Goal: Task Accomplishment & Management: Manage account settings

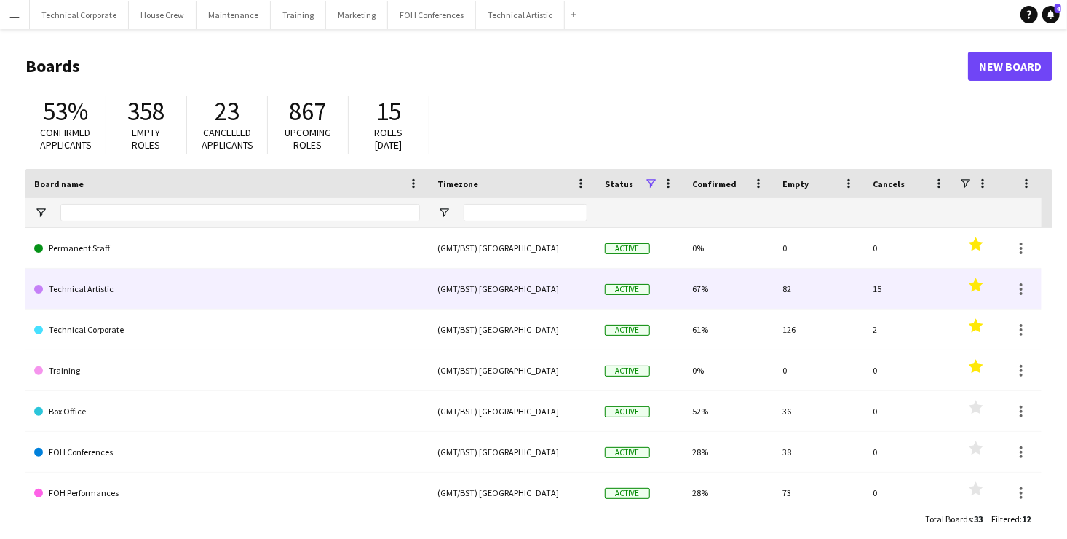
click at [54, 289] on link "Technical Artistic" at bounding box center [227, 289] width 386 height 41
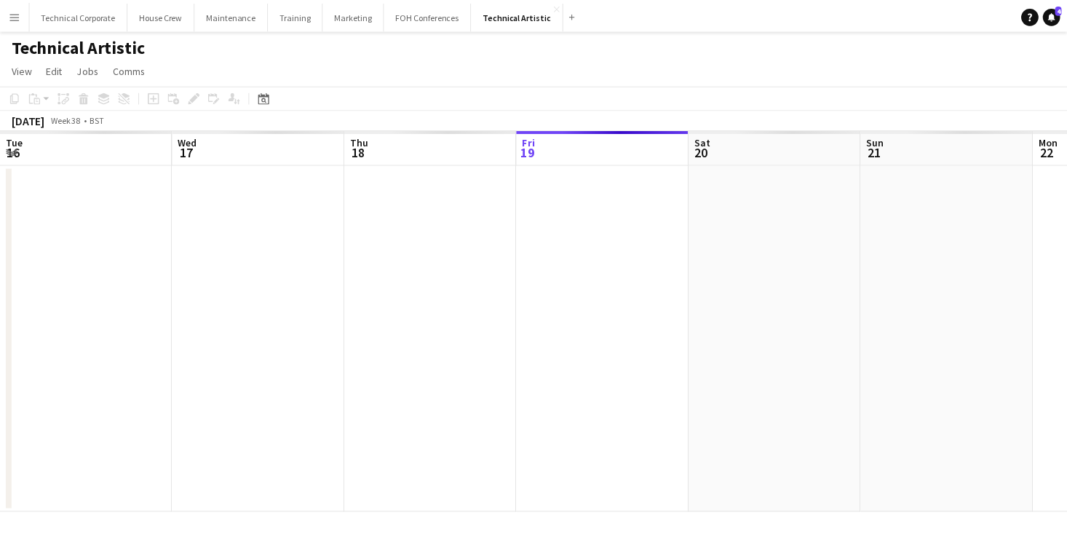
scroll to position [0, 348]
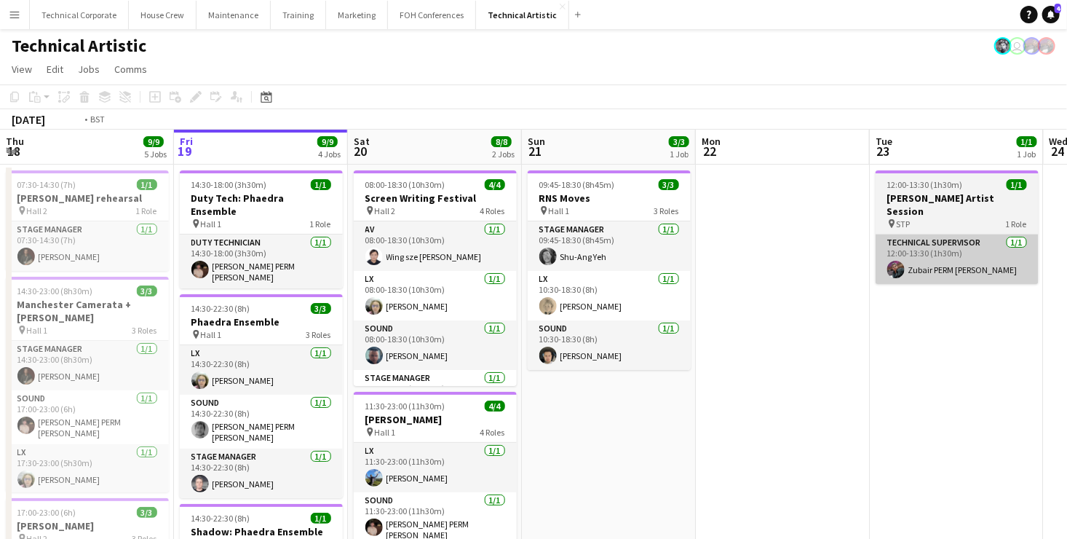
drag, startPoint x: 791, startPoint y: 256, endPoint x: 186, endPoint y: 254, distance: 604.4
click at [67, 271] on app-calendar-viewport "Tue 16 Wed 17 Thu 18 9/9 5 Jobs Fri 19 9/9 4 Jobs Sat 20 8/8 2 Jobs Sun 21 3/3 …" at bounding box center [533, 543] width 1067 height 826
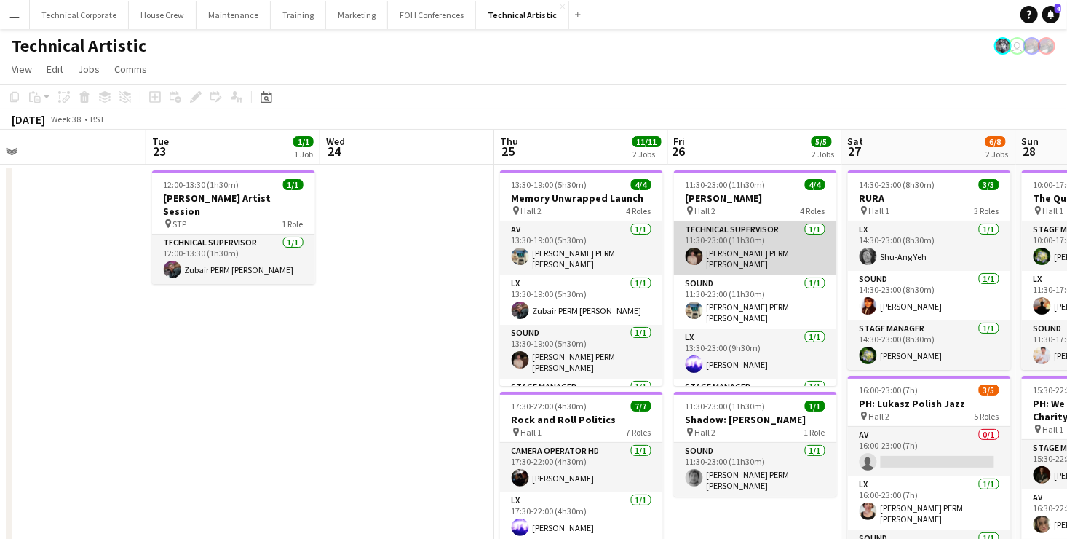
scroll to position [0, 522]
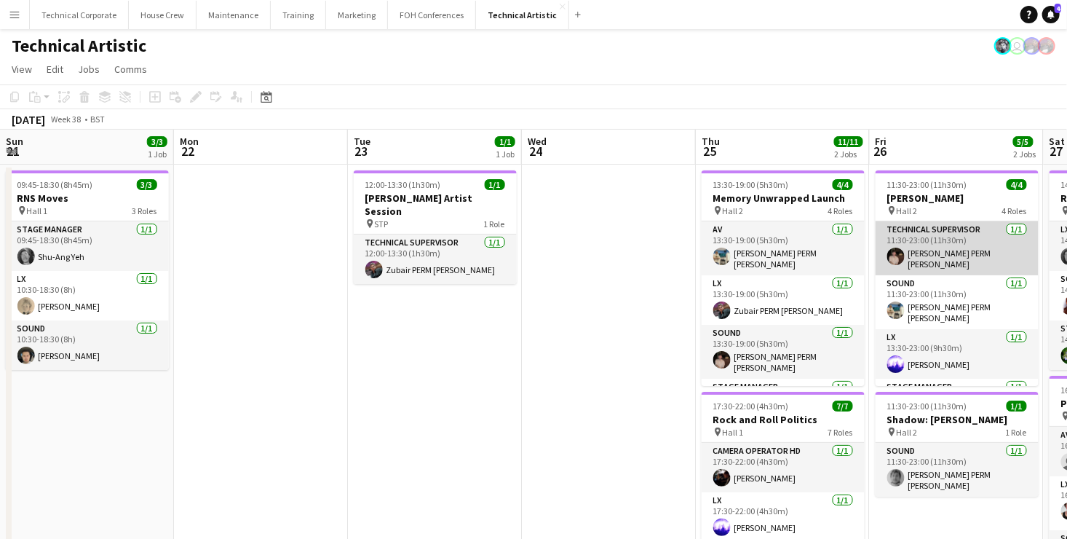
drag, startPoint x: 749, startPoint y: 238, endPoint x: 272, endPoint y: 260, distance: 477.4
click at [254, 264] on app-calendar-viewport "Thu 18 9/9 5 Jobs Fri 19 9/9 4 Jobs Sat 20 8/8 2 Jobs Sun 21 3/3 1 Job Mon 22 T…" at bounding box center [533, 543] width 1067 height 826
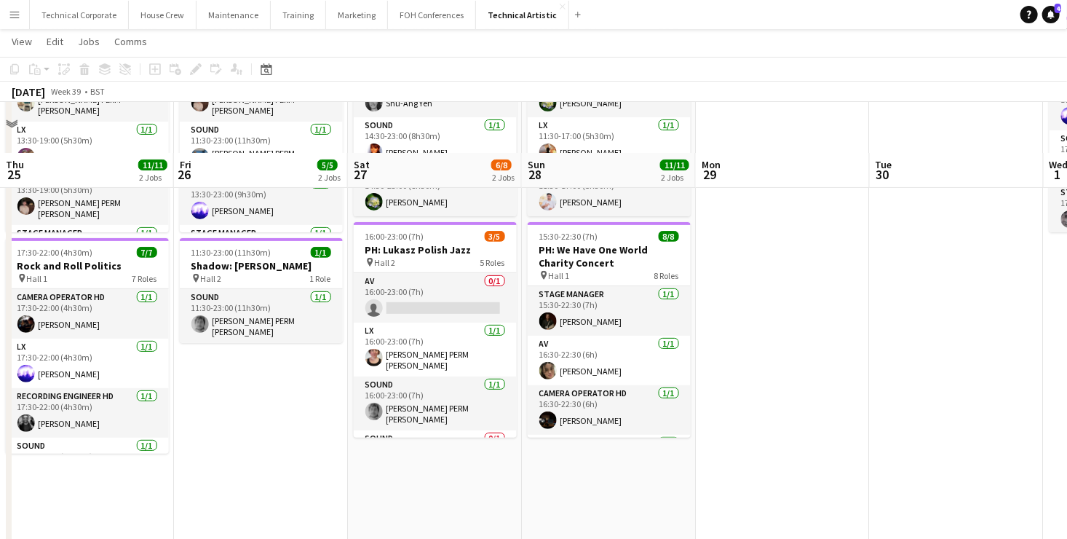
scroll to position [218, 0]
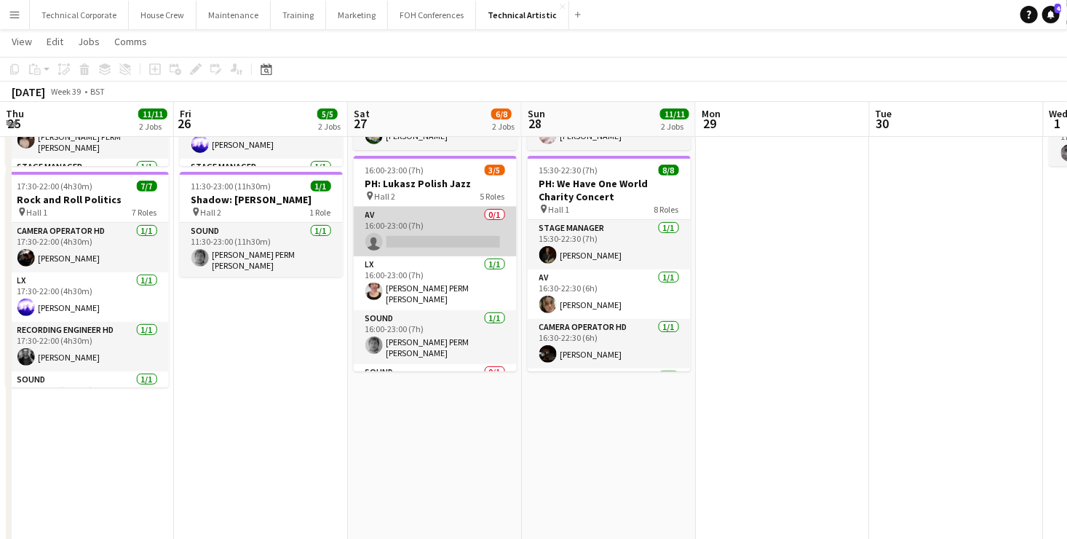
click at [446, 220] on app-card-role "AV 0/1 16:00-23:00 (7h) single-neutral-actions" at bounding box center [435, 232] width 163 height 50
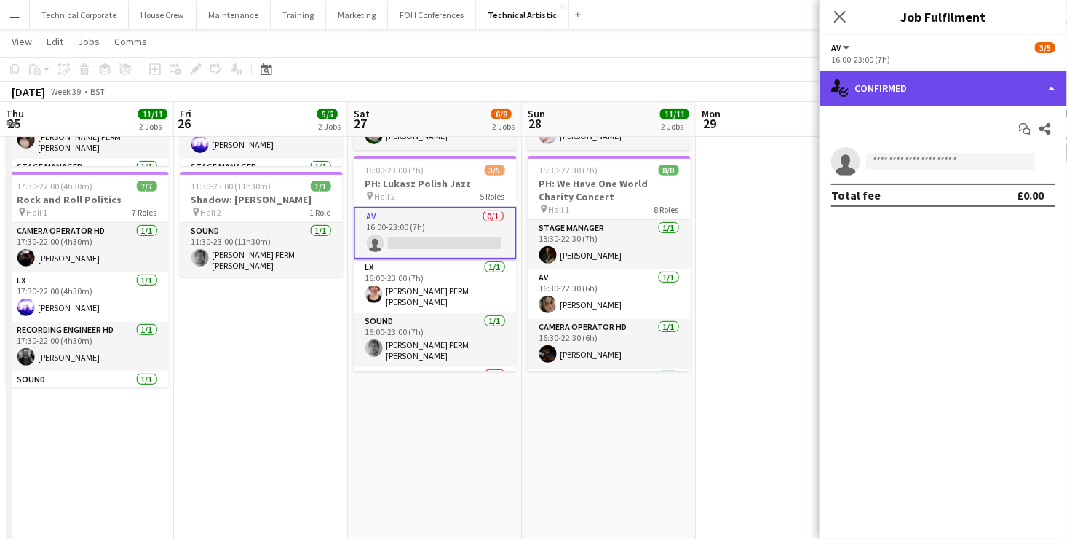
click at [959, 76] on div "single-neutral-actions-check-2 Confirmed" at bounding box center [944, 88] width 248 height 35
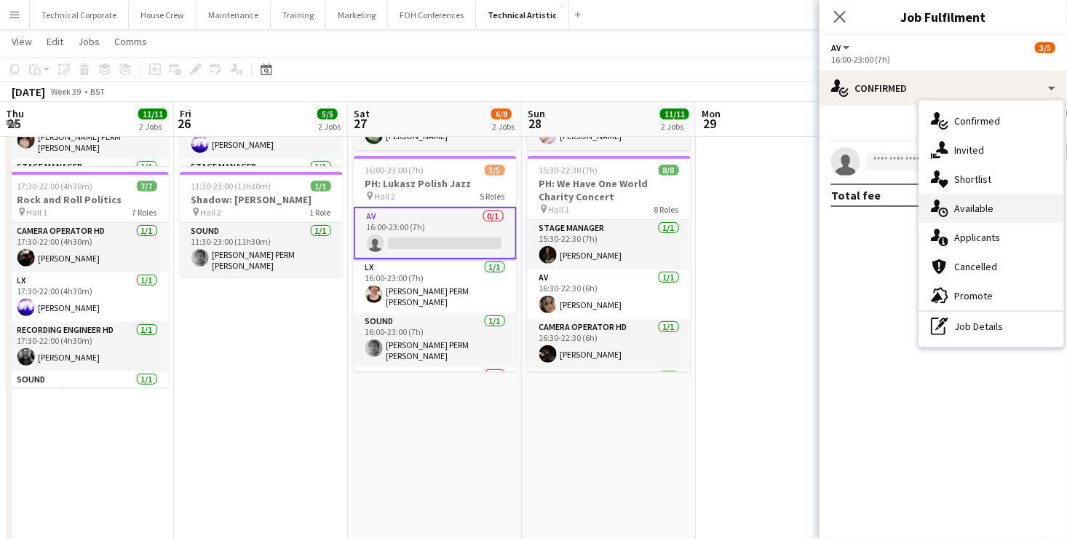
click at [1003, 207] on div "single-neutral-actions-upload Available" at bounding box center [992, 208] width 144 height 29
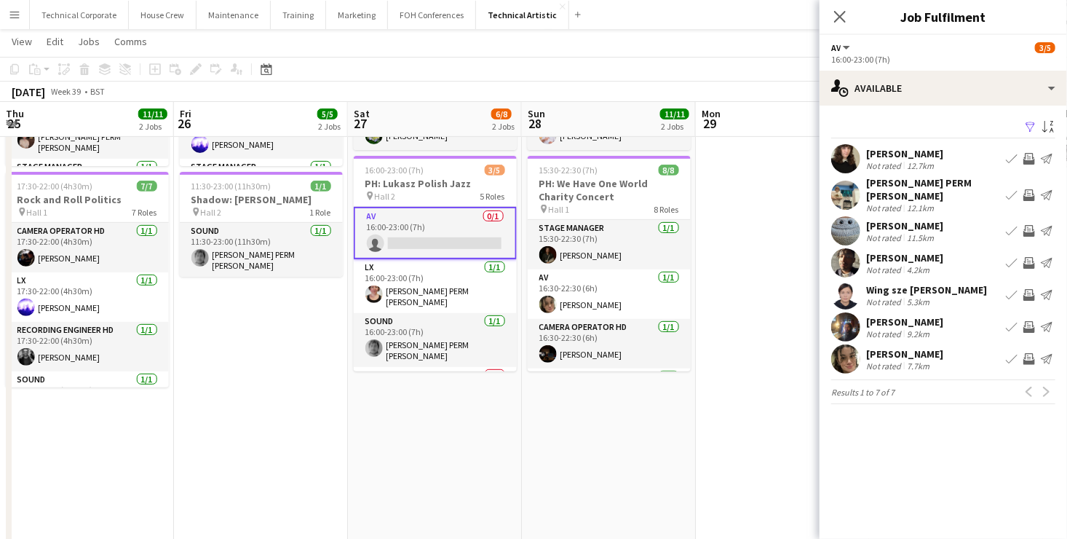
click at [1032, 289] on app-icon "Invite crew" at bounding box center [1030, 295] width 12 height 12
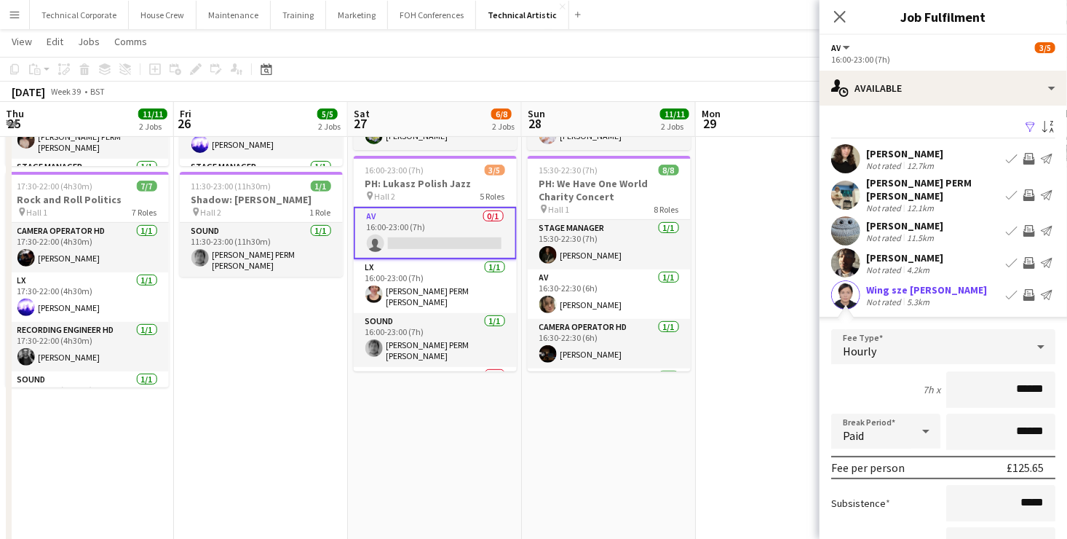
scroll to position [146, 0]
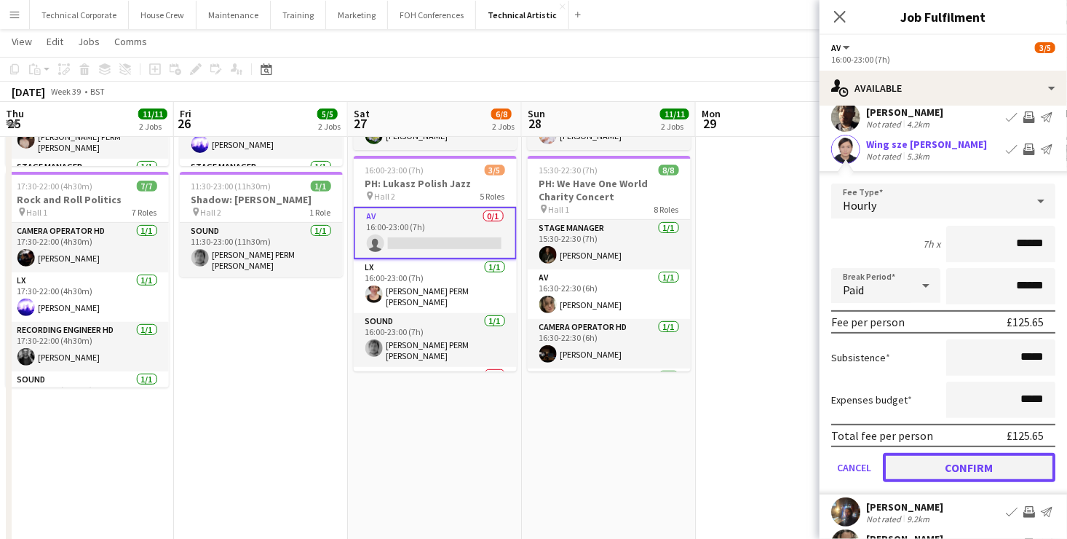
click at [994, 457] on button "Confirm" at bounding box center [969, 467] width 173 height 29
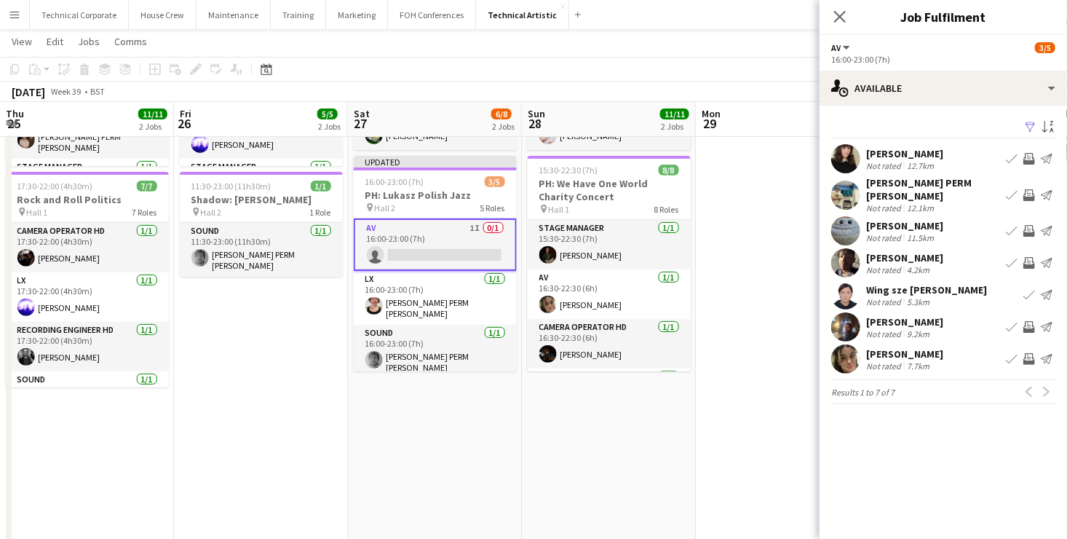
click at [1029, 323] on app-icon "Invite crew" at bounding box center [1030, 327] width 12 height 12
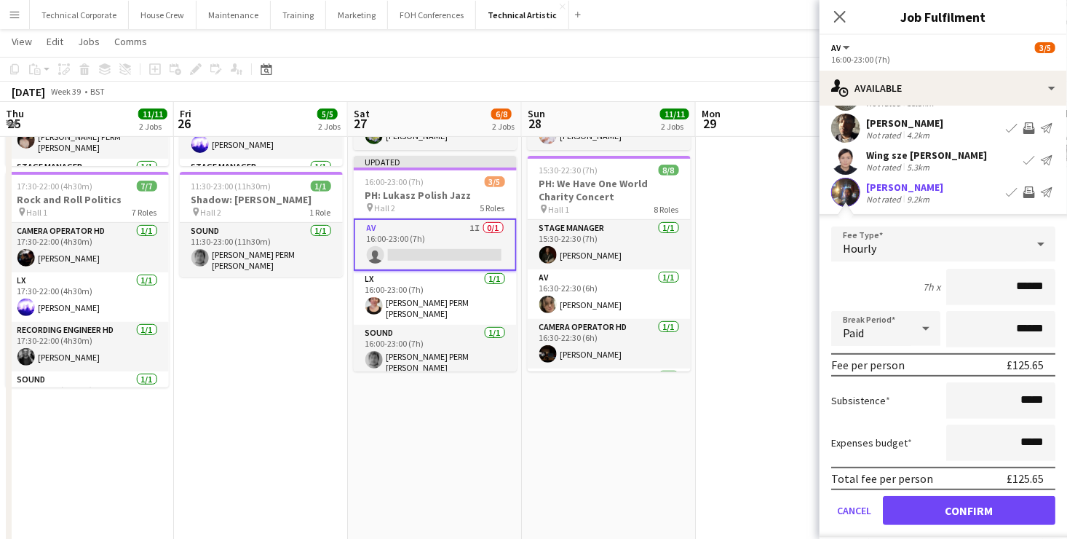
scroll to position [203, 0]
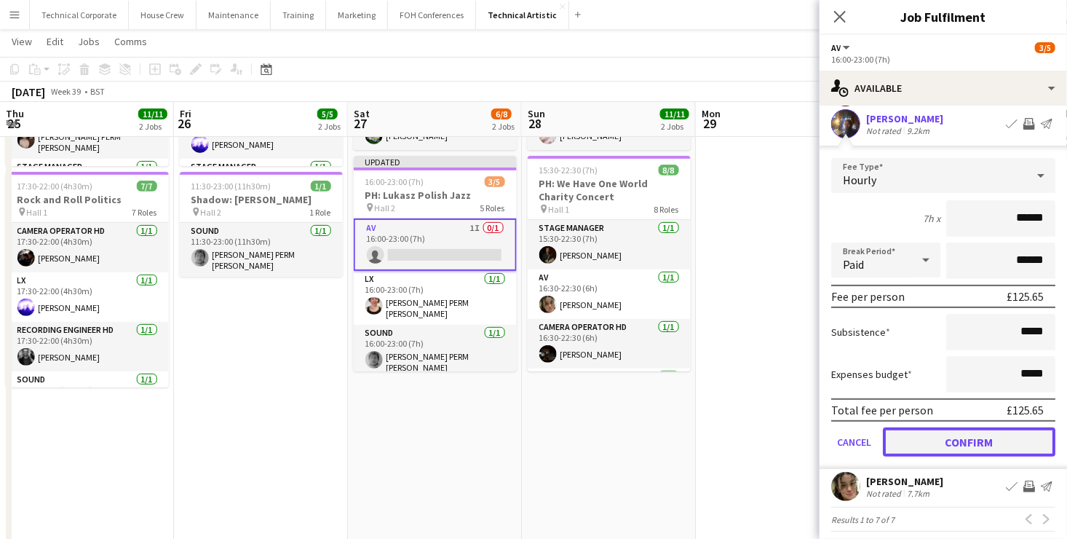
click at [1003, 430] on button "Confirm" at bounding box center [969, 441] width 173 height 29
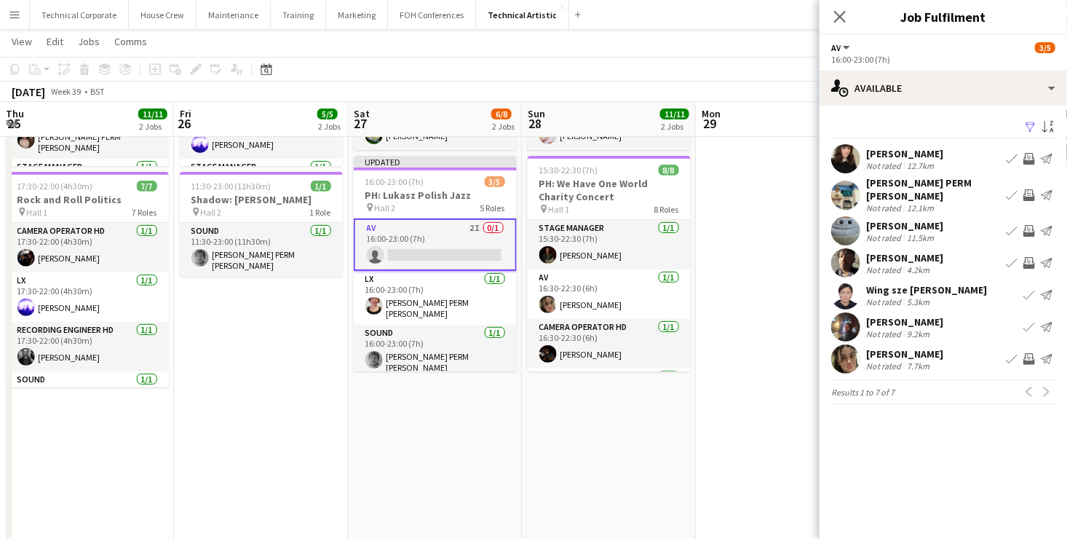
click at [1027, 350] on button "Invite crew" at bounding box center [1029, 358] width 17 height 17
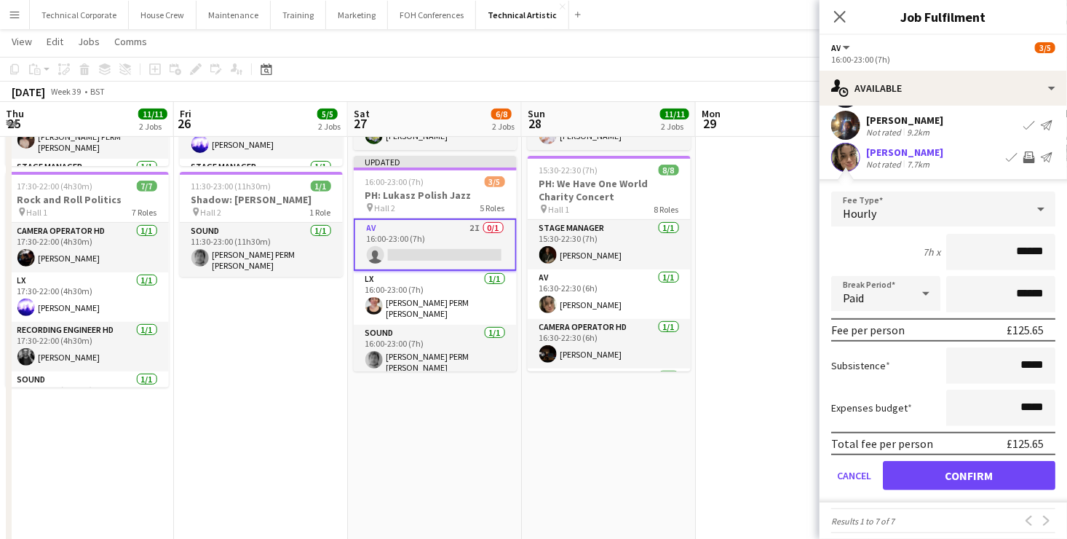
scroll to position [203, 0]
click at [1012, 469] on button "Confirm" at bounding box center [969, 473] width 173 height 29
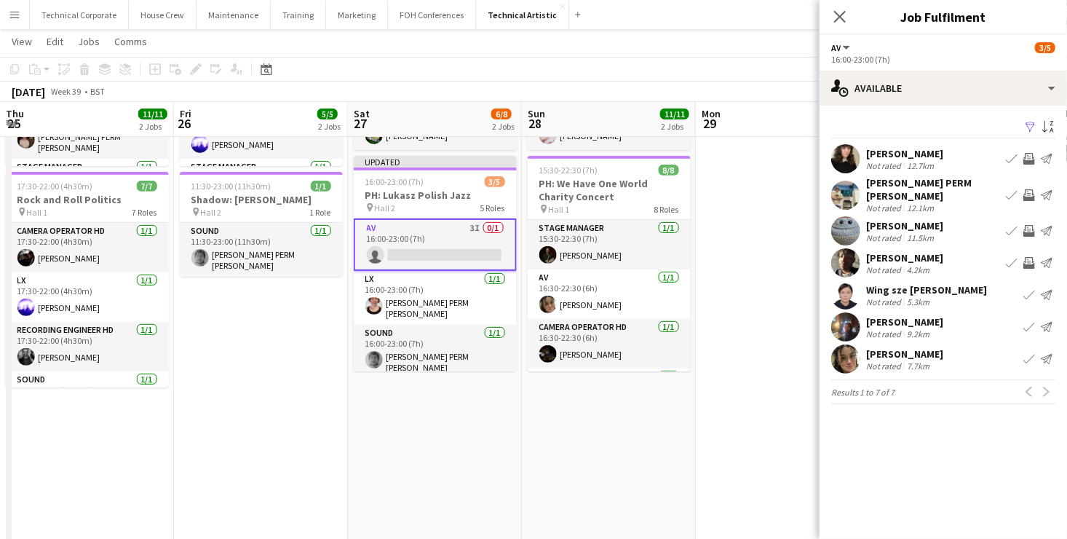
scroll to position [0, 0]
click at [749, 204] on app-date-cell at bounding box center [783, 340] width 174 height 791
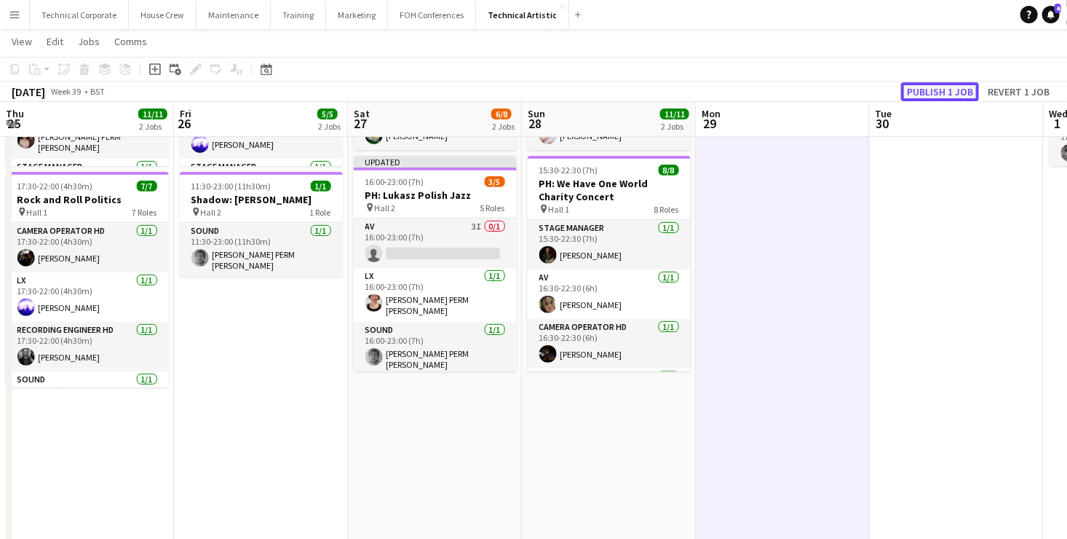
click at [959, 91] on button "Publish 1 job" at bounding box center [940, 91] width 78 height 19
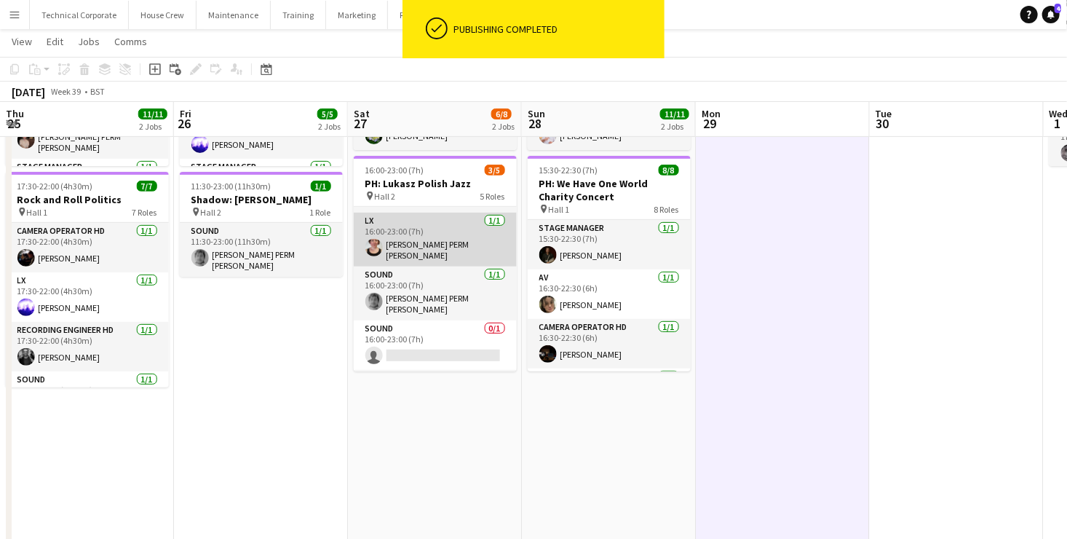
scroll to position [82, 0]
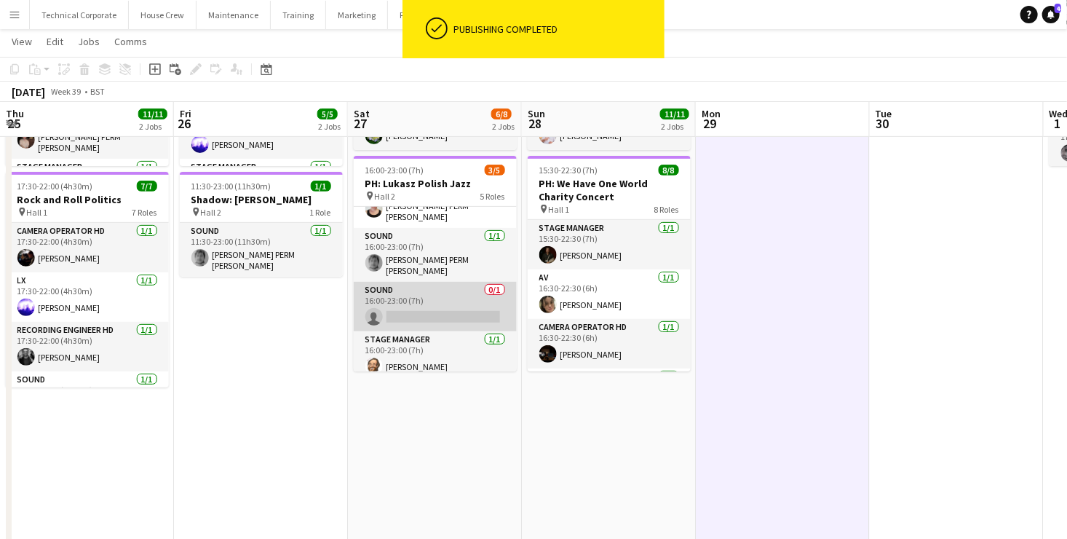
click at [436, 301] on app-card-role "Sound 0/1 16:00-23:00 (7h) single-neutral-actions" at bounding box center [435, 307] width 163 height 50
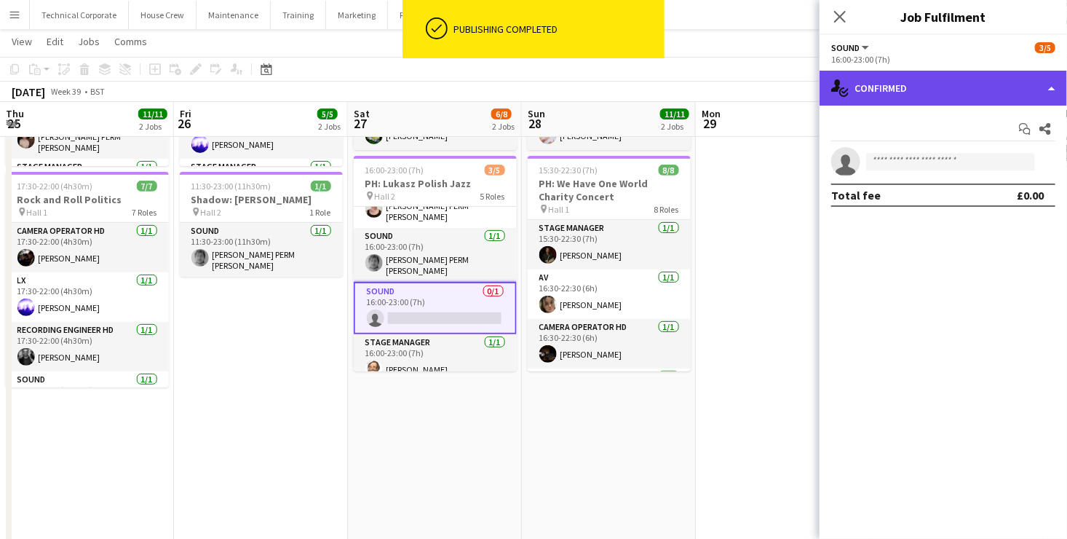
click at [939, 89] on div "single-neutral-actions-check-2 Confirmed" at bounding box center [944, 88] width 248 height 35
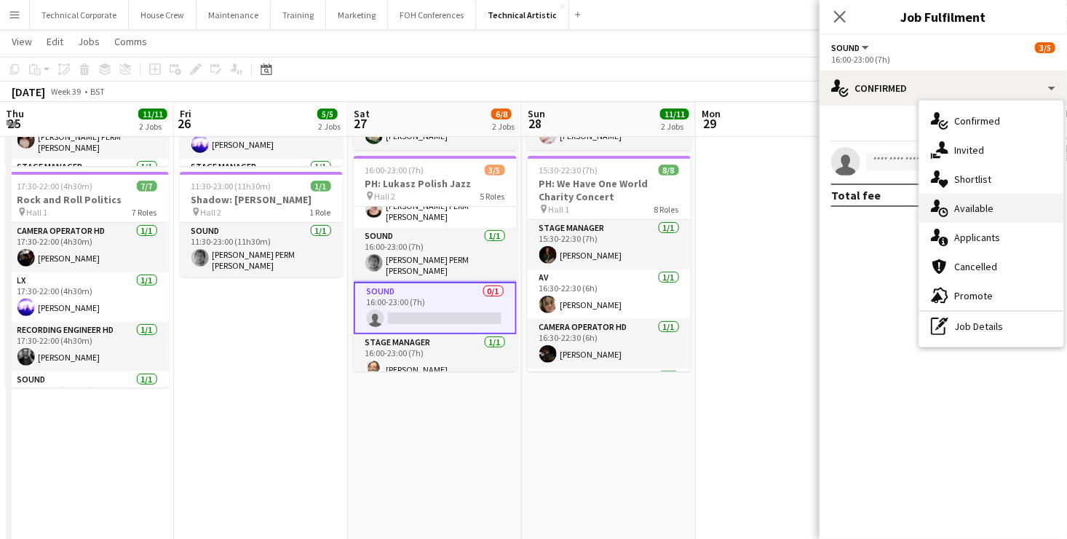
click at [999, 213] on div "single-neutral-actions-upload Available" at bounding box center [992, 208] width 144 height 29
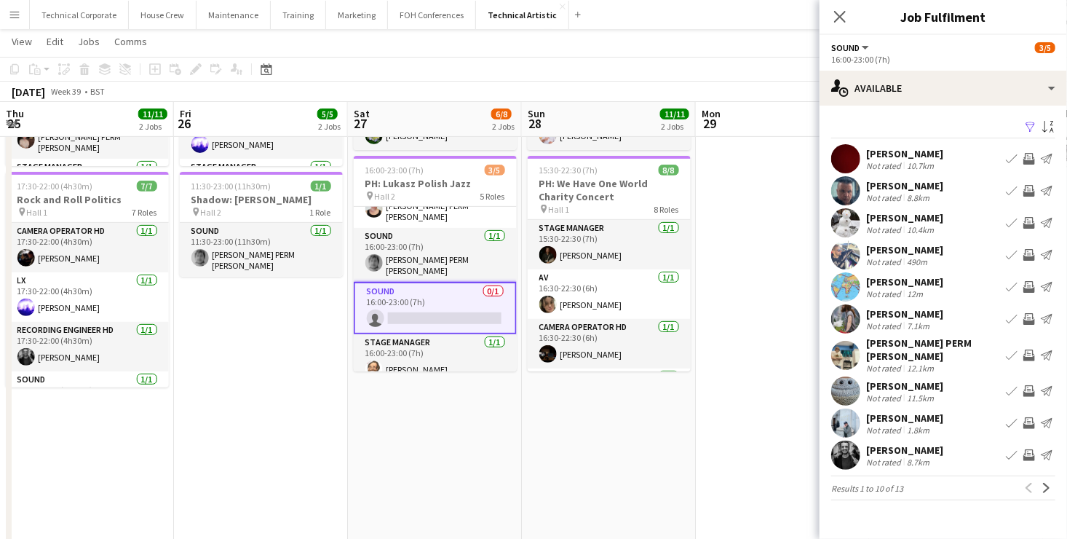
click at [1032, 189] on app-icon "Invite crew" at bounding box center [1030, 191] width 12 height 12
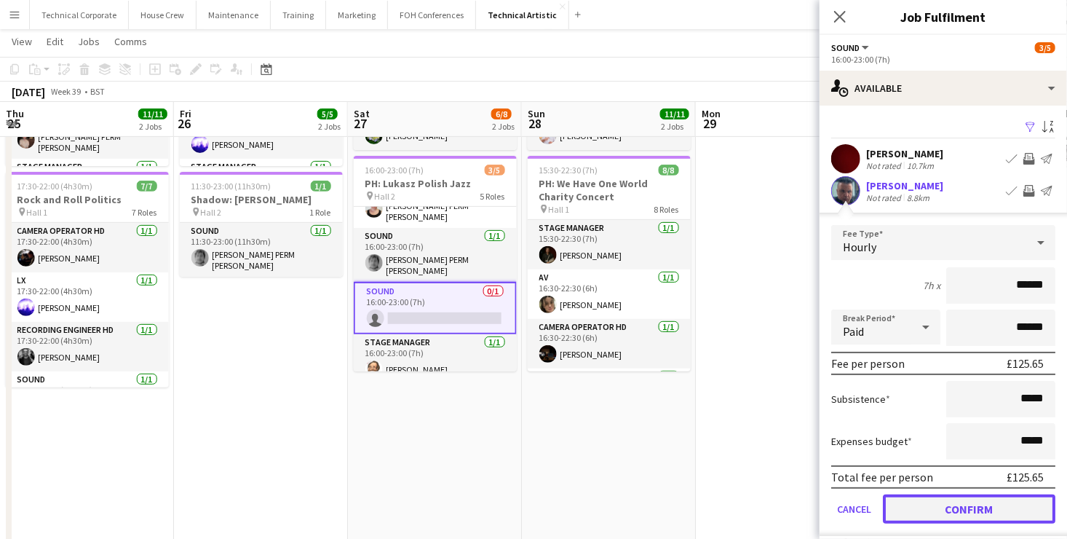
click at [1008, 504] on button "Confirm" at bounding box center [969, 508] width 173 height 29
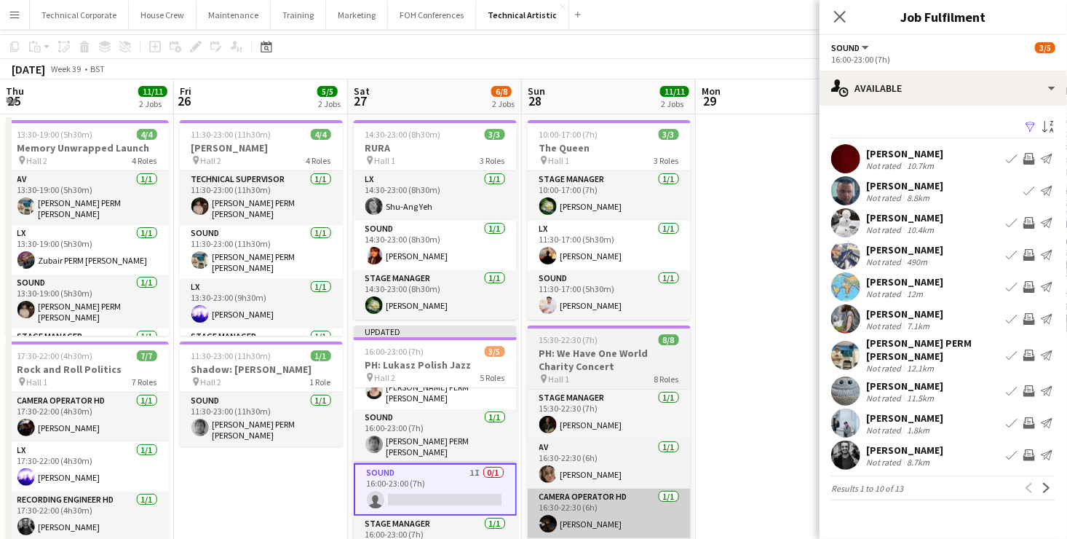
scroll to position [0, 0]
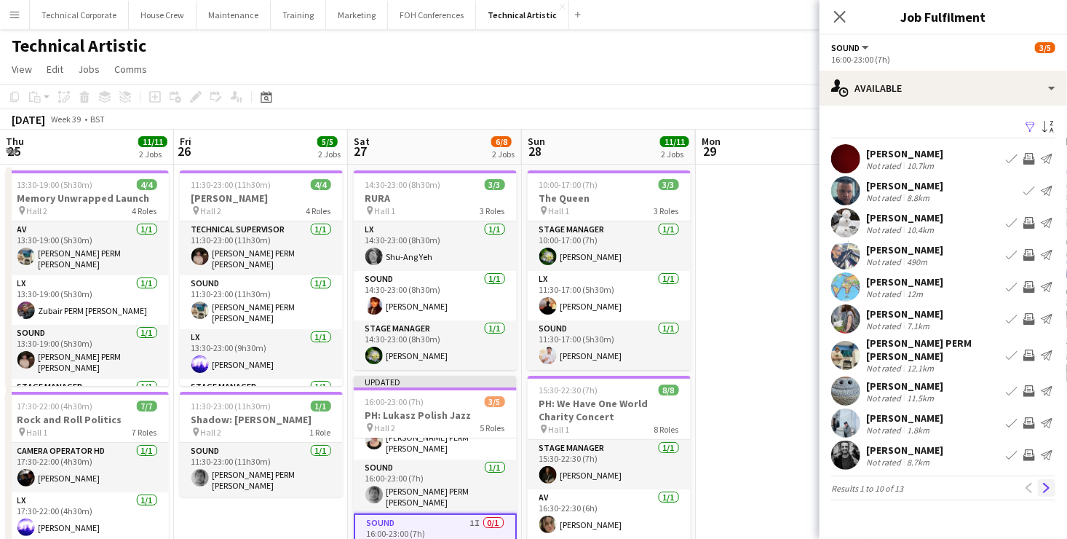
click at [1051, 483] on app-icon "Next" at bounding box center [1047, 488] width 10 height 10
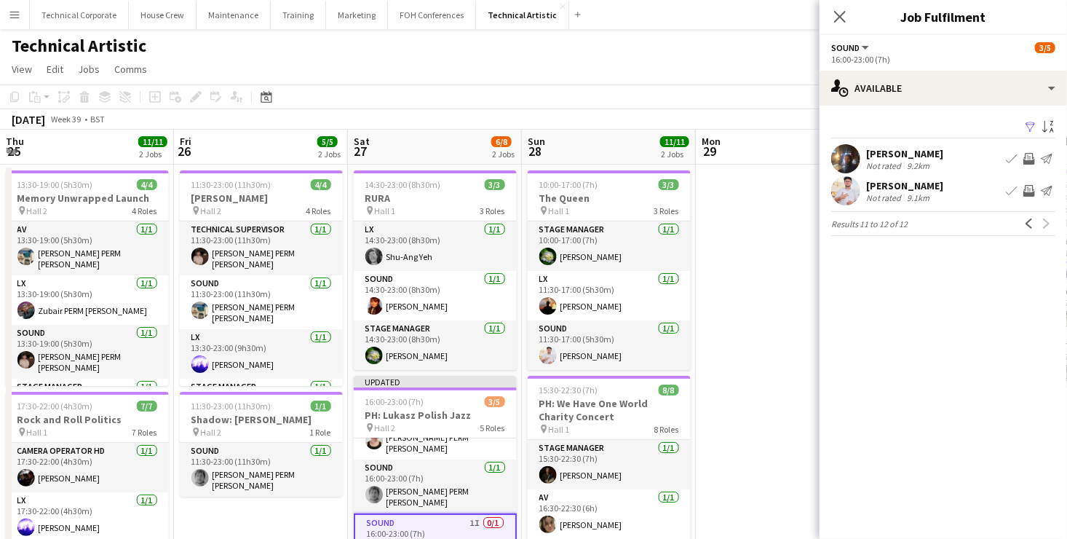
click at [1032, 192] on app-icon "Invite crew" at bounding box center [1030, 191] width 12 height 12
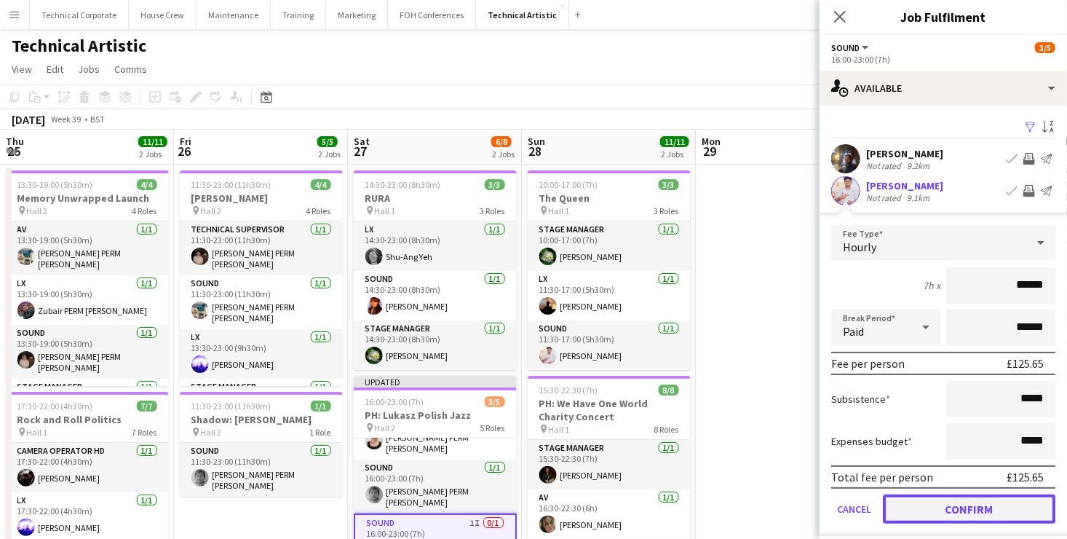
click at [1004, 508] on button "Confirm" at bounding box center [969, 508] width 173 height 29
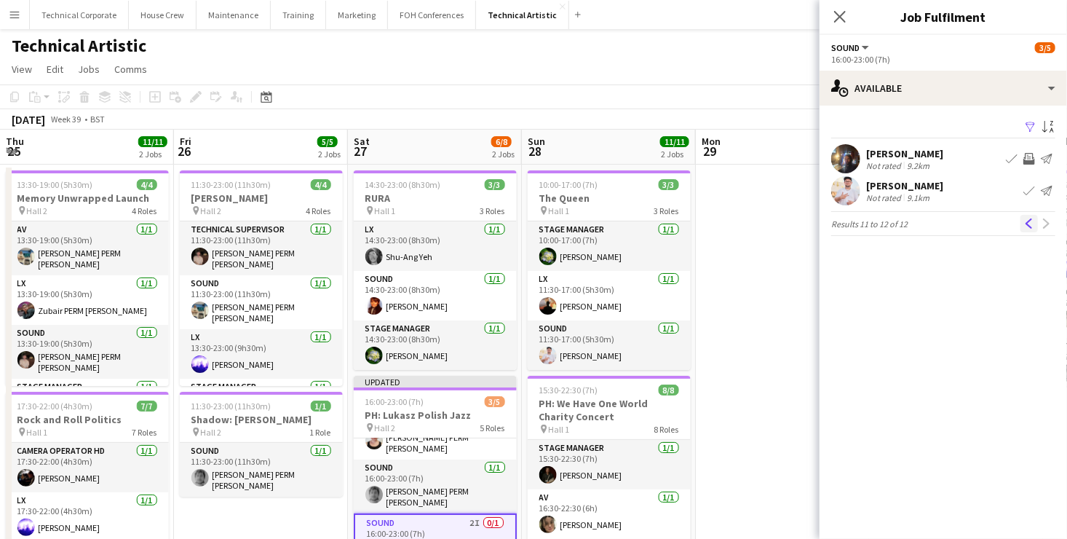
click at [1031, 224] on app-icon "Previous" at bounding box center [1030, 223] width 10 height 10
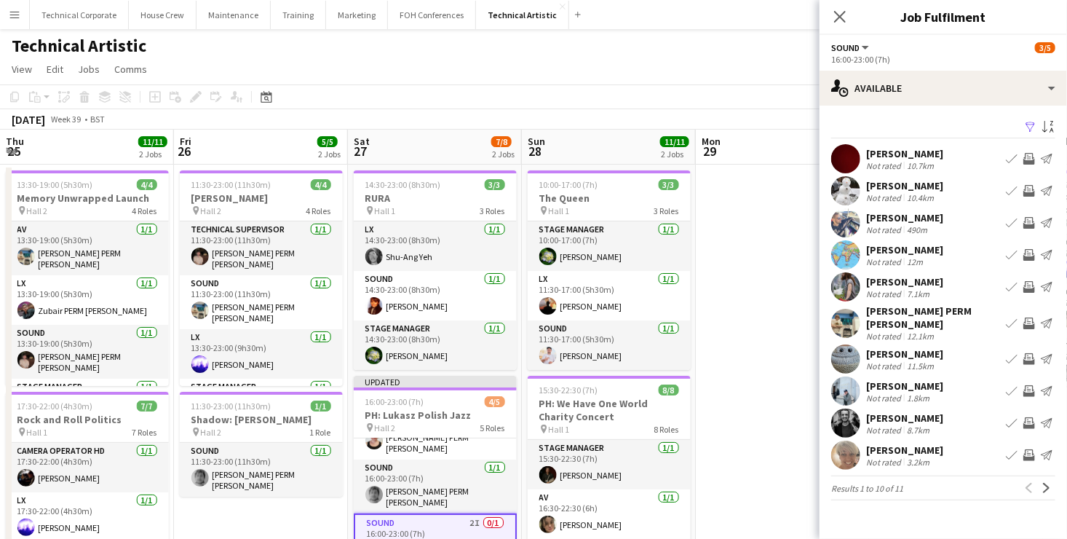
click at [1029, 220] on app-icon "Invite crew" at bounding box center [1030, 223] width 12 height 12
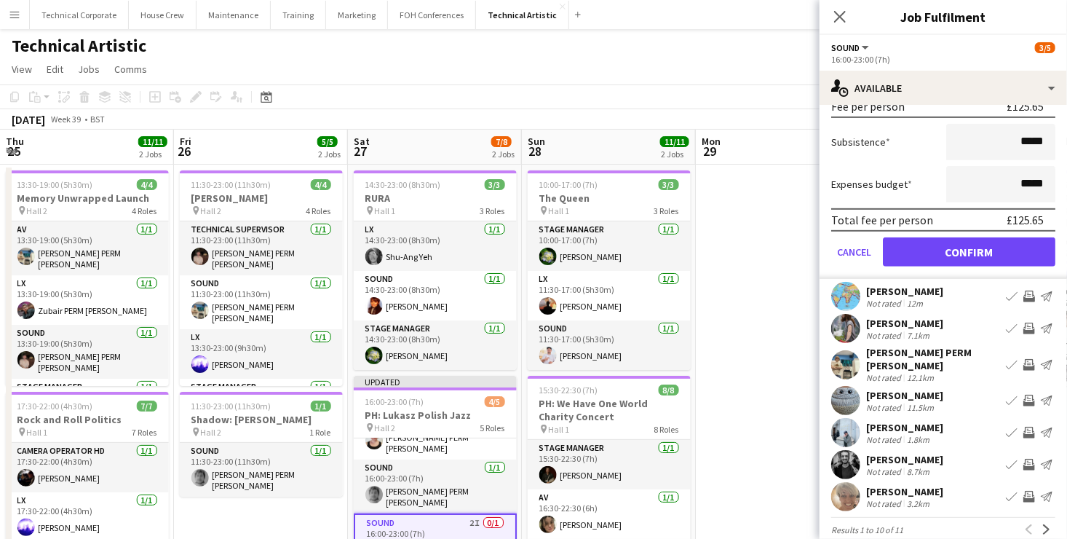
scroll to position [291, 0]
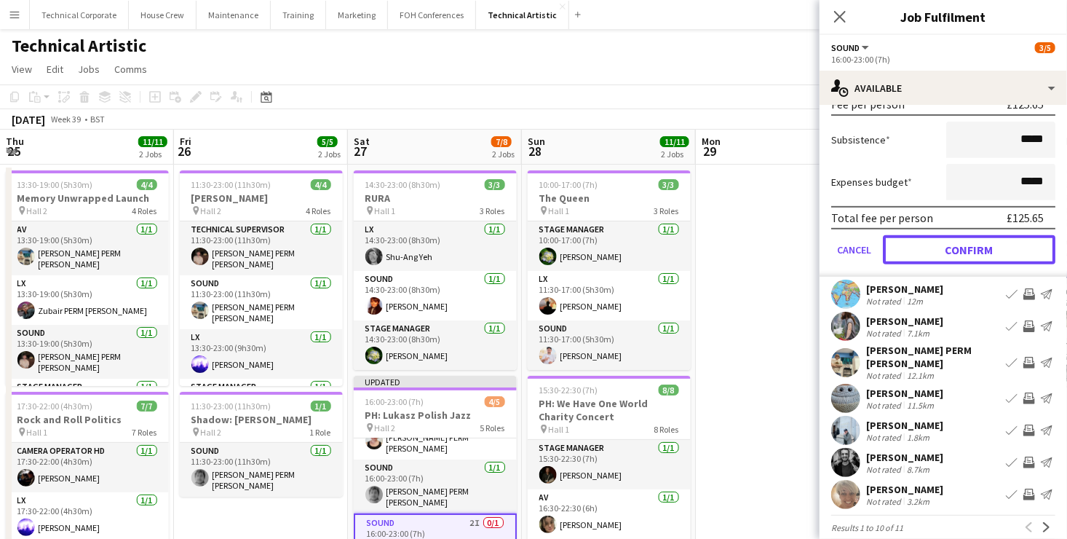
click at [1009, 249] on button "Confirm" at bounding box center [969, 249] width 173 height 29
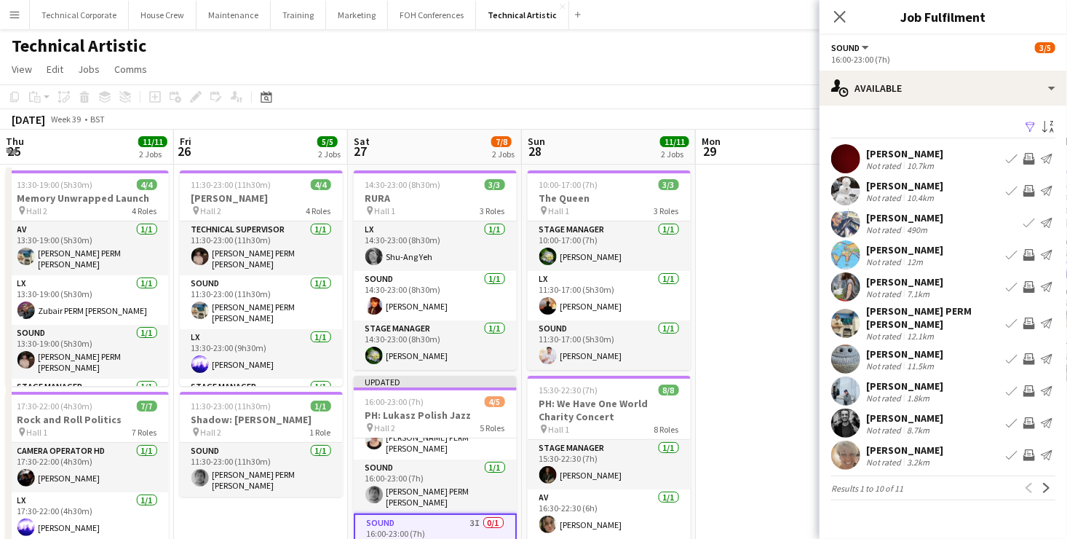
click at [1033, 449] on app-icon "Invite crew" at bounding box center [1030, 455] width 12 height 12
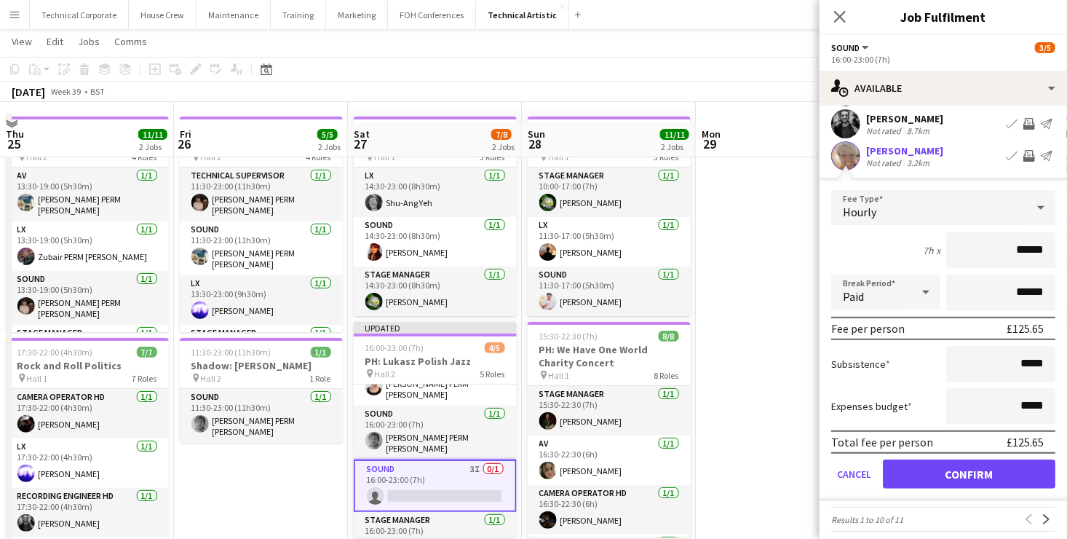
scroll to position [73, 0]
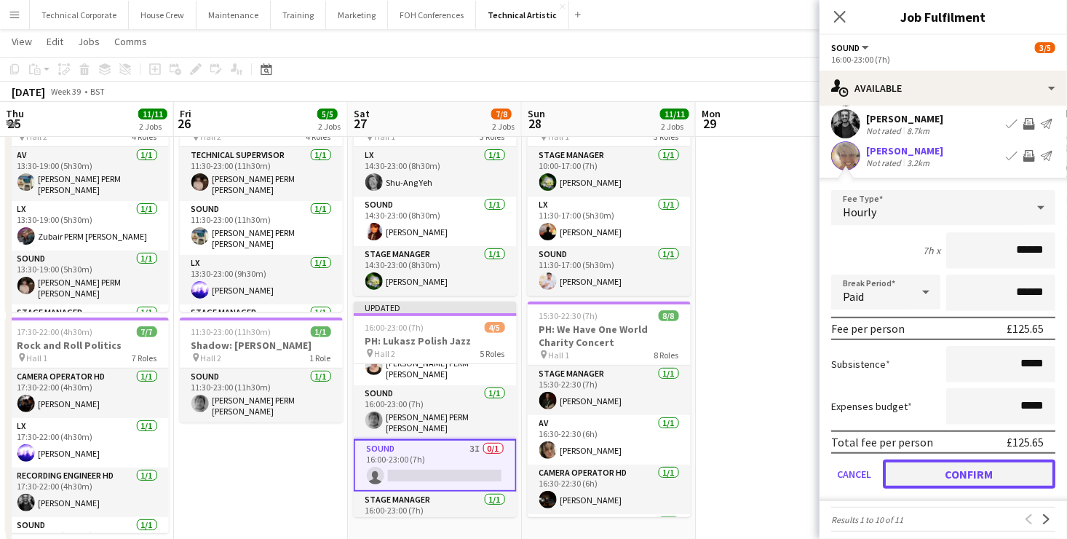
click at [997, 459] on button "Confirm" at bounding box center [969, 473] width 173 height 29
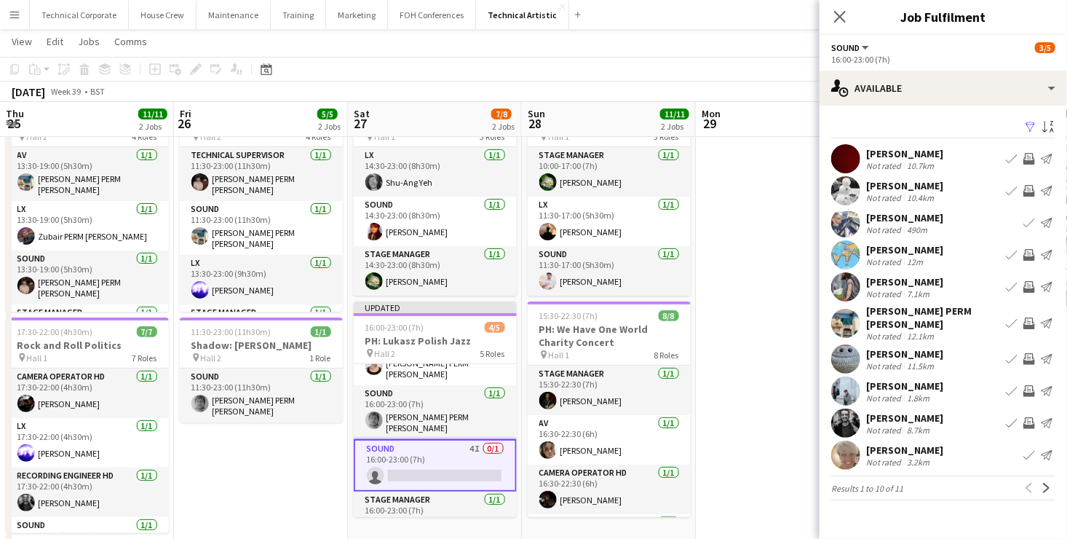
click at [1049, 483] on app-icon "Next" at bounding box center [1047, 488] width 10 height 10
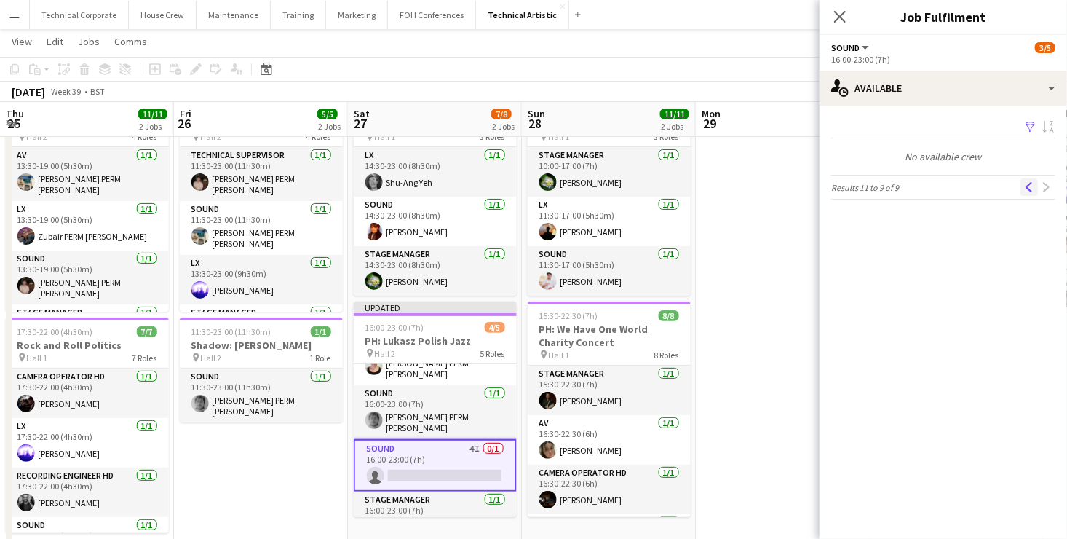
click at [1027, 188] on app-icon "Previous" at bounding box center [1030, 187] width 10 height 10
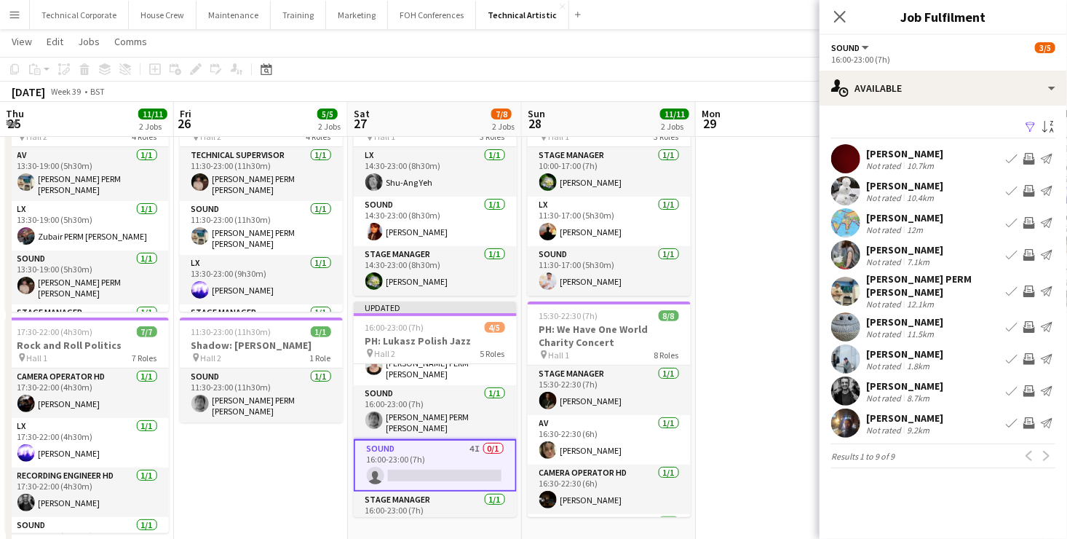
click at [442, 454] on app-card-role "Sound 4I 0/1 16:00-23:00 (7h) single-neutral-actions" at bounding box center [435, 465] width 163 height 52
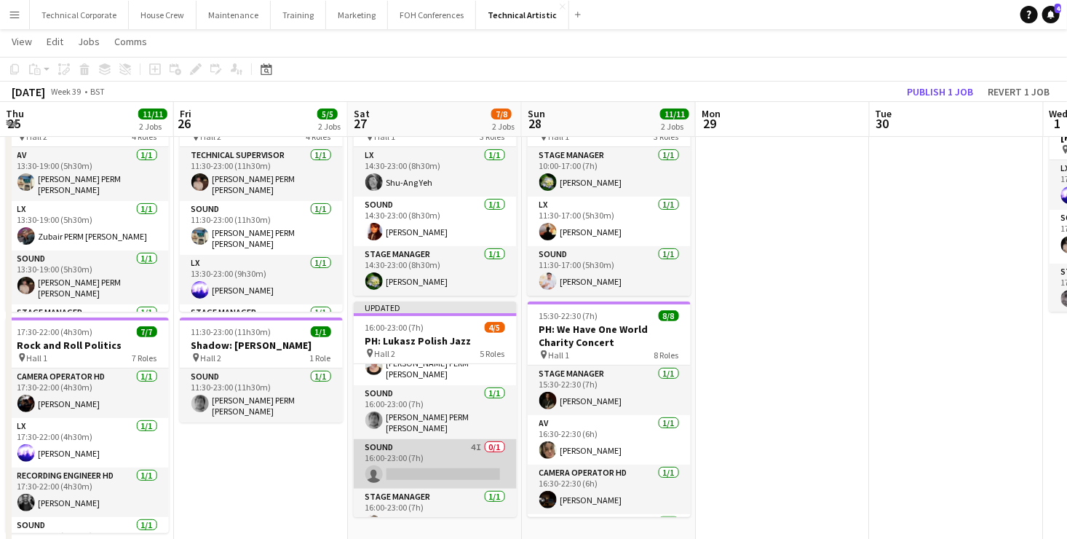
click at [442, 454] on app-card-role "Sound 4I 0/1 16:00-23:00 (7h) single-neutral-actions" at bounding box center [435, 464] width 163 height 50
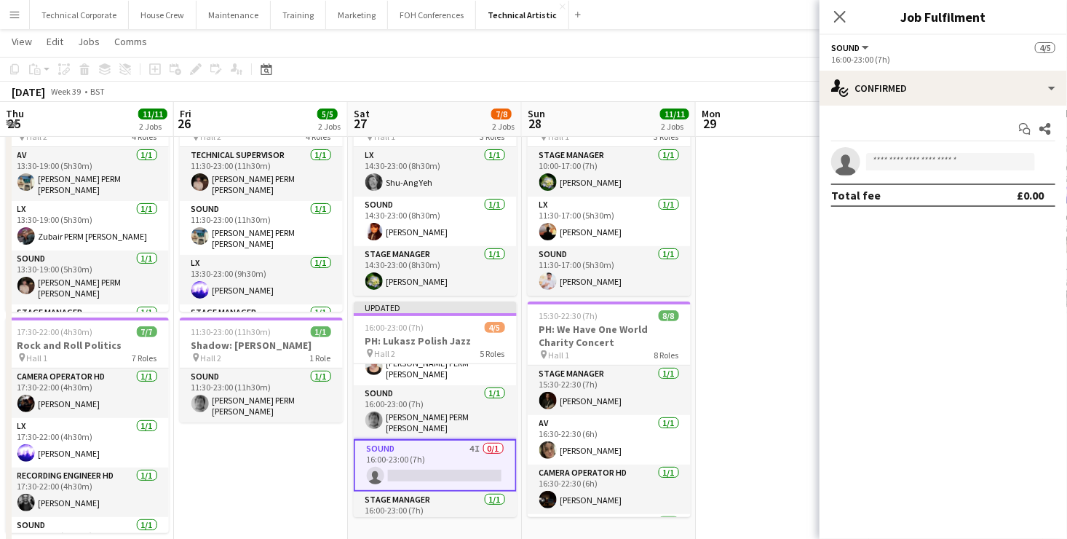
click at [763, 193] on app-date-cell at bounding box center [783, 485] width 174 height 791
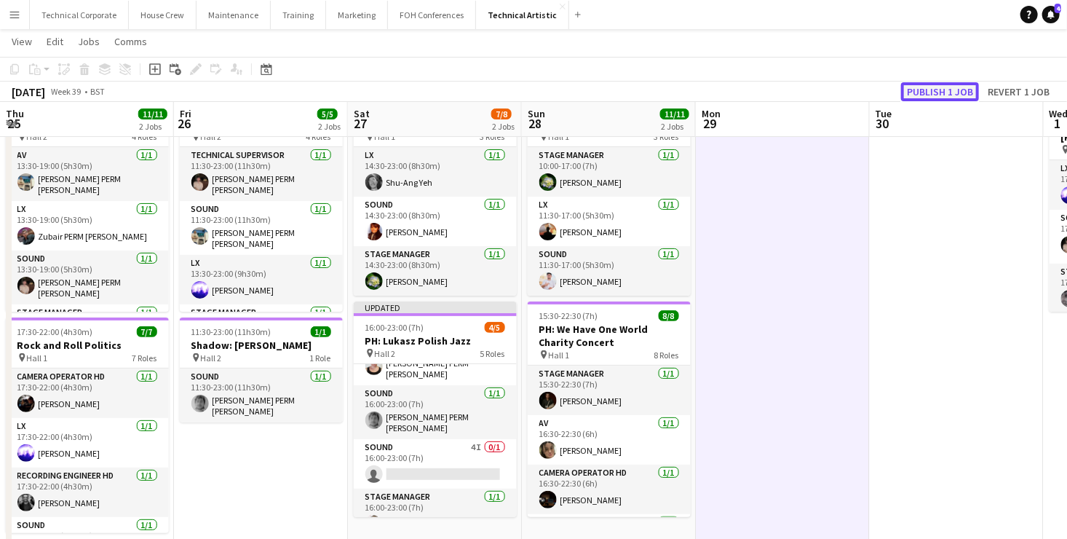
click at [953, 91] on button "Publish 1 job" at bounding box center [940, 91] width 78 height 19
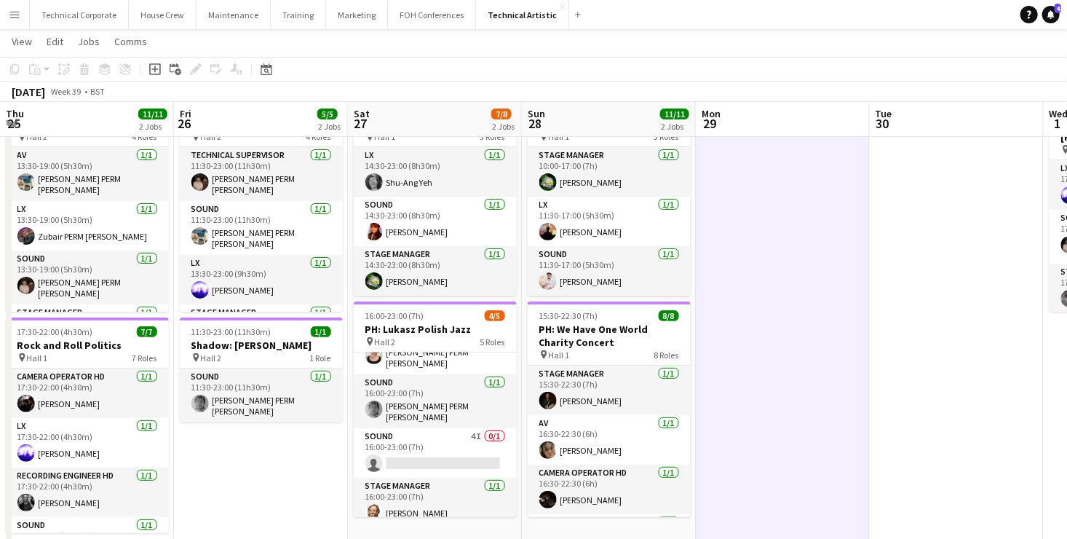
scroll to position [82, 0]
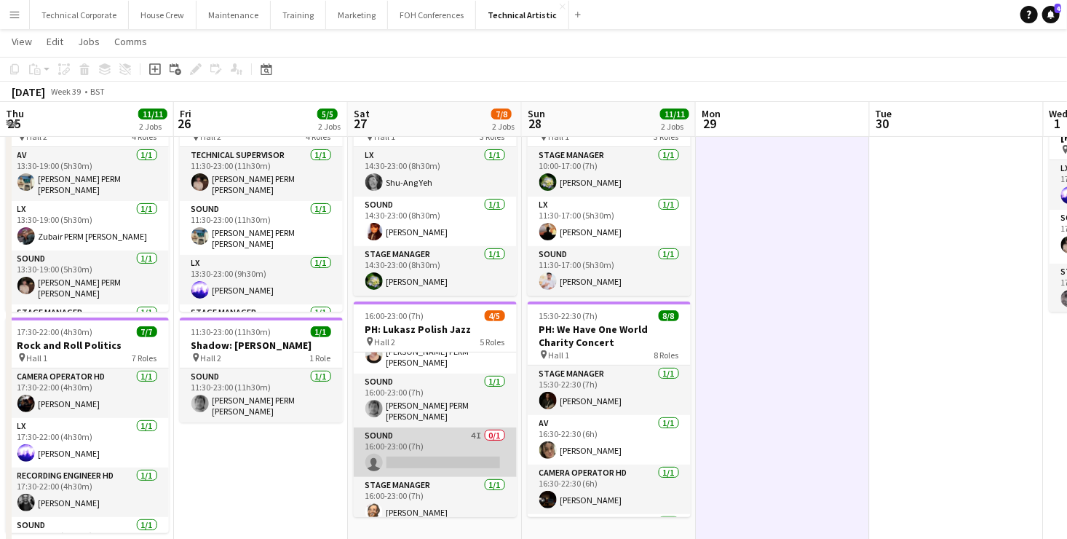
click at [449, 440] on app-card-role "Sound 4I 0/1 16:00-23:00 (7h) single-neutral-actions" at bounding box center [435, 452] width 163 height 50
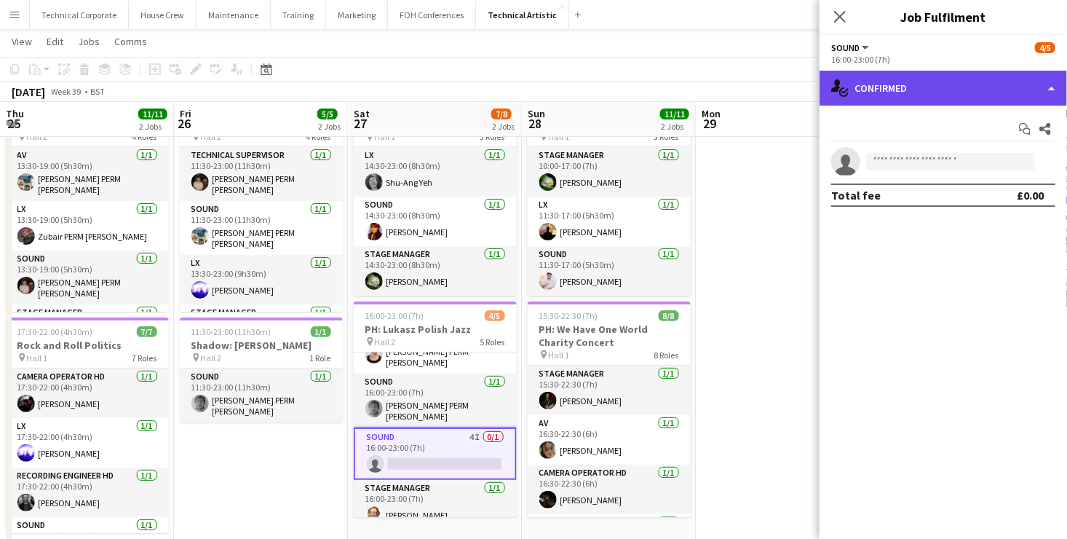
click at [956, 84] on div "single-neutral-actions-check-2 Confirmed" at bounding box center [944, 88] width 248 height 35
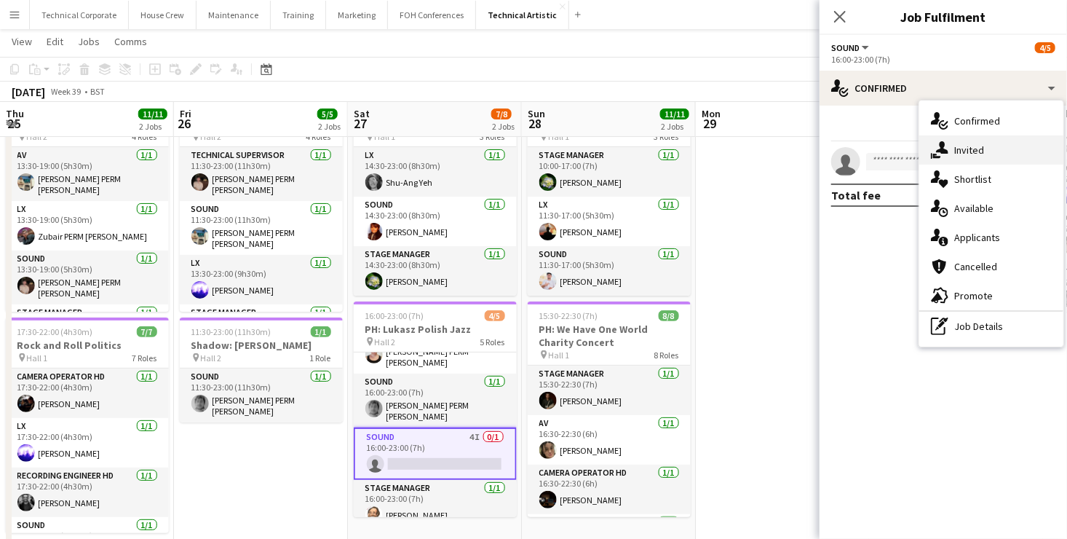
click at [987, 152] on div "single-neutral-actions-share-1 Invited" at bounding box center [992, 149] width 144 height 29
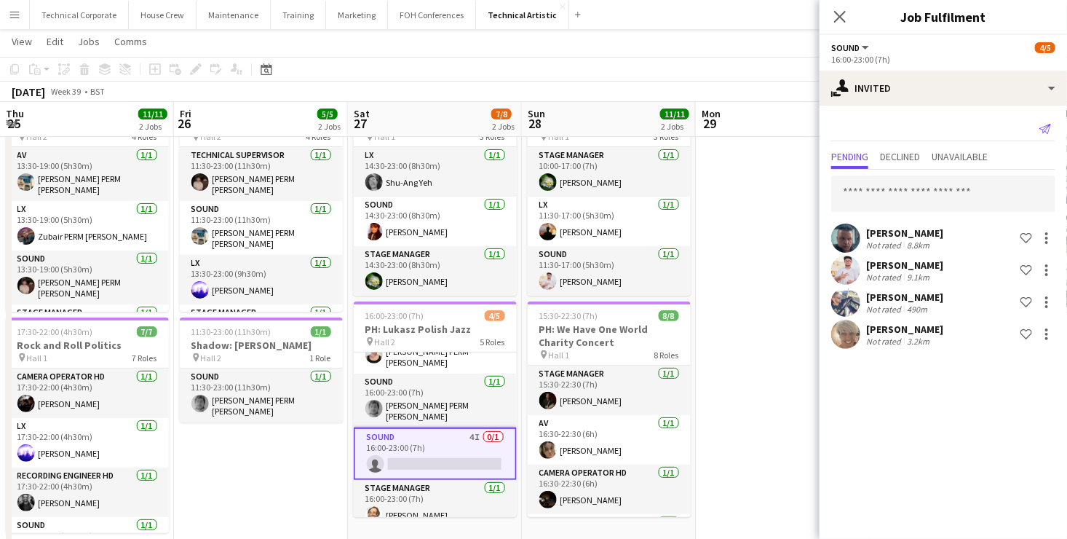
click at [1051, 124] on icon at bounding box center [1046, 129] width 12 height 10
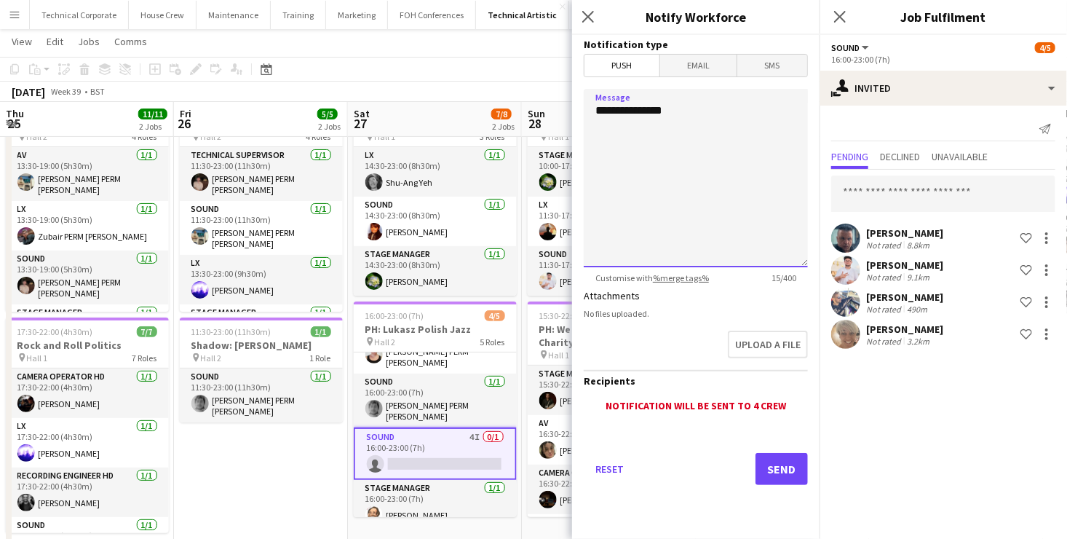
click at [712, 108] on textarea "**********" at bounding box center [696, 178] width 224 height 178
type textarea "**********"
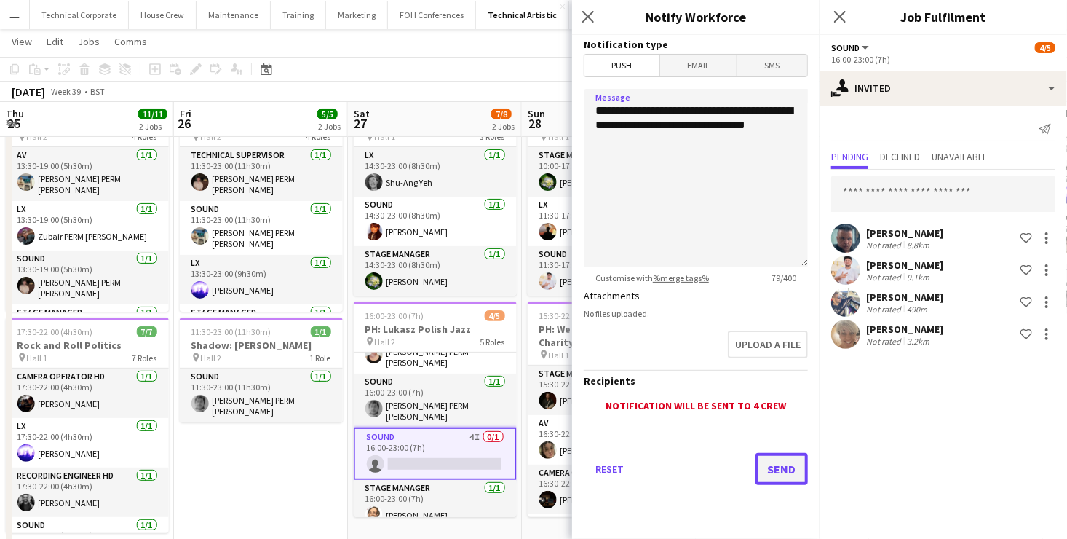
click at [781, 463] on button "Send" at bounding box center [782, 469] width 52 height 32
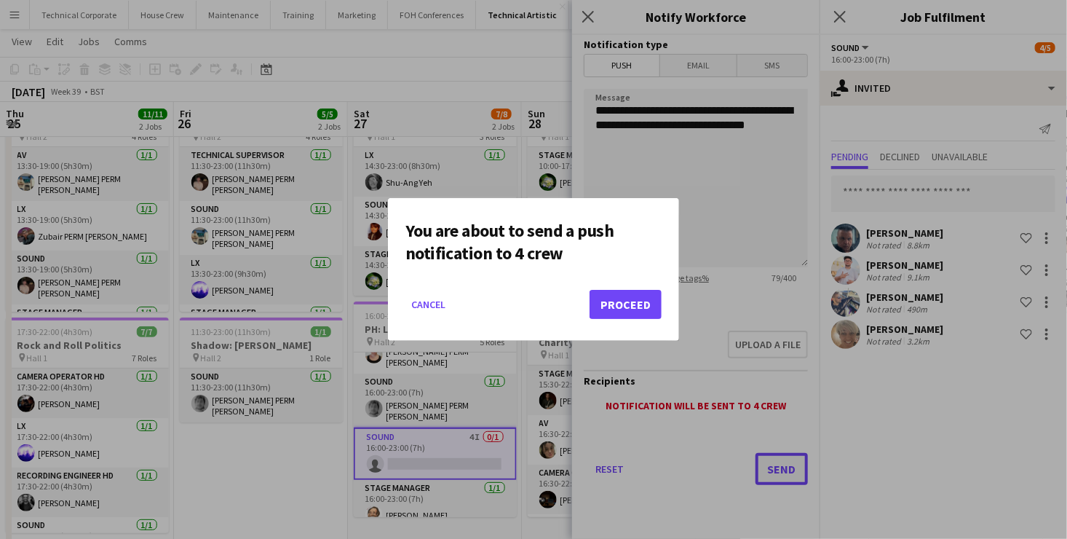
scroll to position [0, 0]
click at [634, 303] on button "Proceed" at bounding box center [626, 304] width 72 height 29
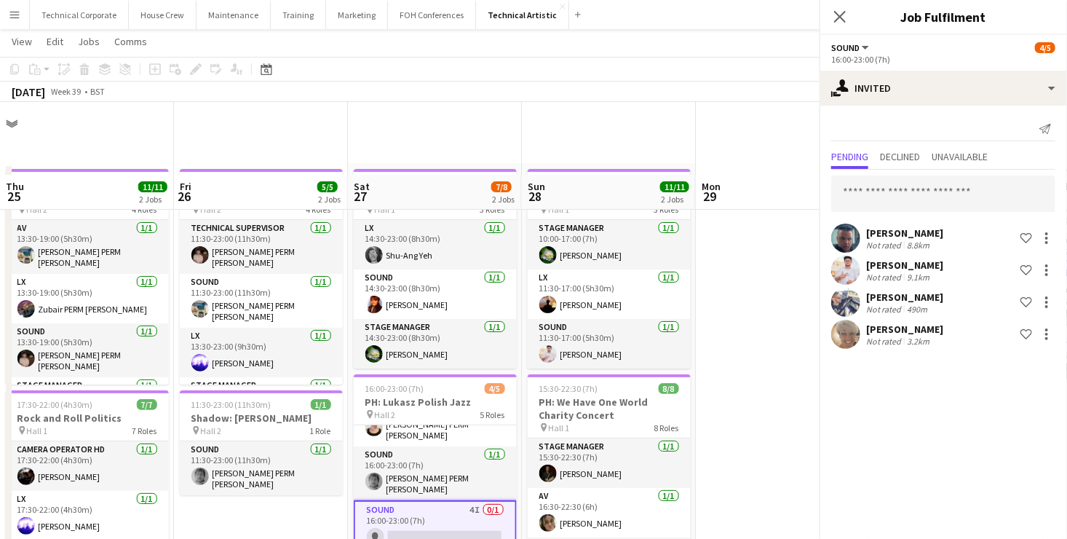
scroll to position [73, 0]
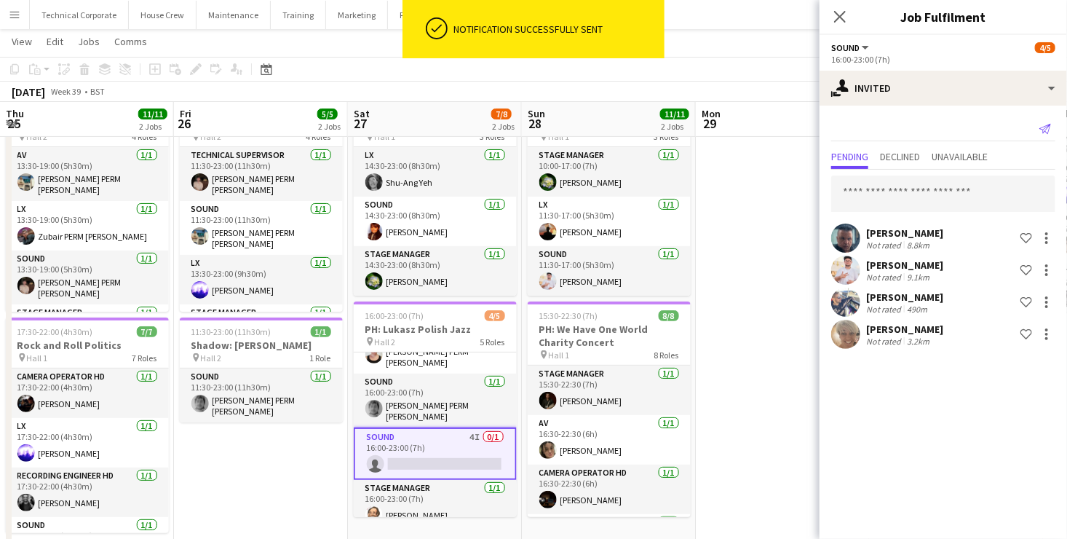
click at [1051, 125] on icon "Send notification" at bounding box center [1046, 129] width 12 height 12
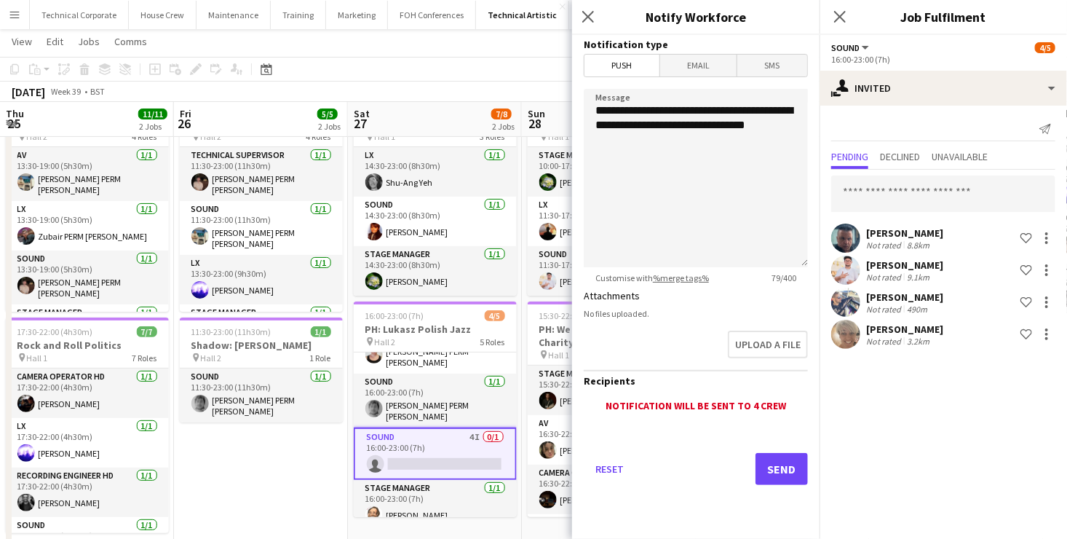
click at [783, 64] on span "SMS" at bounding box center [773, 66] width 70 height 22
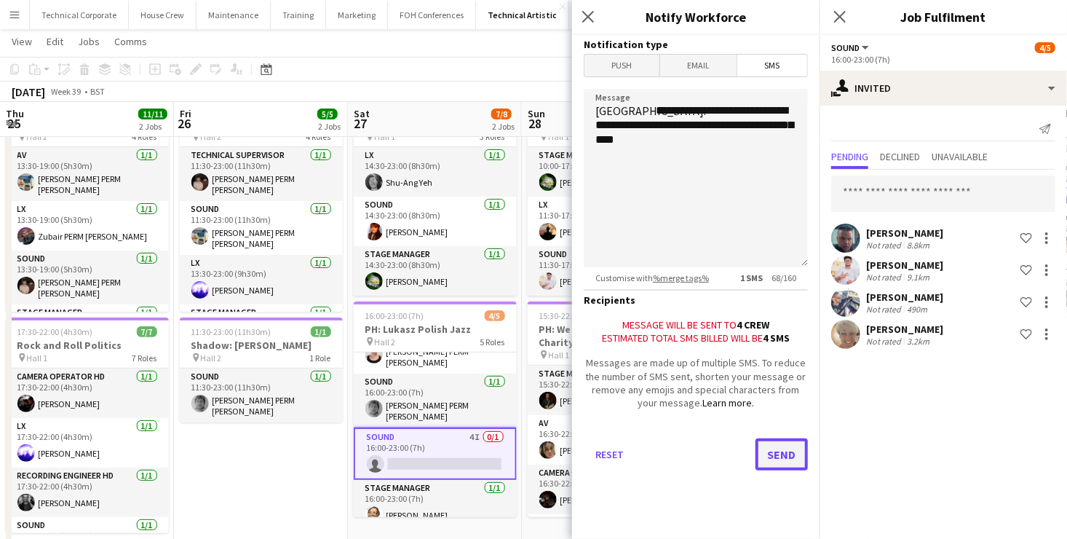
click at [790, 459] on button "Send" at bounding box center [782, 454] width 52 height 32
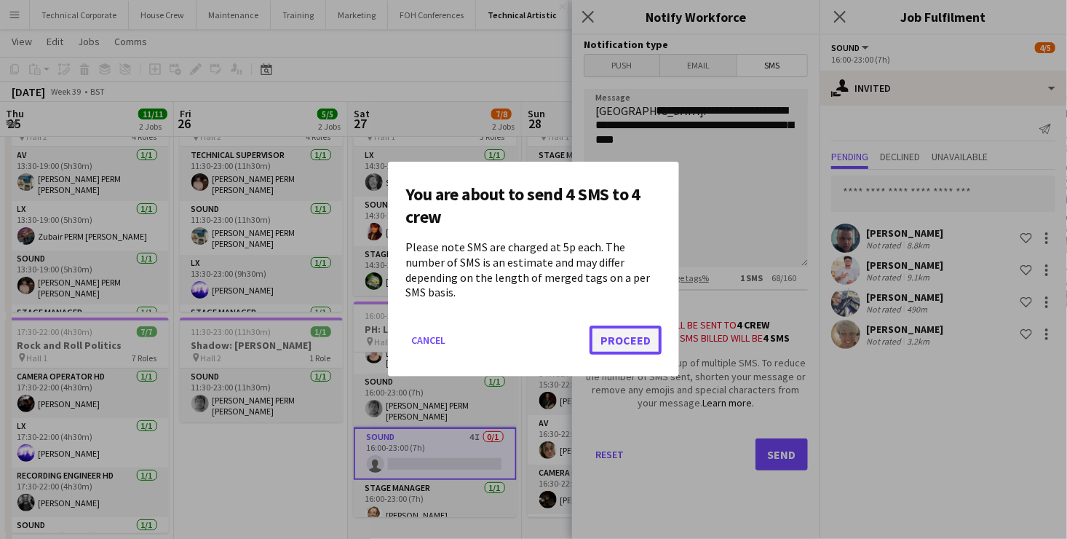
click at [612, 333] on button "Proceed" at bounding box center [626, 340] width 72 height 29
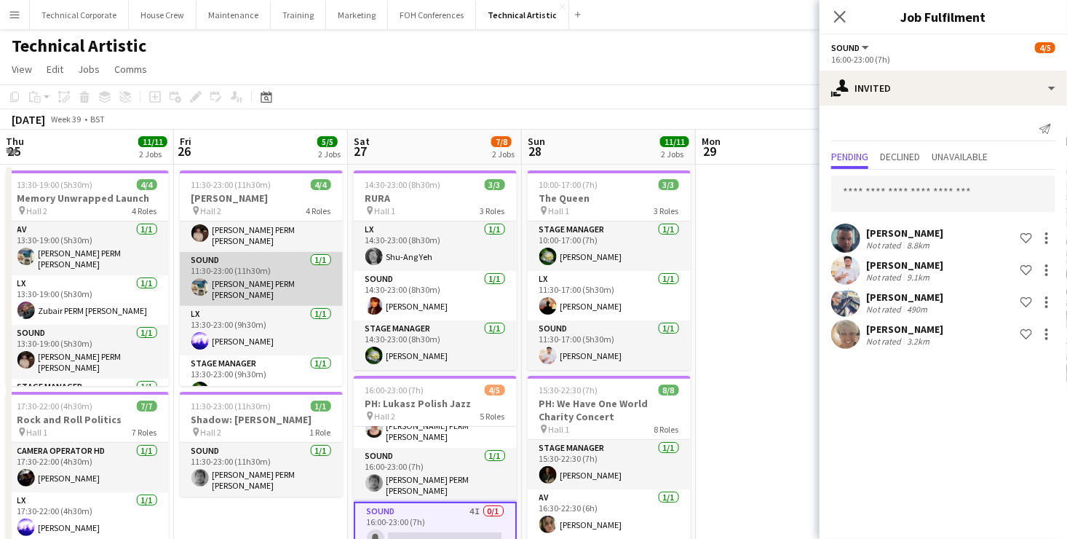
scroll to position [33, 0]
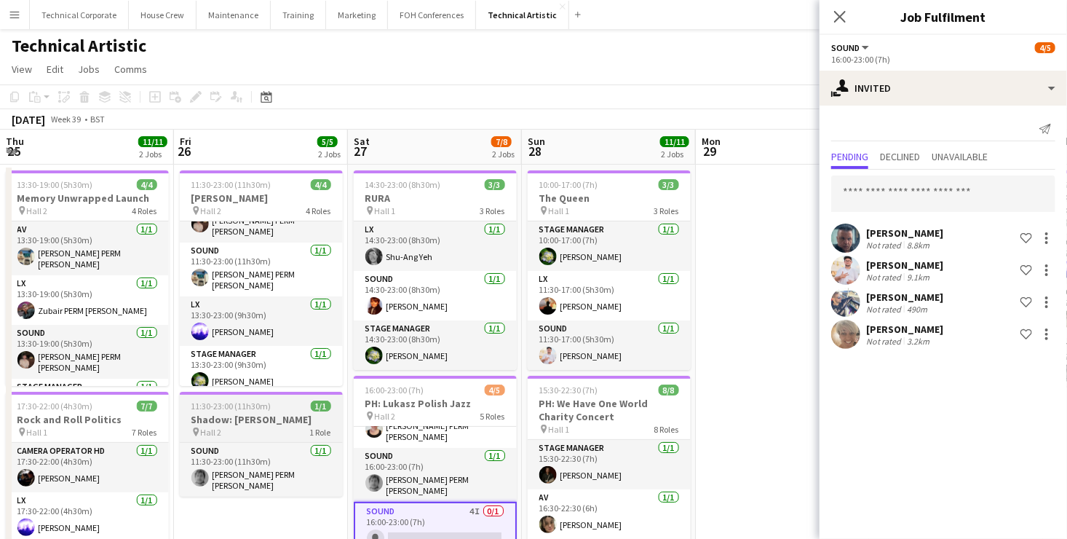
drag, startPoint x: 217, startPoint y: 393, endPoint x: 449, endPoint y: 393, distance: 232.3
click at [427, 389] on app-calendar-viewport "Mon 22 Tue 23 1/1 1 Job Wed 24 Thu 25 11/11 2 Jobs Fri 26 5/5 2 Jobs Sat 27 7/8…" at bounding box center [533, 543] width 1067 height 826
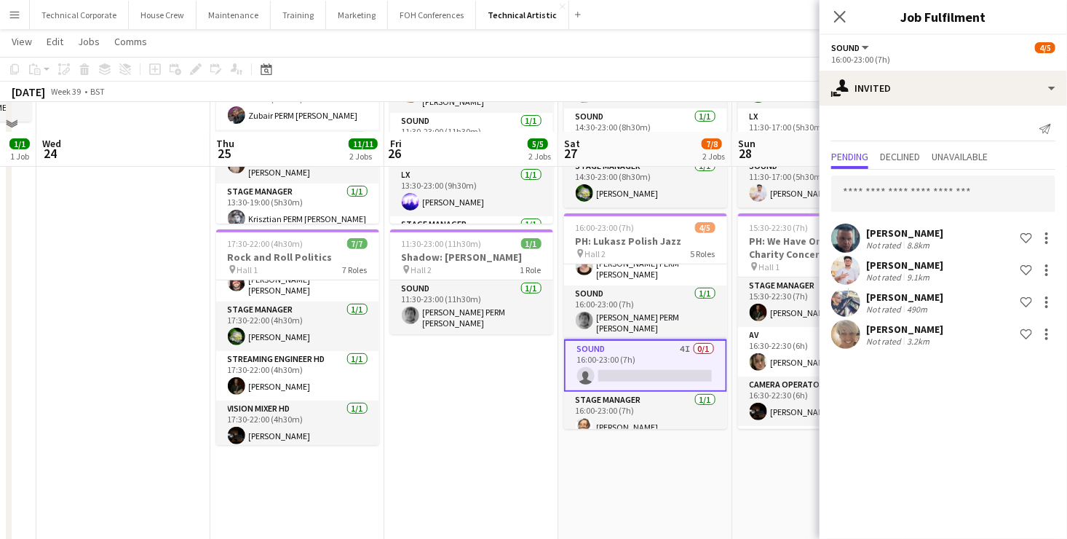
scroll to position [146, 0]
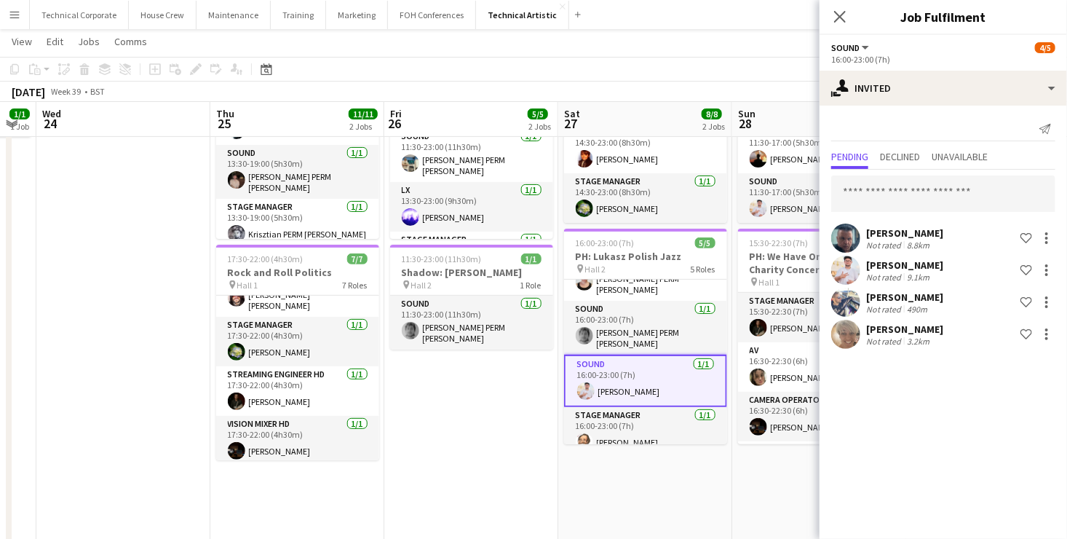
click at [674, 471] on app-date-cell "14:30-23:00 (8h30m) 3/3 RURA pin Hall 1 3 Roles LX [DATE] 14:30-23:00 (8h30m) S…" at bounding box center [645, 412] width 174 height 791
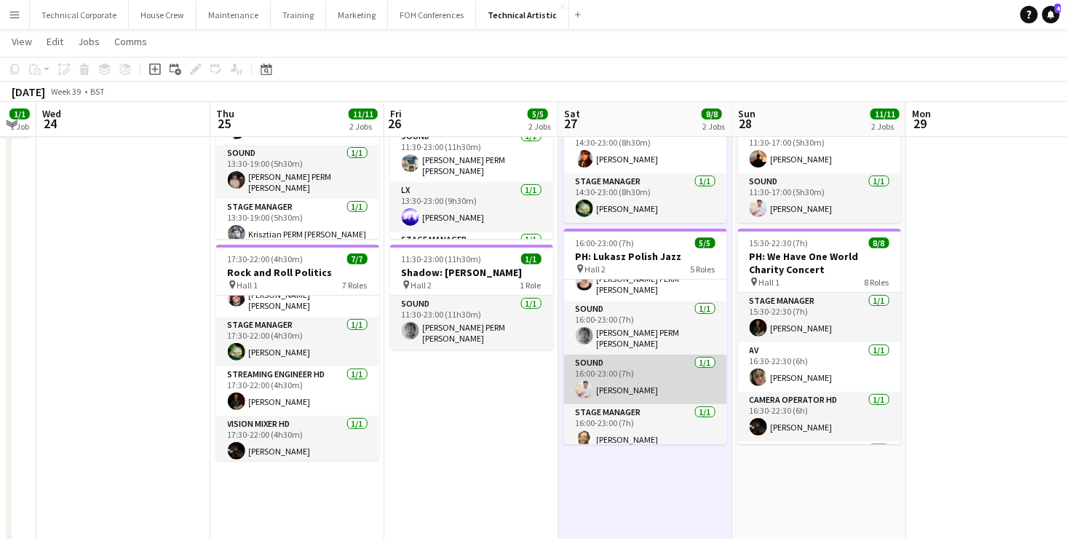
click at [656, 374] on app-card-role "Sound [DATE] 16:00-23:00 (7h) [PERSON_NAME]" at bounding box center [645, 380] width 163 height 50
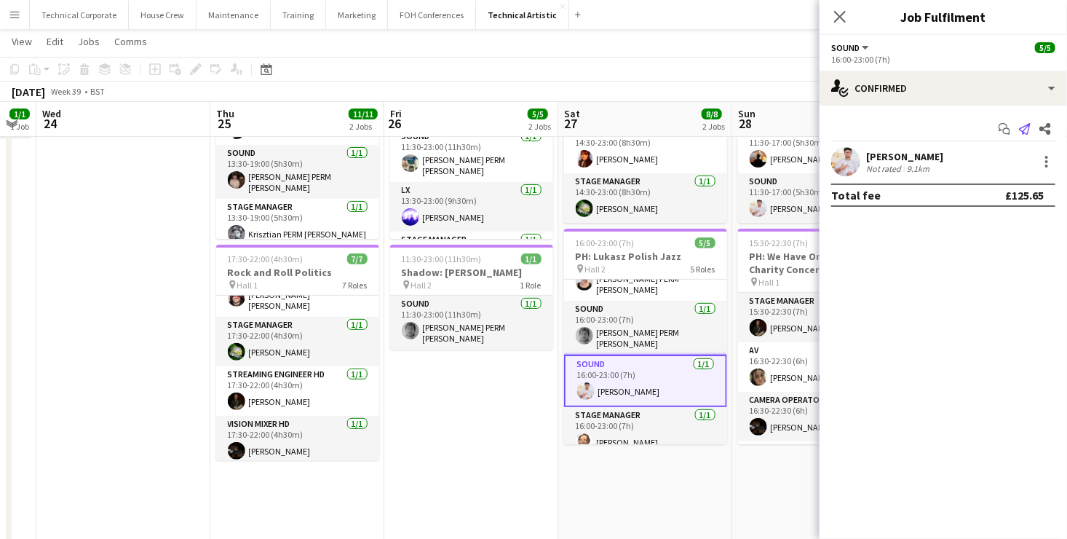
click at [1028, 123] on icon "Send notification" at bounding box center [1025, 129] width 12 height 12
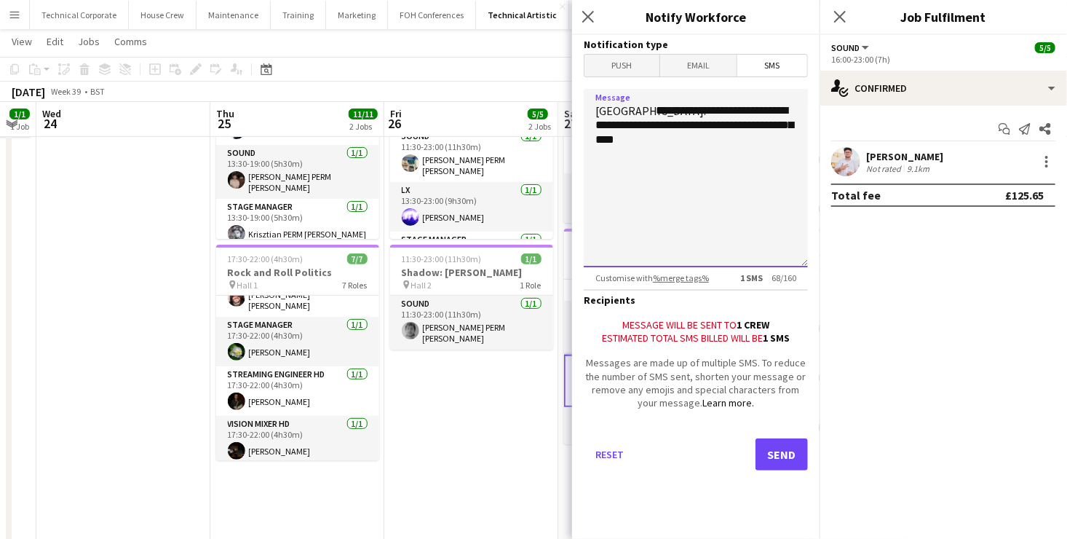
drag, startPoint x: 692, startPoint y: 143, endPoint x: 653, endPoint y: 106, distance: 53.1
click at [653, 106] on textarea "**********" at bounding box center [696, 178] width 224 height 178
type textarea "**********"
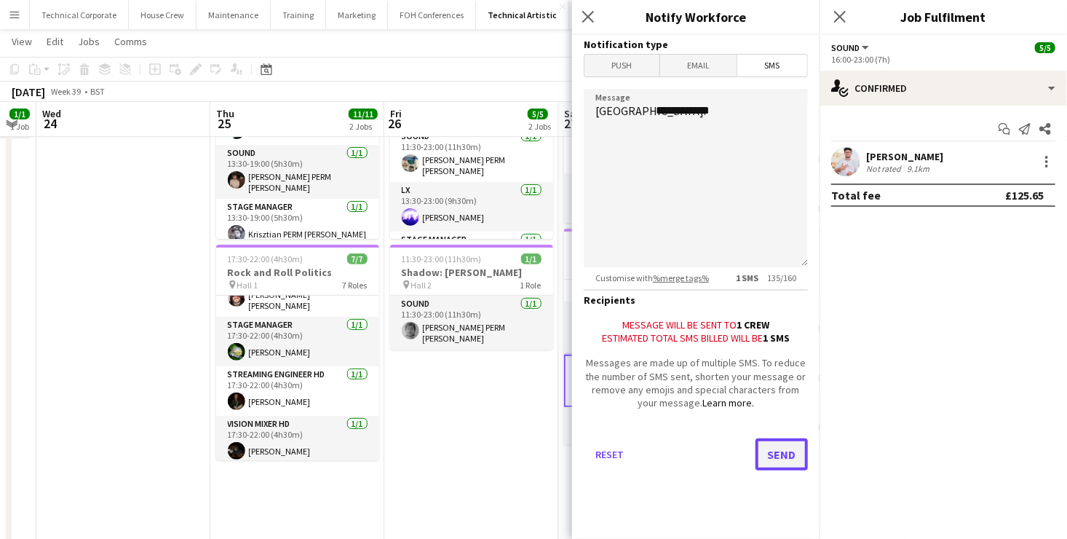
click at [790, 470] on button "Send" at bounding box center [782, 454] width 52 height 32
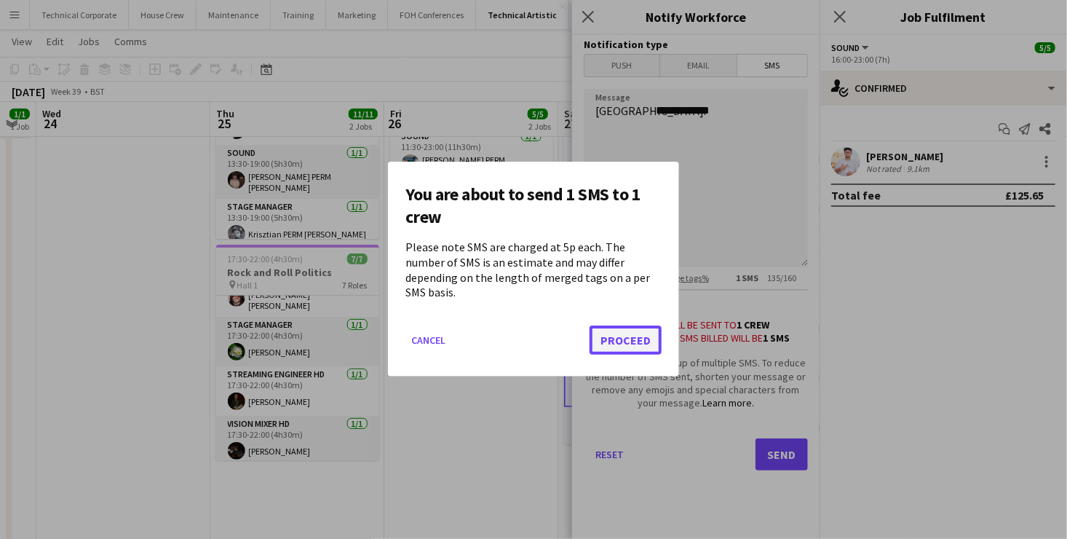
click at [622, 333] on button "Proceed" at bounding box center [626, 340] width 72 height 29
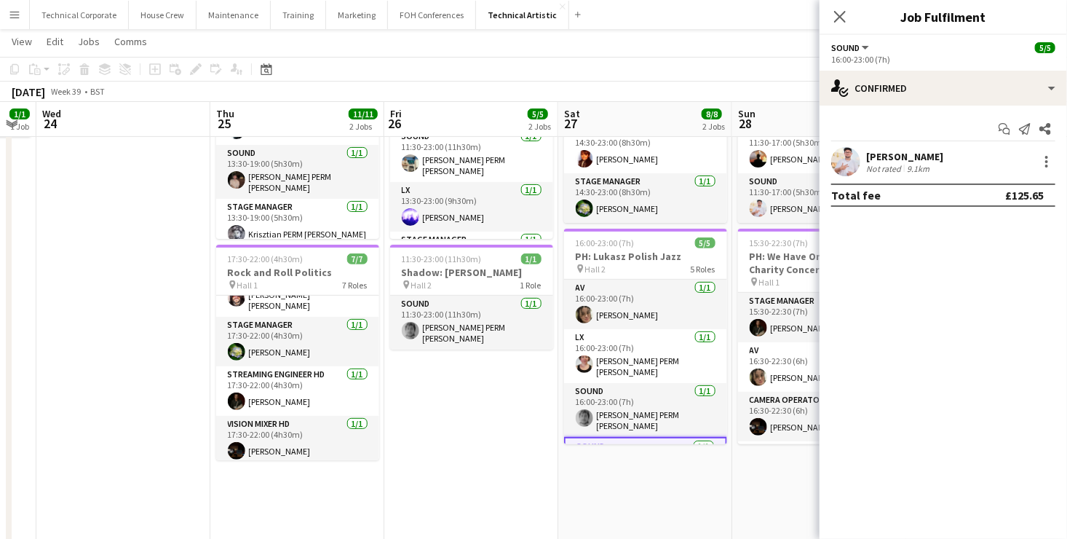
click at [649, 503] on app-date-cell "14:30-23:00 (8h30m) 3/3 RURA pin Hall 1 3 Roles LX [DATE] 14:30-23:00 (8h30m) S…" at bounding box center [645, 412] width 174 height 791
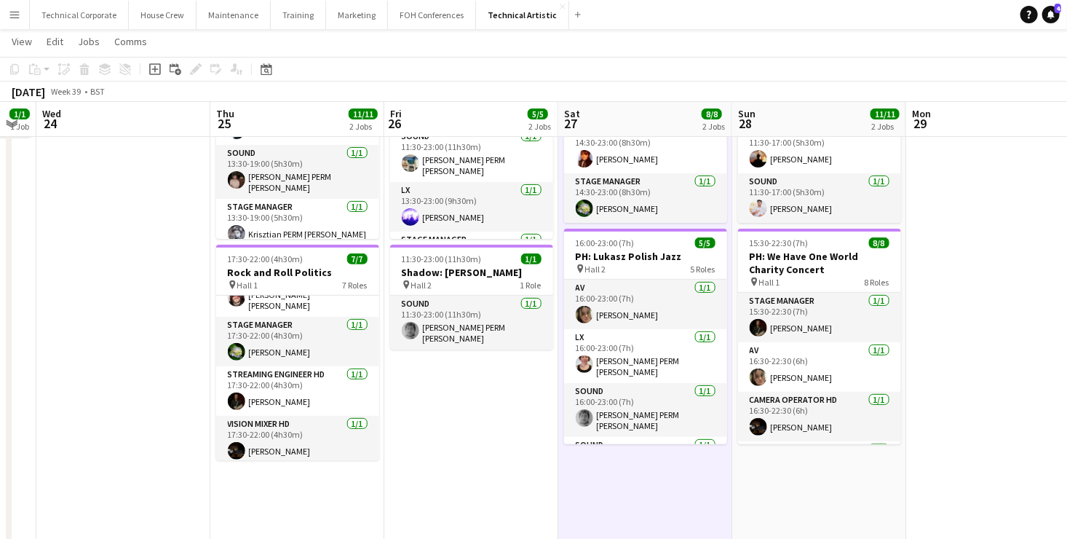
click at [666, 495] on app-date-cell "14:30-23:00 (8h30m) 3/3 RURA pin Hall 1 3 Roles LX [DATE] 14:30-23:00 (8h30m) S…" at bounding box center [645, 412] width 174 height 791
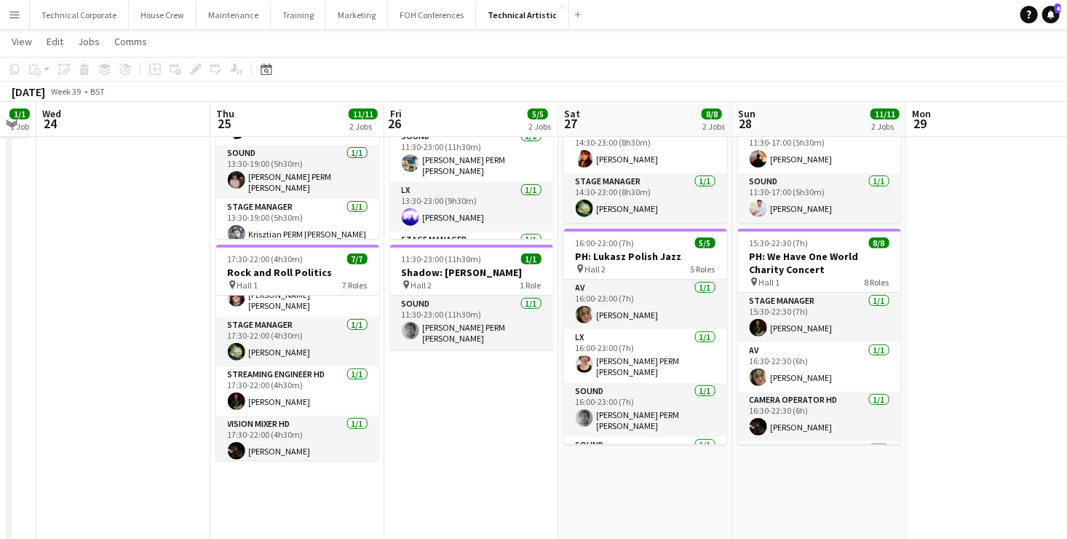
click at [650, 469] on app-date-cell "14:30-23:00 (8h30m) 3/3 RURA pin Hall 1 3 Roles LX [DATE] 14:30-23:00 (8h30m) S…" at bounding box center [645, 412] width 174 height 791
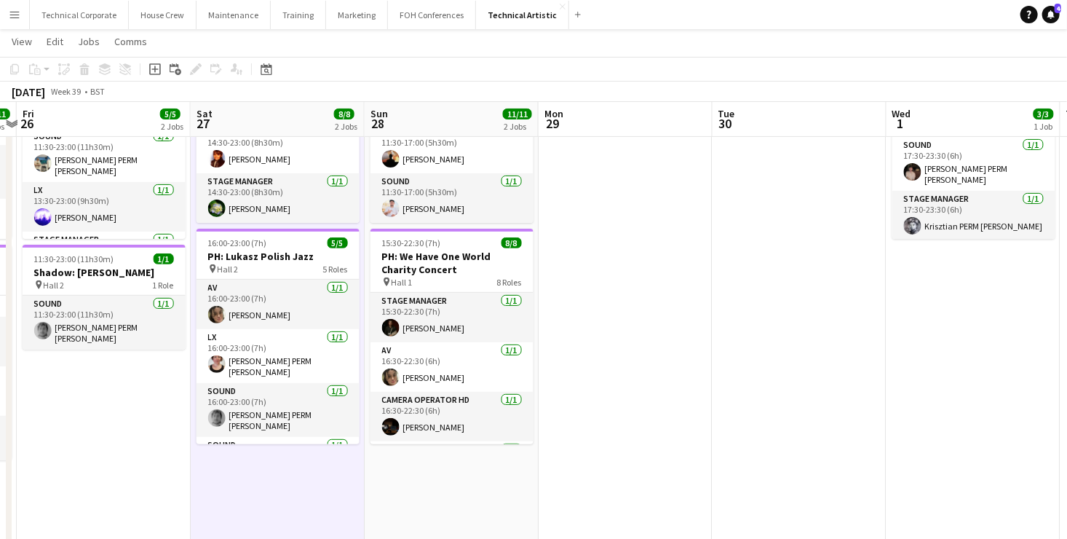
drag, startPoint x: 912, startPoint y: 498, endPoint x: 450, endPoint y: 489, distance: 462.5
click at [450, 489] on app-calendar-viewport "Mon 22 Tue 23 1/1 1 Job Wed 24 Thu 25 11/11 2 Jobs Fri 26 5/5 2 Jobs Sat 27 8/8…" at bounding box center [533, 359] width 1067 height 897
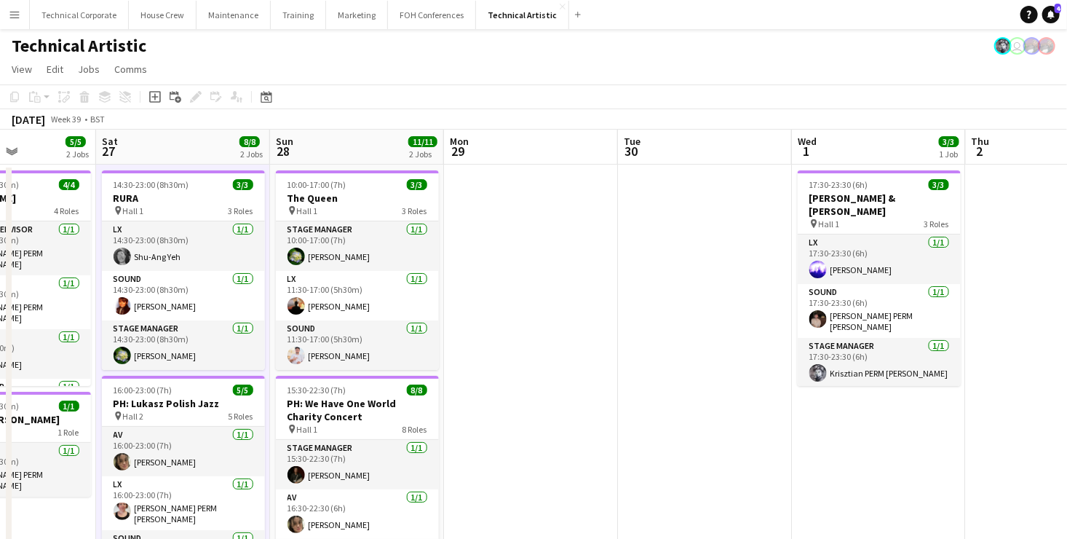
drag, startPoint x: 557, startPoint y: 339, endPoint x: 711, endPoint y: 340, distance: 154.4
click at [691, 342] on app-calendar-viewport "Wed 24 Thu 25 11/11 2 Jobs Fri 26 5/5 2 Jobs Sat 27 8/8 2 Jobs Sun 28 11/11 2 J…" at bounding box center [533, 543] width 1067 height 826
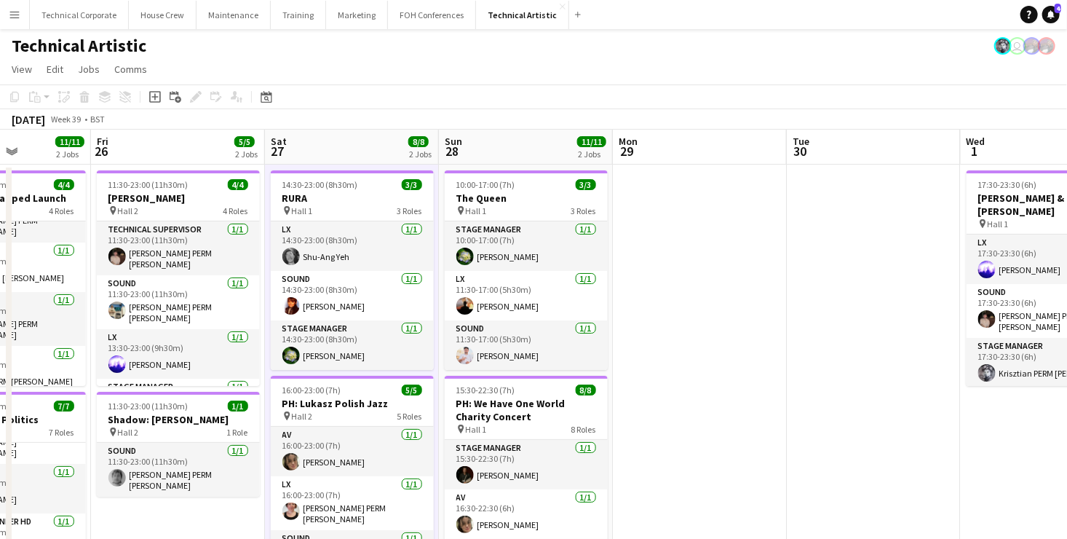
drag, startPoint x: 915, startPoint y: 349, endPoint x: 941, endPoint y: 341, distance: 27.4
click at [941, 341] on app-calendar-viewport "Tue 23 1/1 1 Job Wed 24 Thu 25 11/11 2 Jobs Fri 26 5/5 2 Jobs Sat 27 8/8 2 Jobs…" at bounding box center [533, 543] width 1067 height 826
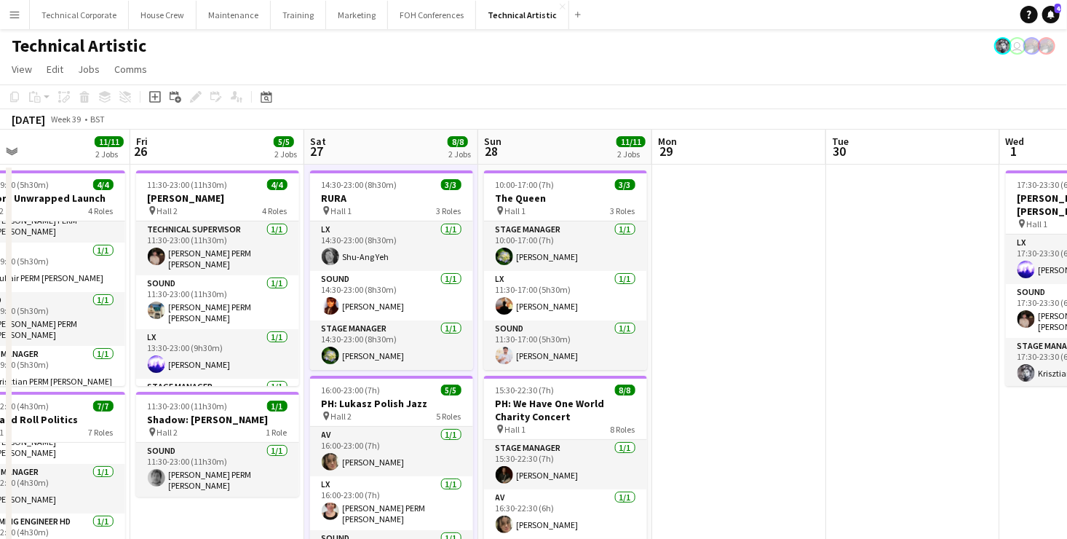
drag, startPoint x: 441, startPoint y: 342, endPoint x: 840, endPoint y: 329, distance: 399.2
click at [807, 330] on app-calendar-viewport "Tue 23 1/1 1 Job Wed 24 Thu 25 11/11 2 Jobs Fri 26 5/5 2 Jobs Sat 27 8/8 2 Jobs…" at bounding box center [533, 543] width 1067 height 826
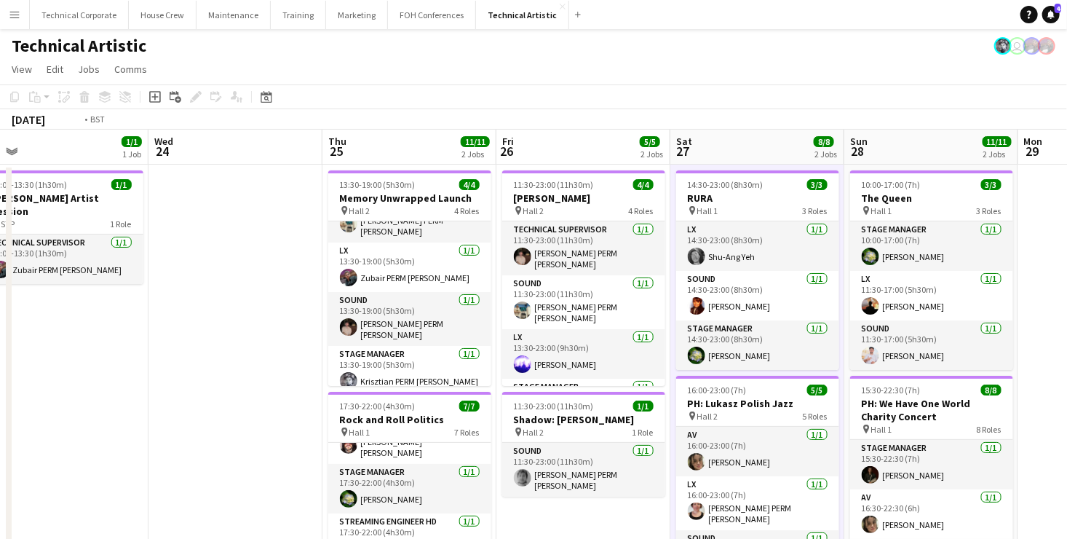
click at [825, 342] on app-calendar-viewport "Sun 21 3/3 1 Job Mon 22 Tue 23 1/1 1 Job Wed 24 Thu 25 11/11 2 Jobs Fri 26 5/5 …" at bounding box center [533, 543] width 1067 height 826
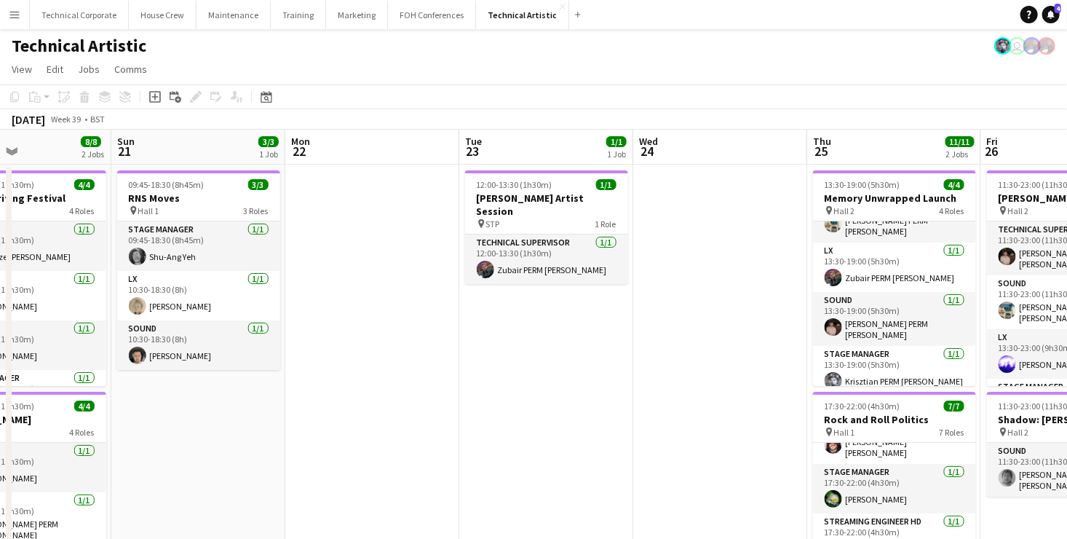
click at [733, 344] on app-calendar-viewport "Thu 18 9/9 5 Jobs Fri 19 9/9 4 Jobs Sat 20 8/8 2 Jobs Sun 21 3/3 1 Job Mon 22 T…" at bounding box center [533, 543] width 1067 height 826
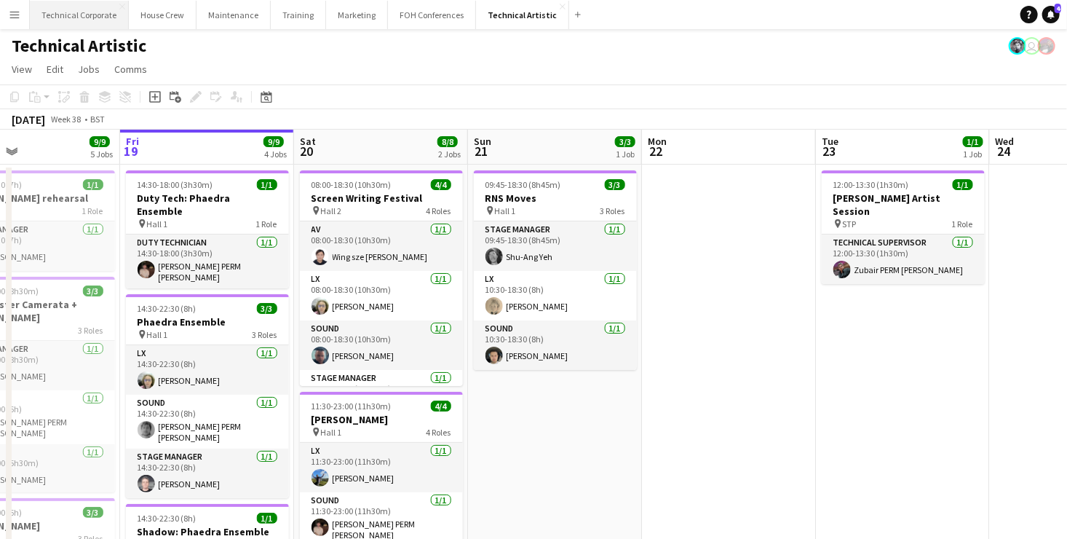
click at [74, 4] on button "Technical Corporate Close" at bounding box center [79, 15] width 99 height 28
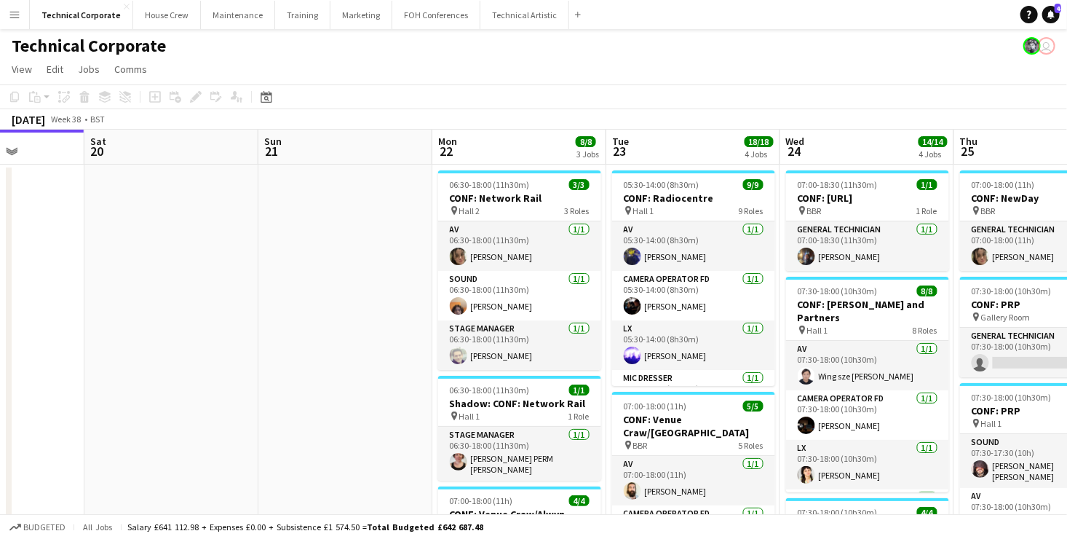
scroll to position [0, 518]
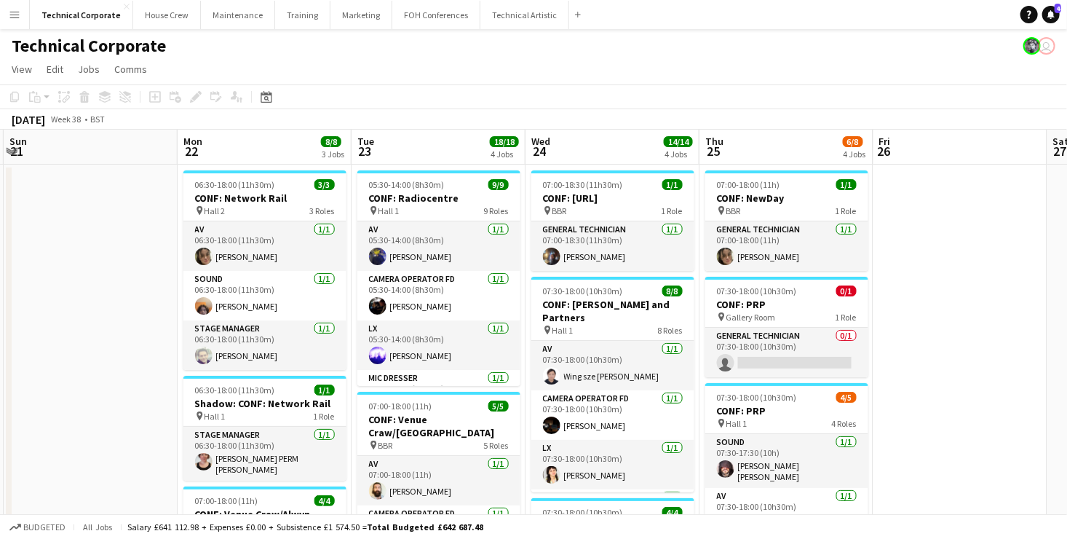
drag, startPoint x: 591, startPoint y: 239, endPoint x: -37, endPoint y: 251, distance: 627.8
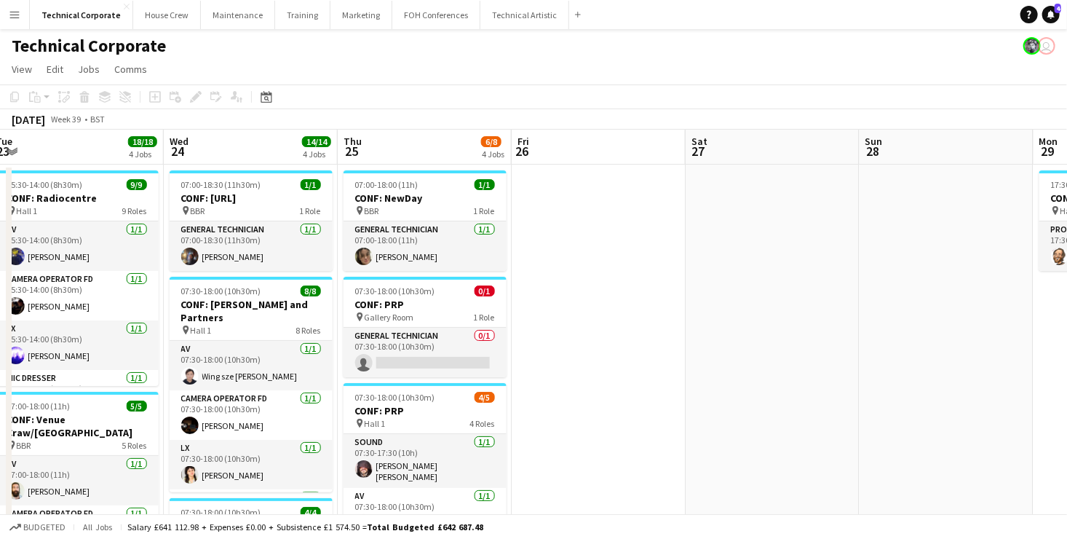
scroll to position [0, 531]
drag, startPoint x: 925, startPoint y: 240, endPoint x: 565, endPoint y: 246, distance: 360.5
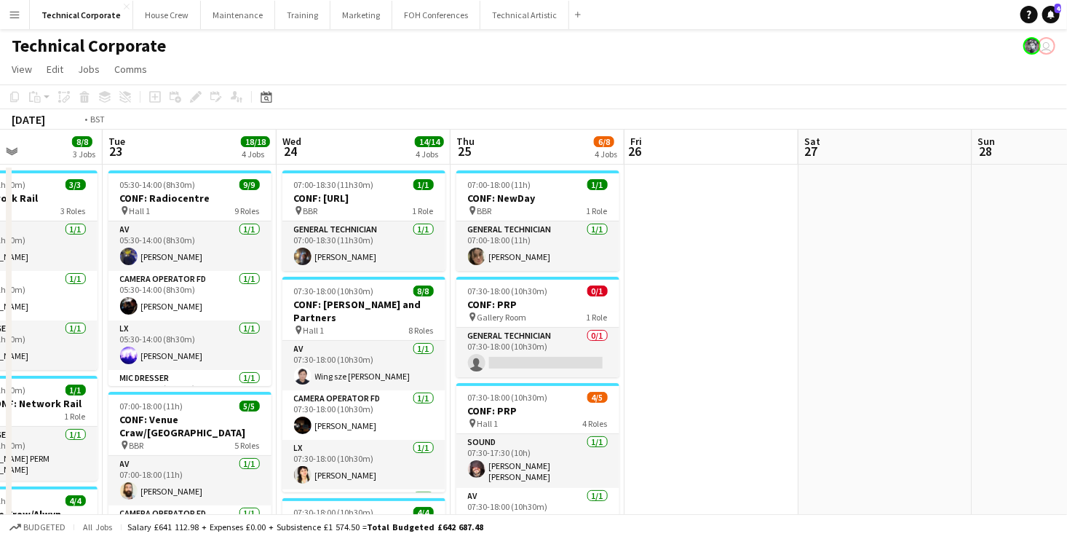
scroll to position [0, 323]
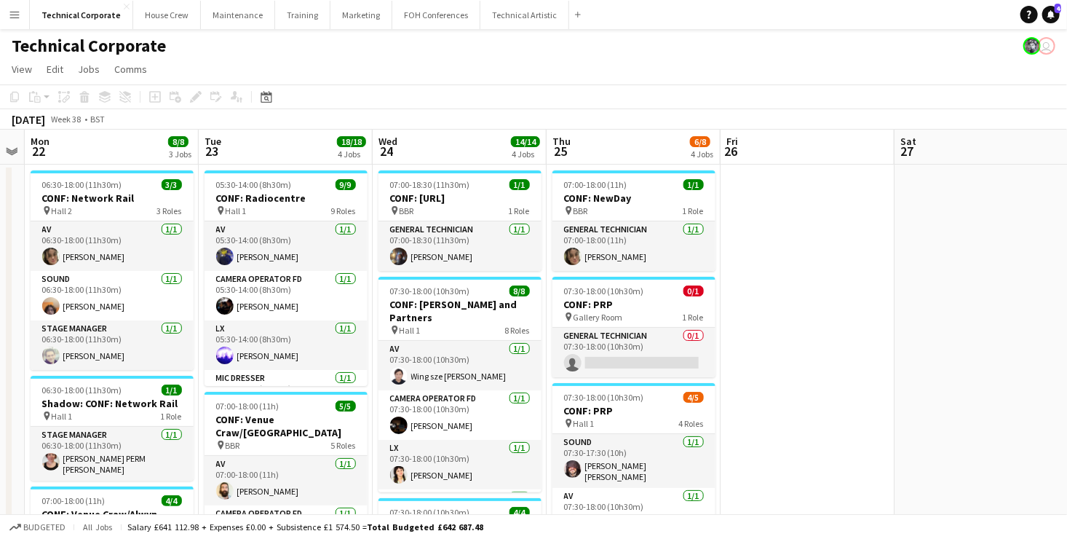
drag, startPoint x: 556, startPoint y: 245, endPoint x: 765, endPoint y: 229, distance: 208.9
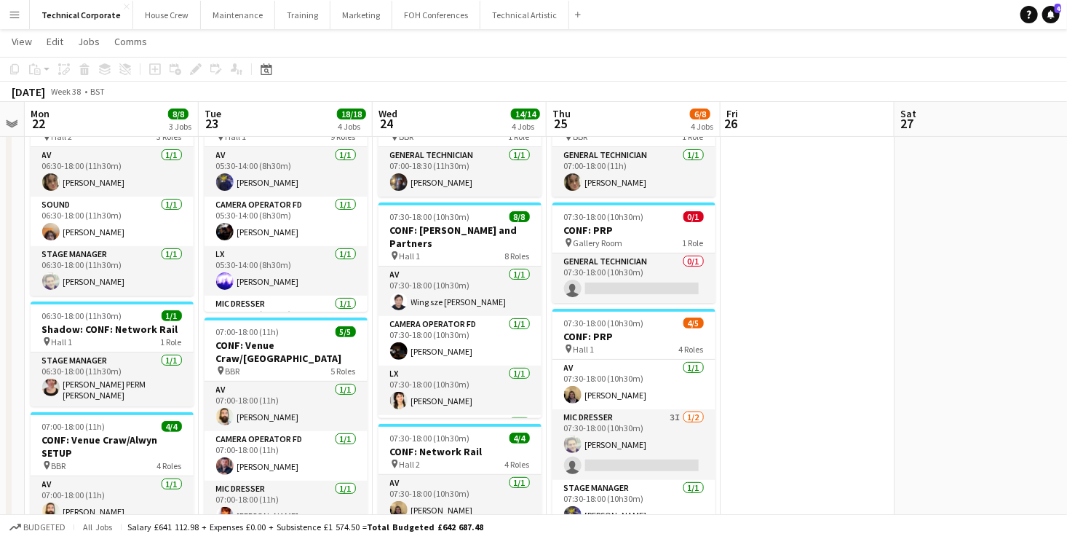
scroll to position [0, 336]
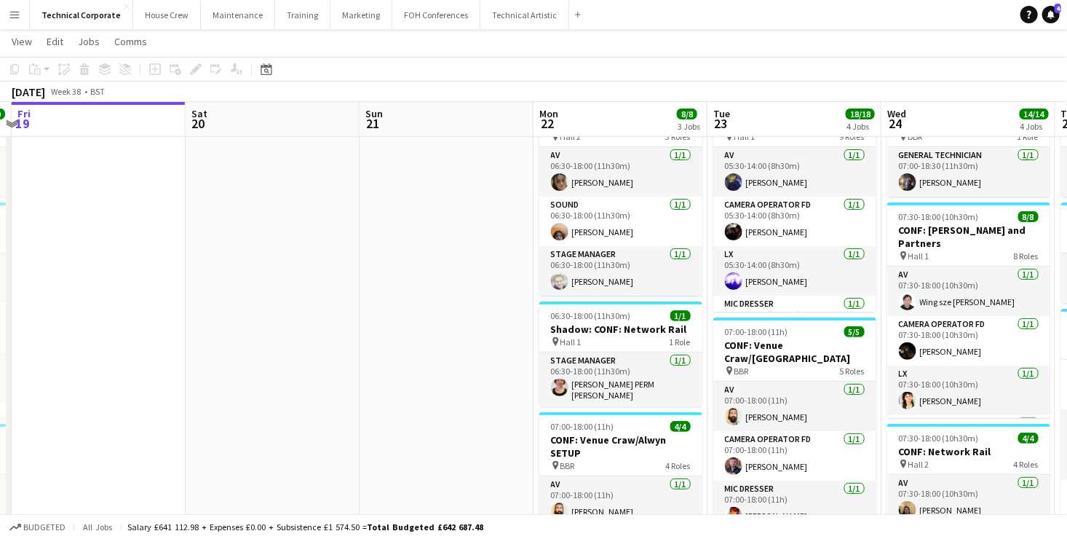
drag, startPoint x: 191, startPoint y: 368, endPoint x: 700, endPoint y: 364, distance: 509.0
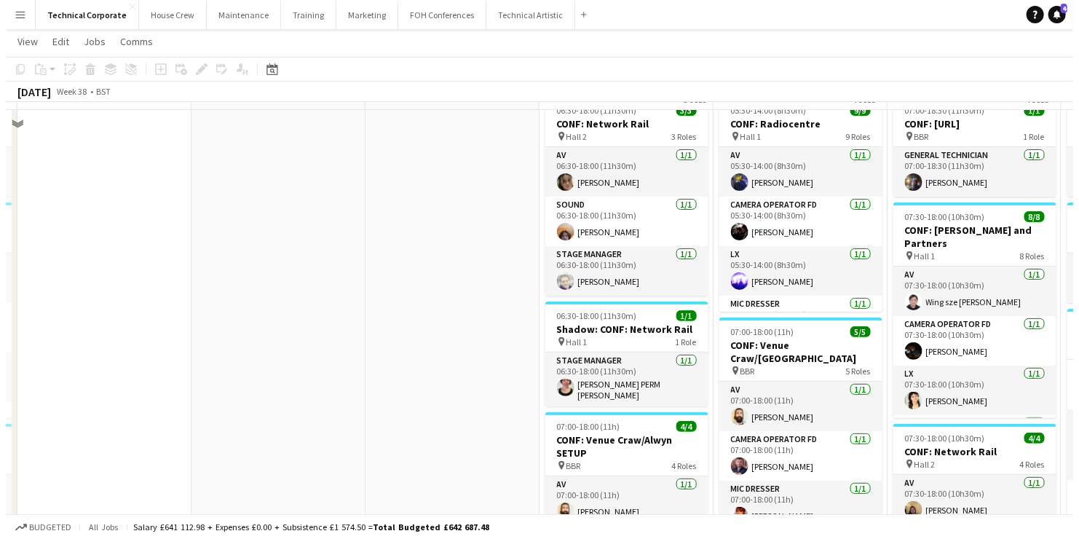
scroll to position [0, 0]
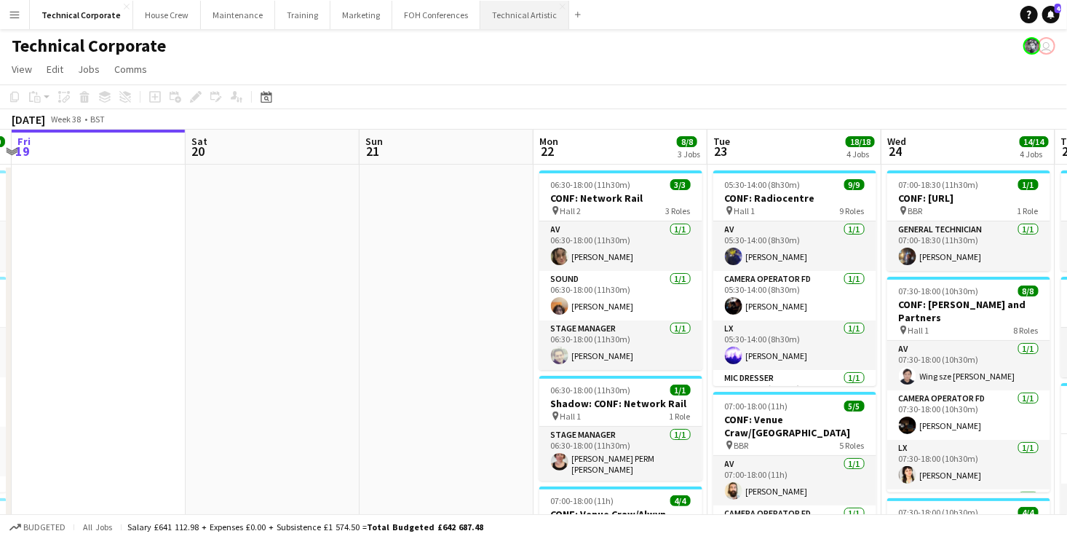
click at [500, 9] on button "Technical Artistic Close" at bounding box center [525, 15] width 89 height 28
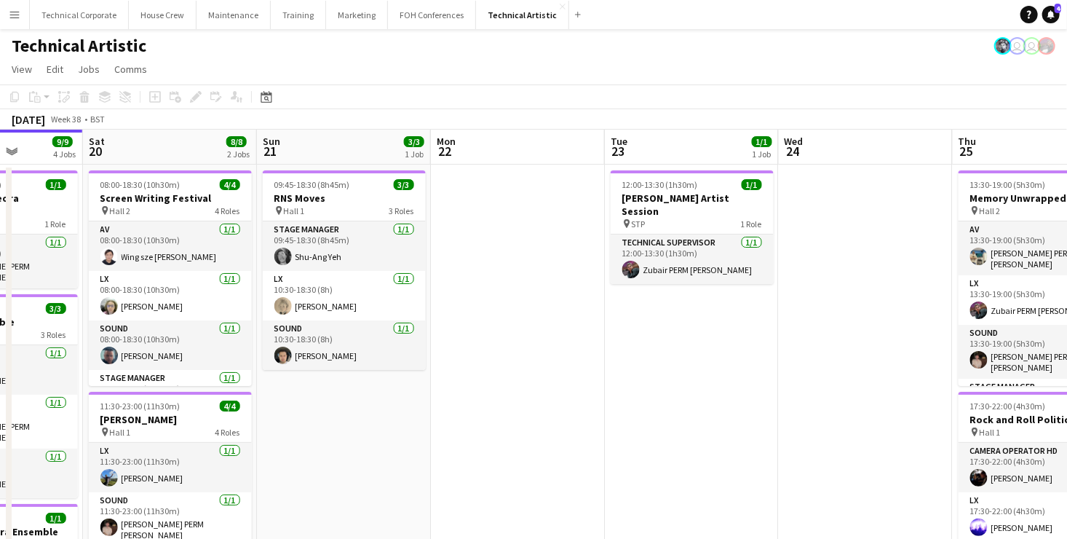
scroll to position [0, 711]
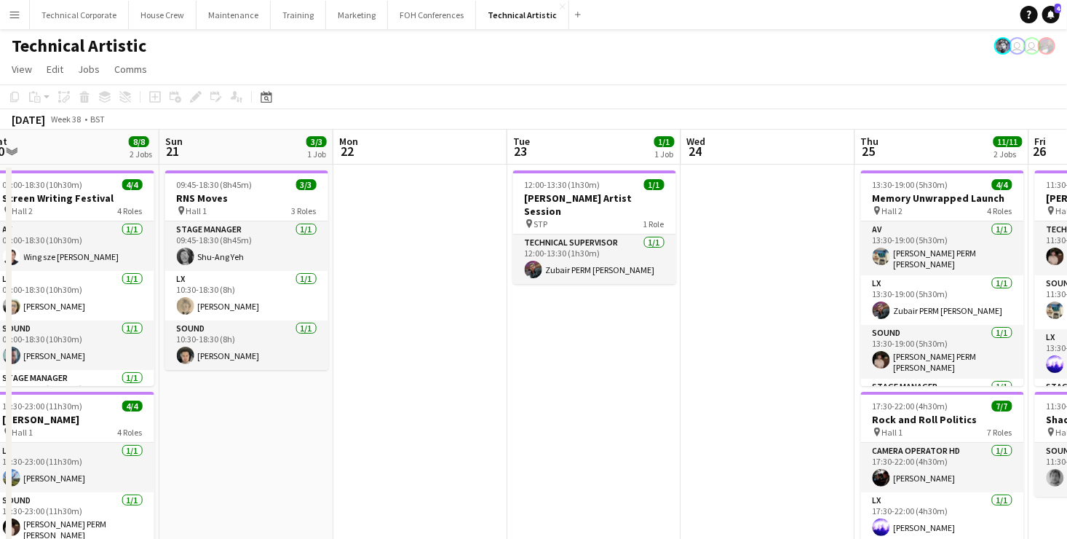
drag, startPoint x: 1057, startPoint y: 352, endPoint x: 695, endPoint y: 334, distance: 363.1
click at [695, 334] on app-calendar-viewport "Tue 16 Wed 17 Thu 18 9/9 5 Jobs Fri 19 9/9 4 Jobs Sat 20 8/8 2 Jobs Sun 21 3/3 …" at bounding box center [533, 543] width 1067 height 826
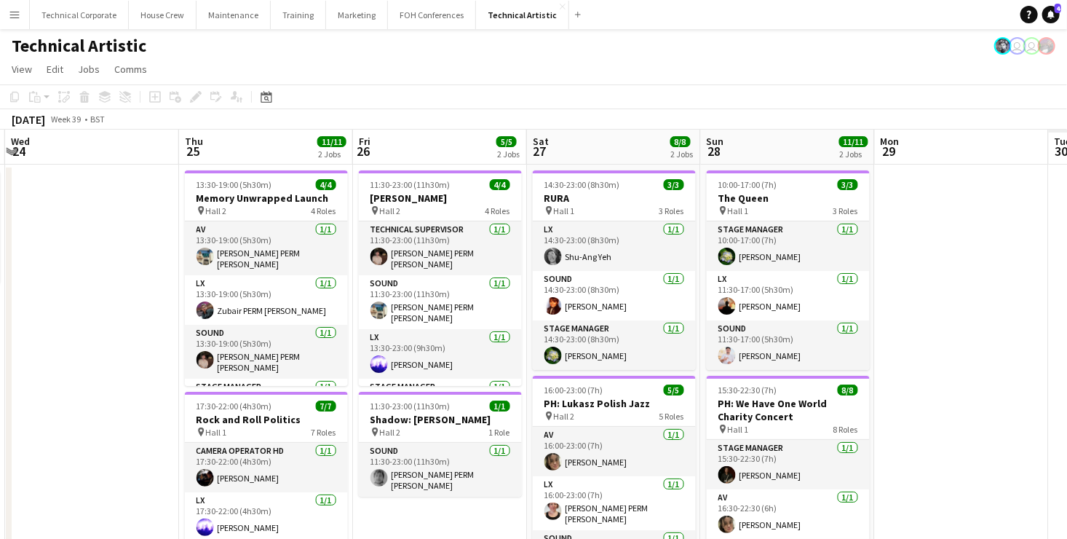
scroll to position [0, 414]
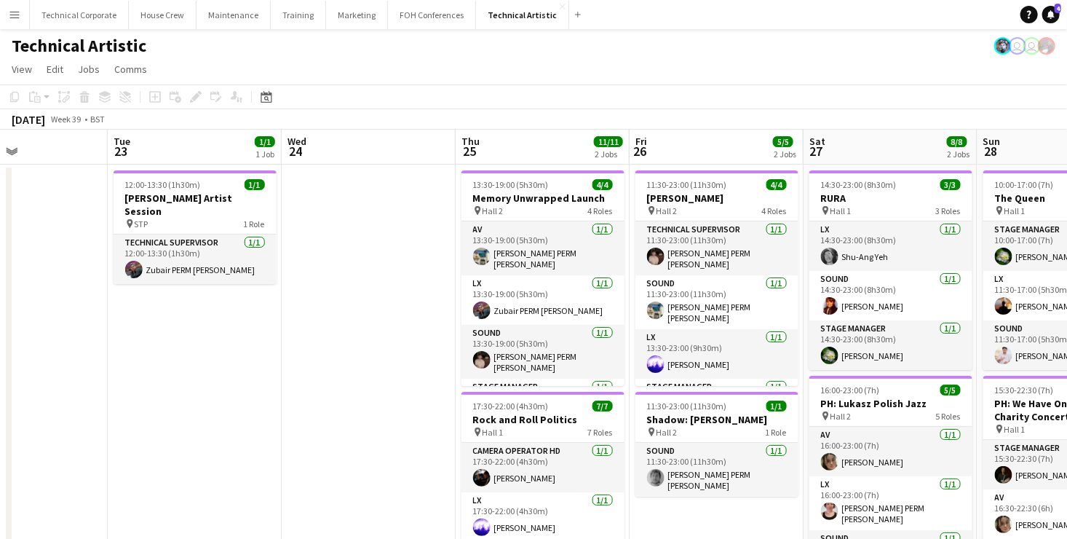
drag, startPoint x: 825, startPoint y: 322, endPoint x: 425, endPoint y: 347, distance: 400.5
click at [425, 347] on app-calendar-viewport "Sat 20 8/8 2 Jobs Sun 21 3/3 1 Job Mon 22 Tue 23 1/1 1 Job Wed 24 Thu 25 11/11 …" at bounding box center [533, 543] width 1067 height 826
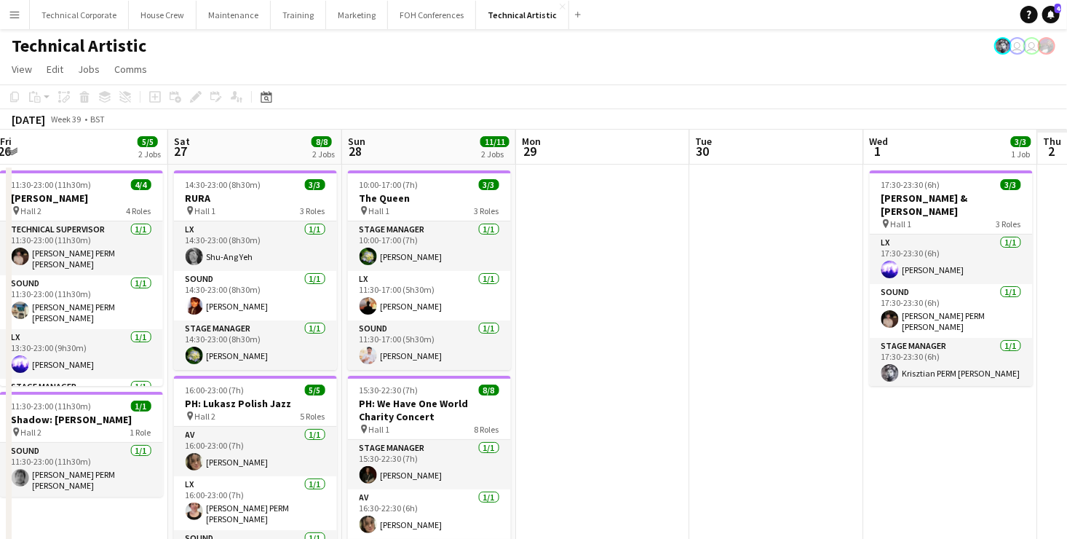
scroll to position [0, 438]
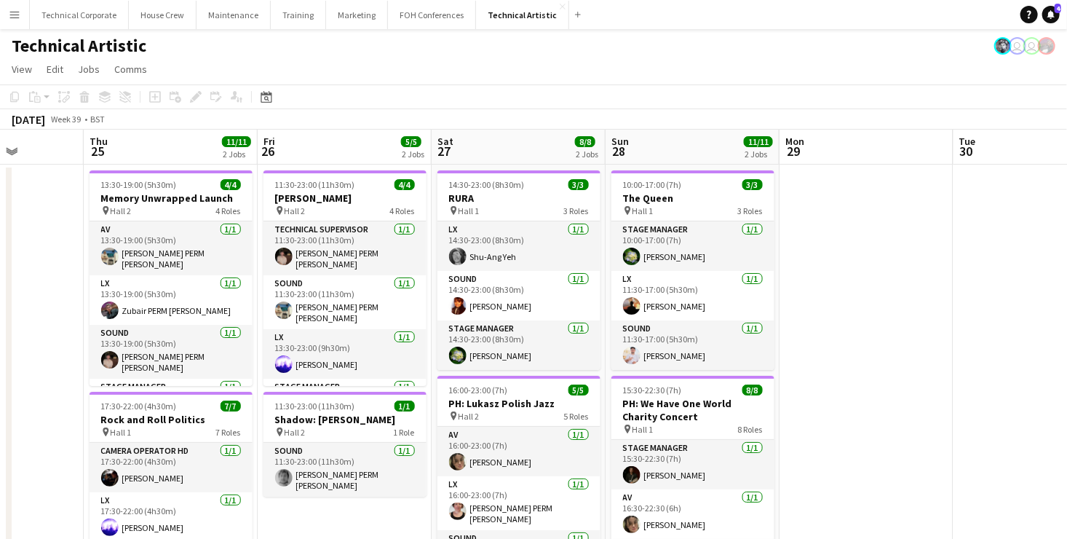
drag, startPoint x: 964, startPoint y: 335, endPoint x: 592, endPoint y: 344, distance: 372.2
click at [592, 344] on app-calendar-viewport "Mon 22 Tue 23 1/1 1 Job Wed 24 Thu 25 11/11 2 Jobs Fri 26 5/5 2 Jobs Sat 27 8/8…" at bounding box center [533, 543] width 1067 height 826
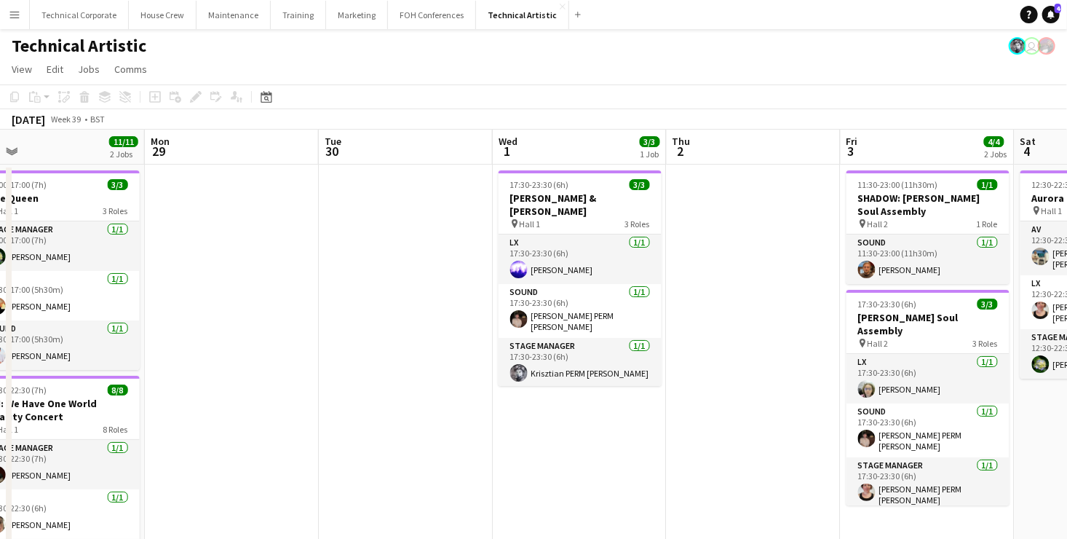
drag, startPoint x: 939, startPoint y: 274, endPoint x: 304, endPoint y: 280, distance: 635.0
click at [304, 280] on app-calendar-viewport "Wed 24 Thu 25 11/11 2 Jobs Fri 26 5/5 2 Jobs Sat 27 8/8 2 Jobs Sun 28 11/11 2 J…" at bounding box center [533, 543] width 1067 height 826
drag, startPoint x: 292, startPoint y: 297, endPoint x: 1026, endPoint y: 336, distance: 735.0
click at [1026, 336] on app-calendar-viewport "Wed 24 Thu 25 11/11 2 Jobs Fri 26 5/5 2 Jobs Sat 27 8/8 2 Jobs Sun 28 11/11 2 J…" at bounding box center [533, 543] width 1067 height 826
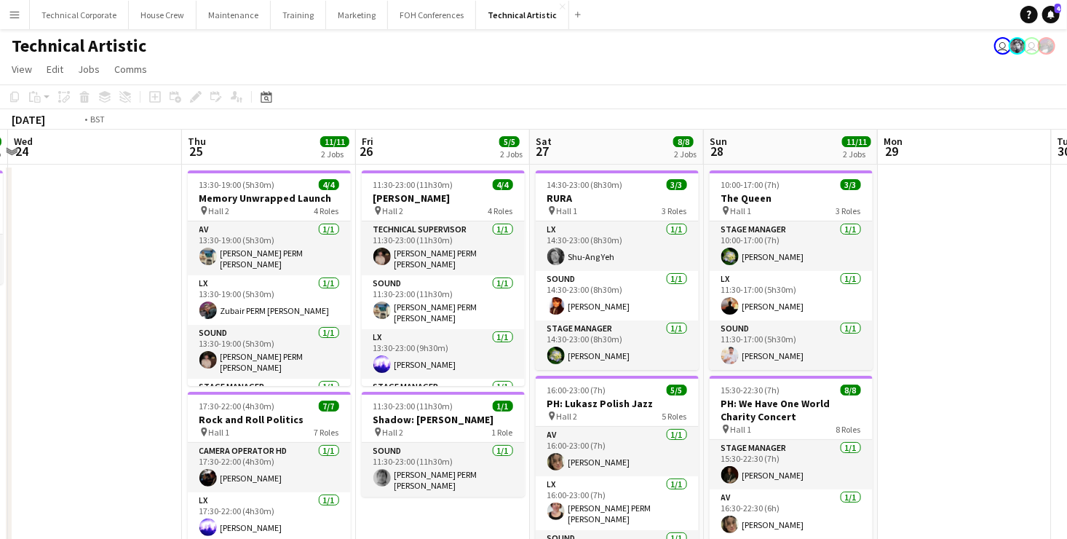
drag, startPoint x: 1081, startPoint y: 312, endPoint x: 1073, endPoint y: 291, distance: 21.9
click at [1067, 291] on html "Menu Boards Boards Boards All jobs Status Workforce Workforce My Workforce Recr…" at bounding box center [533, 477] width 1067 height 955
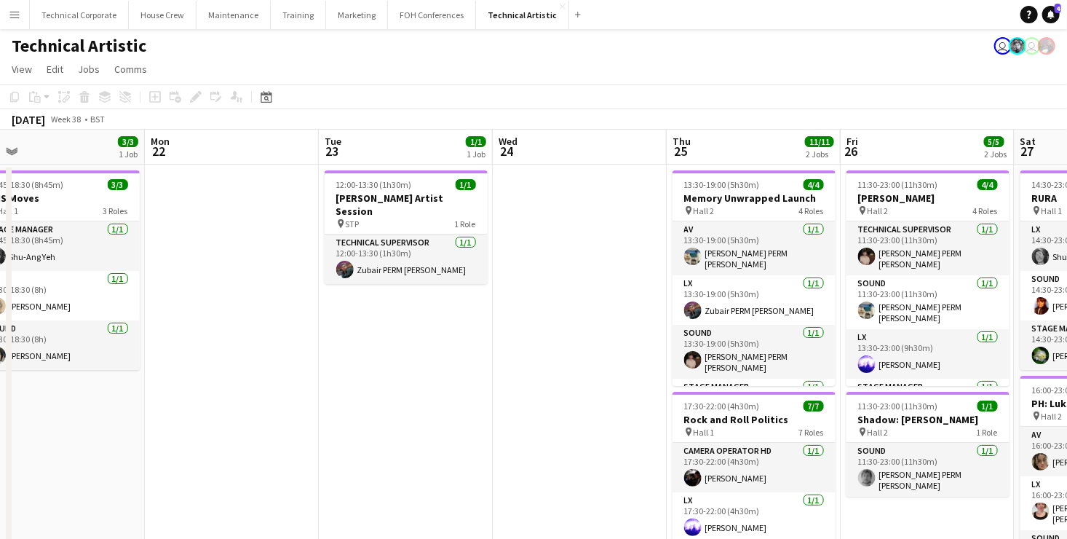
drag, startPoint x: 422, startPoint y: 312, endPoint x: 1078, endPoint y: 310, distance: 655.3
click at [1067, 310] on html "Menu Boards Boards Boards All jobs Status Workforce Workforce My Workforce Recr…" at bounding box center [533, 477] width 1067 height 955
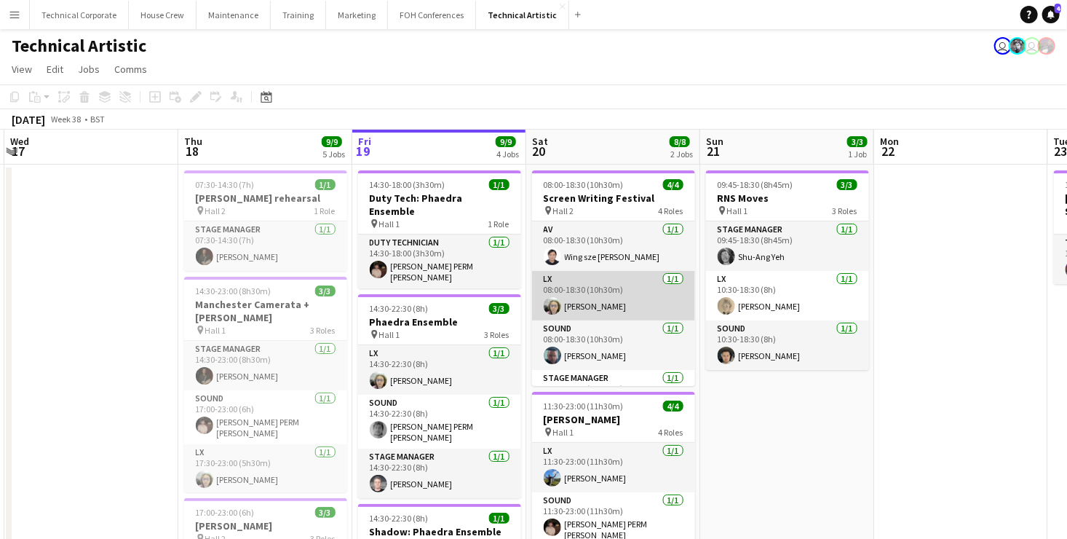
drag, startPoint x: 510, startPoint y: 294, endPoint x: 986, endPoint y: 286, distance: 475.6
click at [1003, 285] on app-calendar-viewport "Mon 15 5/5 2 Jobs Tue 16 Wed 17 Thu 18 9/9 5 Jobs Fri 19 9/9 4 Jobs Sat 20 8/8 …" at bounding box center [533, 543] width 1067 height 826
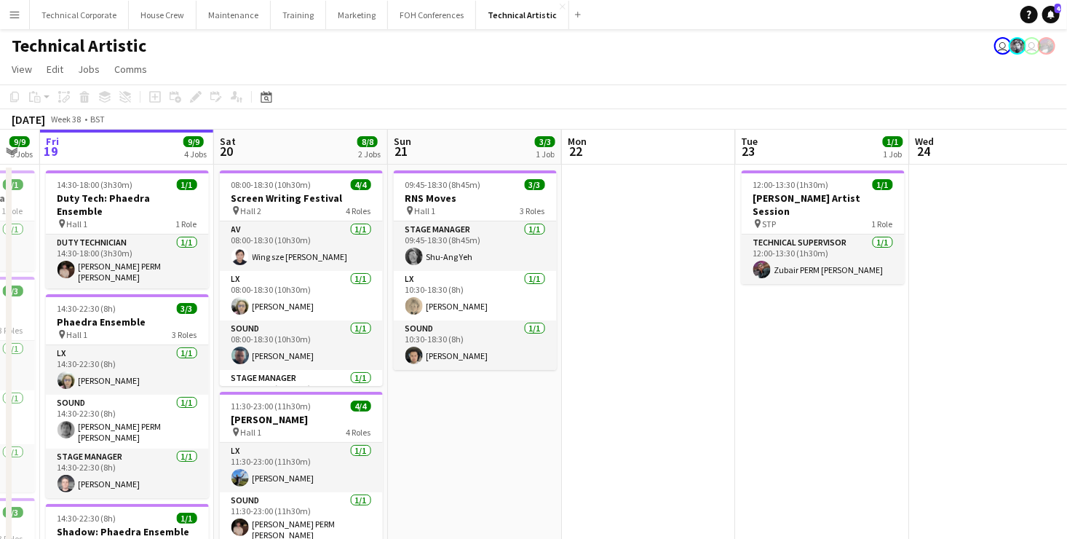
drag, startPoint x: 827, startPoint y: 284, endPoint x: 321, endPoint y: 274, distance: 506.2
click at [319, 274] on app-calendar-viewport "Mon 15 5/5 2 Jobs Tue 16 Wed 17 Thu 18 9/9 5 Jobs Fri 19 9/9 4 Jobs Sat 20 8/8 …" at bounding box center [533, 543] width 1067 height 826
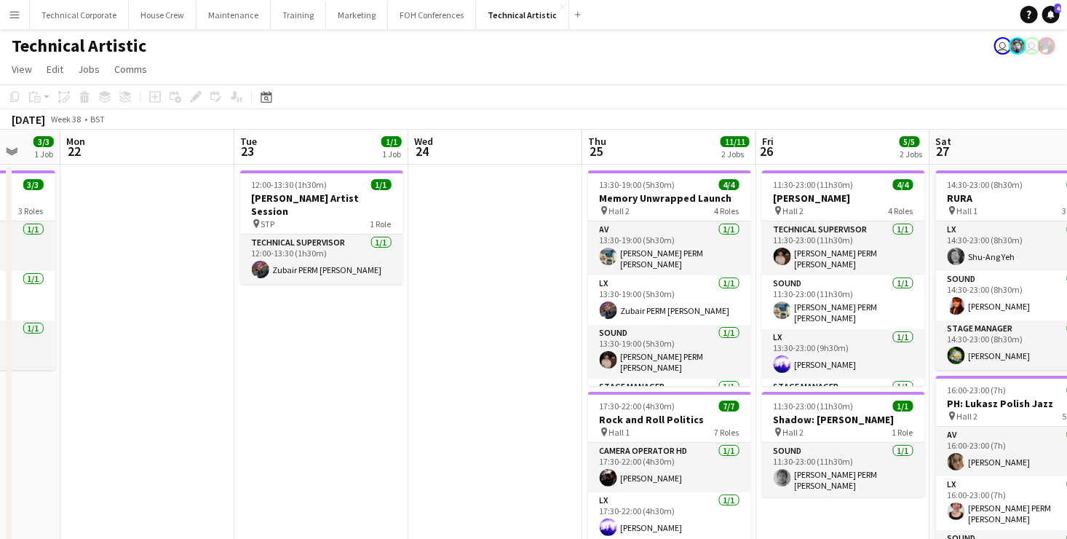
scroll to position [0, 463]
drag, startPoint x: 874, startPoint y: 280, endPoint x: 371, endPoint y: 265, distance: 502.7
click at [371, 265] on app-calendar-viewport "Fri 19 9/9 4 Jobs Sat 20 8/8 2 Jobs Sun 21 3/3 1 Job Mon 22 Tue 23 1/1 1 Job We…" at bounding box center [533, 543] width 1067 height 826
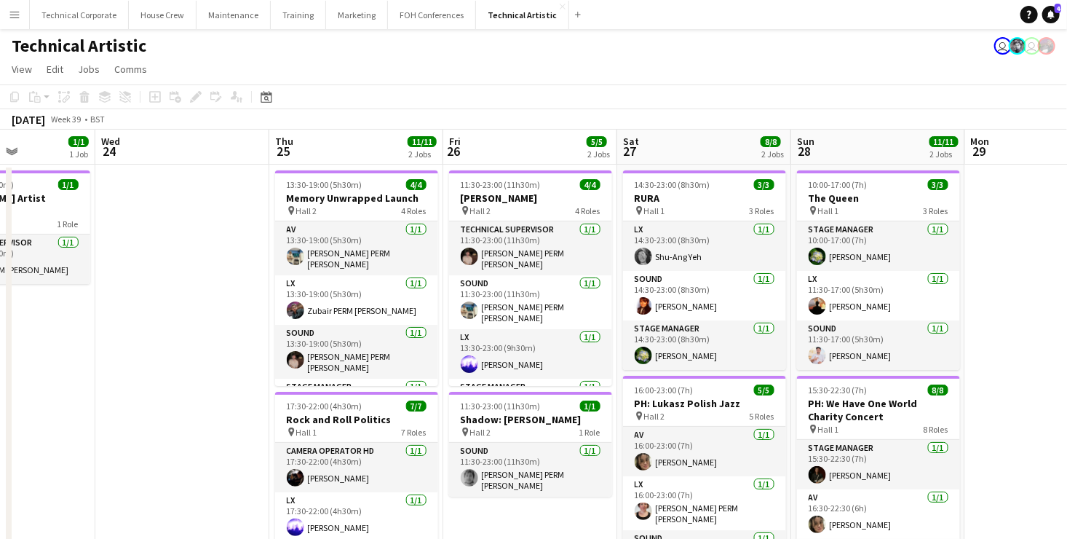
scroll to position [0, 416]
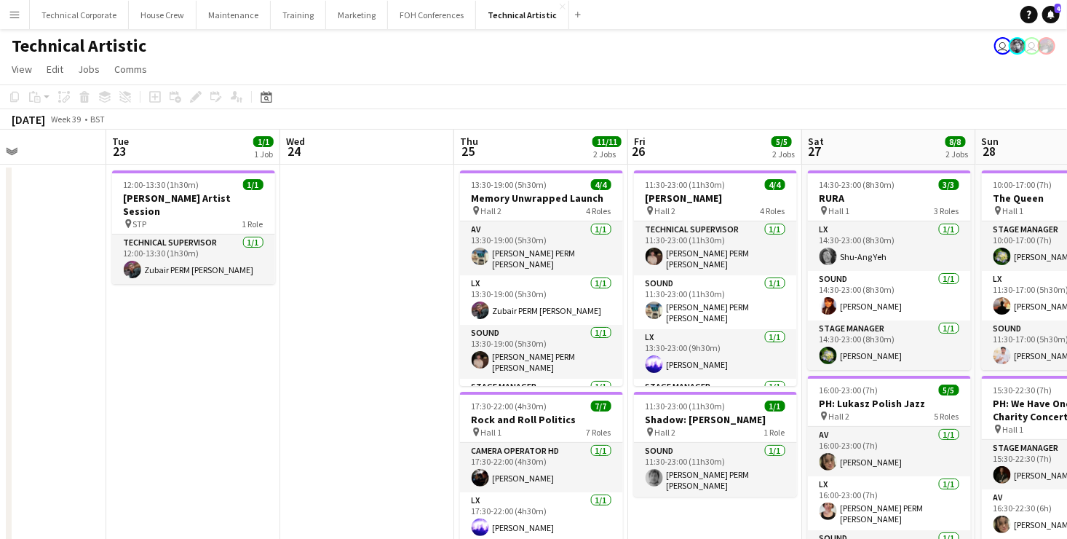
drag, startPoint x: 599, startPoint y: 248, endPoint x: 473, endPoint y: 242, distance: 126.8
click at [473, 242] on app-calendar-viewport "Sat 20 8/8 2 Jobs Sun 21 3/3 1 Job Mon 22 Tue 23 1/1 1 Job Wed 24 Thu 25 11/11 …" at bounding box center [533, 543] width 1067 height 826
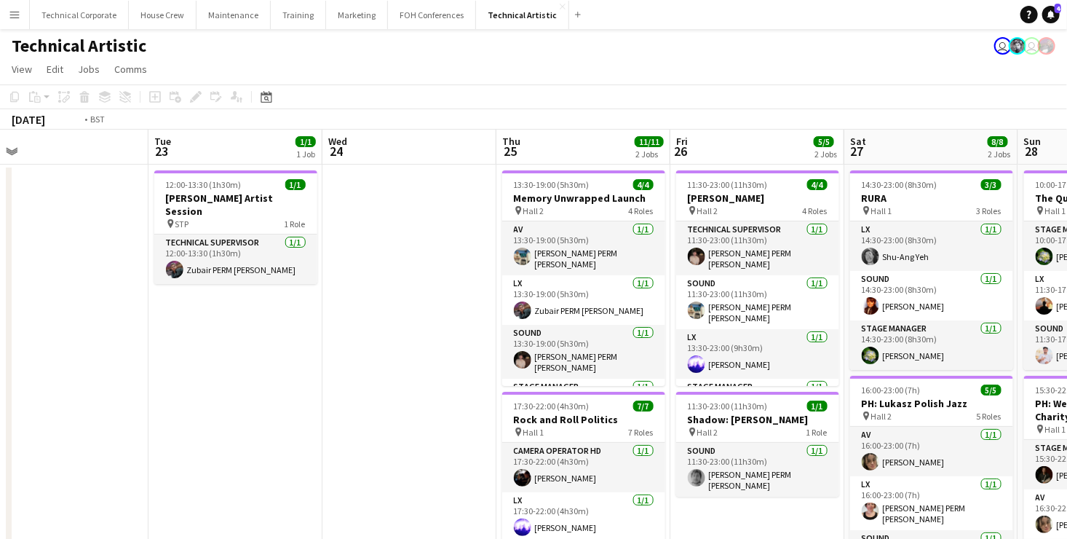
drag, startPoint x: 169, startPoint y: 361, endPoint x: 784, endPoint y: 316, distance: 616.9
click at [784, 316] on app-calendar-viewport "Sat 20 8/8 2 Jobs Sun 21 3/3 1 Job Mon 22 Tue 23 1/1 1 Job Wed 24 Thu 25 11/11 …" at bounding box center [533, 543] width 1067 height 826
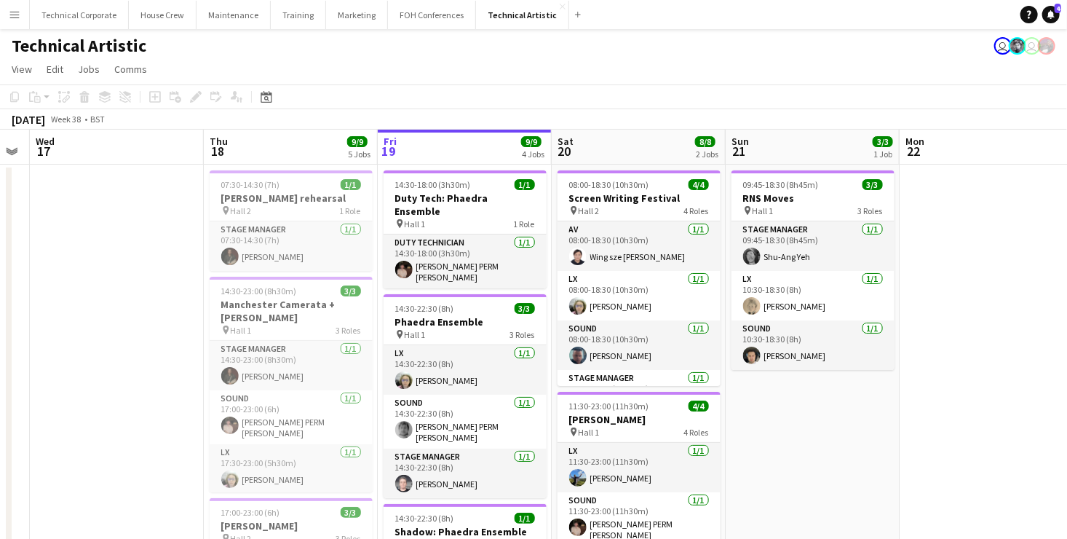
drag, startPoint x: 432, startPoint y: 367, endPoint x: 785, endPoint y: 338, distance: 354.4
click at [785, 338] on app-calendar-viewport "Mon 15 5/5 2 Jobs Tue 16 Wed 17 Thu 18 9/9 5 Jobs Fri 19 9/9 4 Jobs Sat 20 8/8 …" at bounding box center [533, 543] width 1067 height 826
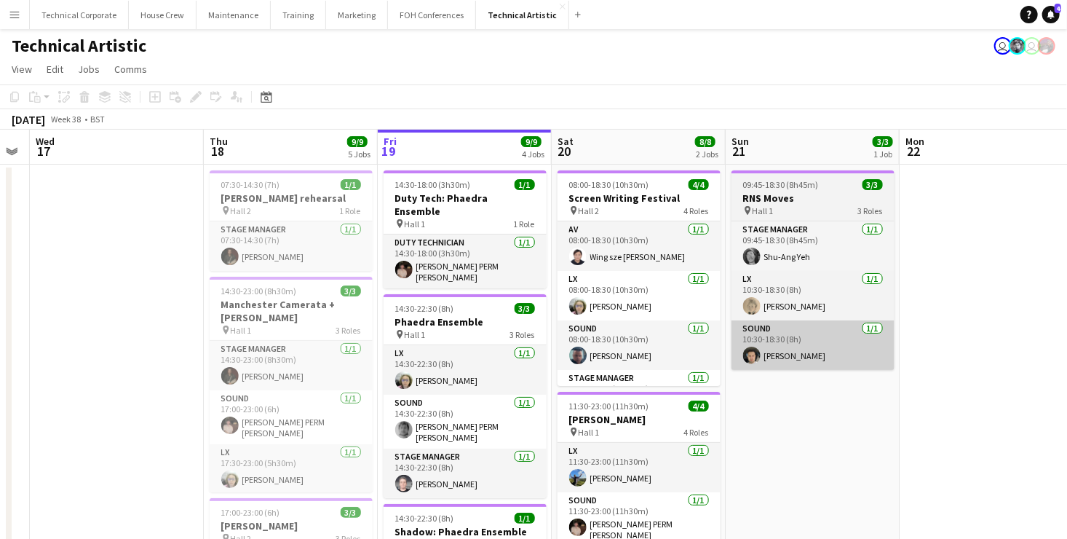
scroll to position [0, 317]
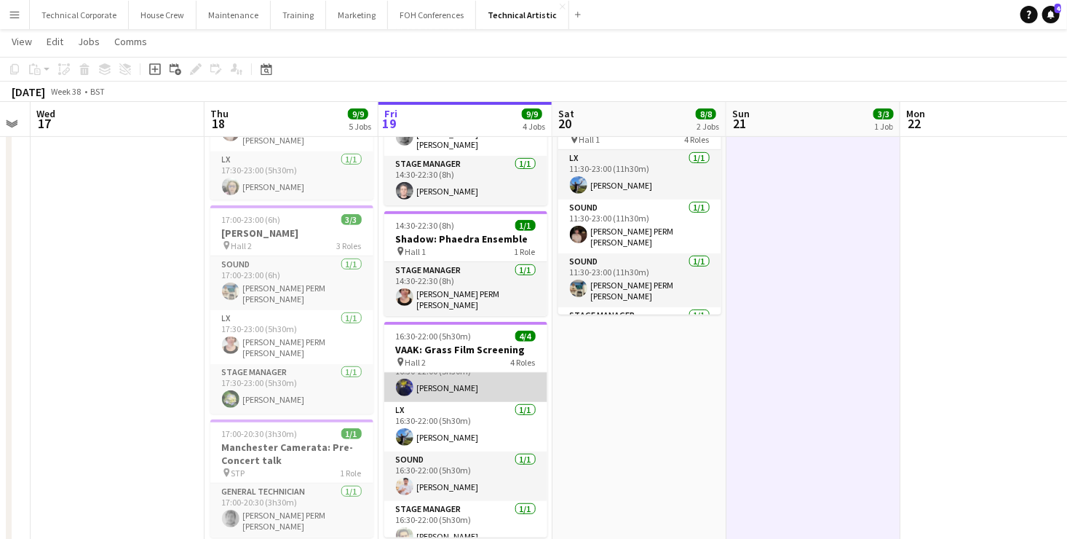
scroll to position [33, 0]
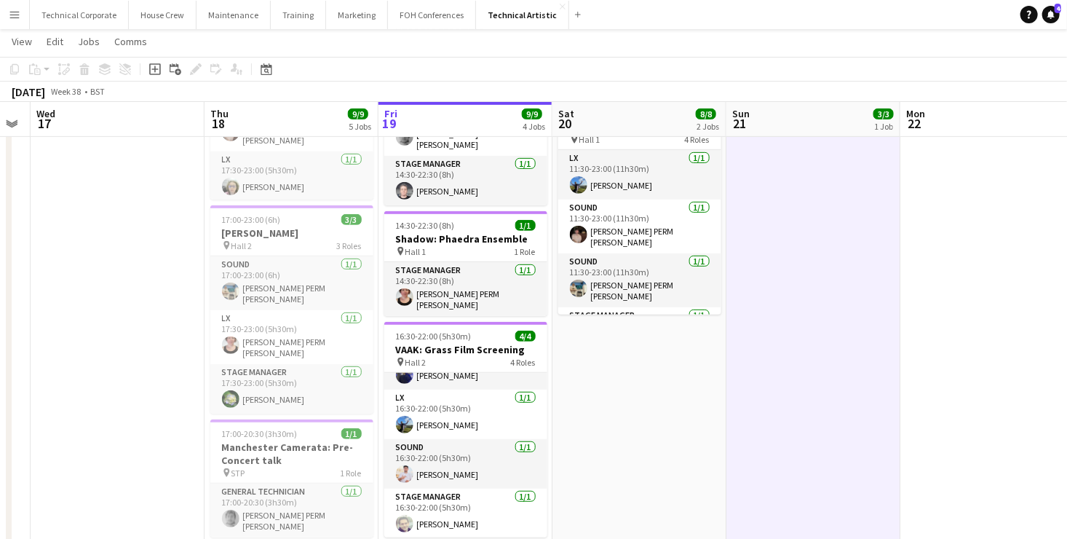
click at [617, 377] on app-date-cell "08:00-18:30 (10h30m) 4/4 Screen Writing Festival pin Hall 2 4 Roles AV [DATE] 0…" at bounding box center [640, 267] width 174 height 791
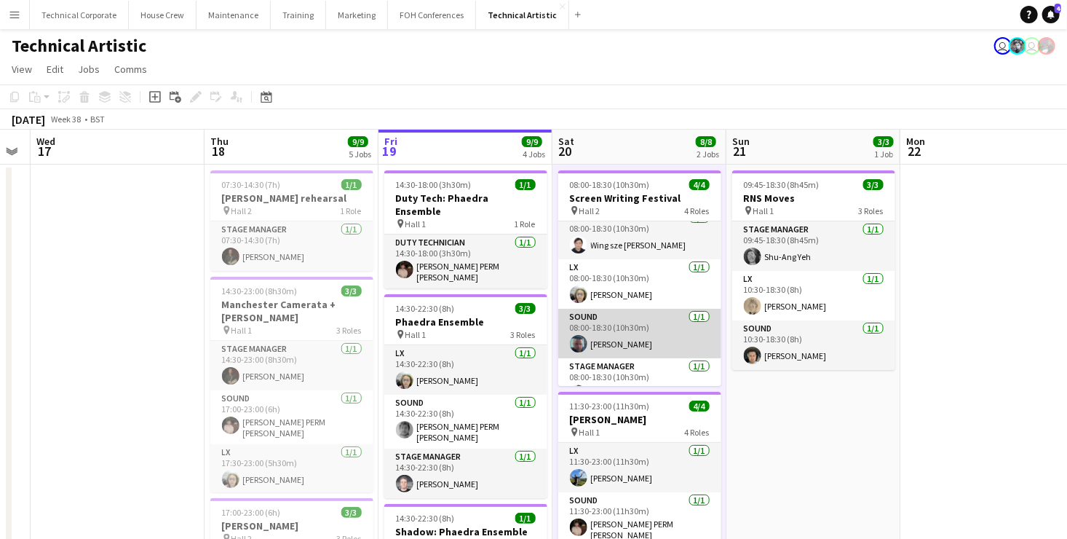
scroll to position [0, 0]
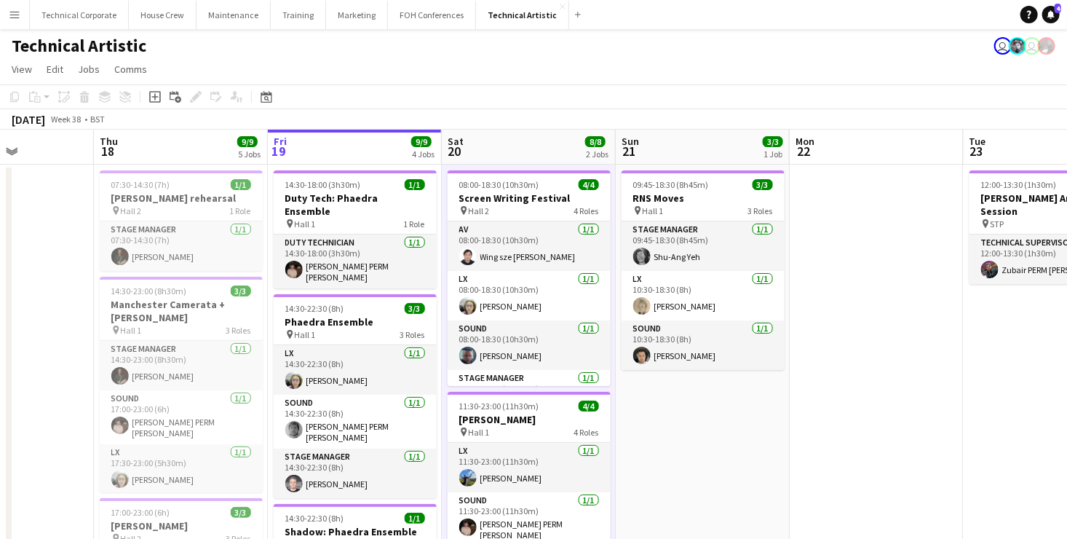
drag, startPoint x: 609, startPoint y: 381, endPoint x: 479, endPoint y: 371, distance: 130.0
click at [314, 382] on app-calendar-viewport "Mon 15 5/5 2 Jobs Tue 16 Wed 17 Thu 18 9/9 5 Jobs Fri 19 9/9 4 Jobs Sat 20 8/8 …" at bounding box center [533, 543] width 1067 height 826
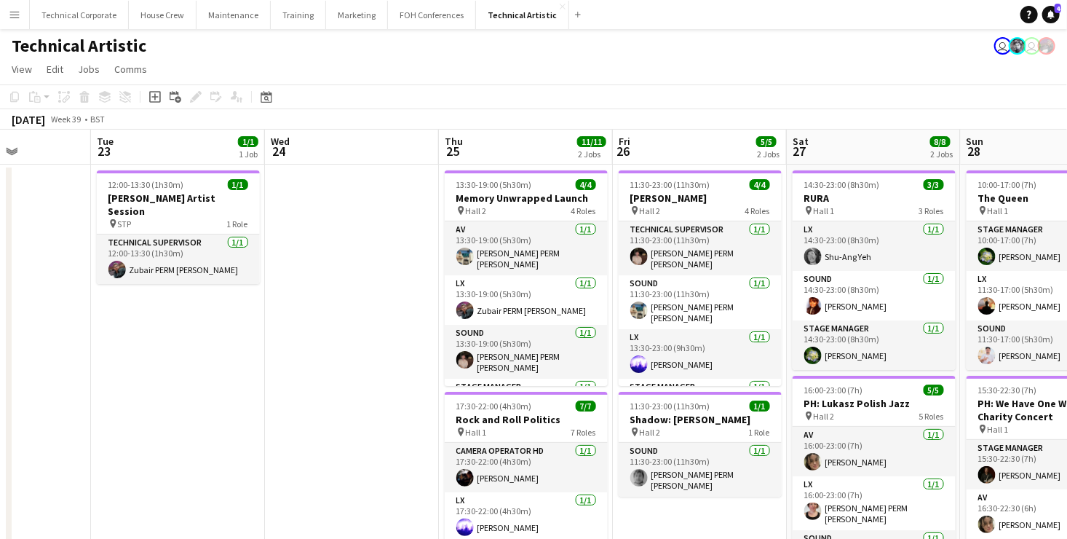
drag, startPoint x: 886, startPoint y: 317, endPoint x: 534, endPoint y: 332, distance: 352.0
click at [534, 332] on app-calendar-viewport "Sat 20 8/8 2 Jobs Sun 21 3/3 1 Job Mon 22 Tue 23 1/1 1 Job Wed 24 Thu 25 11/11 …" at bounding box center [533, 543] width 1067 height 826
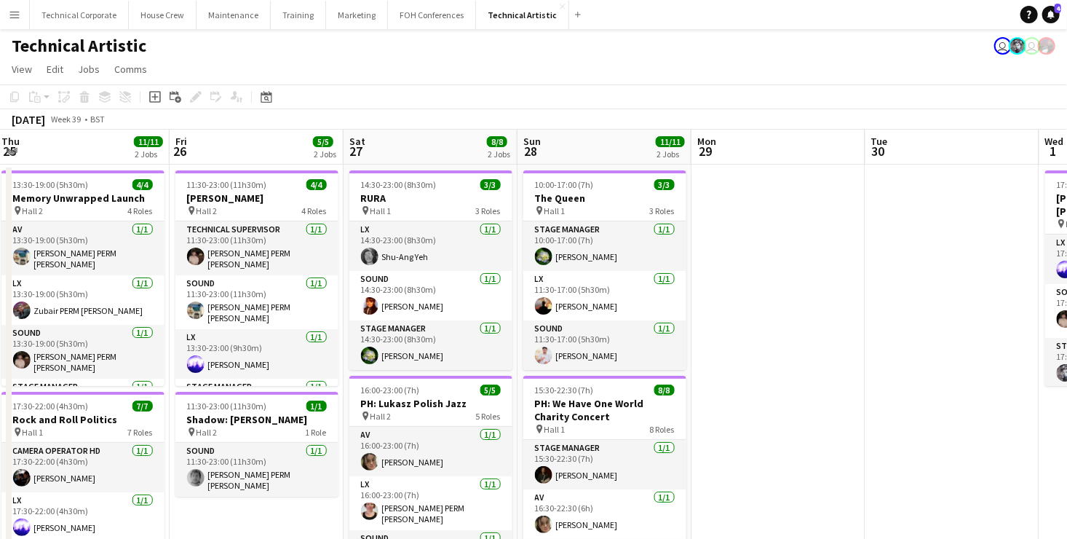
scroll to position [0, 531]
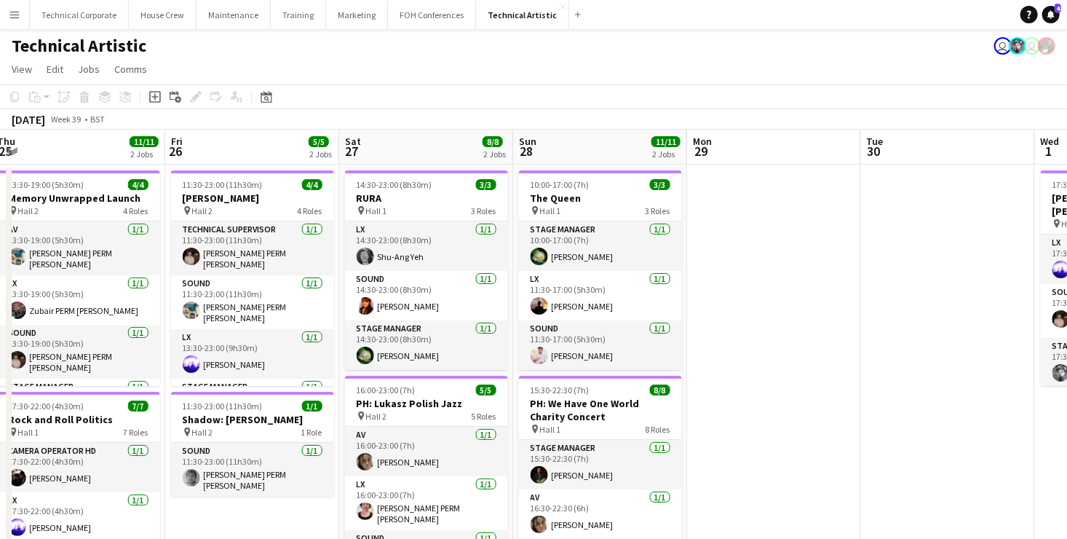
drag, startPoint x: 865, startPoint y: 306, endPoint x: 417, endPoint y: 331, distance: 448.5
click at [417, 331] on app-calendar-viewport "Mon 22 Tue 23 1/1 1 Job Wed 24 Thu 25 11/11 2 Jobs Fri 26 5/5 2 Jobs Sat 27 8/8…" at bounding box center [533, 543] width 1067 height 826
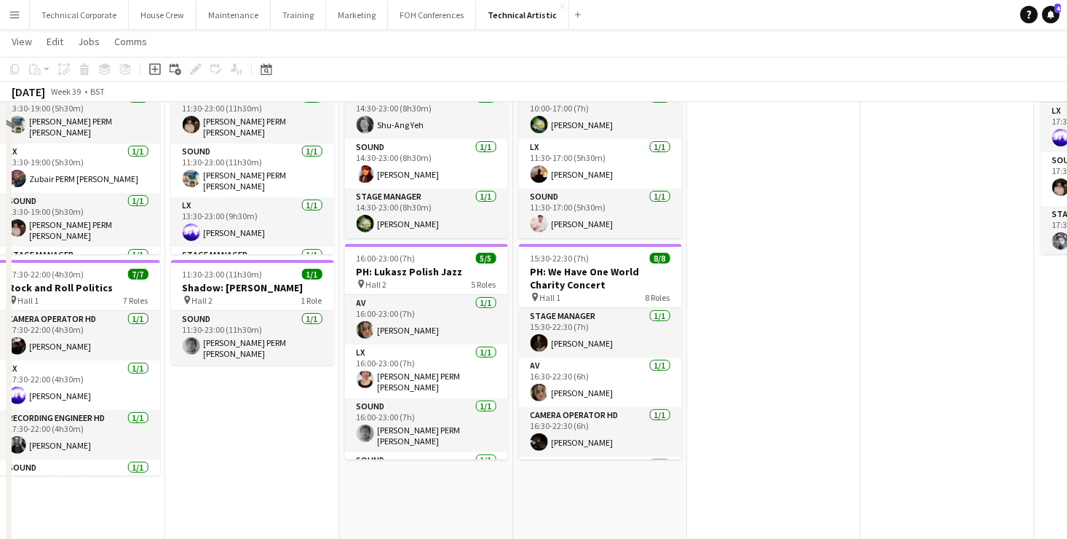
scroll to position [146, 0]
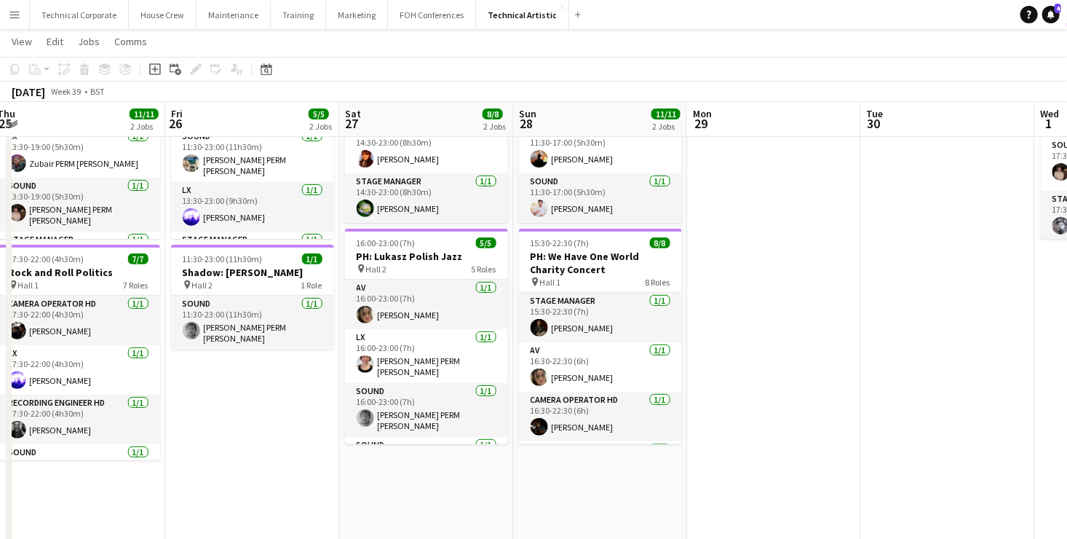
drag, startPoint x: 907, startPoint y: 331, endPoint x: 187, endPoint y: 293, distance: 720.4
click at [199, 293] on app-calendar-viewport "Mon 22 Tue 23 1/1 1 Job Wed 24 Thu 25 11/11 2 Jobs Fri 26 5/5 2 Jobs Sat 27 8/8…" at bounding box center [533, 359] width 1067 height 897
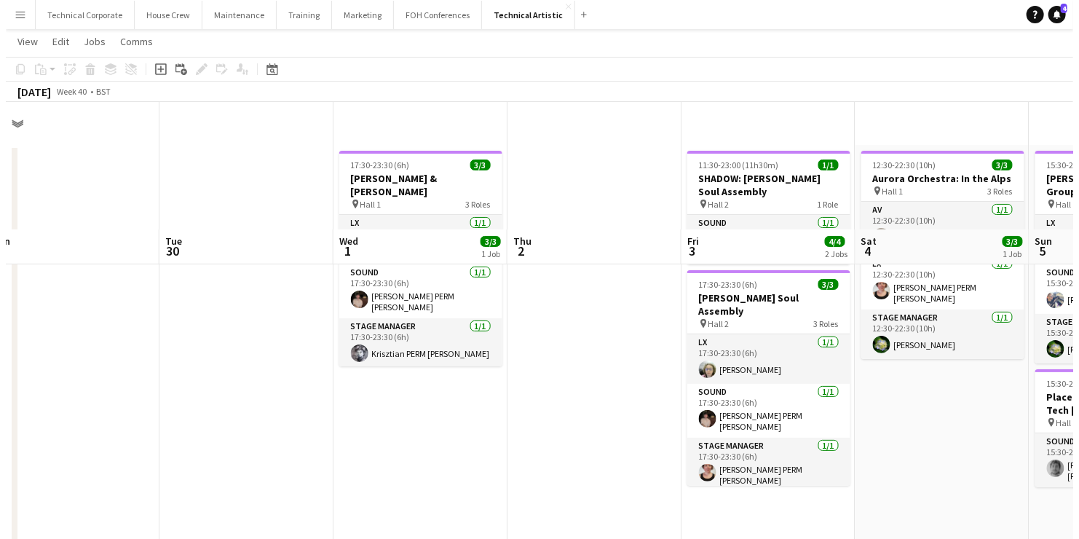
scroll to position [0, 0]
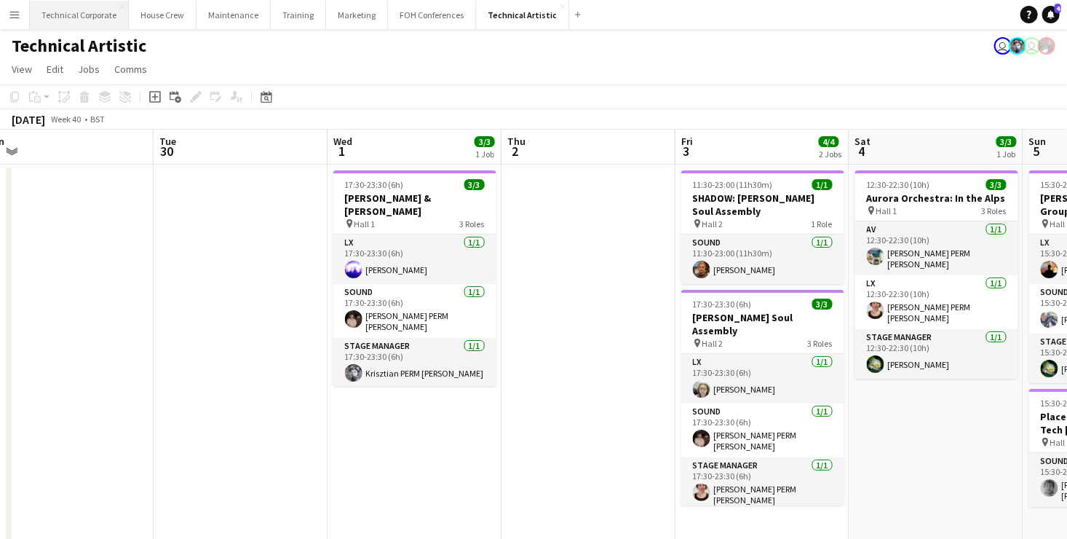
click at [100, 15] on button "Technical Corporate Close" at bounding box center [79, 15] width 99 height 28
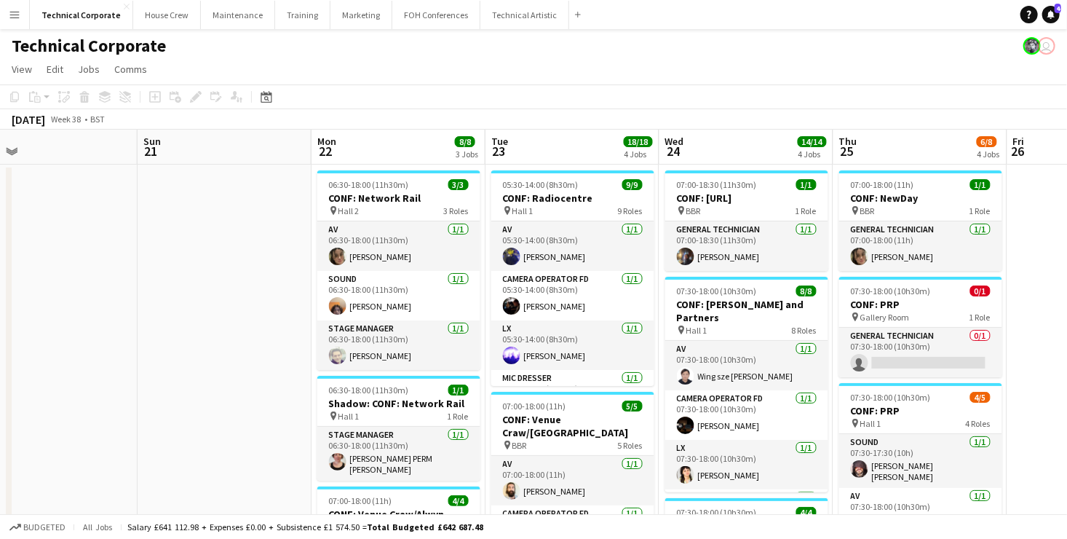
drag, startPoint x: 792, startPoint y: 344, endPoint x: 427, endPoint y: 333, distance: 365.0
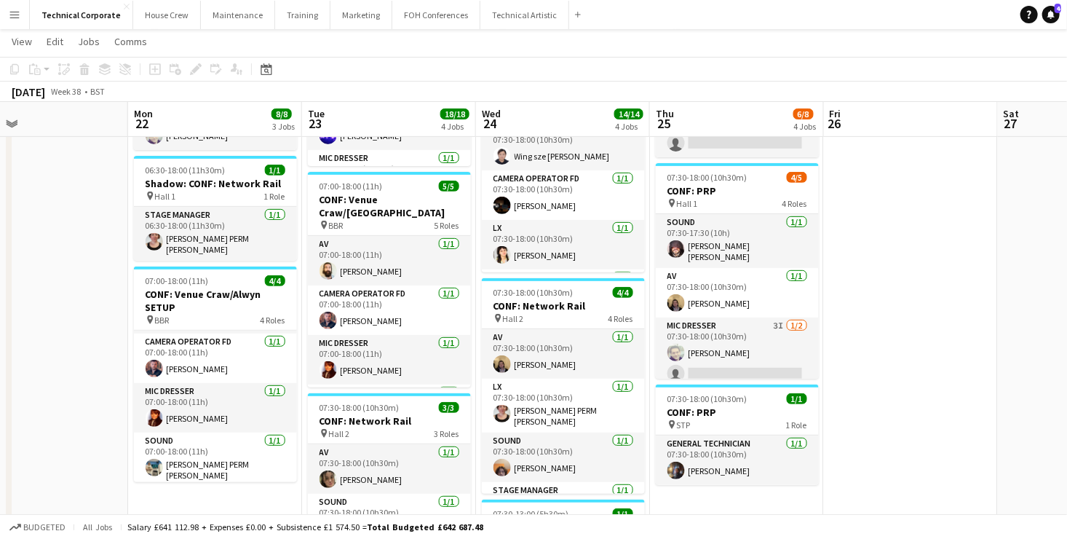
scroll to position [0, 651]
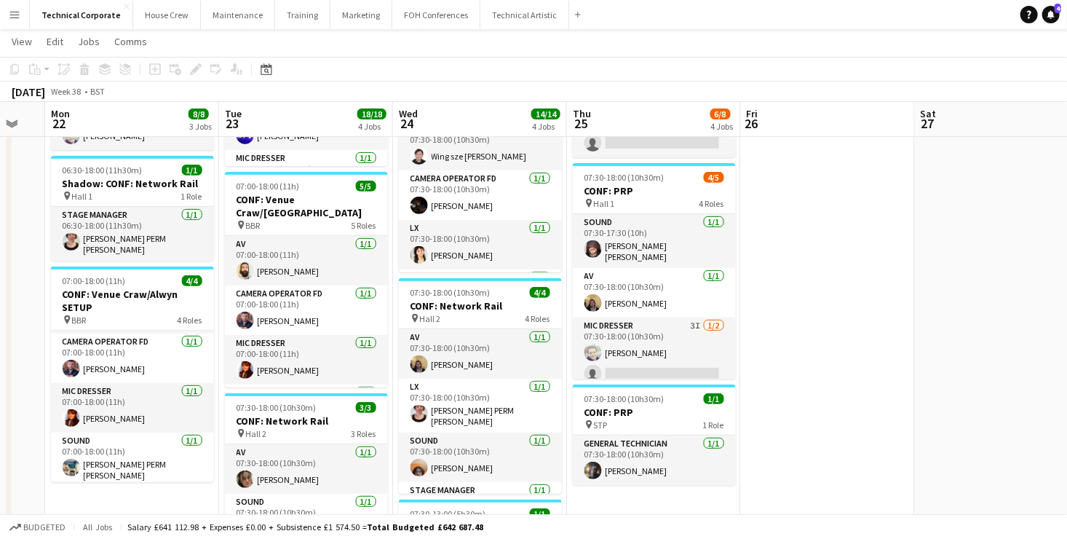
drag, startPoint x: 849, startPoint y: 333, endPoint x: 586, endPoint y: 314, distance: 263.6
click at [586, 314] on app-calendar-viewport "Thu 18 10/10 3 Jobs Fri 19 Sat 20 Sun 21 Mon 22 8/8 3 Jobs Tue 23 18/18 4 Jobs …" at bounding box center [533, 444] width 1067 height 1212
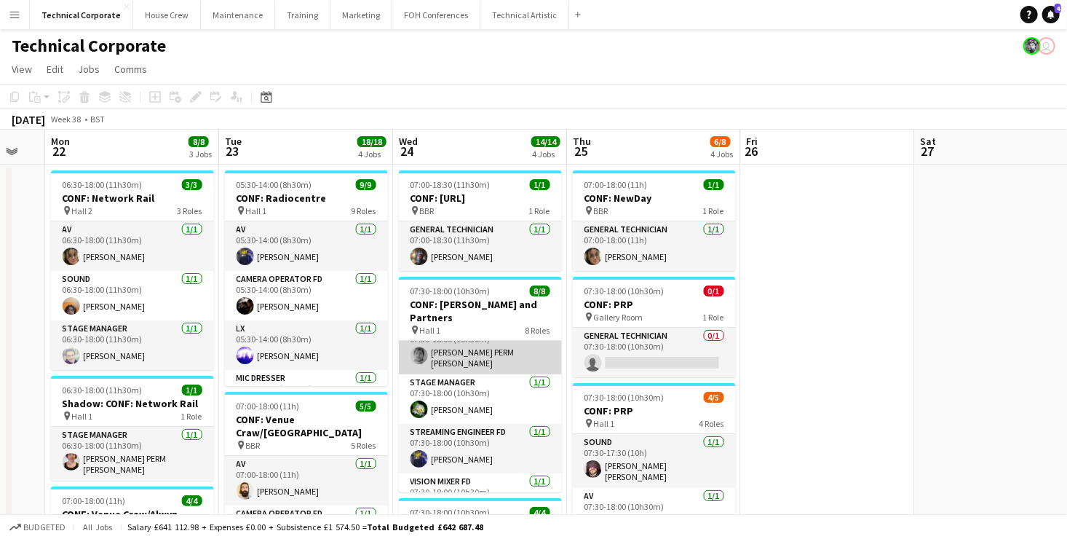
scroll to position [231, 0]
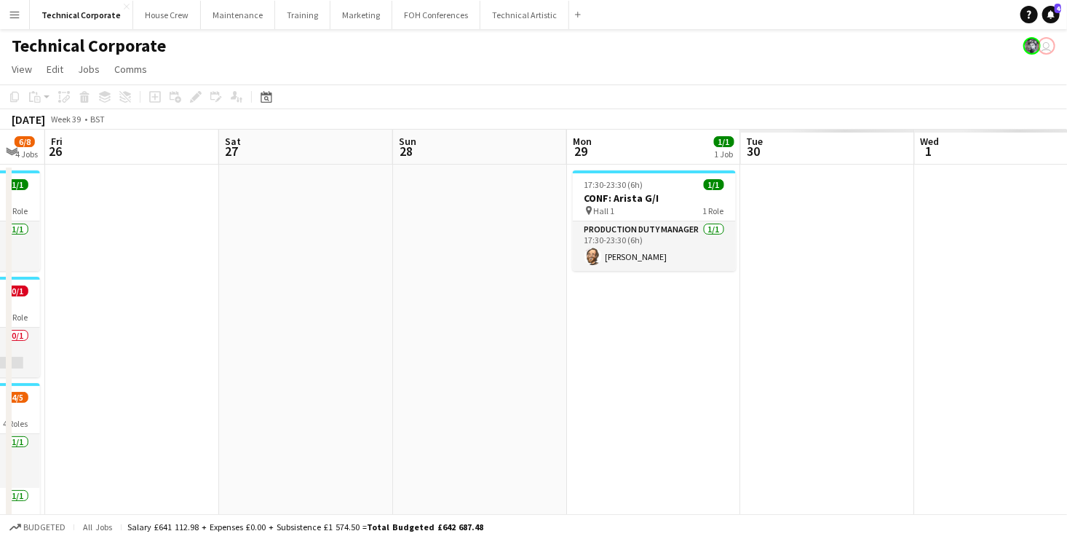
drag, startPoint x: 869, startPoint y: 382, endPoint x: 100, endPoint y: 352, distance: 769.5
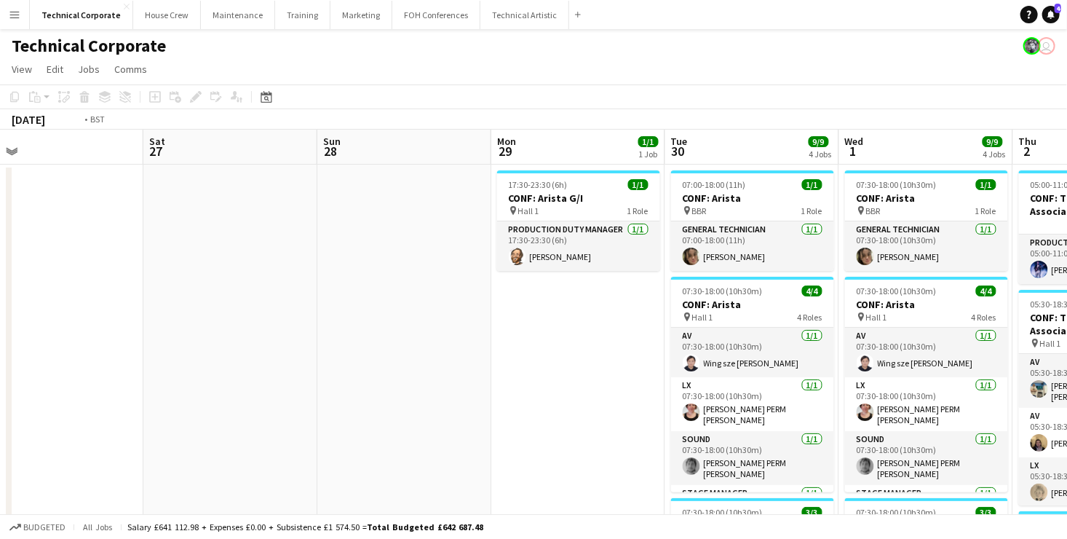
drag, startPoint x: 696, startPoint y: 363, endPoint x: 164, endPoint y: 308, distance: 535.1
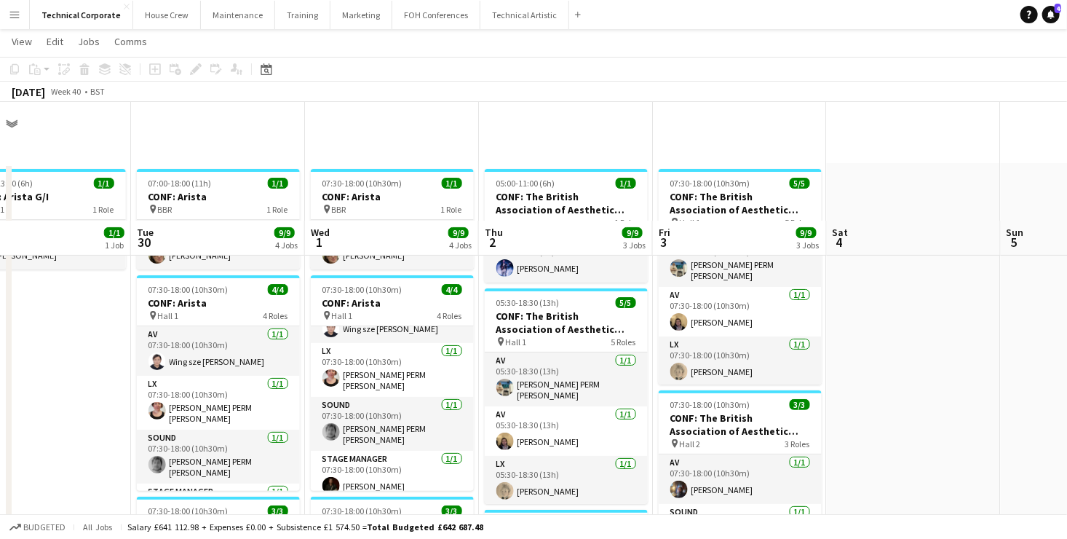
scroll to position [218, 0]
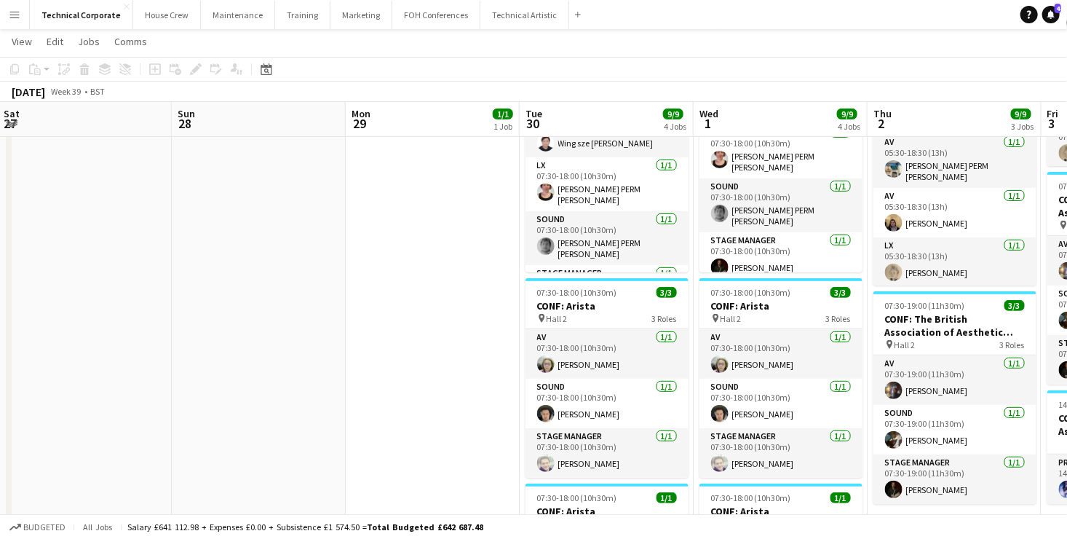
drag, startPoint x: 132, startPoint y: 315, endPoint x: 431, endPoint y: 326, distance: 299.5
click at [516, 314] on app-calendar-viewport "Thu 25 6/8 4 Jobs Fri 26 Sat 27 Sun 28 Mon 29 1/1 1 Job Tue 30 9/9 4 Jobs Wed 1…" at bounding box center [533, 444] width 1067 height 1212
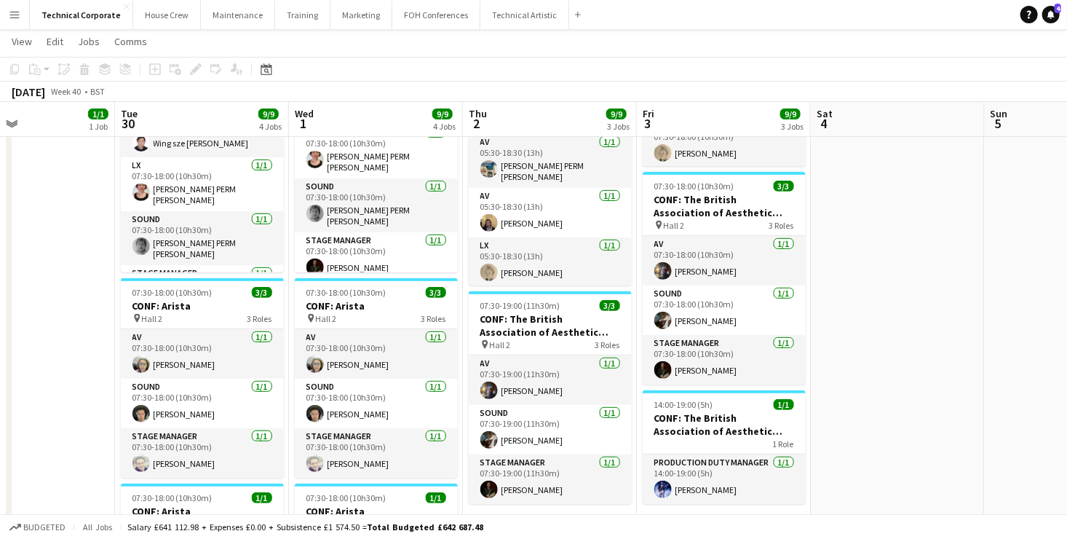
drag, startPoint x: 483, startPoint y: 291, endPoint x: 1, endPoint y: 294, distance: 482.0
click at [0, 309] on html "Menu Boards Boards Boards All jobs Status Workforce Workforce My Workforce Recr…" at bounding box center [533, 429] width 1067 height 1294
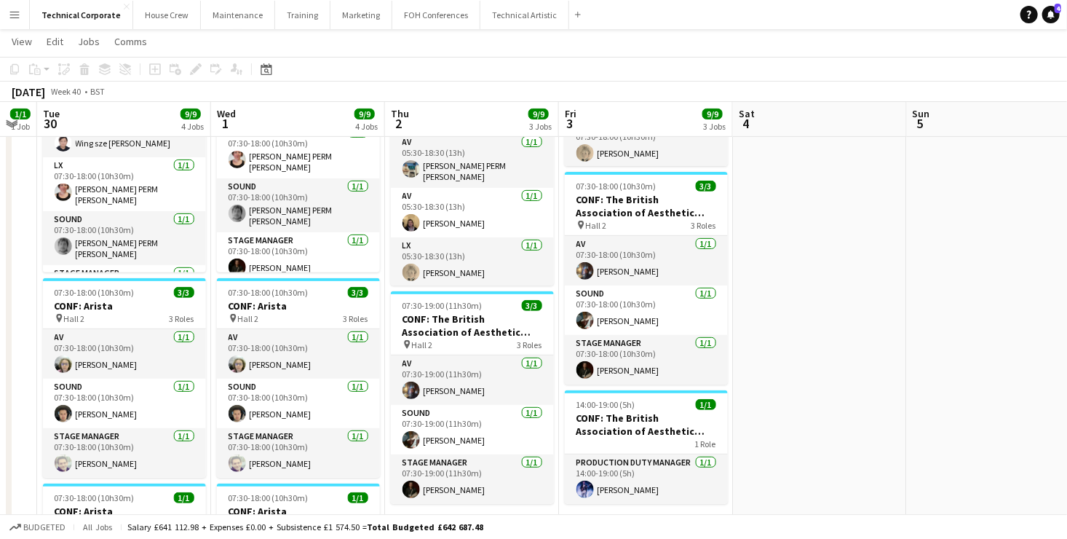
drag, startPoint x: 909, startPoint y: 274, endPoint x: 72, endPoint y: 253, distance: 837.6
click at [72, 253] on app-calendar-viewport "Sat 27 Sun 28 Mon 29 1/1 1 Job Tue 30 9/9 4 Jobs Wed 1 9/9 4 Jobs Thu 2 9/9 3 J…" at bounding box center [533, 444] width 1067 height 1212
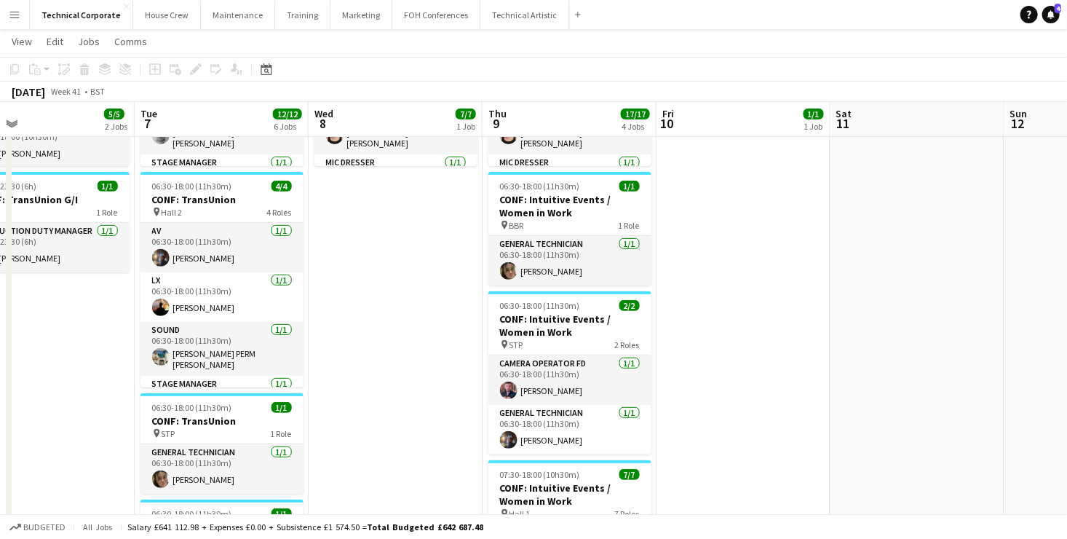
drag, startPoint x: 753, startPoint y: 358, endPoint x: 400, endPoint y: 374, distance: 353.5
click at [398, 376] on app-calendar-viewport "Fri 3 9/9 3 Jobs Sat 4 Sun 5 Mon 6 5/5 2 Jobs Tue 7 12/12 6 Jobs Wed 8 7/7 1 Jo…" at bounding box center [533, 444] width 1067 height 1212
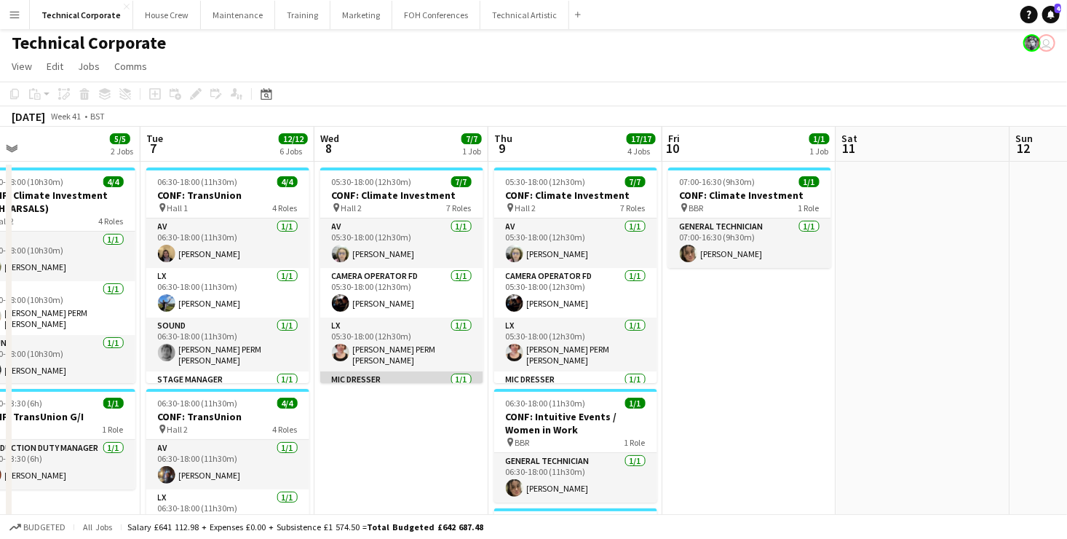
scroll to position [0, 0]
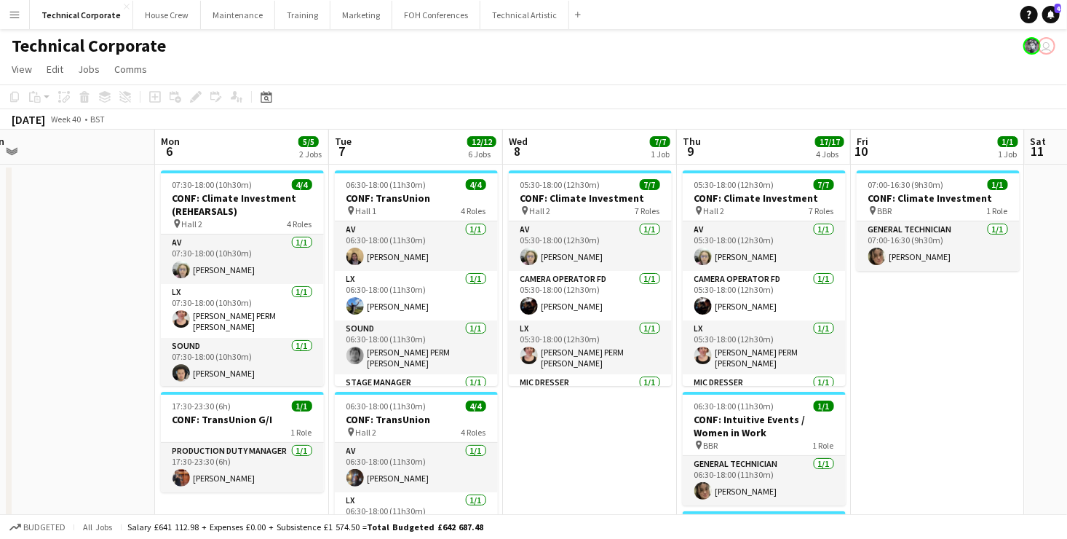
drag, startPoint x: 691, startPoint y: 455, endPoint x: 888, endPoint y: 423, distance: 199.2
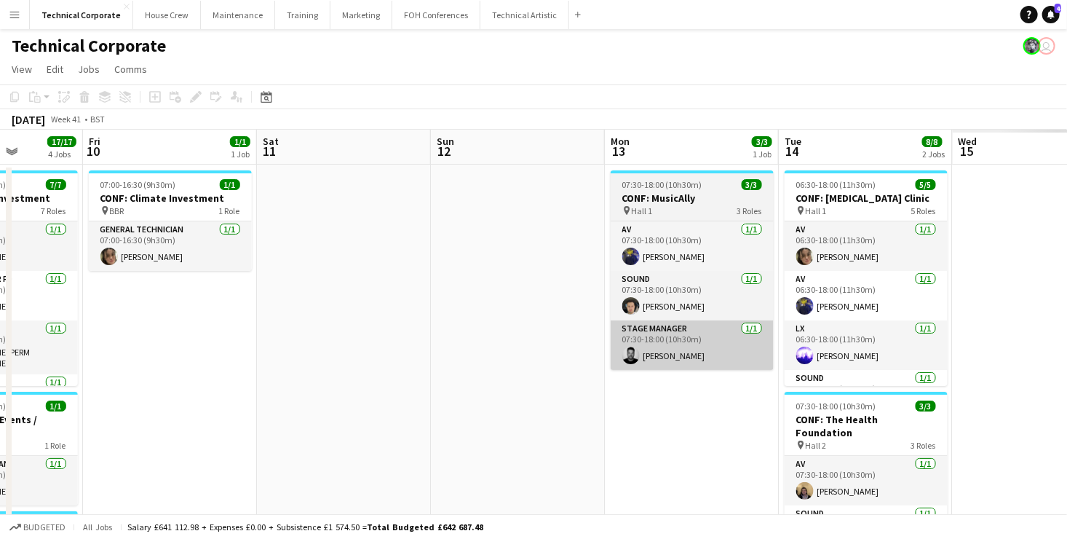
drag, startPoint x: 971, startPoint y: 399, endPoint x: 586, endPoint y: 328, distance: 390.9
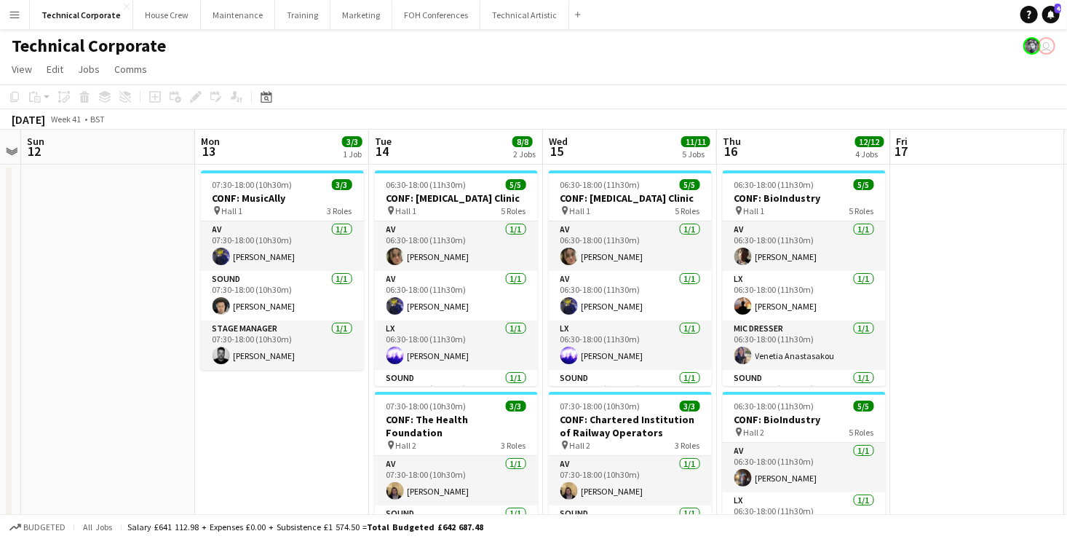
drag, startPoint x: 651, startPoint y: 320, endPoint x: 103, endPoint y: 290, distance: 548.4
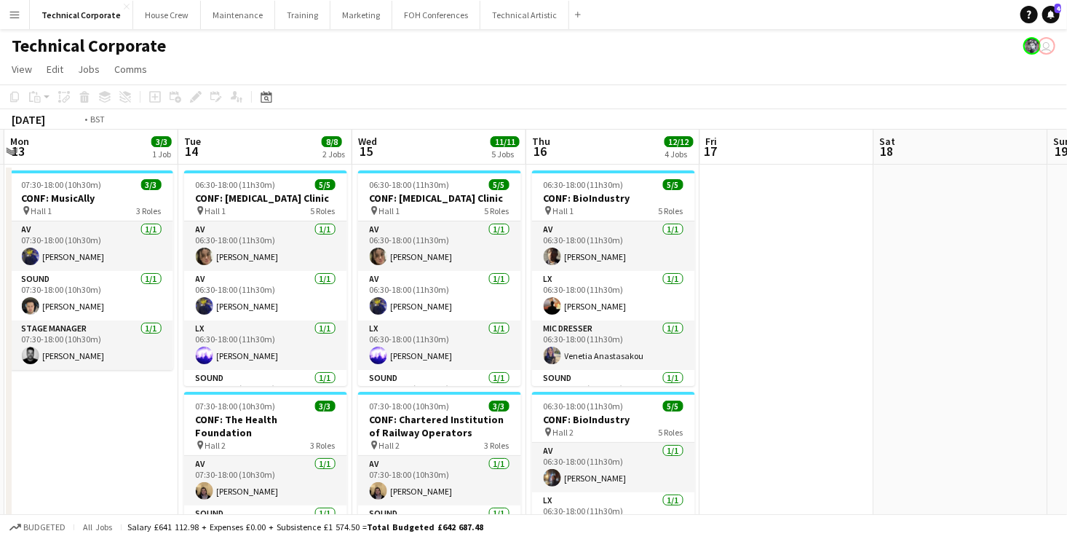
drag, startPoint x: 866, startPoint y: 271, endPoint x: 316, endPoint y: 256, distance: 550.0
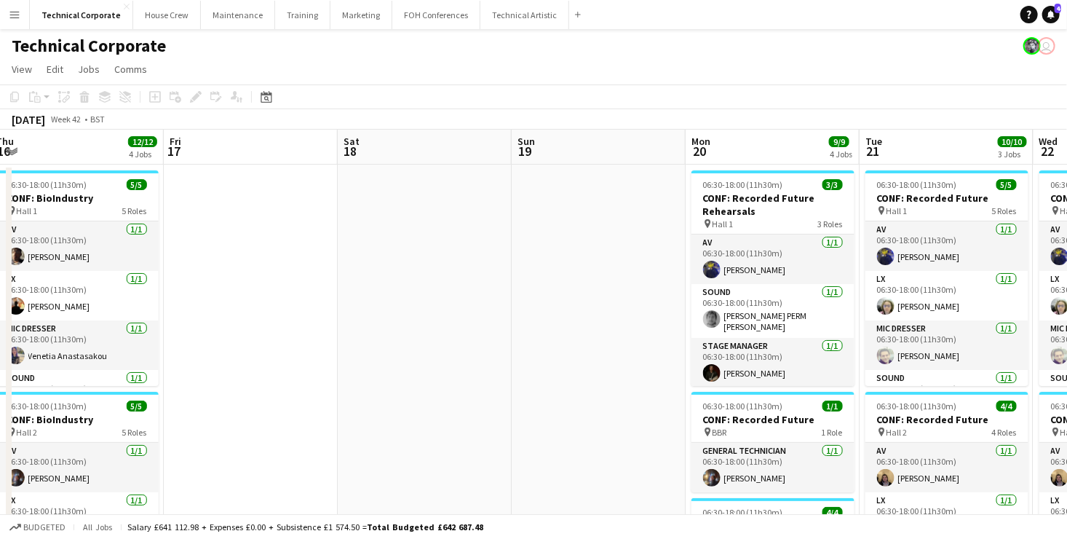
drag, startPoint x: 780, startPoint y: 285, endPoint x: 257, endPoint y: 246, distance: 524.3
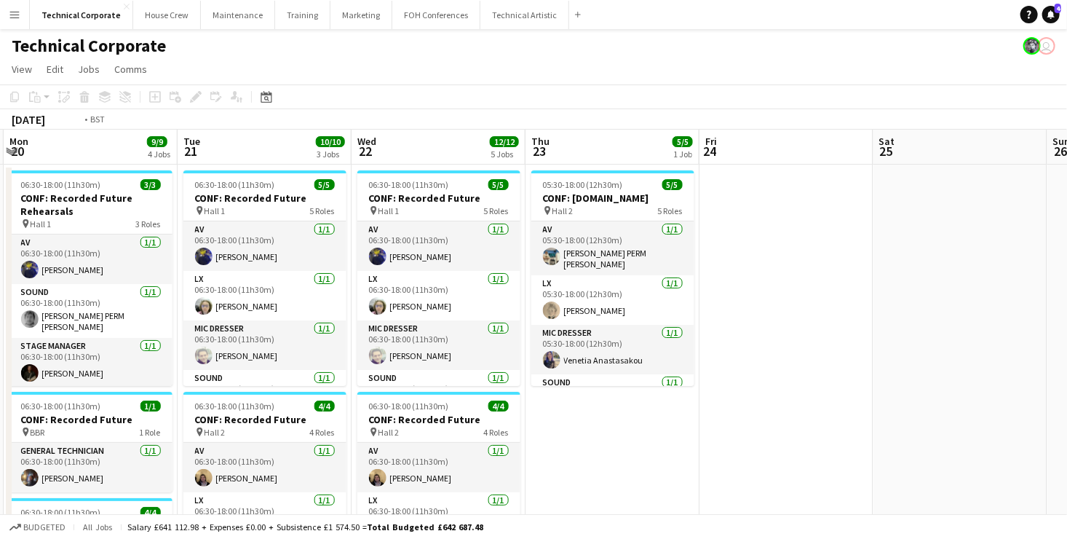
drag, startPoint x: 966, startPoint y: 350, endPoint x: 259, endPoint y: 342, distance: 706.3
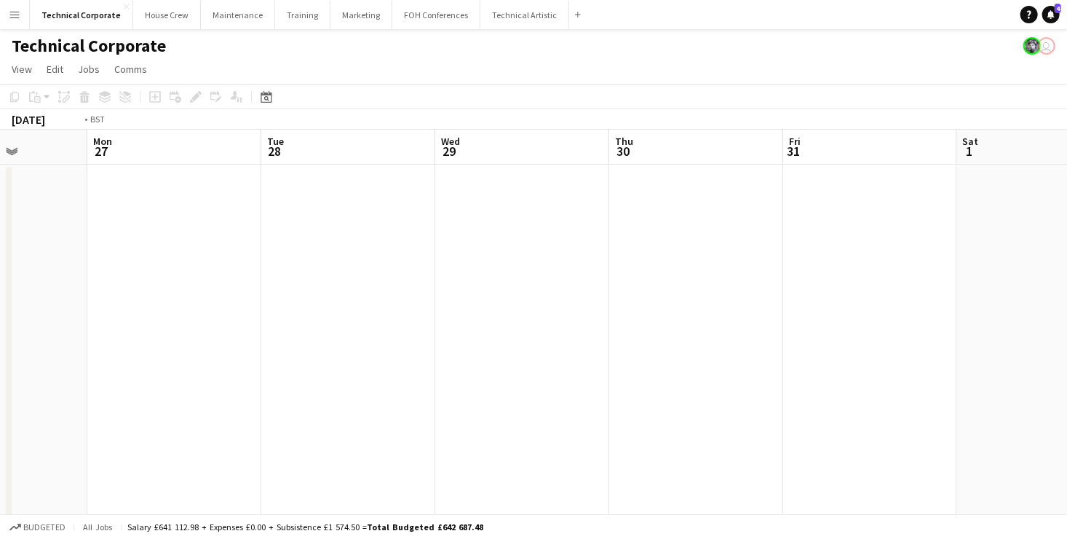
drag, startPoint x: 347, startPoint y: 326, endPoint x: 356, endPoint y: 308, distance: 20.5
drag, startPoint x: 577, startPoint y: 306, endPoint x: 161, endPoint y: 265, distance: 418.5
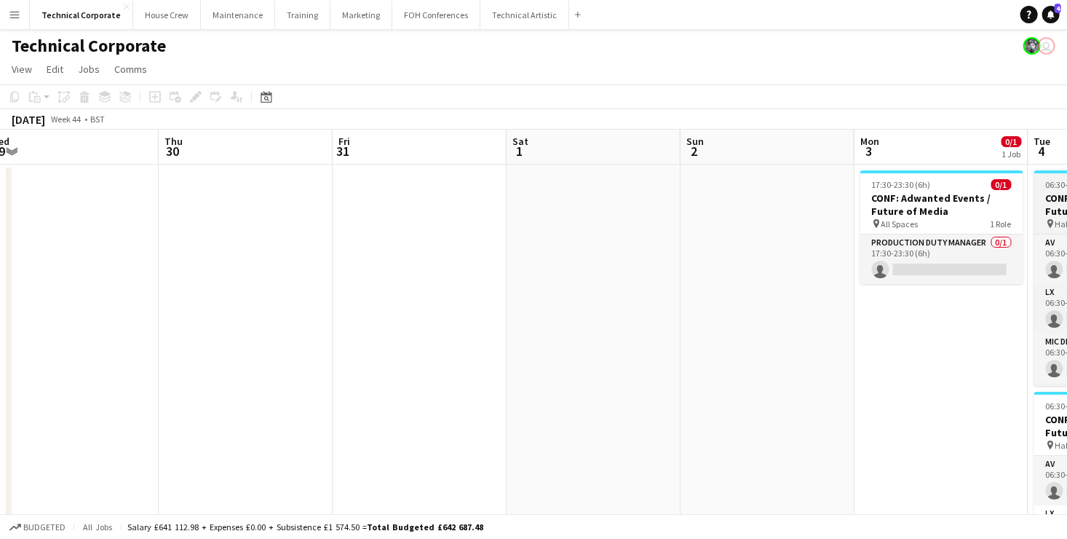
drag, startPoint x: 633, startPoint y: 252, endPoint x: 218, endPoint y: 204, distance: 417.8
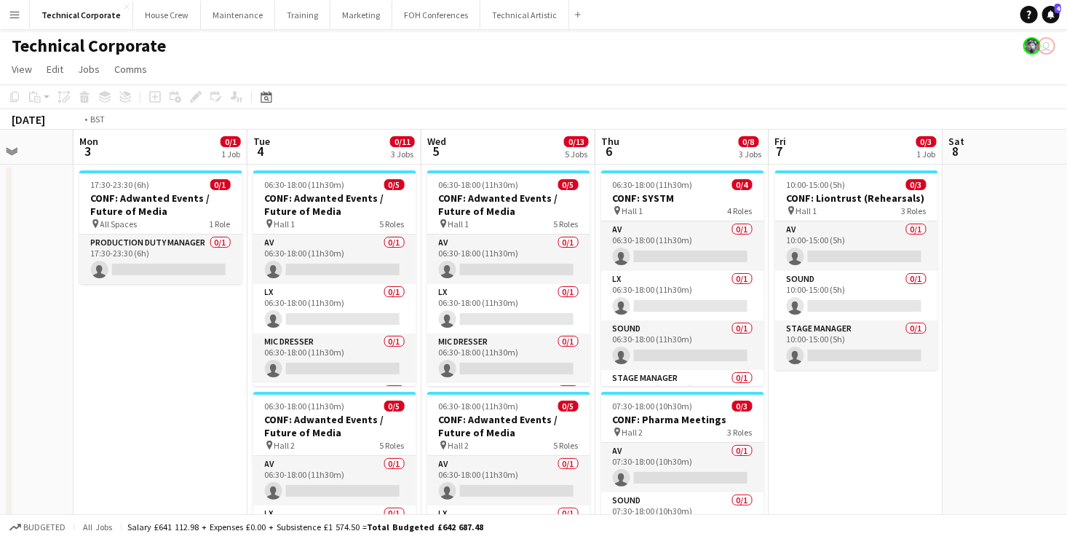
drag, startPoint x: 944, startPoint y: 382, endPoint x: 309, endPoint y: 386, distance: 635.0
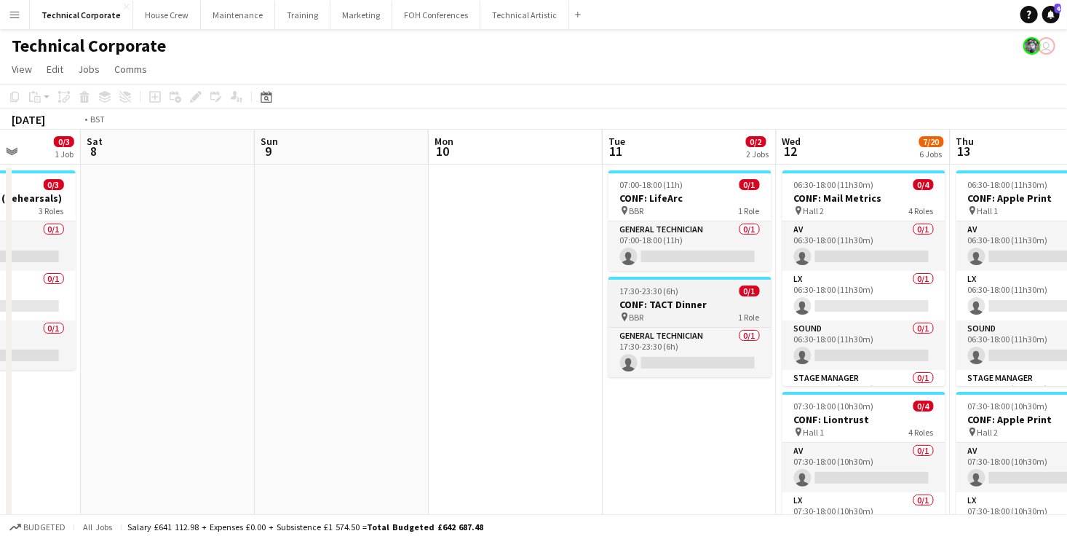
drag, startPoint x: 821, startPoint y: 358, endPoint x: 125, endPoint y: 320, distance: 697.9
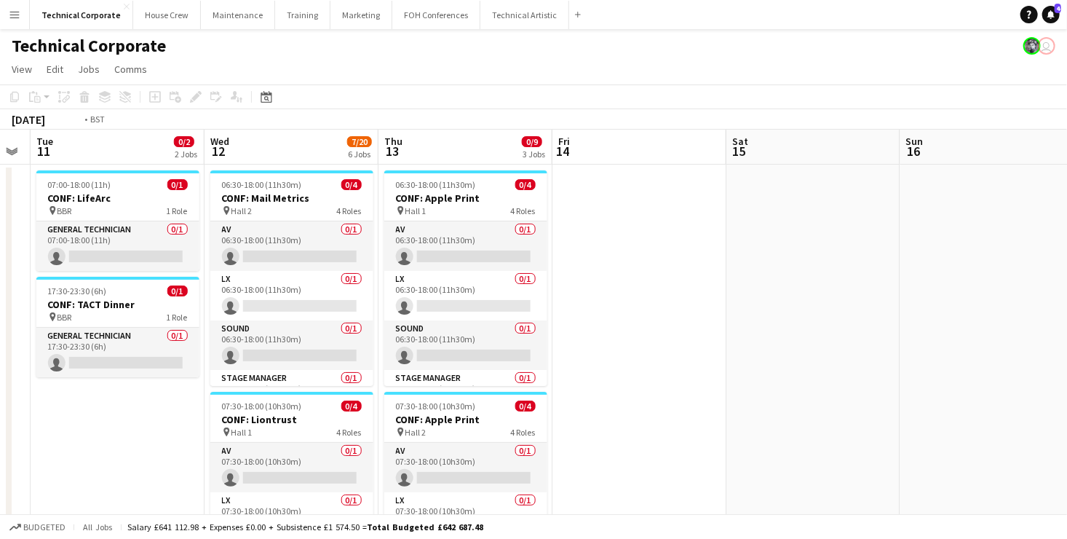
drag, startPoint x: 553, startPoint y: 349, endPoint x: 815, endPoint y: 335, distance: 261.8
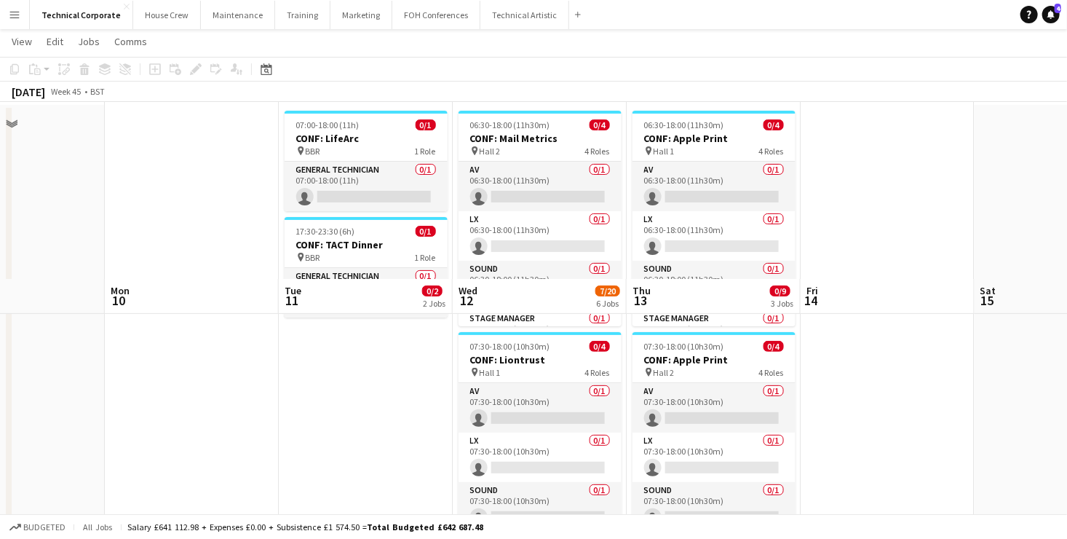
scroll to position [0, 0]
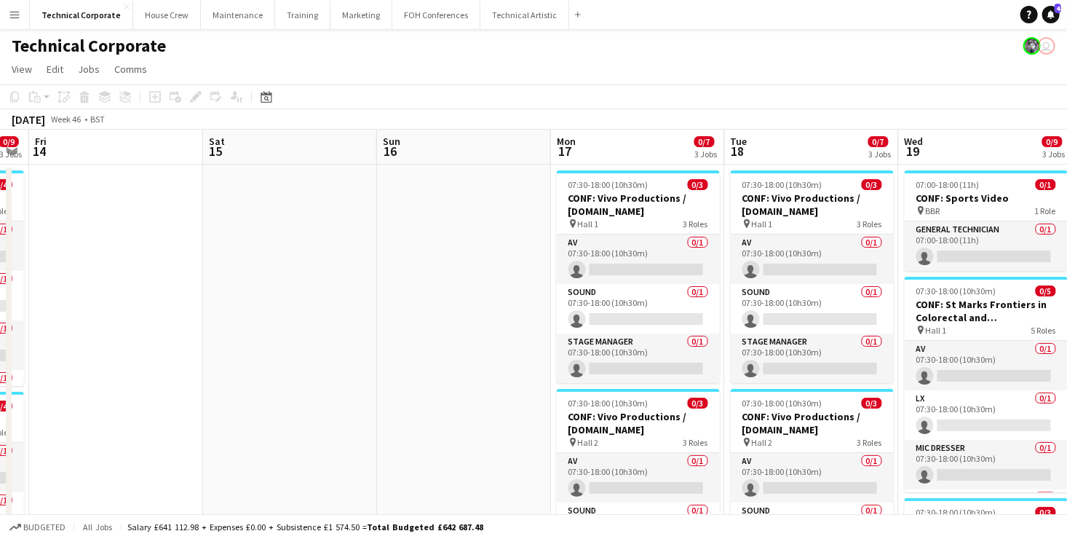
drag, startPoint x: 936, startPoint y: 283, endPoint x: 165, endPoint y: 262, distance: 771.4
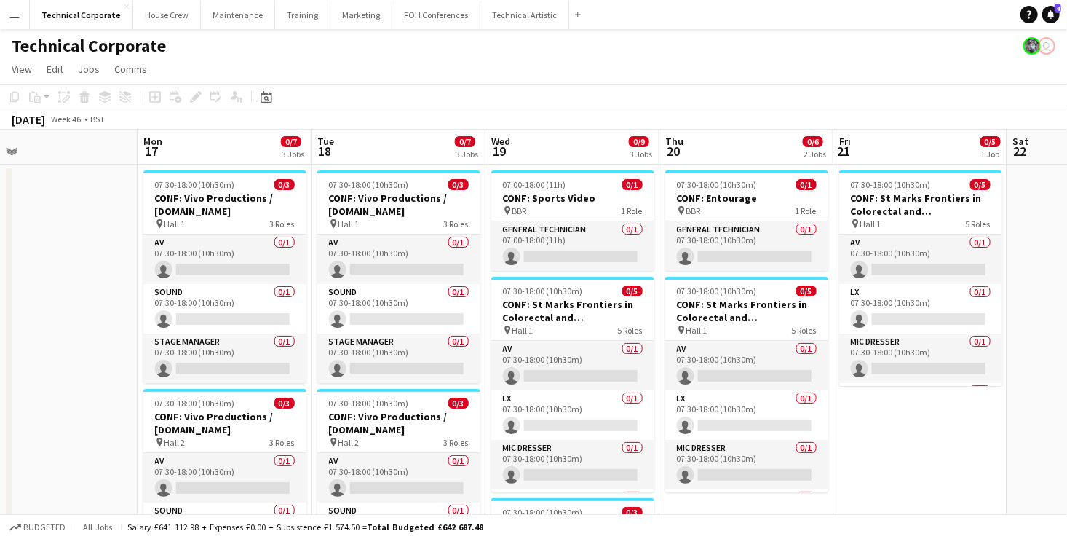
scroll to position [0, 492]
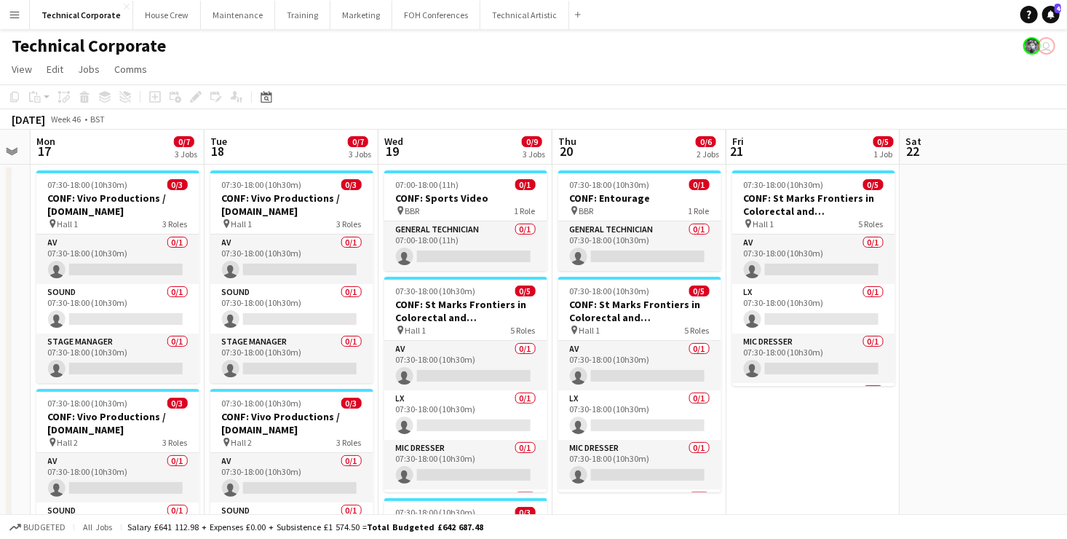
drag, startPoint x: 656, startPoint y: 272, endPoint x: 135, endPoint y: 266, distance: 520.7
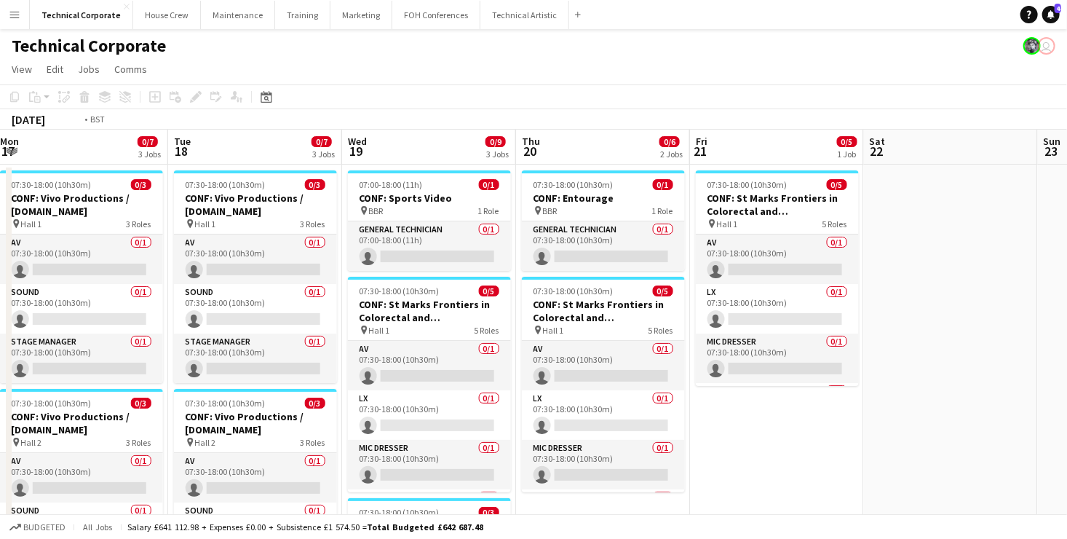
drag, startPoint x: 923, startPoint y: 273, endPoint x: 423, endPoint y: 276, distance: 500.2
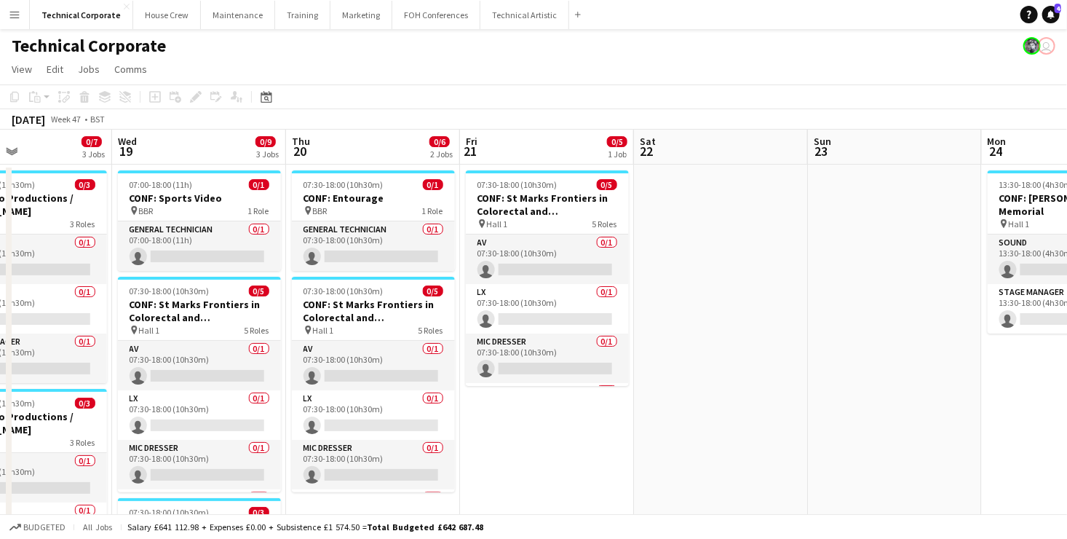
drag, startPoint x: 644, startPoint y: 277, endPoint x: 267, endPoint y: 210, distance: 383.1
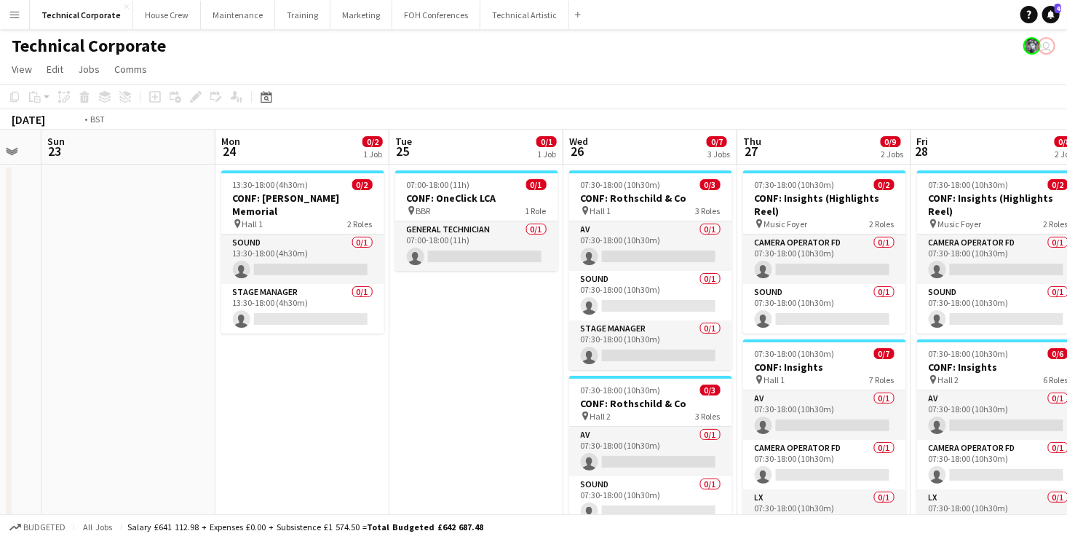
drag, startPoint x: 623, startPoint y: 245, endPoint x: 203, endPoint y: 255, distance: 420.3
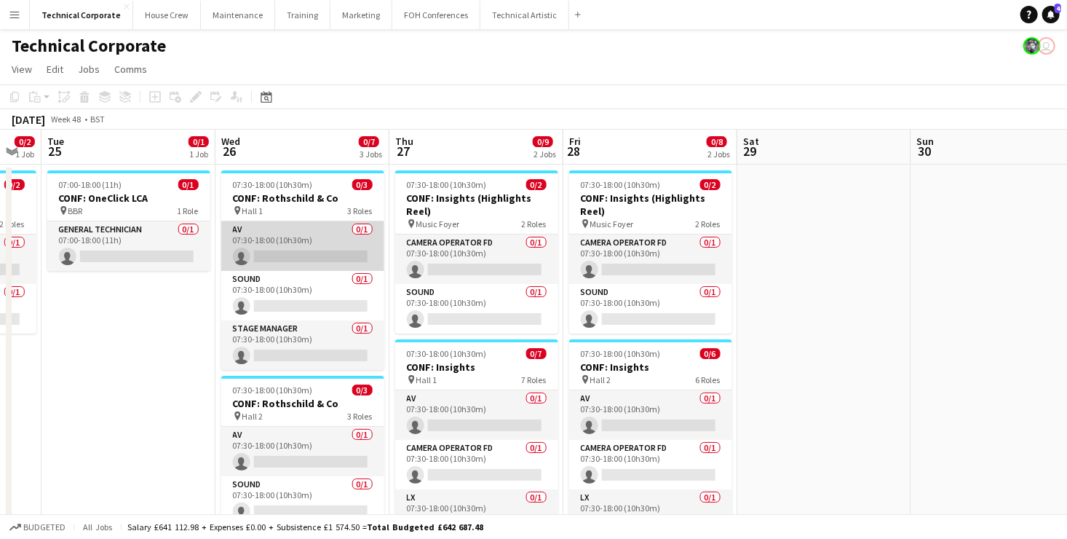
scroll to position [0, 483]
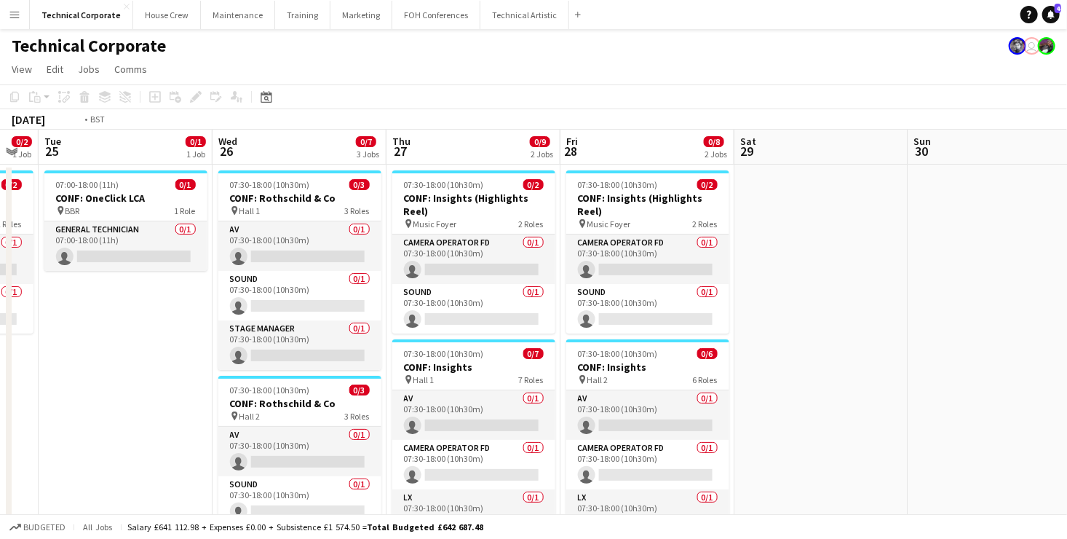
drag, startPoint x: 132, startPoint y: 279, endPoint x: 806, endPoint y: 303, distance: 674.7
click at [775, 303] on app-calendar-viewport "Sat 22 Sun 23 Mon 24 0/2 1 Job Tue 25 0/1 1 Job Wed 26 0/7 3 Jobs Thu 27 0/9 2 …" at bounding box center [533, 442] width 1067 height 624
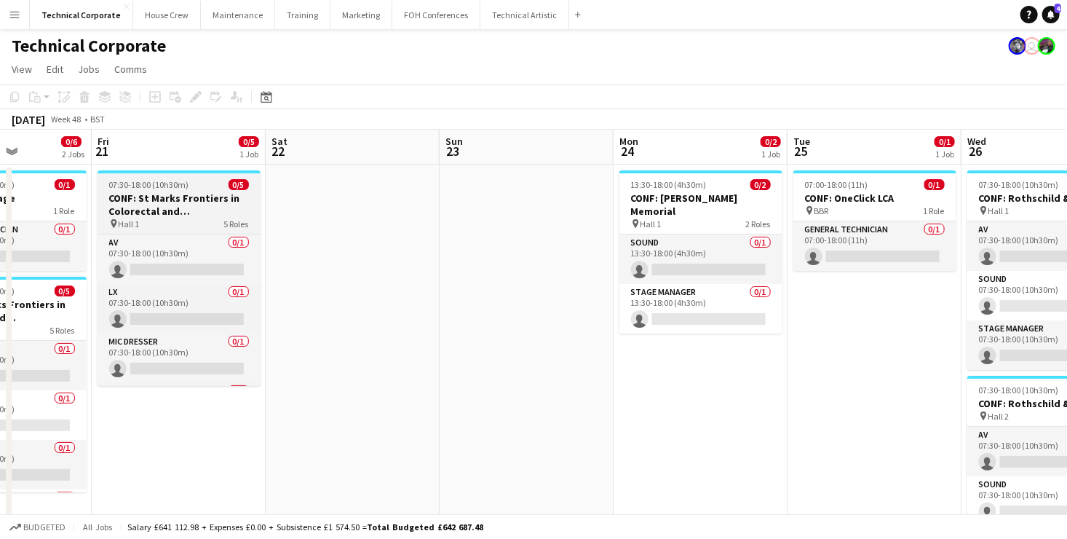
drag, startPoint x: 272, startPoint y: 309, endPoint x: 816, endPoint y: 330, distance: 544.3
click at [941, 317] on app-calendar-viewport "Wed 19 0/9 3 Jobs Thu 20 0/6 2 Jobs Fri 21 0/5 1 Job Sat 22 Sun 23 Mon 24 0/2 1…" at bounding box center [533, 442] width 1067 height 624
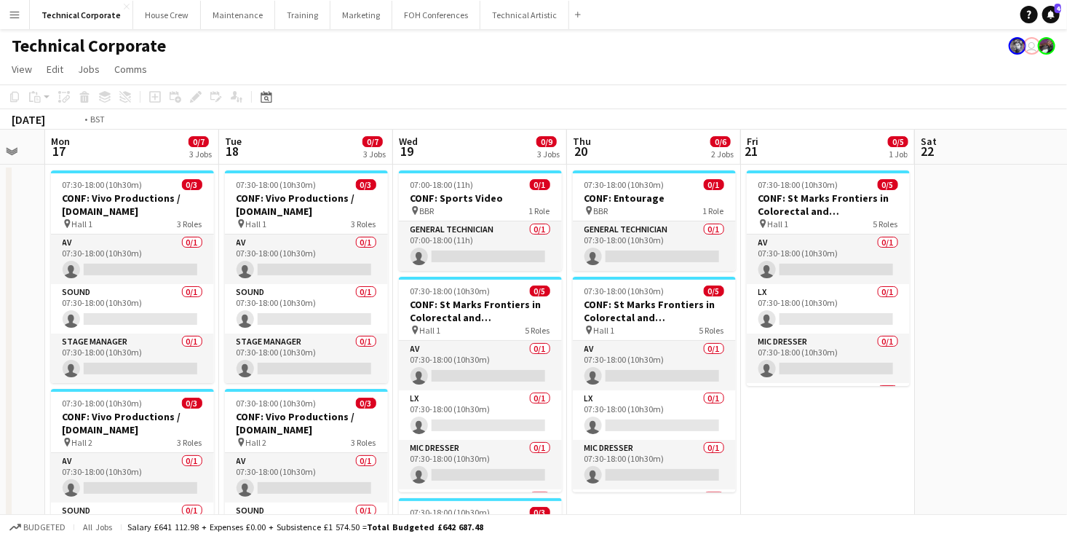
drag, startPoint x: 775, startPoint y: 323, endPoint x: 866, endPoint y: 342, distance: 92.4
click at [960, 333] on app-calendar-viewport "Sat 15 Sun 16 Mon 17 0/7 3 Jobs Tue 18 0/7 3 Jobs Wed 19 0/9 3 Jobs Thu 20 0/6 …" at bounding box center [533, 442] width 1067 height 624
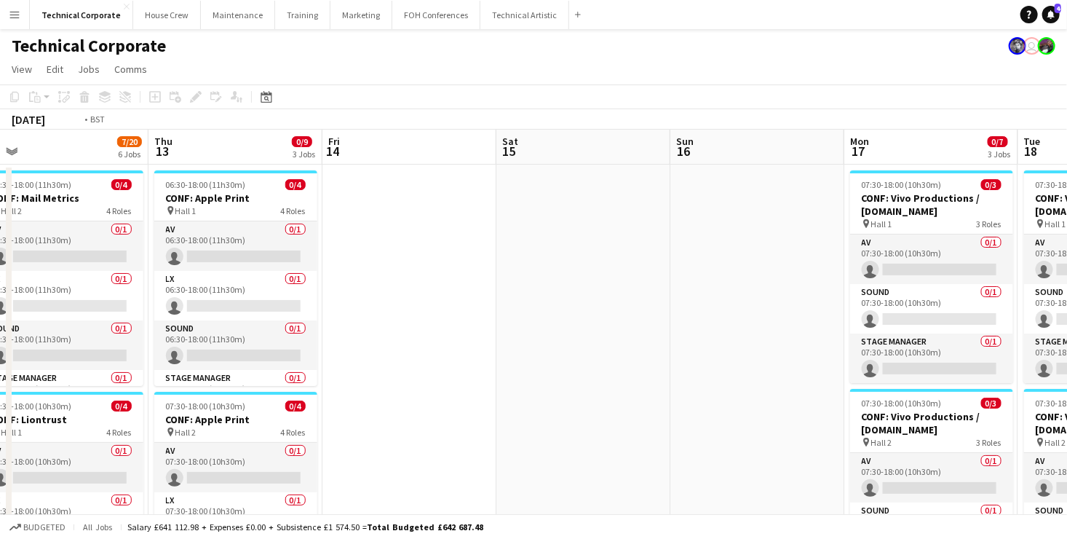
drag, startPoint x: 510, startPoint y: 249, endPoint x: 244, endPoint y: 229, distance: 267.2
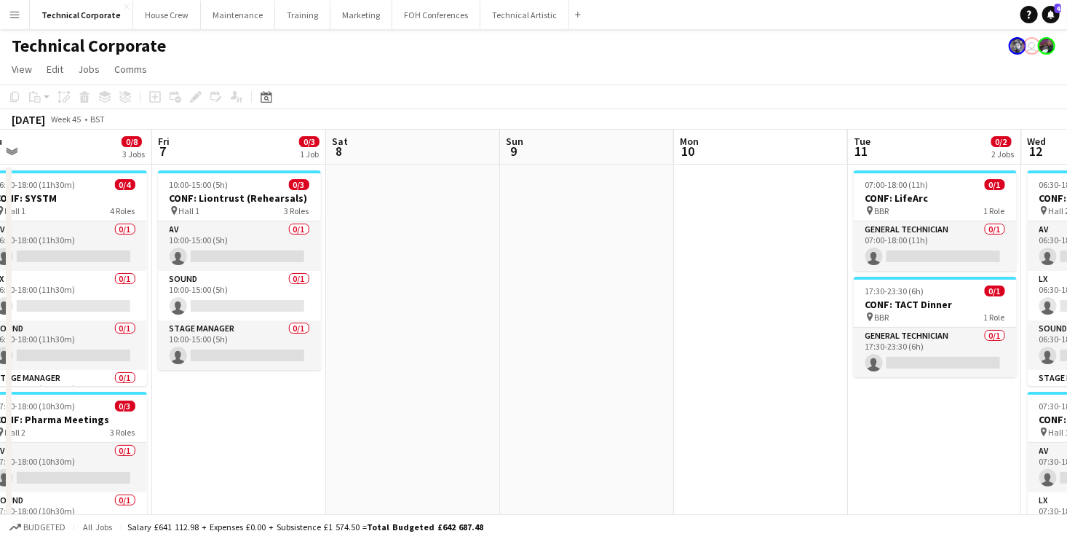
drag, startPoint x: 590, startPoint y: 208, endPoint x: 679, endPoint y: 215, distance: 89.9
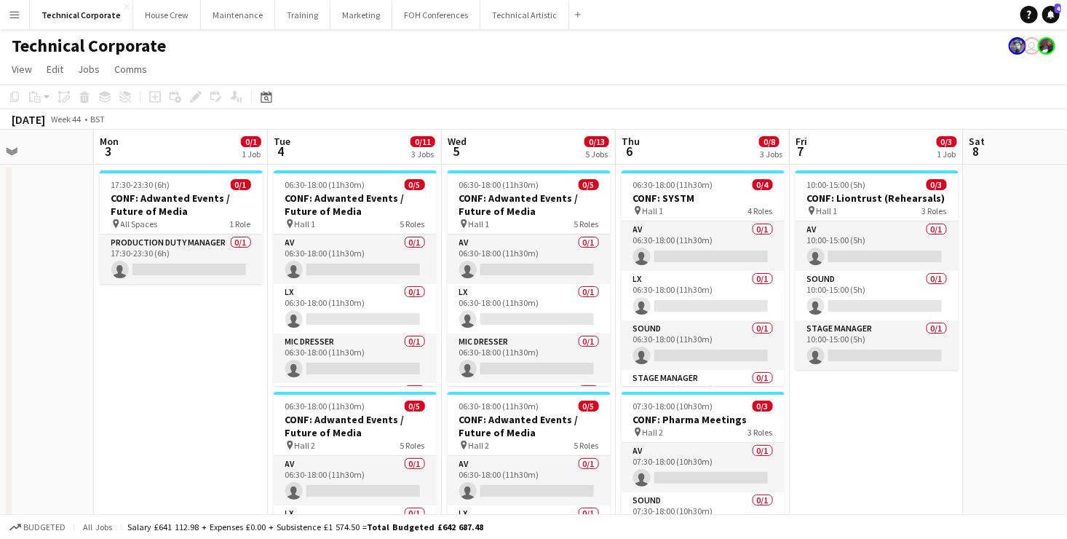
drag, startPoint x: 102, startPoint y: 186, endPoint x: 828, endPoint y: 234, distance: 727.5
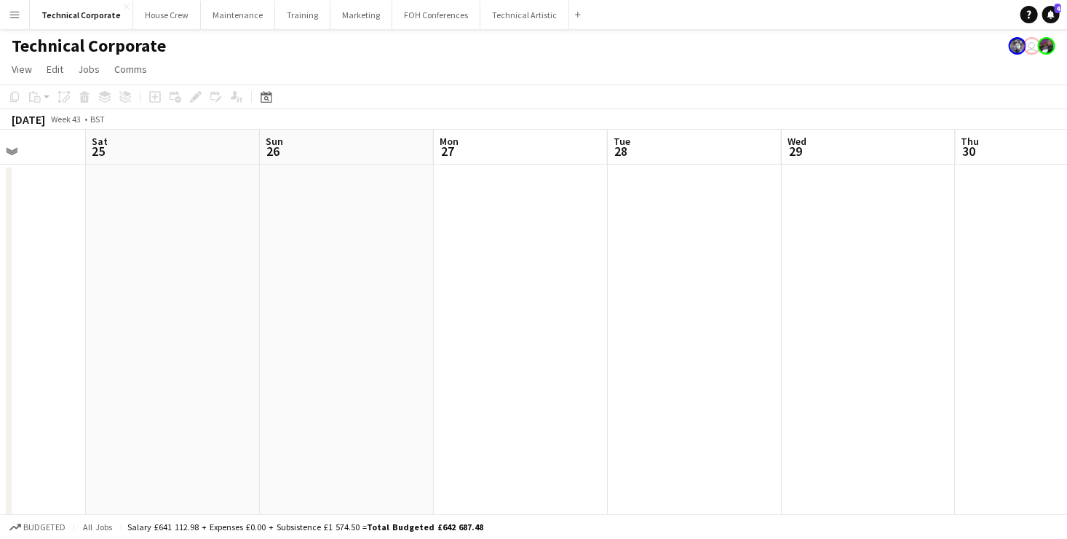
drag, startPoint x: 965, startPoint y: 291, endPoint x: 1010, endPoint y: 291, distance: 45.1
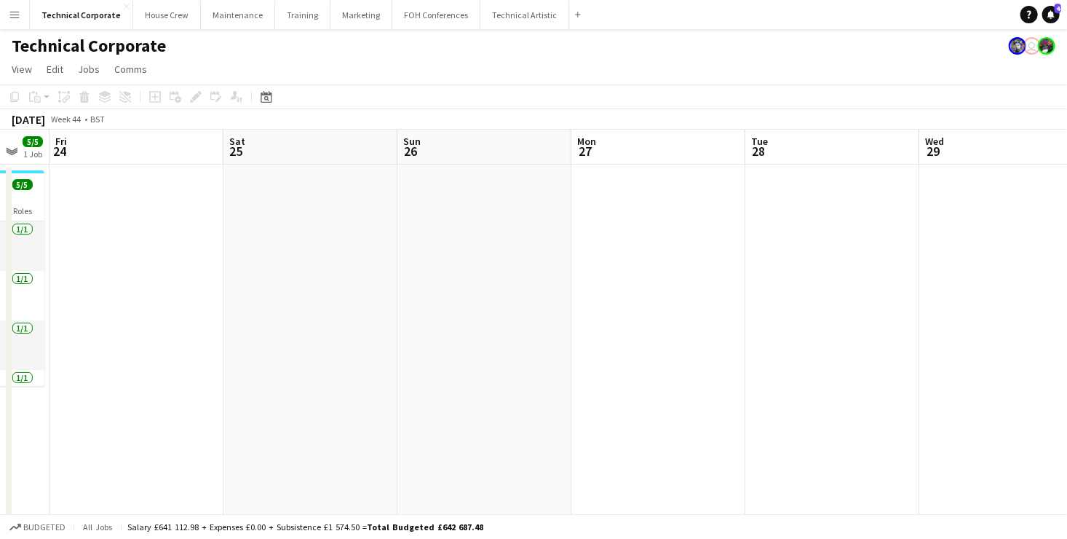
drag, startPoint x: 243, startPoint y: 237, endPoint x: 942, endPoint y: 313, distance: 703.2
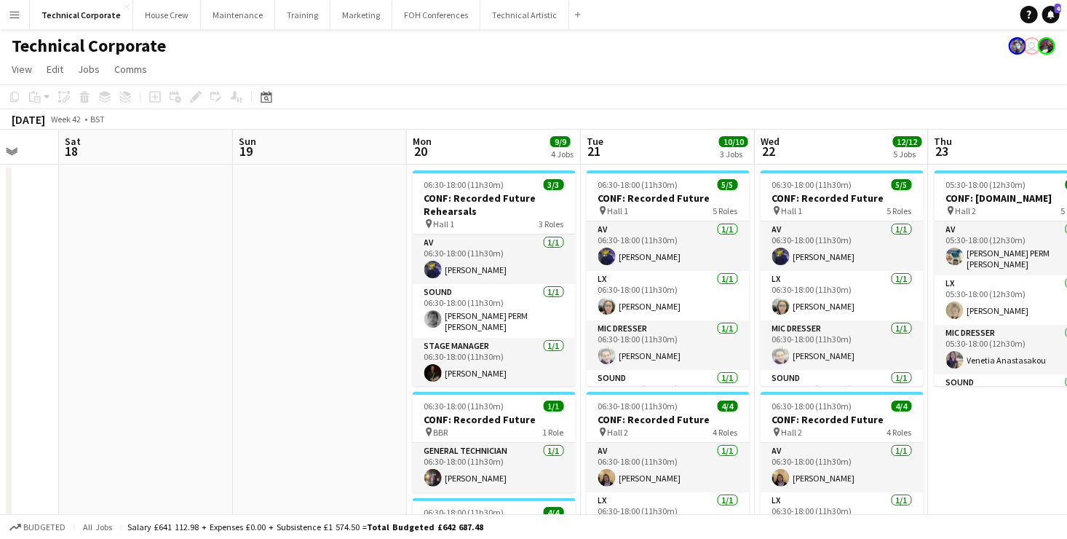
drag, startPoint x: 395, startPoint y: 266, endPoint x: 614, endPoint y: 276, distance: 218.7
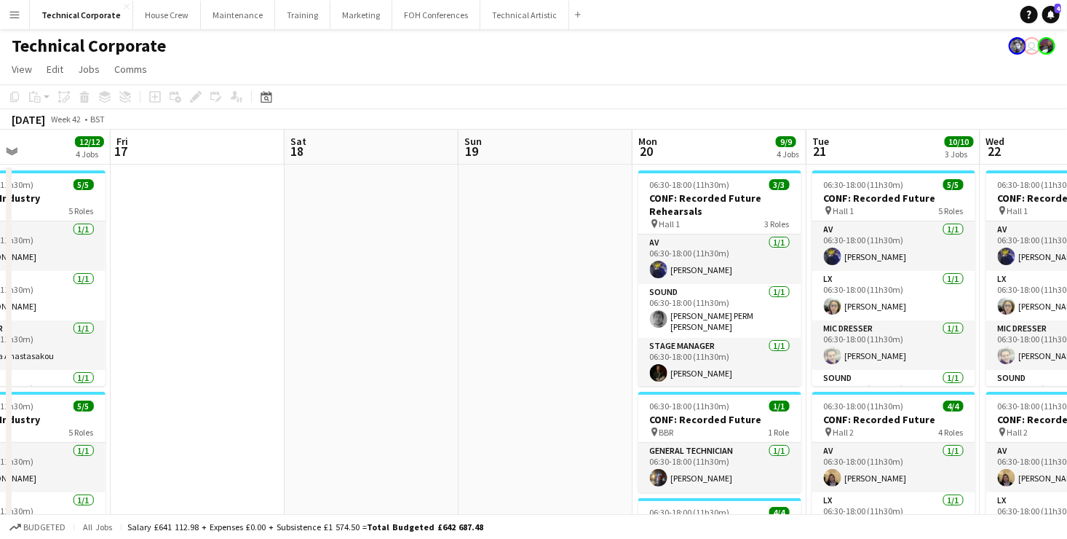
drag, startPoint x: 110, startPoint y: 227, endPoint x: 893, endPoint y: 287, distance: 785.0
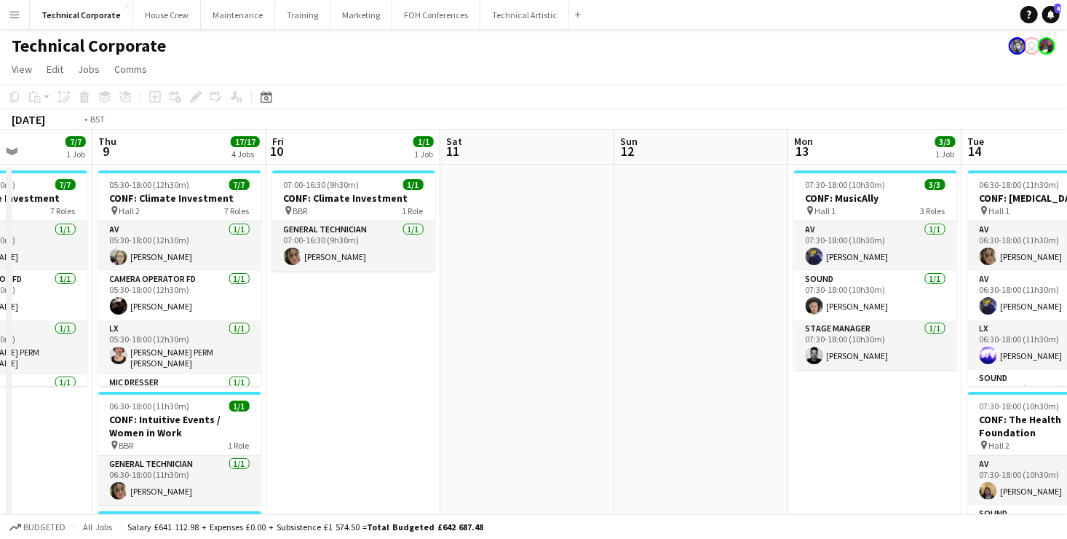
drag, startPoint x: 374, startPoint y: 277, endPoint x: 800, endPoint y: 320, distance: 427.4
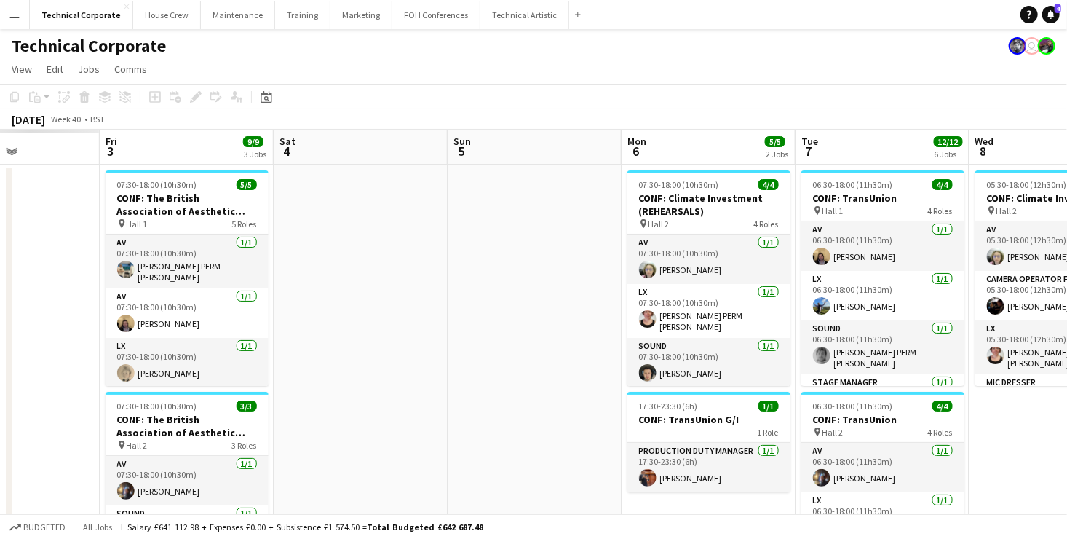
drag, startPoint x: 304, startPoint y: 246, endPoint x: 856, endPoint y: 297, distance: 554.3
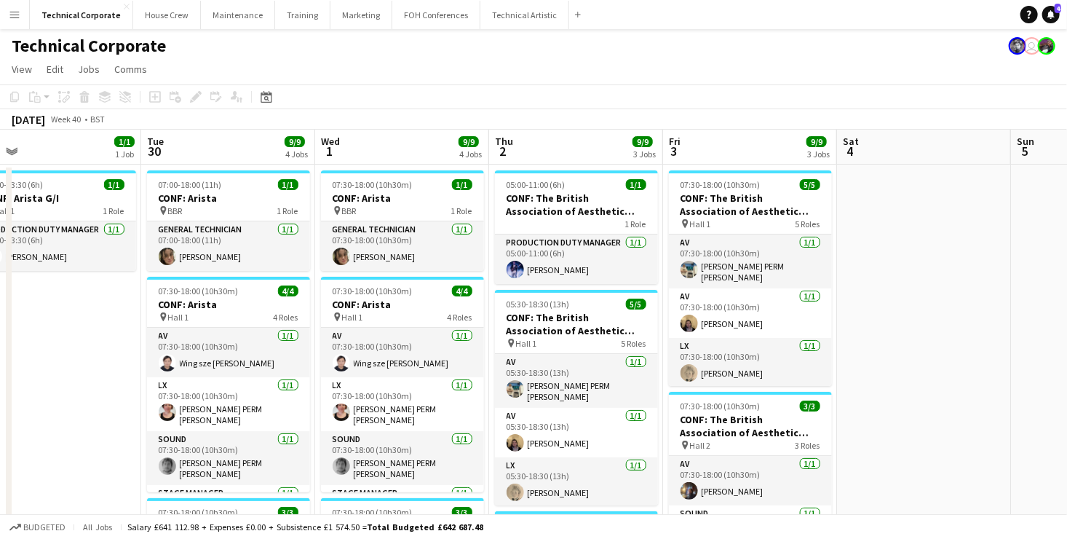
drag, startPoint x: 599, startPoint y: 242, endPoint x: 888, endPoint y: 265, distance: 289.3
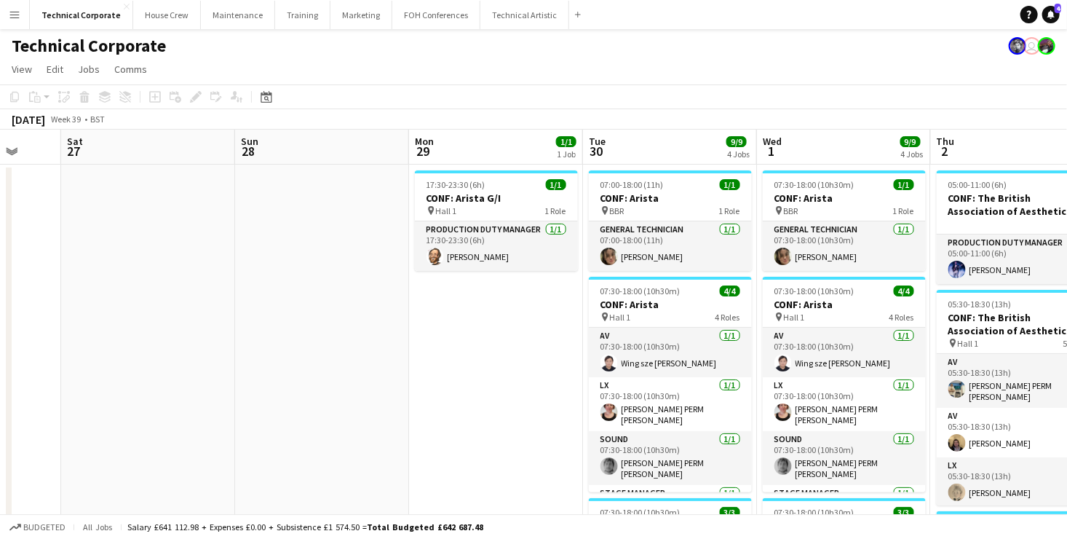
scroll to position [0, 462]
drag, startPoint x: 52, startPoint y: 280, endPoint x: 483, endPoint y: 336, distance: 435.4
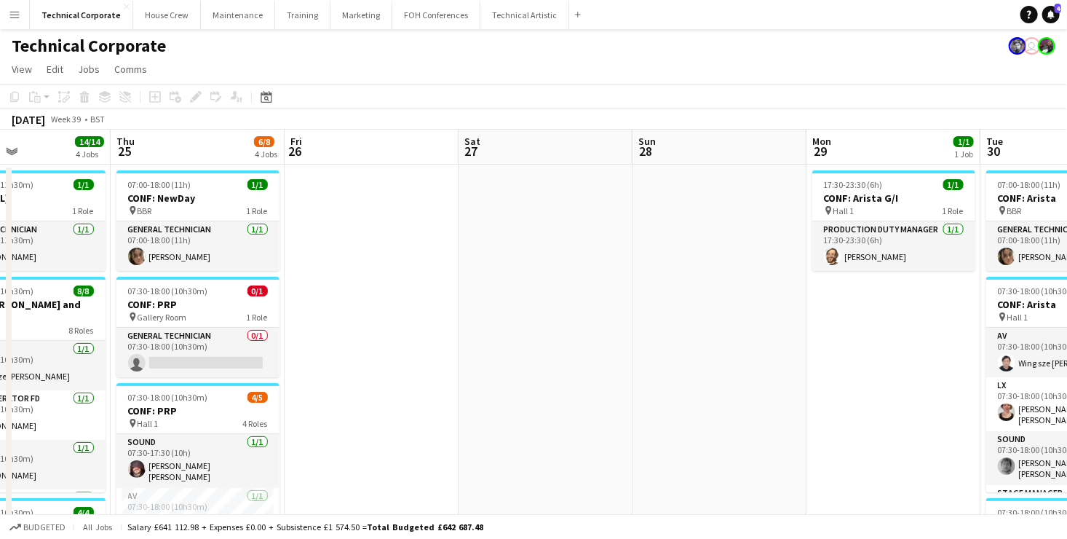
drag, startPoint x: 278, startPoint y: 279, endPoint x: 1067, endPoint y: 304, distance: 789.0
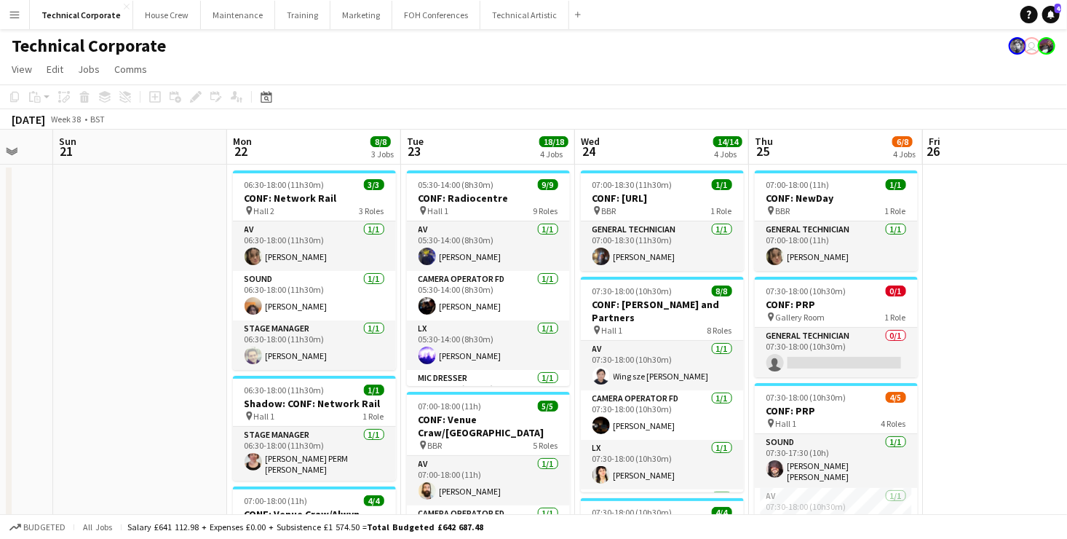
drag, startPoint x: 477, startPoint y: 290, endPoint x: 760, endPoint y: 288, distance: 283.3
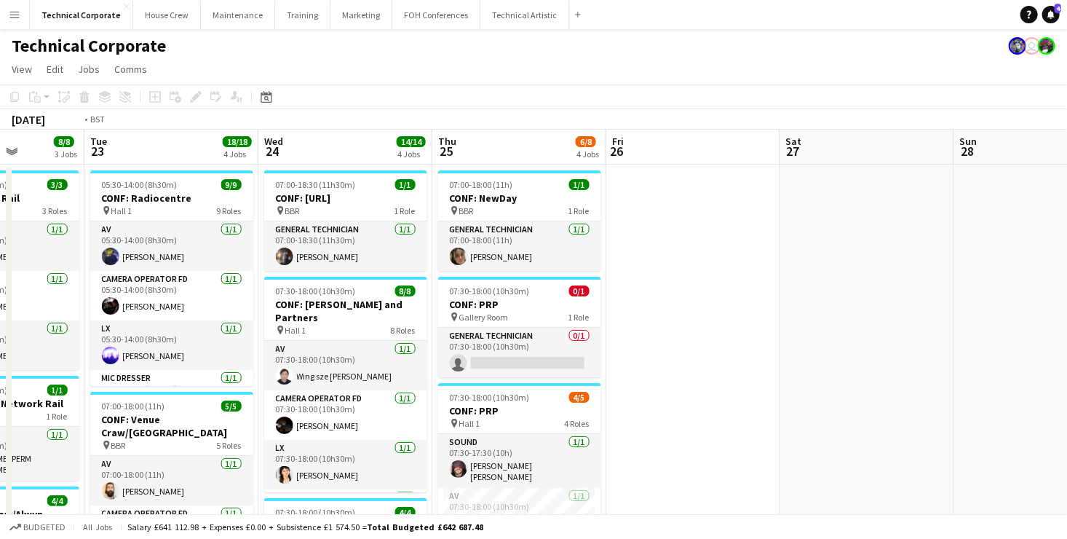
scroll to position [0, 658]
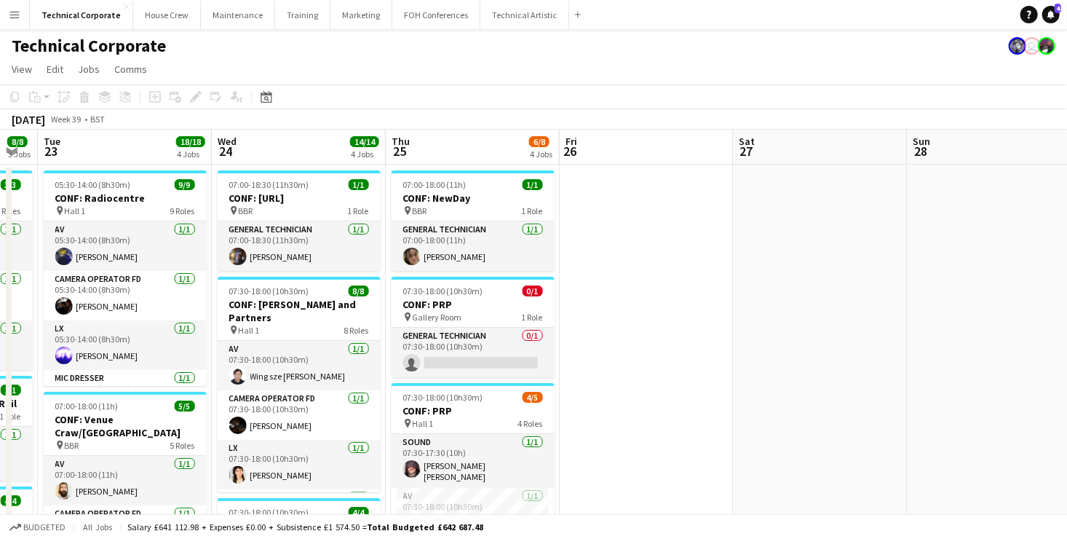
drag, startPoint x: 972, startPoint y: 297, endPoint x: 609, endPoint y: 309, distance: 362.8
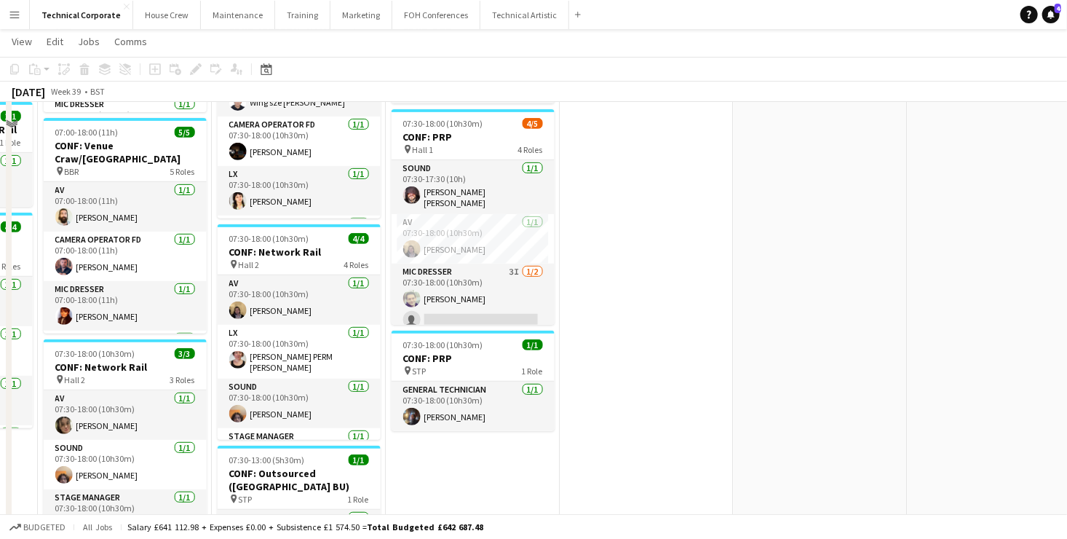
scroll to position [218, 0]
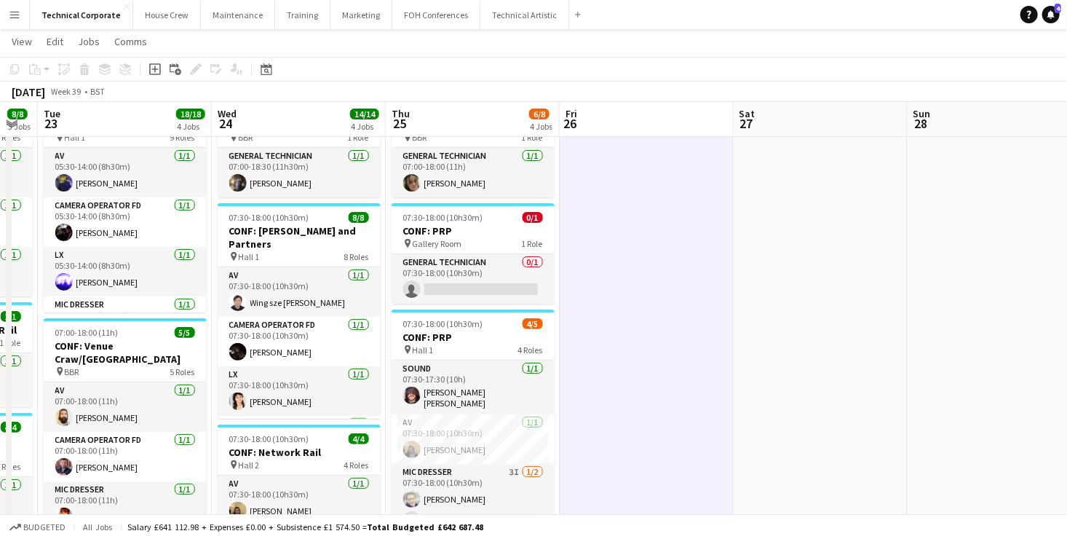
scroll to position [0, 0]
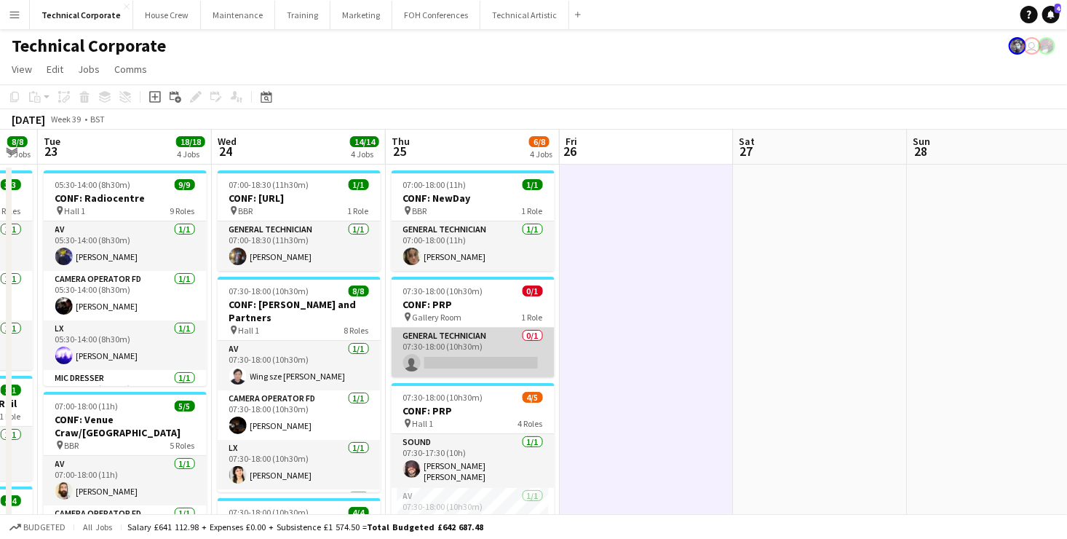
click at [464, 347] on app-card-role "General Technician 0/1 07:30-18:00 (10h30m) single-neutral-actions" at bounding box center [473, 353] width 163 height 50
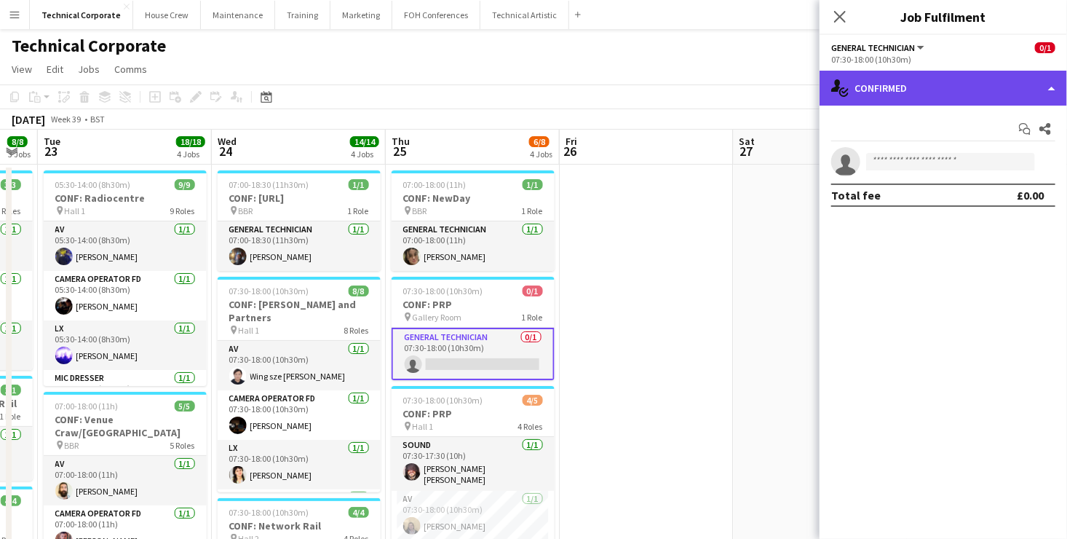
click at [959, 81] on div "single-neutral-actions-check-2 Confirmed" at bounding box center [944, 88] width 248 height 35
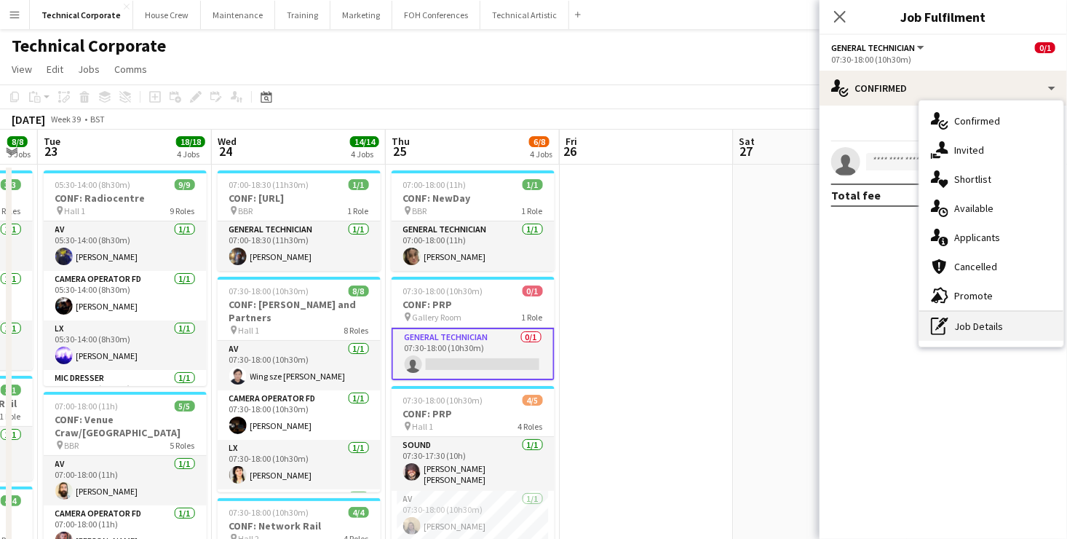
click at [998, 321] on div "pen-write Job Details" at bounding box center [992, 326] width 144 height 29
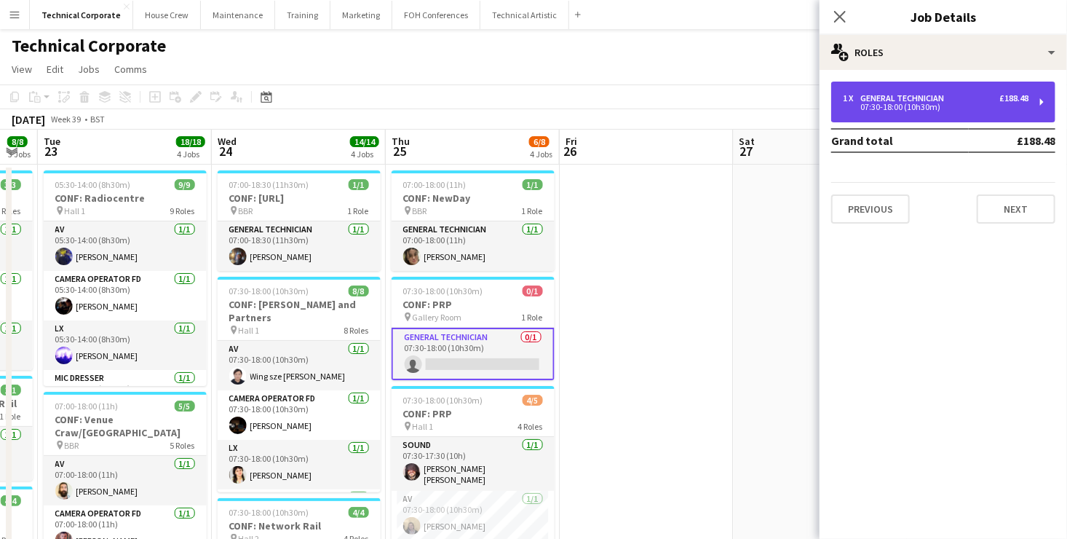
click at [915, 96] on div "General Technician" at bounding box center [906, 98] width 90 height 10
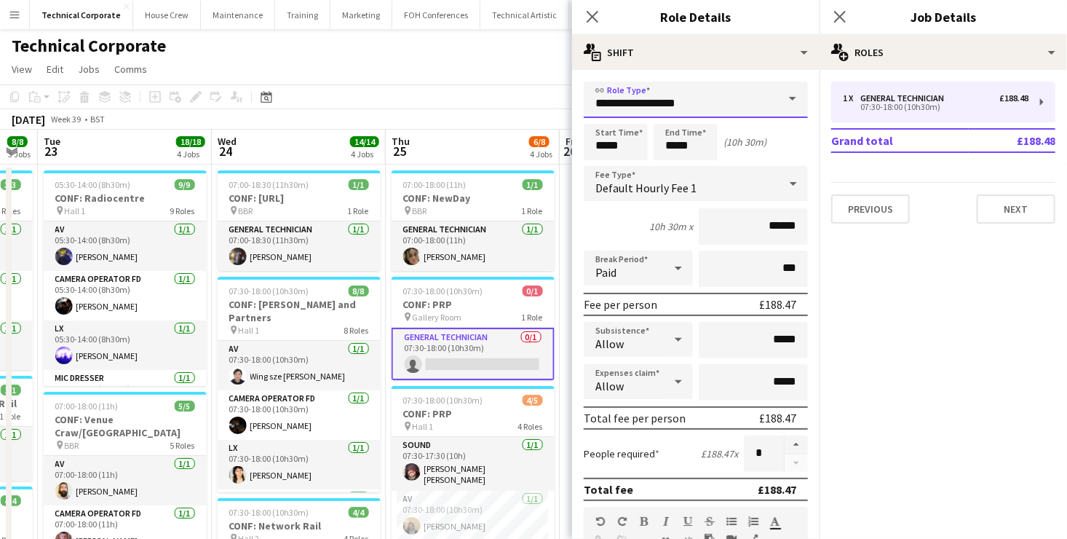
drag, startPoint x: 685, startPoint y: 100, endPoint x: 315, endPoint y: 79, distance: 370.5
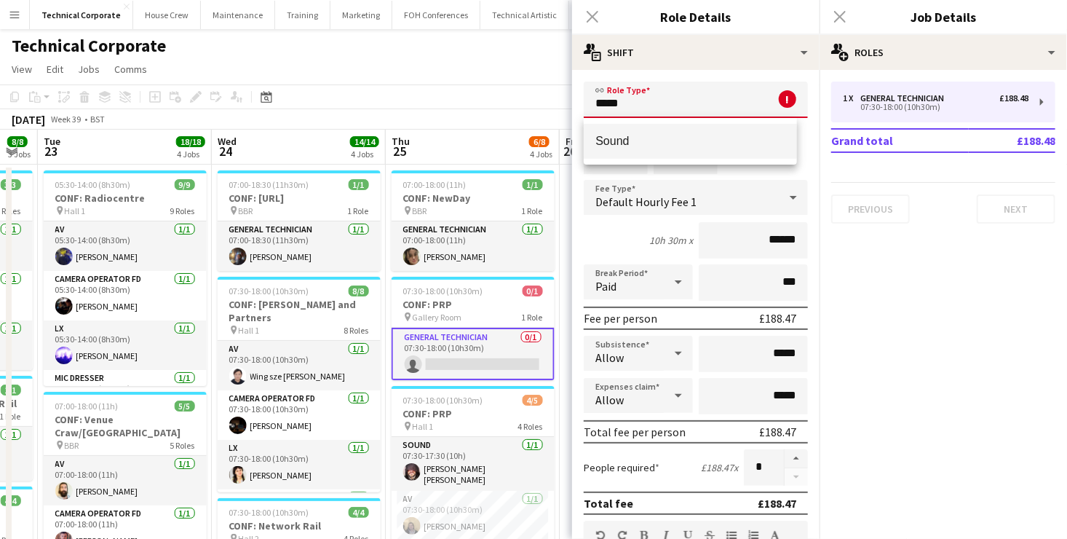
click at [649, 141] on span "Sound" at bounding box center [691, 141] width 190 height 14
type input "*****"
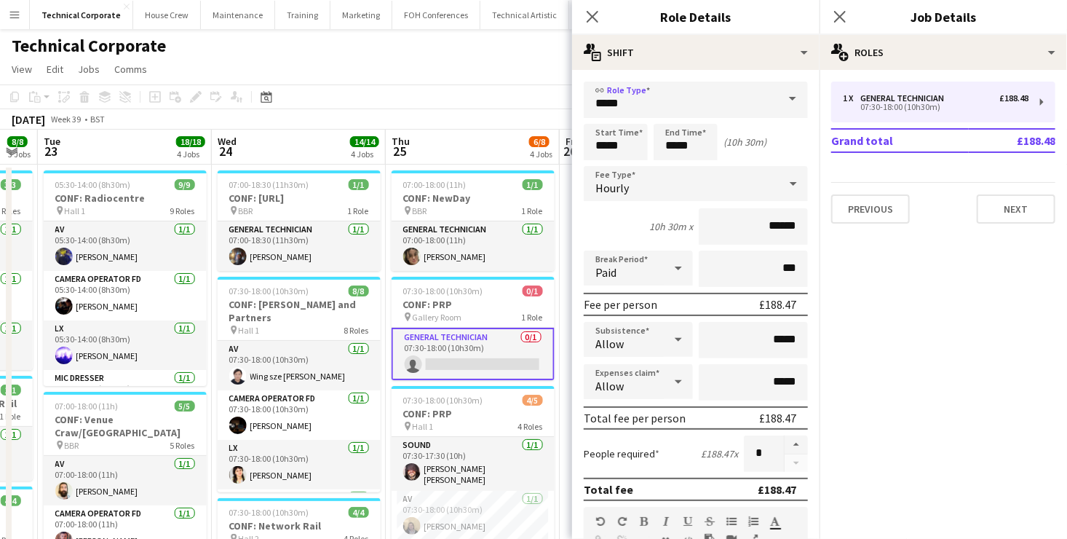
click at [484, 78] on app-page-menu "View Day view expanded Day view collapsed Month view Date picker Jump to [DATE]…" at bounding box center [533, 71] width 1067 height 28
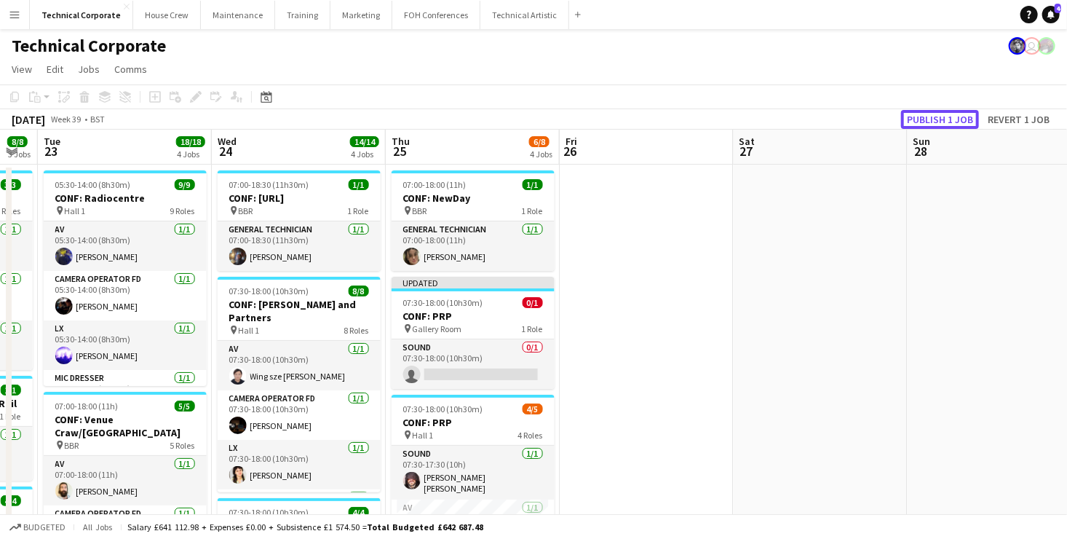
click at [952, 119] on button "Publish 1 job" at bounding box center [940, 119] width 78 height 19
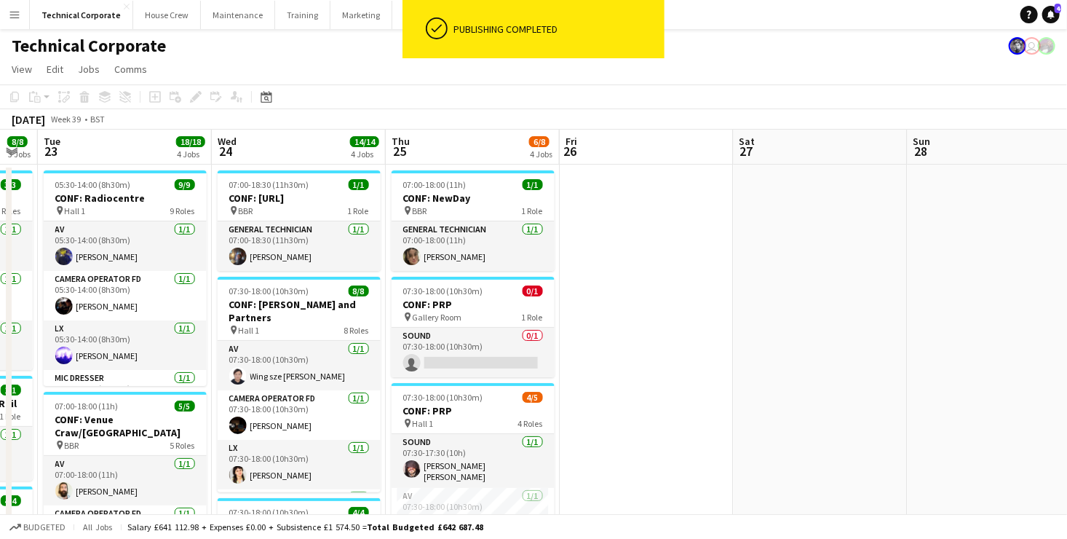
drag, startPoint x: 449, startPoint y: 346, endPoint x: 593, endPoint y: 347, distance: 144.2
click at [449, 345] on app-card-role "Sound 0/1 07:30-18:00 (10h30m) single-neutral-actions" at bounding box center [473, 353] width 163 height 50
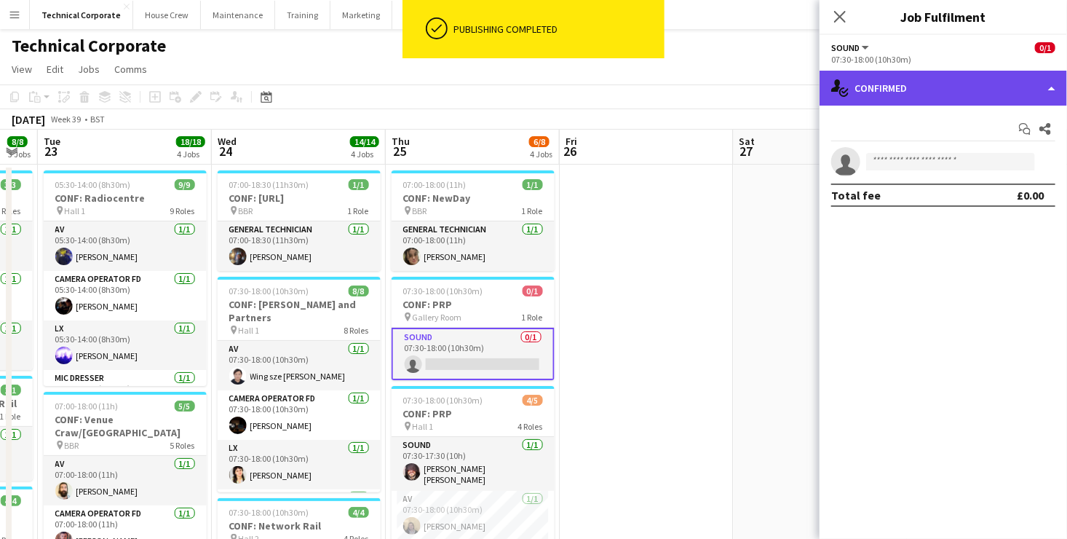
click at [930, 96] on div "single-neutral-actions-check-2 Confirmed" at bounding box center [944, 88] width 248 height 35
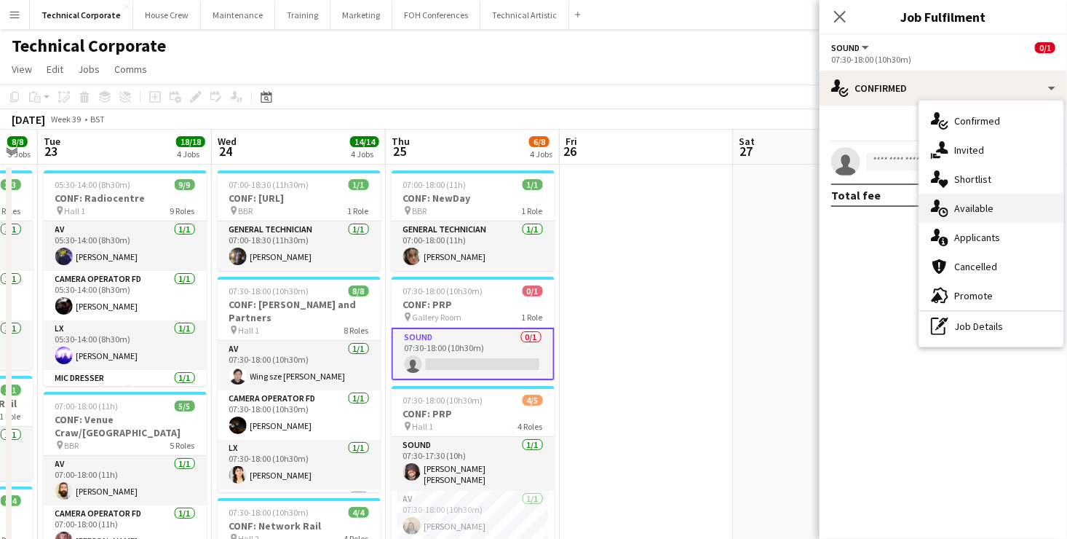
click at [990, 213] on span "Available" at bounding box center [974, 208] width 39 height 13
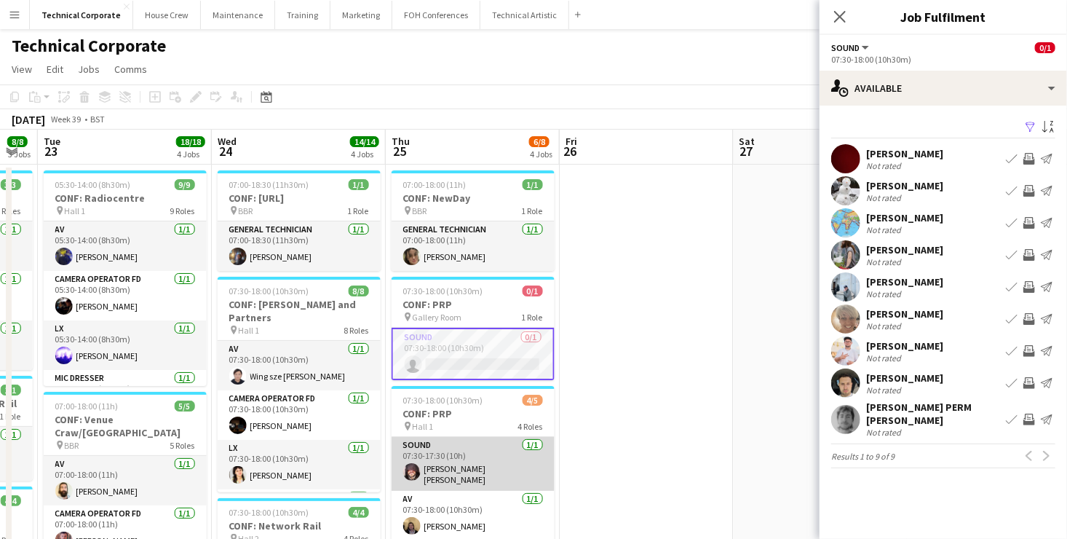
click at [485, 462] on app-card-role "Sound [DATE] 07:30-17:30 (10h) [PERSON_NAME] [PERSON_NAME]" at bounding box center [473, 464] width 163 height 54
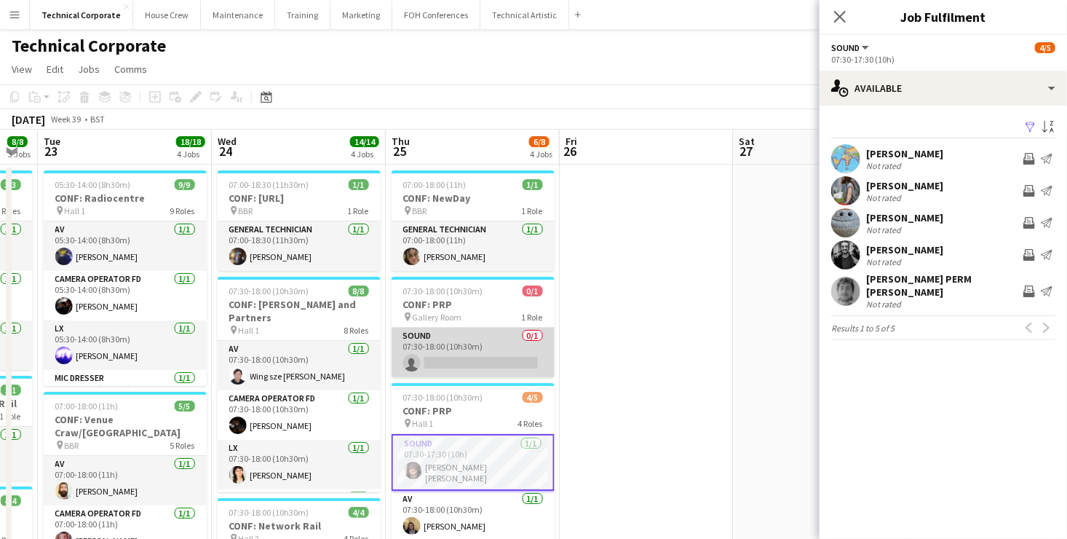
click at [481, 354] on app-card-role "Sound 0/1 07:30-18:00 (10h30m) single-neutral-actions" at bounding box center [473, 353] width 163 height 50
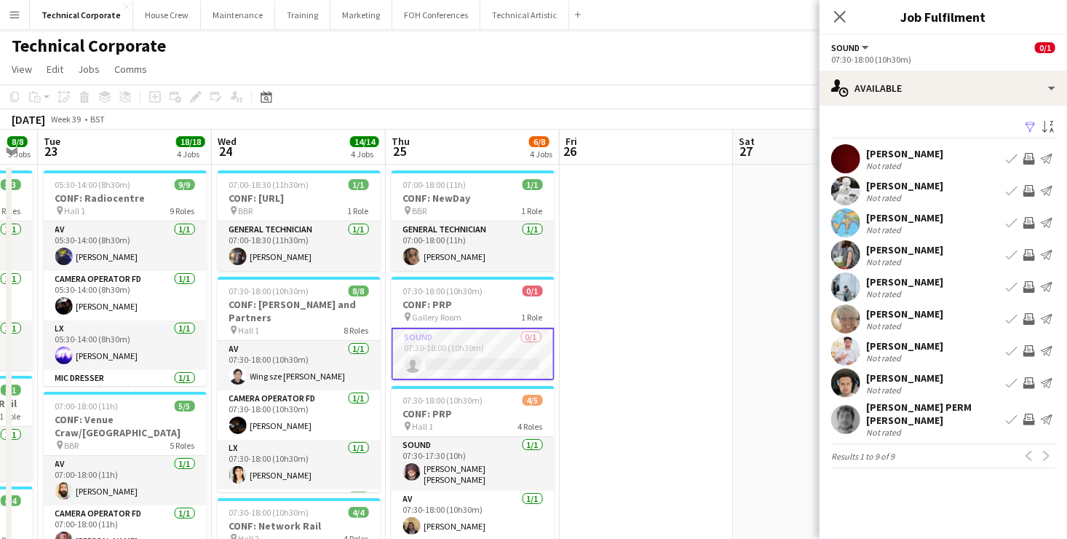
click at [1049, 457] on app-pager "Results 1 to 9 of 9 Previous Next" at bounding box center [944, 455] width 224 height 25
click at [1030, 449] on div "Previous Next" at bounding box center [1038, 455] width 35 height 17
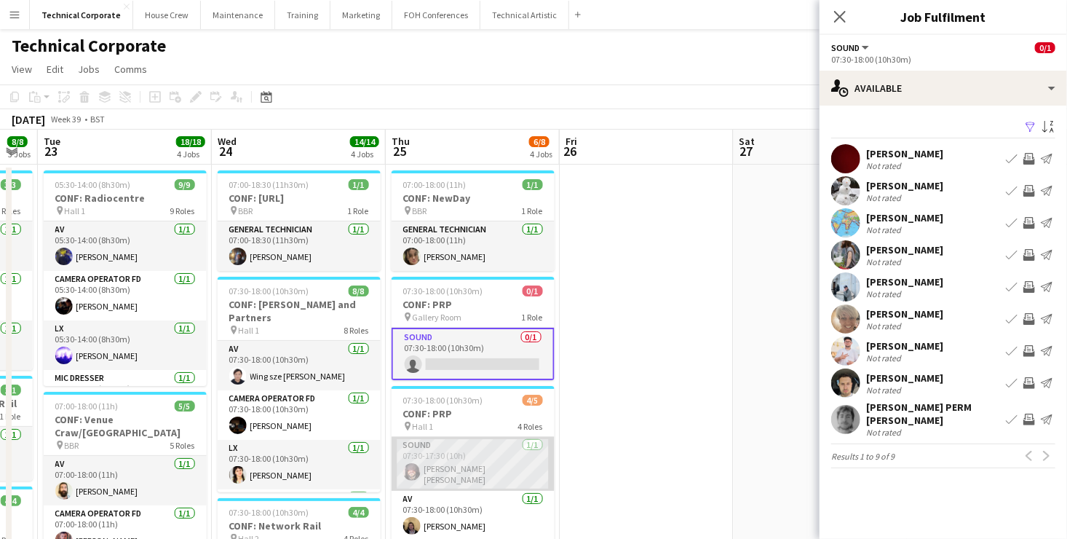
click at [458, 457] on app-card-role "Sound [DATE] 07:30-17:30 (10h) [PERSON_NAME] [PERSON_NAME]" at bounding box center [473, 464] width 163 height 54
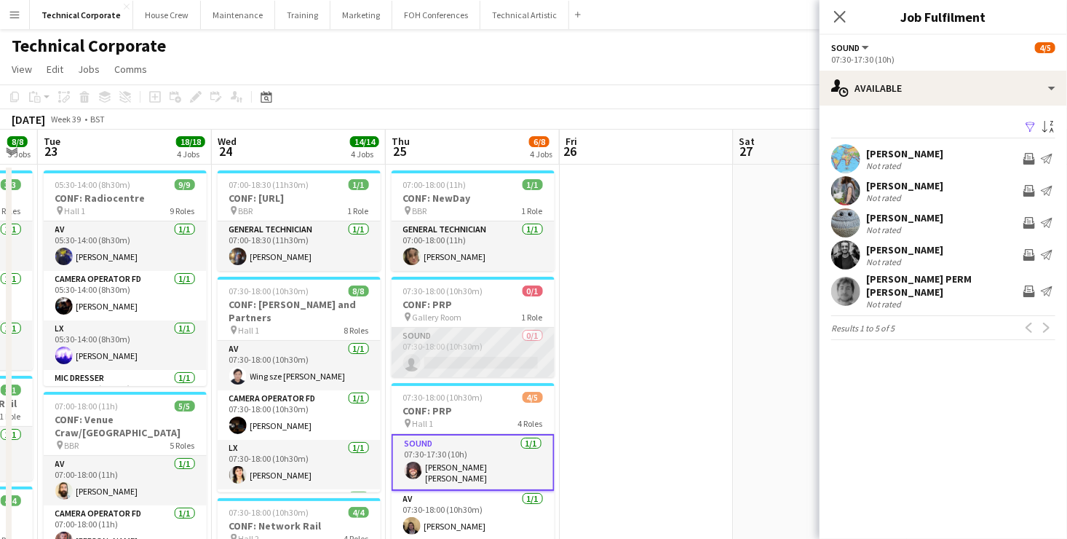
click at [497, 348] on app-card-role "Sound 0/1 07:30-18:00 (10h30m) single-neutral-actions" at bounding box center [473, 353] width 163 height 50
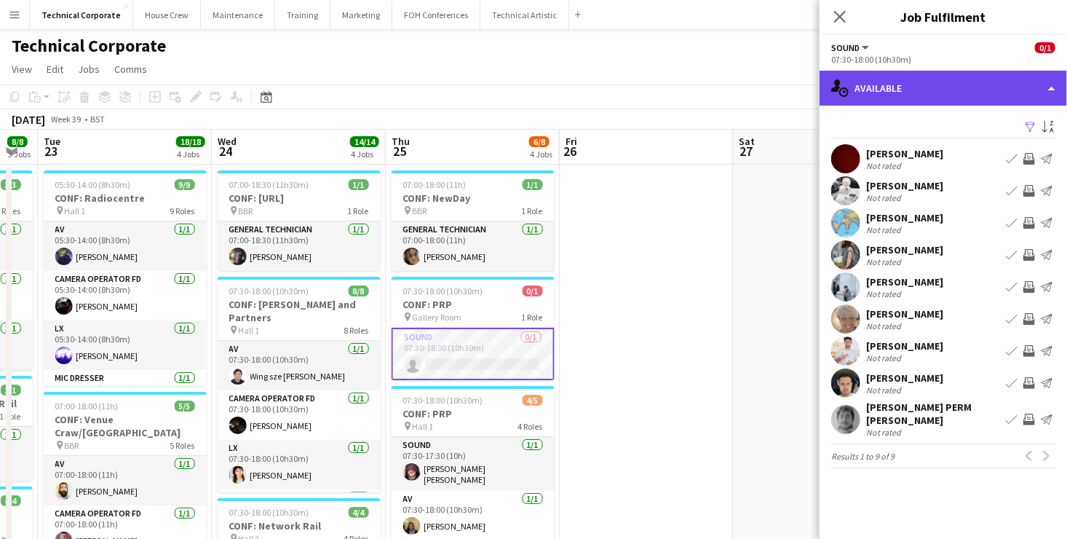
click at [952, 83] on div "single-neutral-actions-upload Available" at bounding box center [944, 88] width 248 height 35
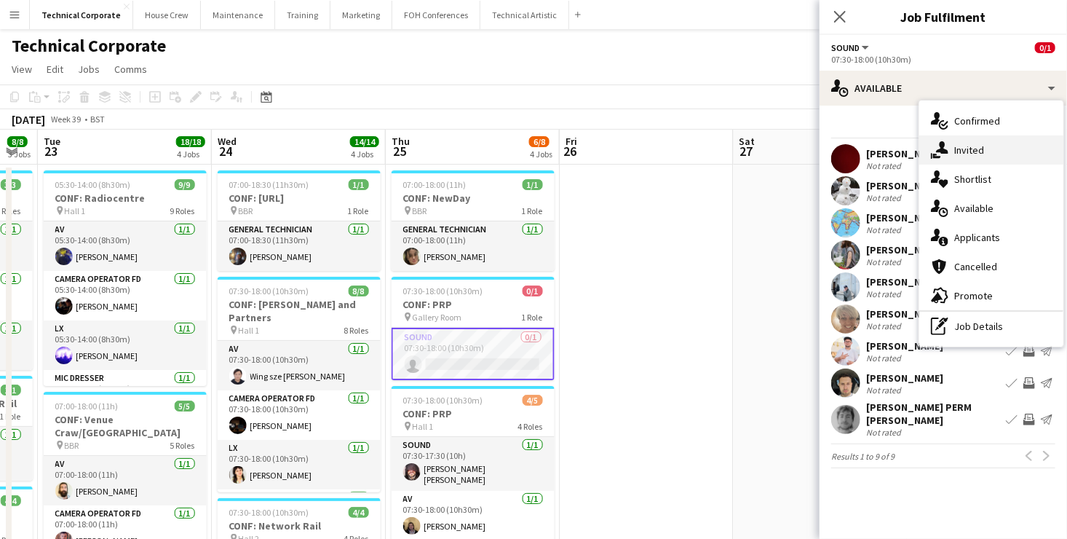
click at [988, 148] on div "single-neutral-actions-share-1 Invited" at bounding box center [992, 149] width 144 height 29
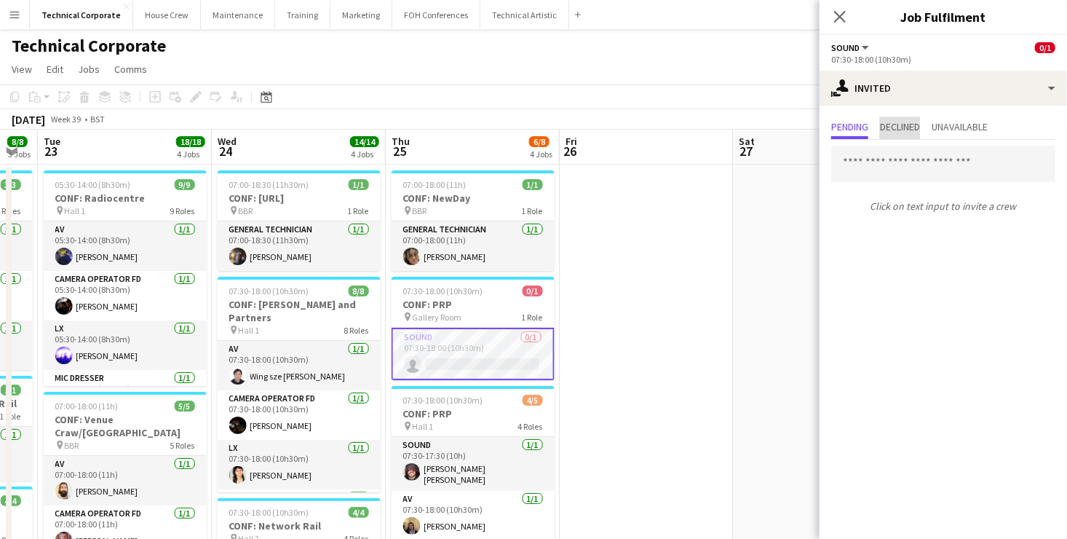
click at [909, 122] on span "Declined" at bounding box center [900, 127] width 40 height 10
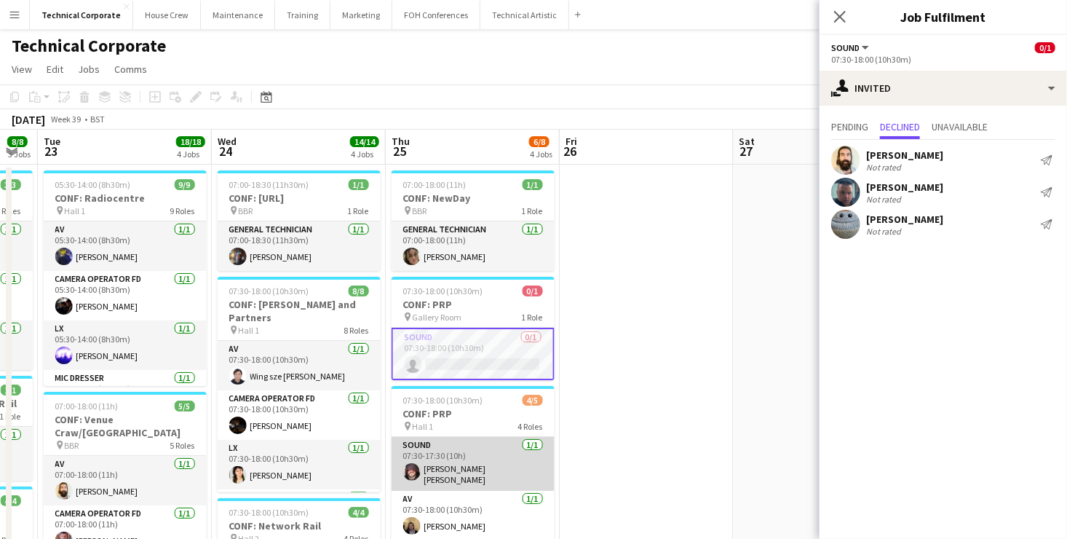
click at [481, 462] on app-card-role "Sound [DATE] 07:30-17:30 (10h) [PERSON_NAME] [PERSON_NAME]" at bounding box center [473, 464] width 163 height 54
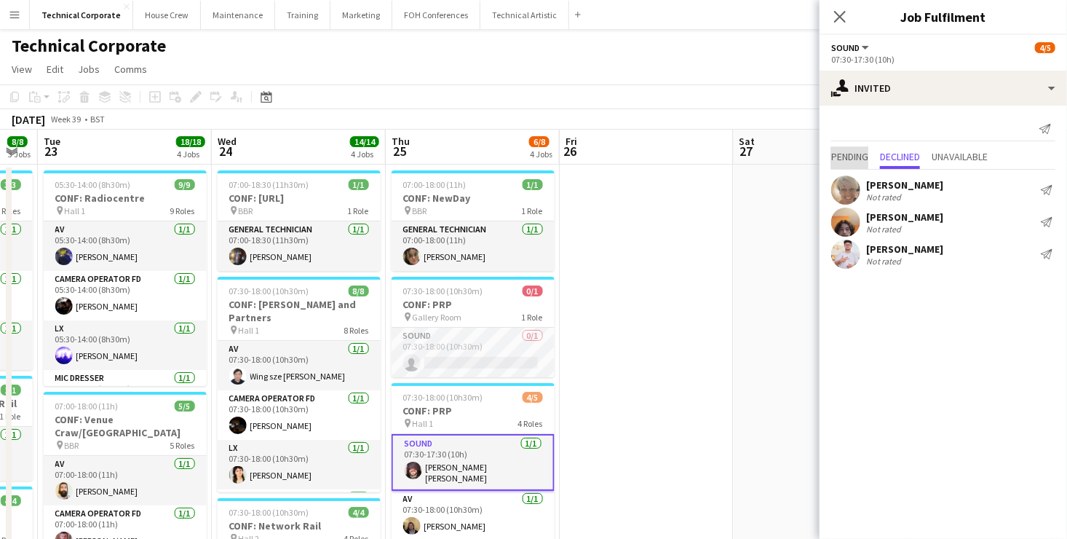
click at [845, 149] on span "Pending" at bounding box center [850, 158] width 37 height 22
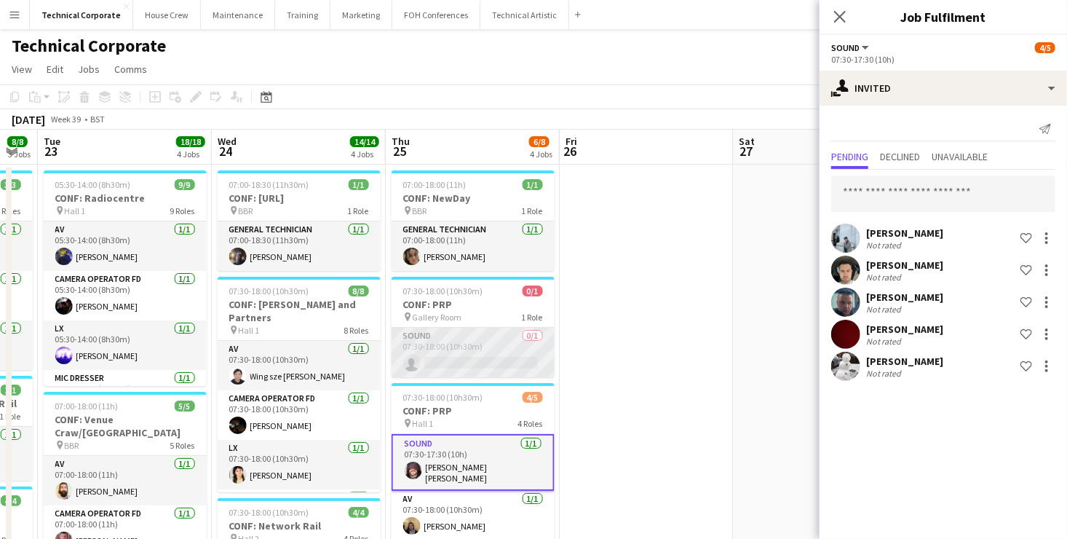
click at [500, 352] on app-card-role "Sound 0/1 07:30-18:00 (10h30m) single-neutral-actions" at bounding box center [473, 353] width 163 height 50
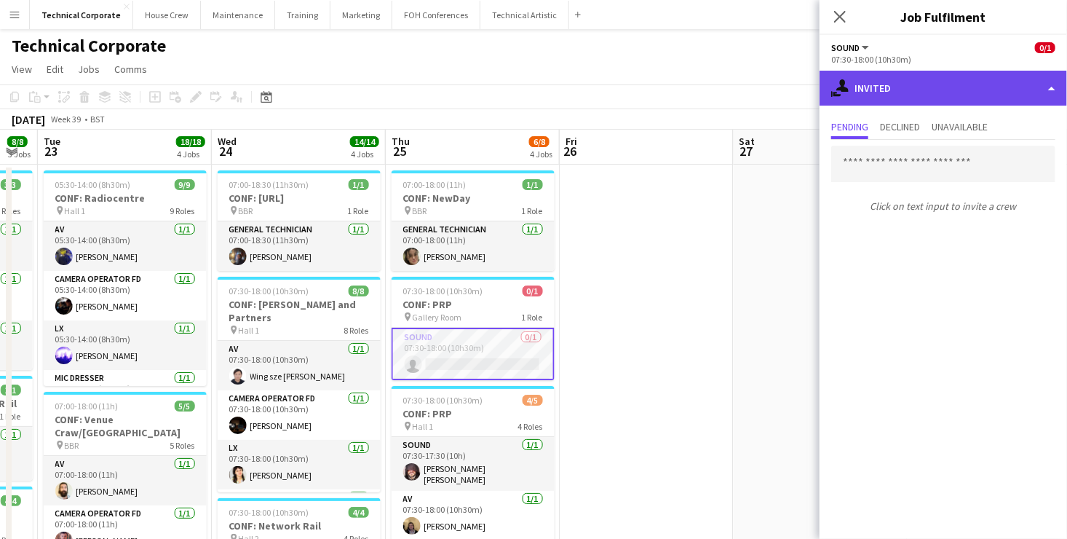
click at [950, 82] on div "single-neutral-actions-share-1 Invited" at bounding box center [944, 88] width 248 height 35
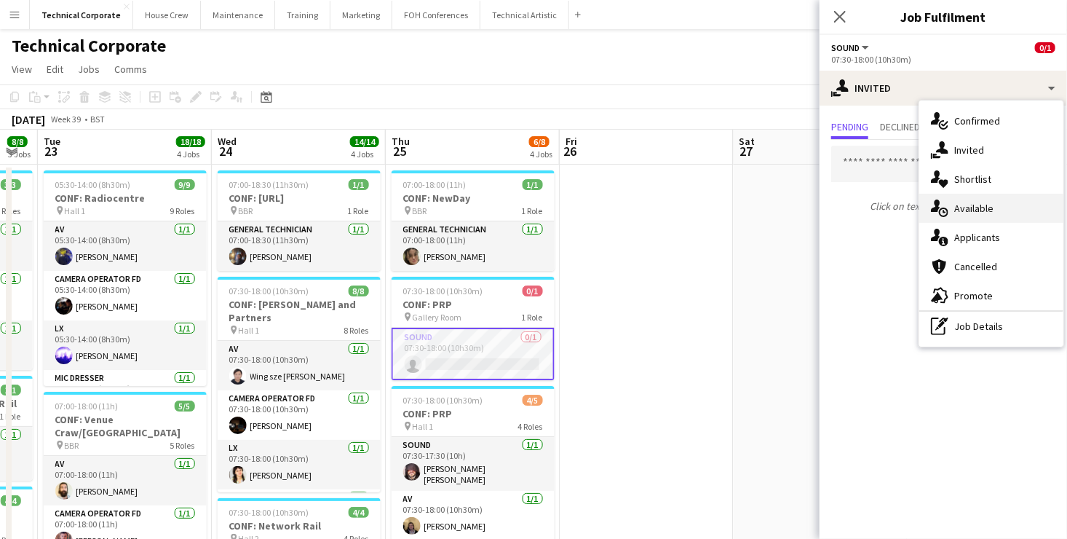
click at [1006, 205] on div "single-neutral-actions-upload Available" at bounding box center [992, 208] width 144 height 29
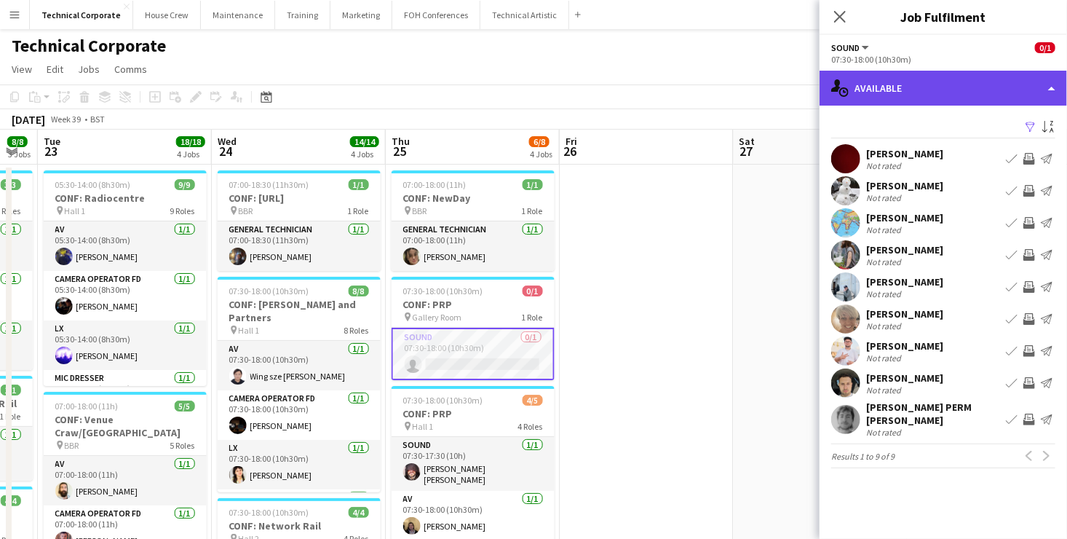
click at [911, 84] on div "single-neutral-actions-upload Available" at bounding box center [944, 88] width 248 height 35
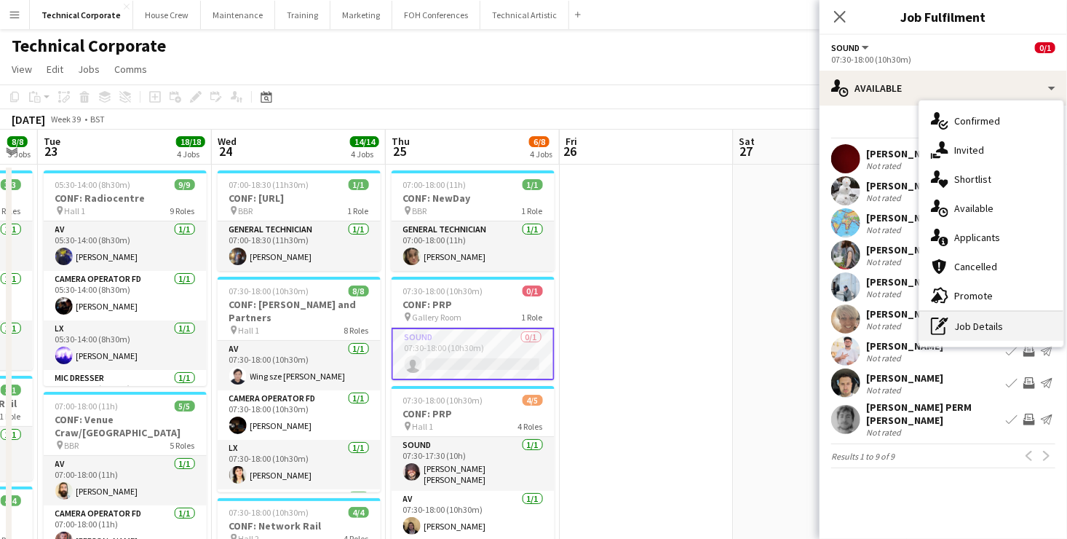
click at [972, 318] on div "pen-write Job Details" at bounding box center [992, 326] width 144 height 29
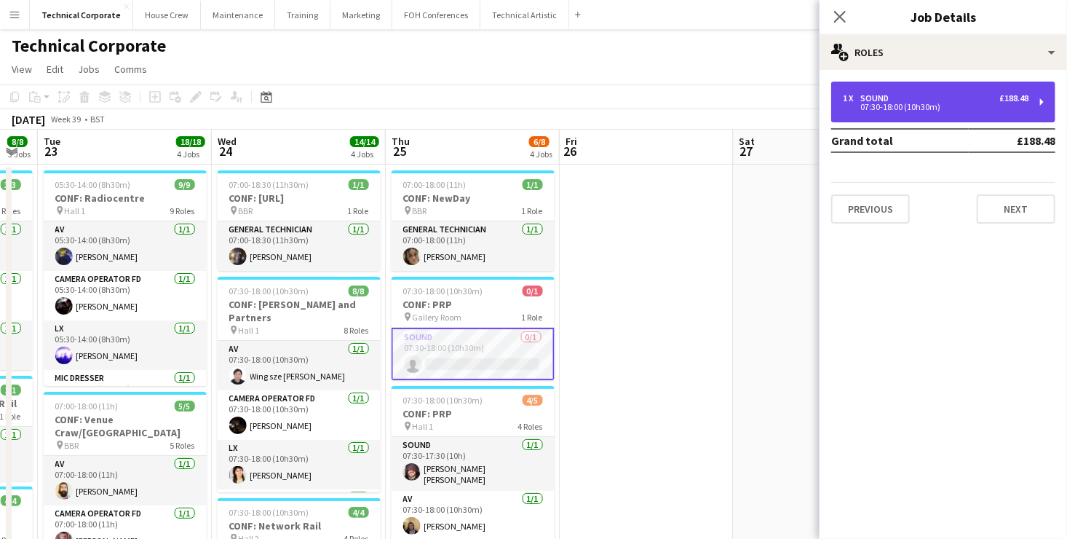
click at [962, 99] on div "1 x Sound £188.48" at bounding box center [936, 98] width 186 height 10
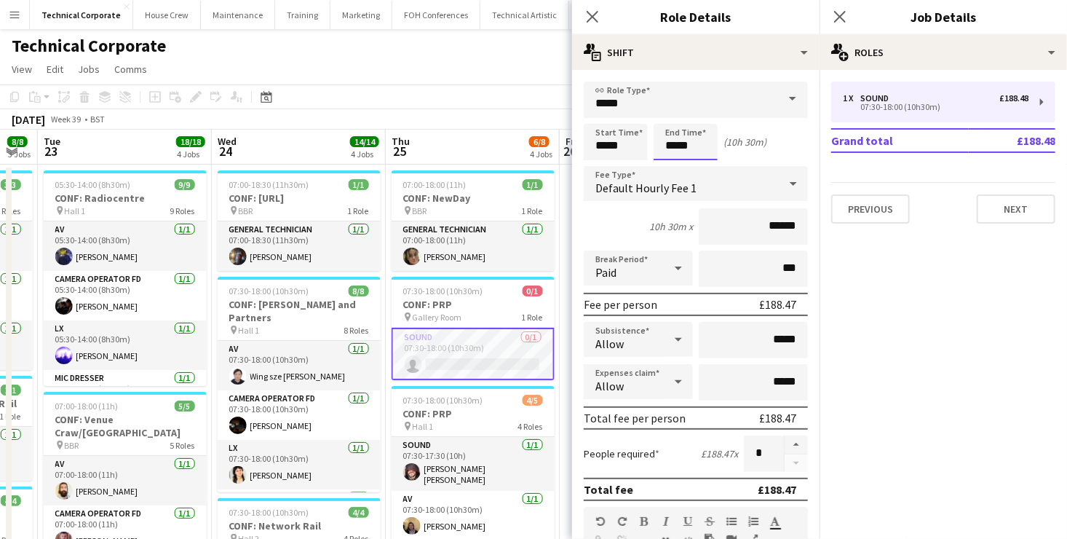
drag, startPoint x: 698, startPoint y: 146, endPoint x: 435, endPoint y: 116, distance: 263.9
type input "*****"
click at [454, 40] on div "Technical Corporate user" at bounding box center [533, 43] width 1067 height 28
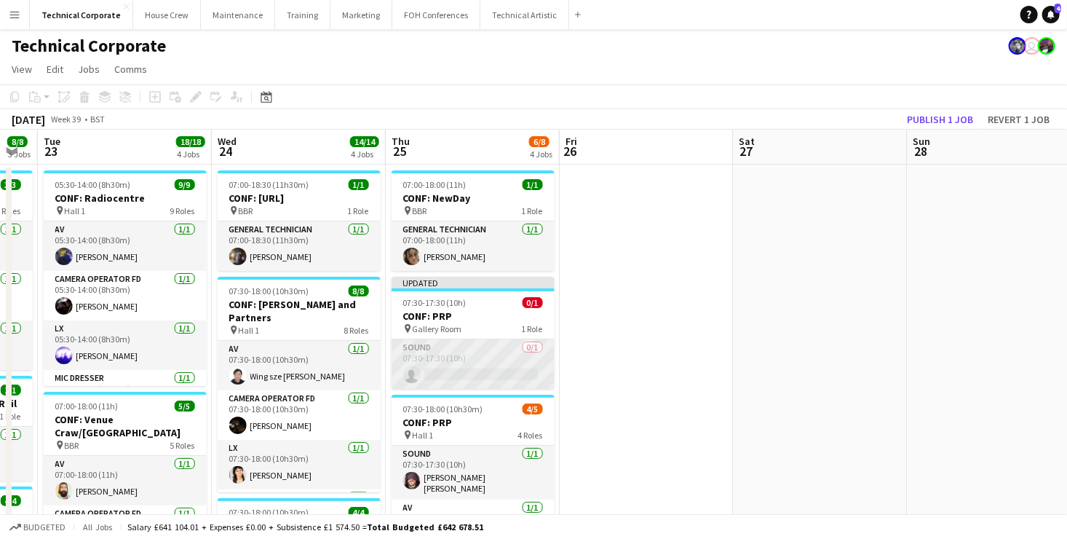
click at [481, 355] on app-card-role "Sound 0/1 07:30-17:30 (10h) single-neutral-actions" at bounding box center [473, 364] width 163 height 50
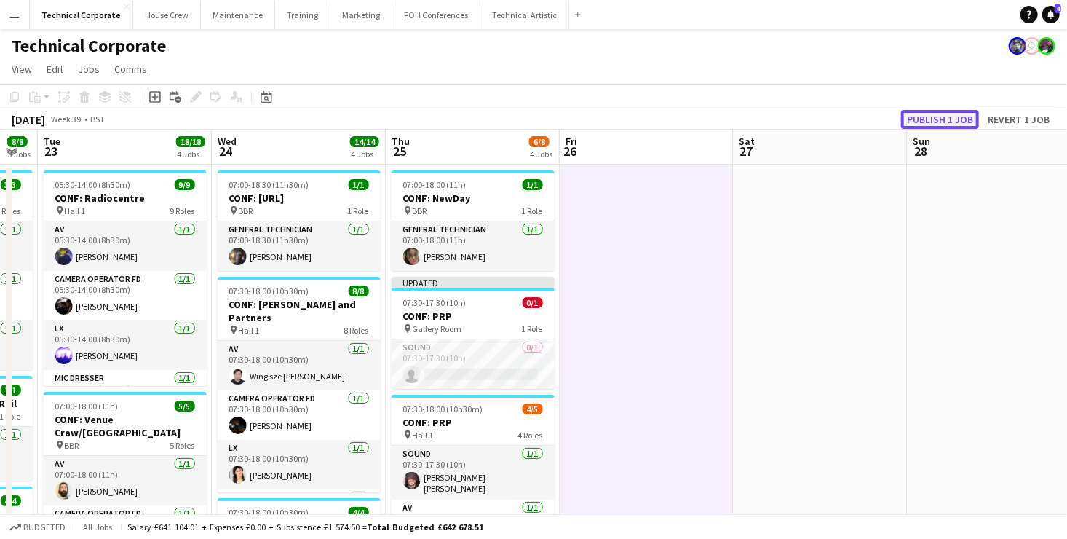
click at [950, 122] on button "Publish 1 job" at bounding box center [940, 119] width 78 height 19
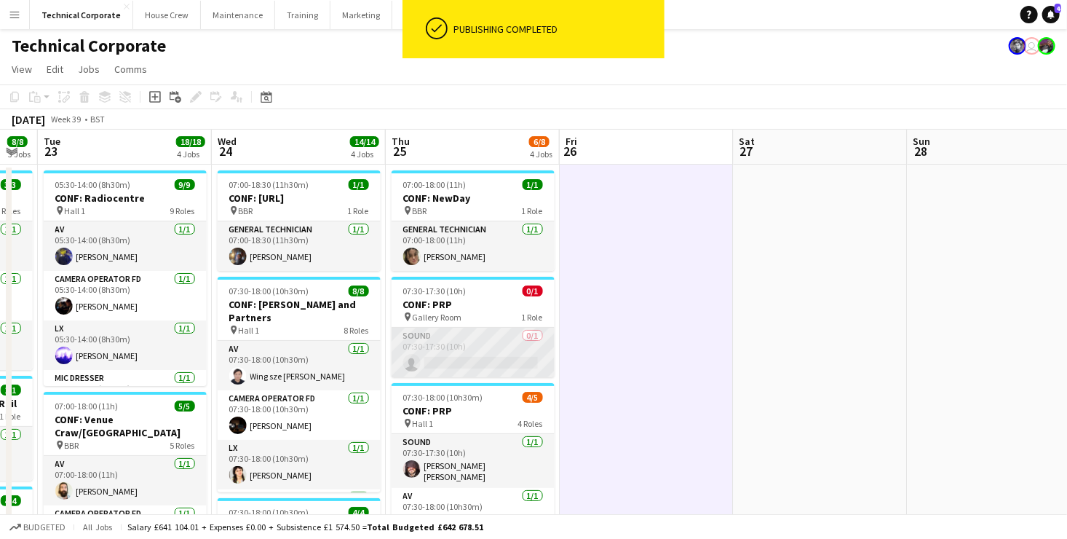
click at [502, 344] on app-card-role "Sound 0/1 07:30-17:30 (10h) single-neutral-actions" at bounding box center [473, 353] width 163 height 50
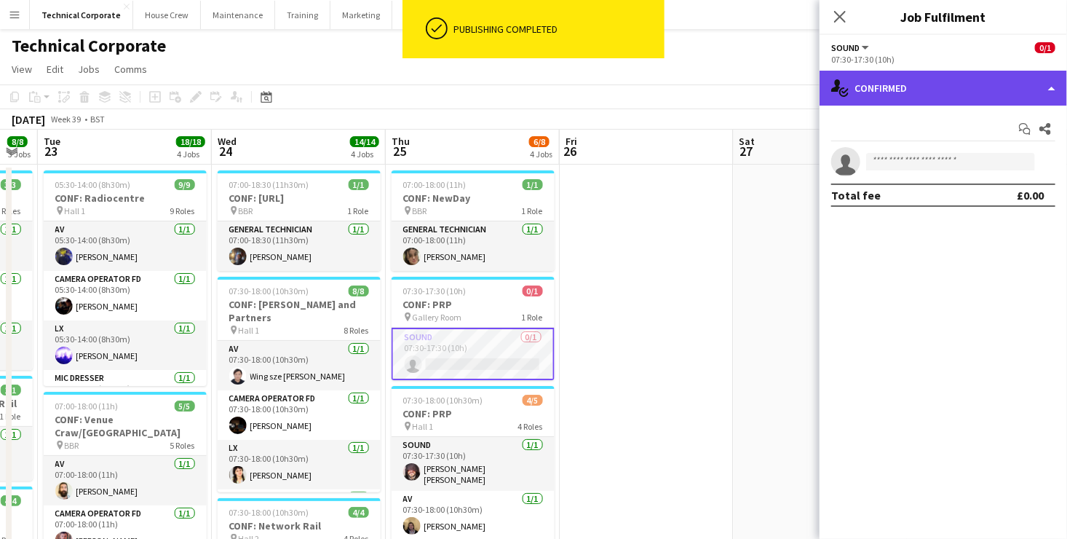
click at [981, 89] on div "single-neutral-actions-check-2 Confirmed" at bounding box center [944, 88] width 248 height 35
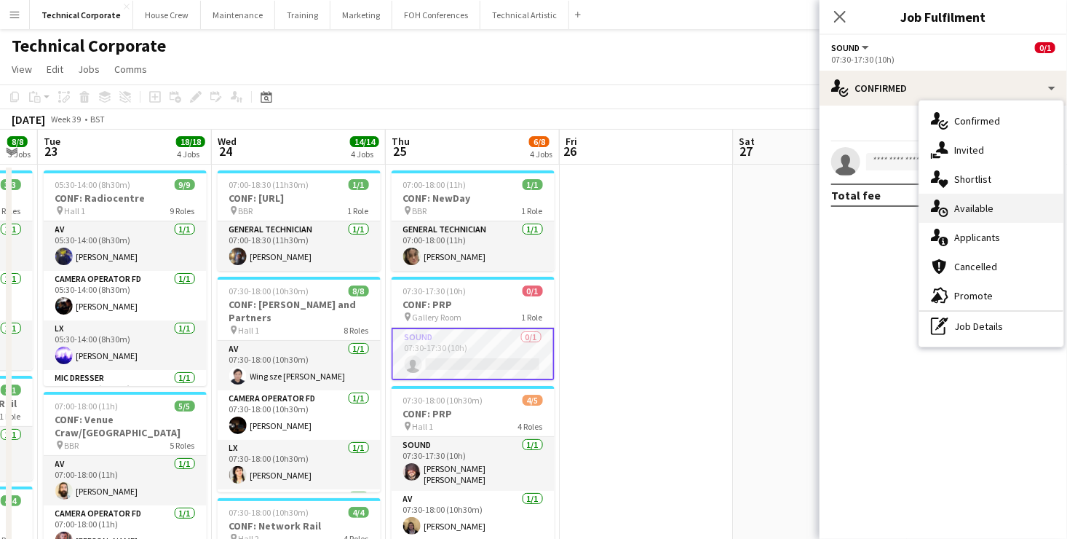
click at [1005, 207] on div "single-neutral-actions-upload Available" at bounding box center [992, 208] width 144 height 29
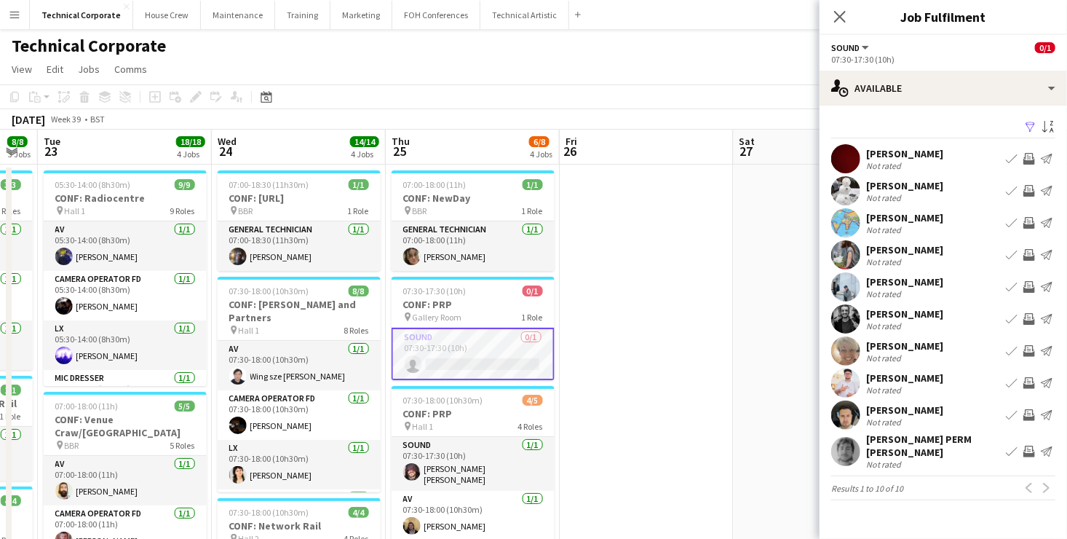
click at [1030, 155] on app-icon "Invite crew" at bounding box center [1030, 159] width 12 height 12
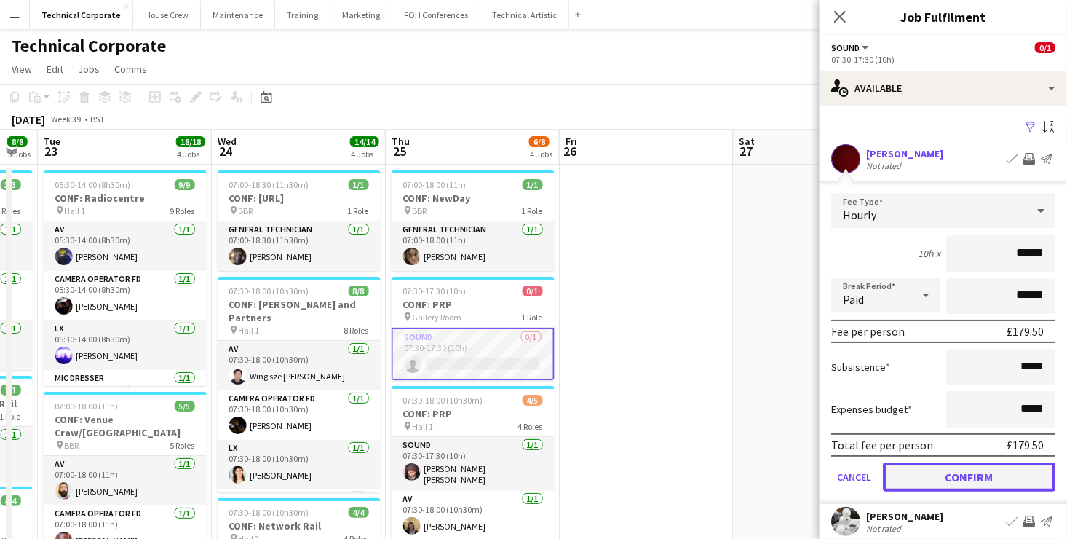
click at [1003, 466] on button "Confirm" at bounding box center [969, 476] width 173 height 29
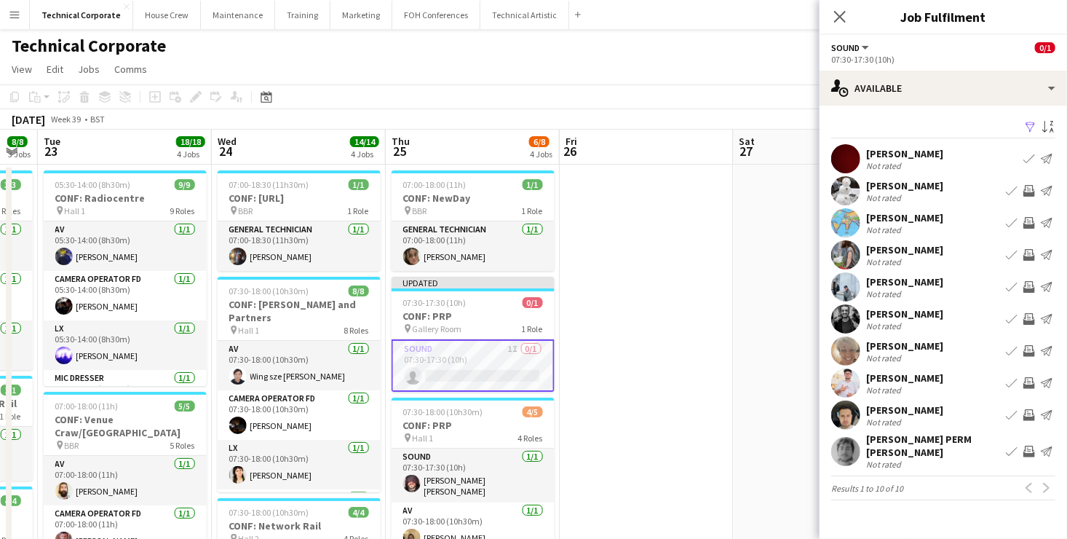
click at [1030, 189] on app-icon "Invite crew" at bounding box center [1030, 191] width 12 height 12
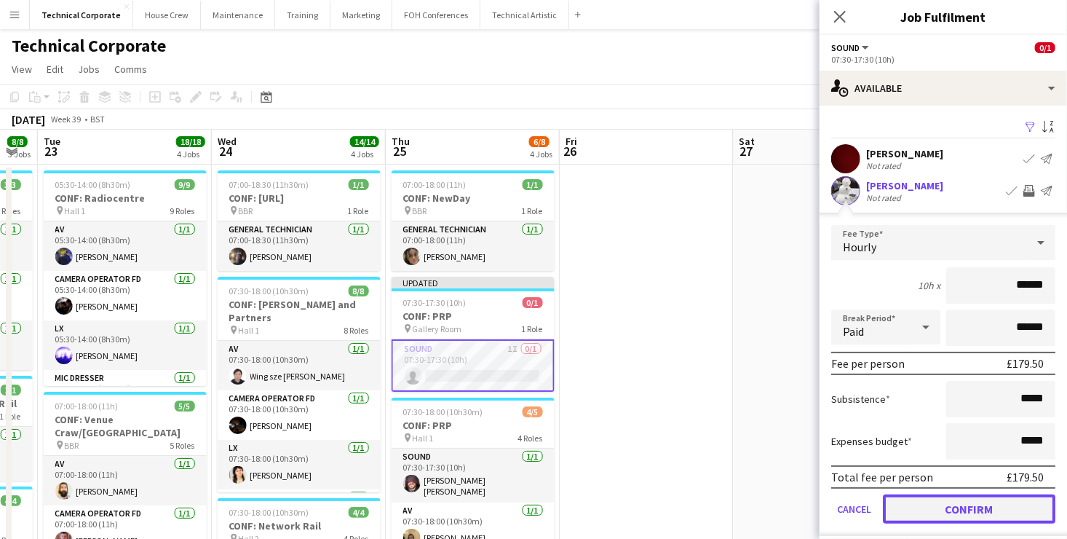
click at [1009, 513] on button "Confirm" at bounding box center [969, 508] width 173 height 29
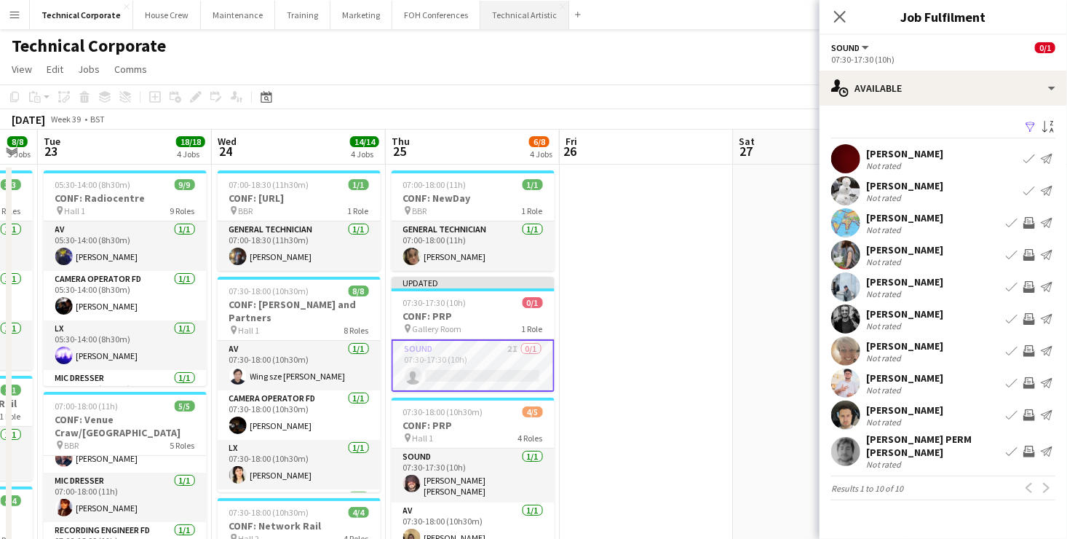
click at [518, 14] on button "Technical Artistic Close" at bounding box center [525, 15] width 89 height 28
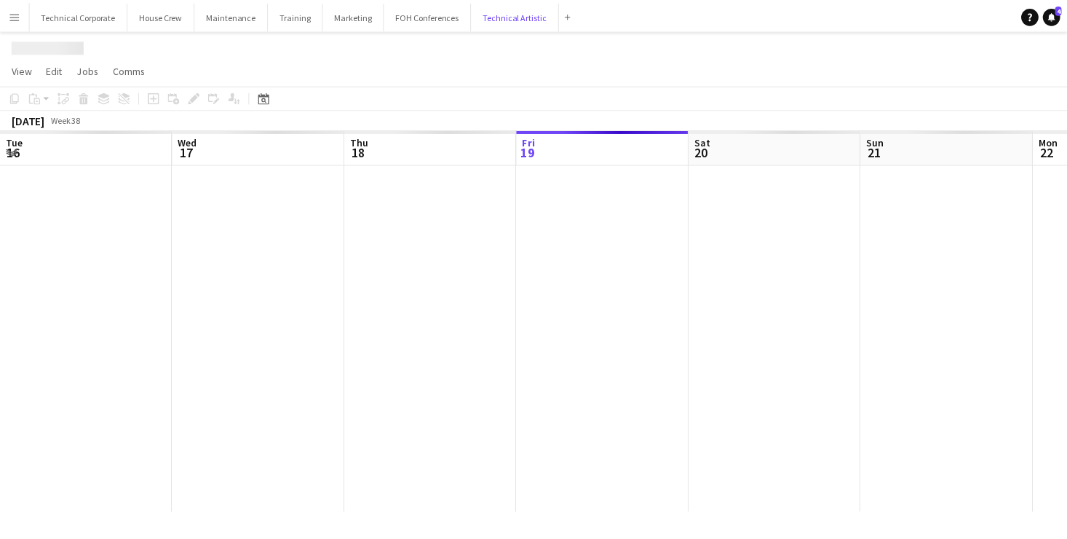
scroll to position [0, 348]
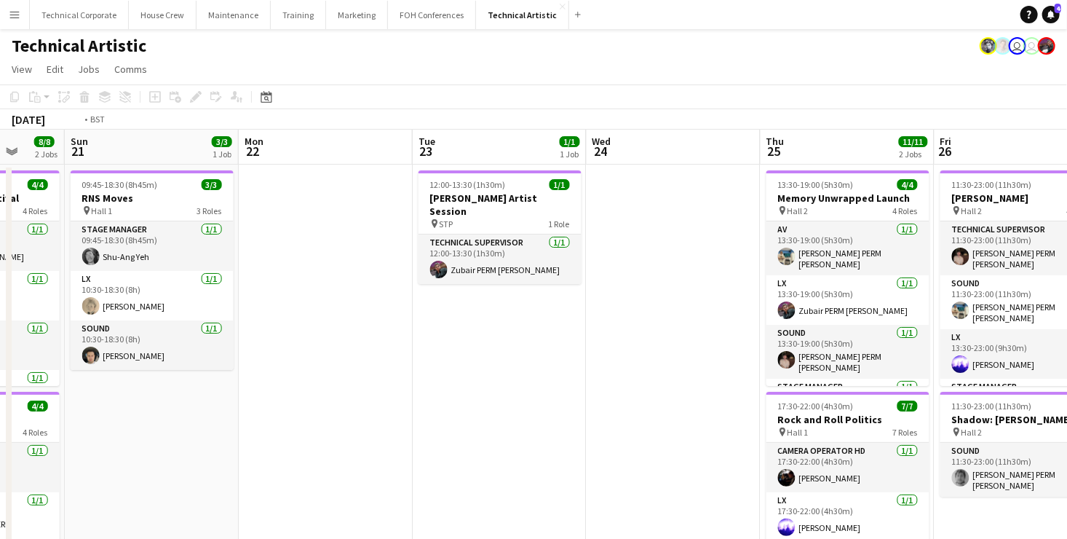
drag, startPoint x: 892, startPoint y: 368, endPoint x: 167, endPoint y: 362, distance: 724.5
click at [158, 368] on app-calendar-viewport "Tue 16 Wed 17 Thu 18 9/9 5 Jobs Fri 19 9/9 4 Jobs Sat 20 8/8 2 Jobs Sun 21 3/3 …" at bounding box center [533, 543] width 1067 height 826
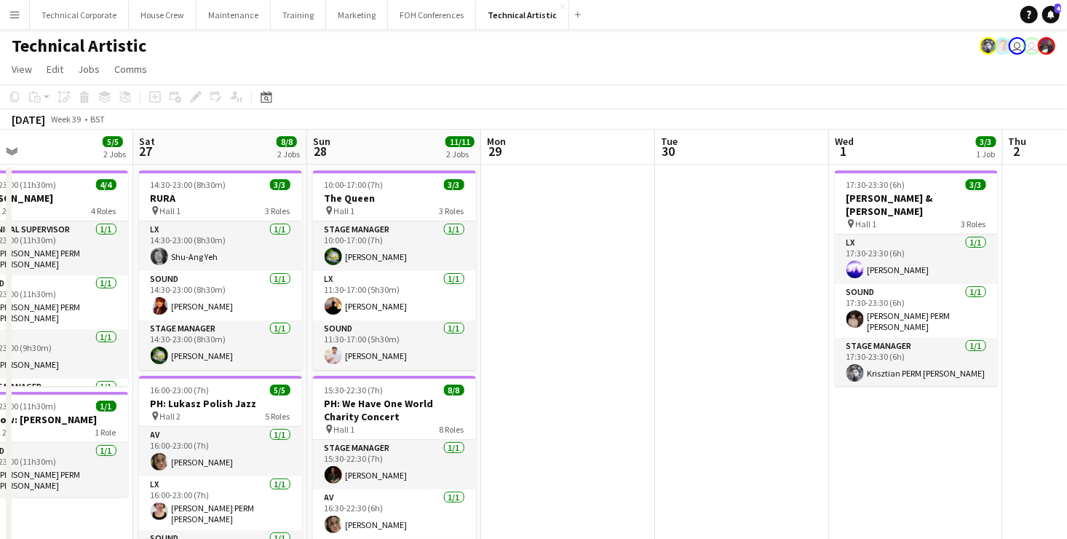
scroll to position [0, 446]
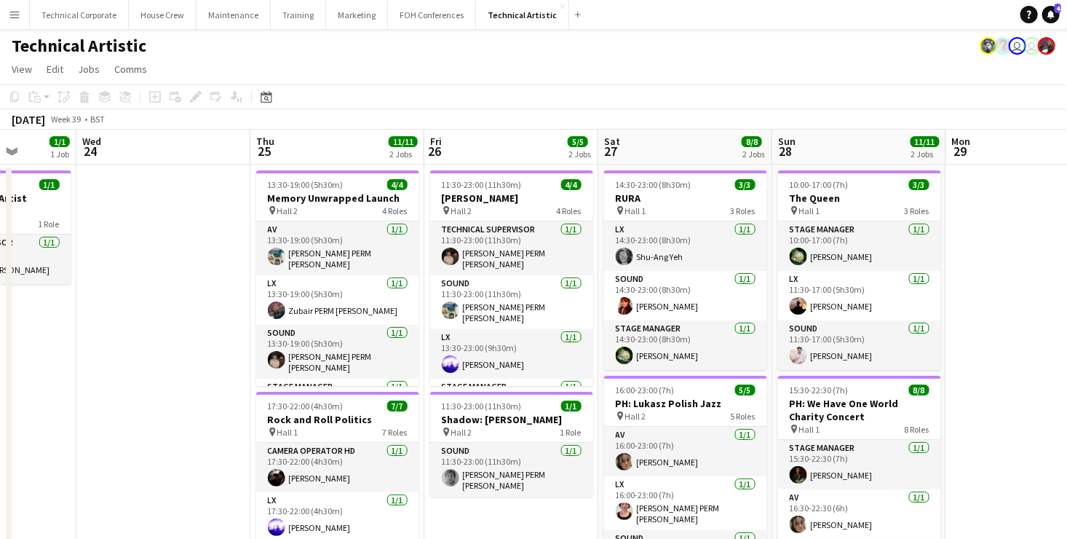
drag, startPoint x: 793, startPoint y: 390, endPoint x: 560, endPoint y: 382, distance: 233.2
click at [560, 382] on app-calendar-viewport "Sun 21 3/3 1 Job Mon 22 Tue 23 1/1 1 Job Wed 24 Thu 25 11/11 2 Jobs Fri 26 5/5 …" at bounding box center [533, 543] width 1067 height 826
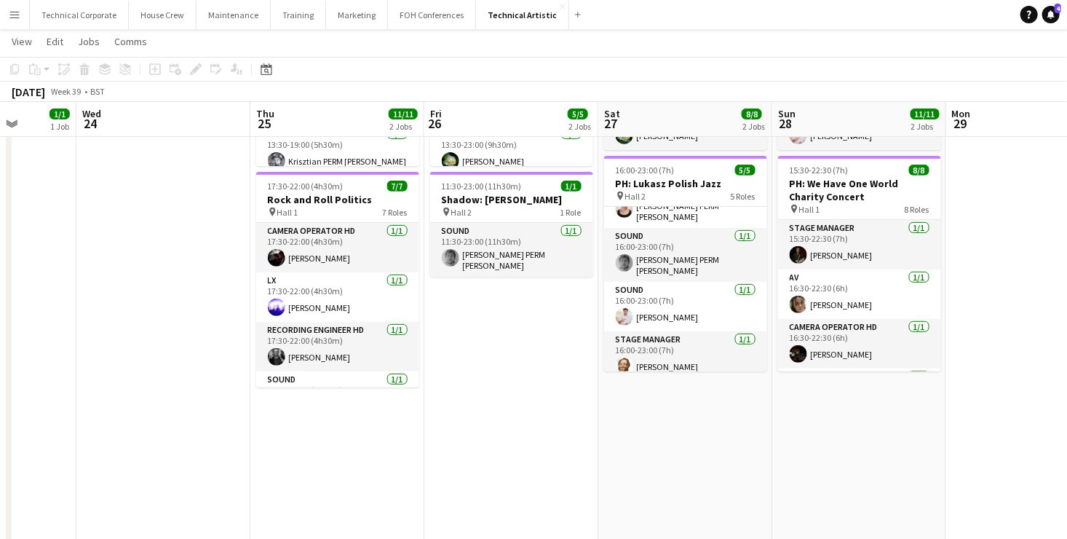
scroll to position [0, 456]
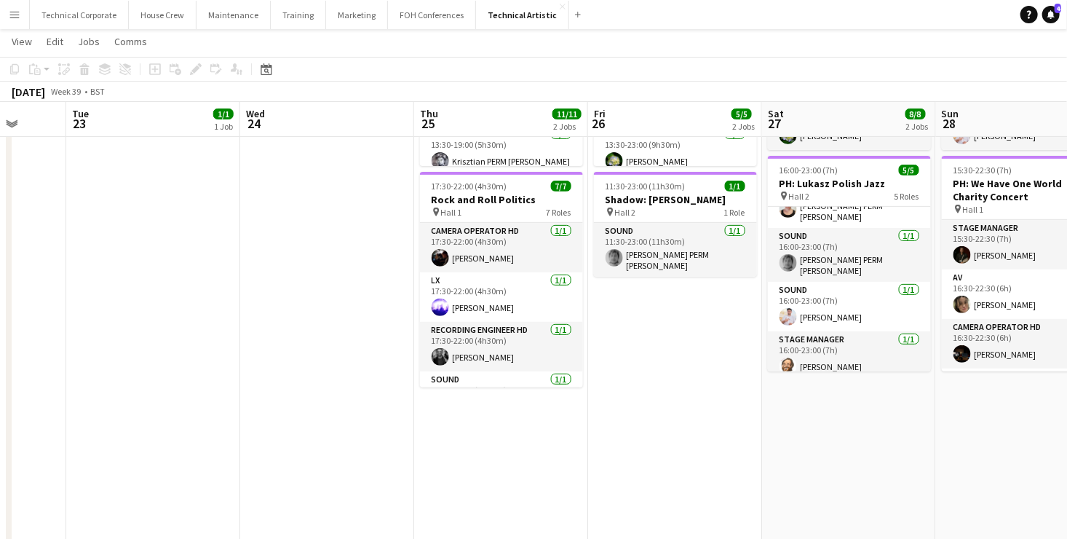
drag, startPoint x: 494, startPoint y: 355, endPoint x: 658, endPoint y: 355, distance: 163.8
click at [658, 355] on app-calendar-viewport "Sat 20 8/8 2 Jobs Sun 21 3/3 1 Job Mon 22 Tue 23 1/1 1 Job Wed 24 Thu 25 11/11 …" at bounding box center [533, 286] width 1067 height 897
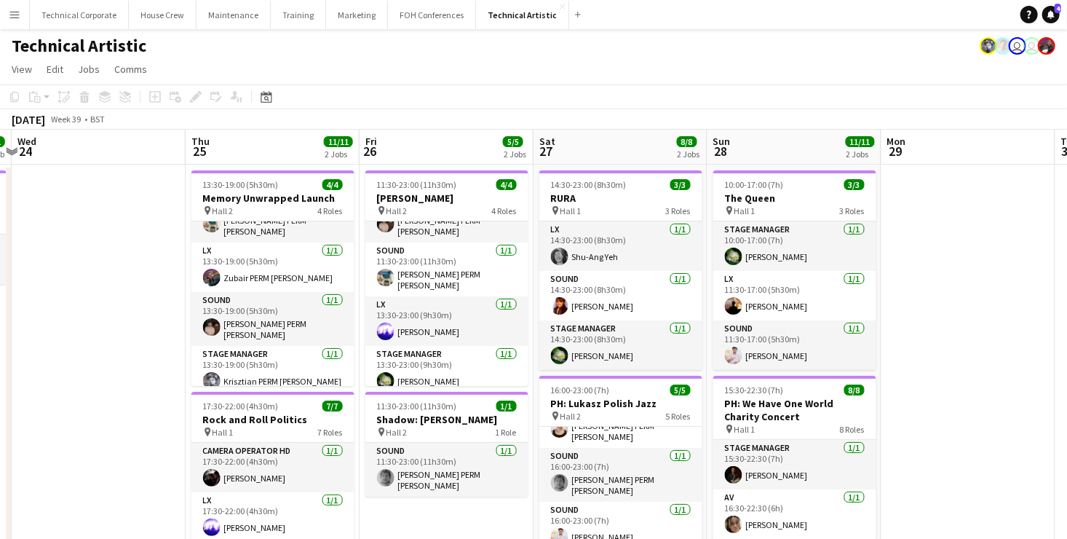
scroll to position [0, 410]
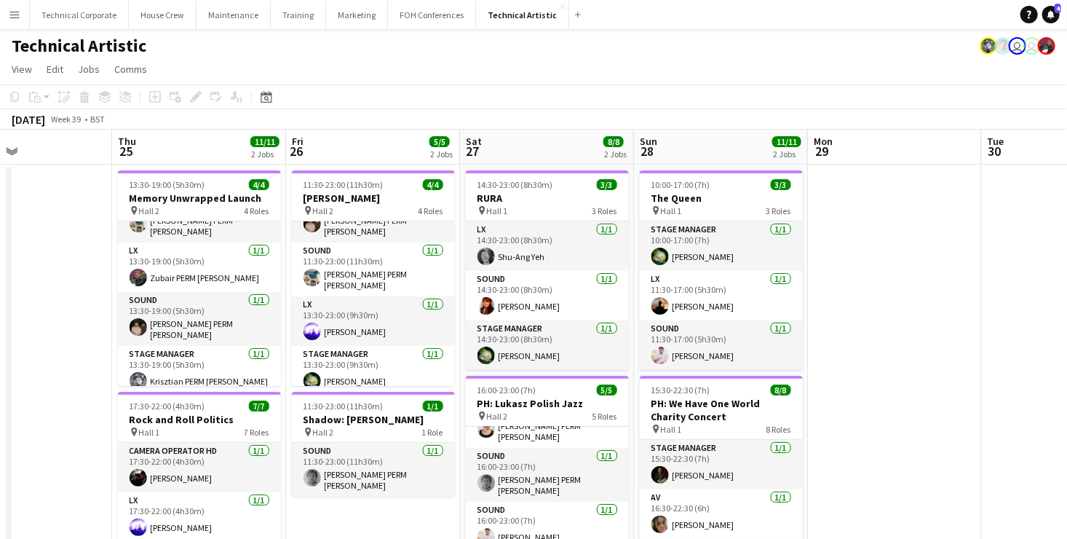
drag, startPoint x: 708, startPoint y: 508, endPoint x: 406, endPoint y: 486, distance: 302.9
click at [406, 486] on app-calendar-viewport "Mon 22 Tue 23 1/1 1 Job Wed 24 Thu 25 11/11 2 Jobs Fri 26 5/5 2 Jobs Sat 27 8/8…" at bounding box center [533, 543] width 1067 height 826
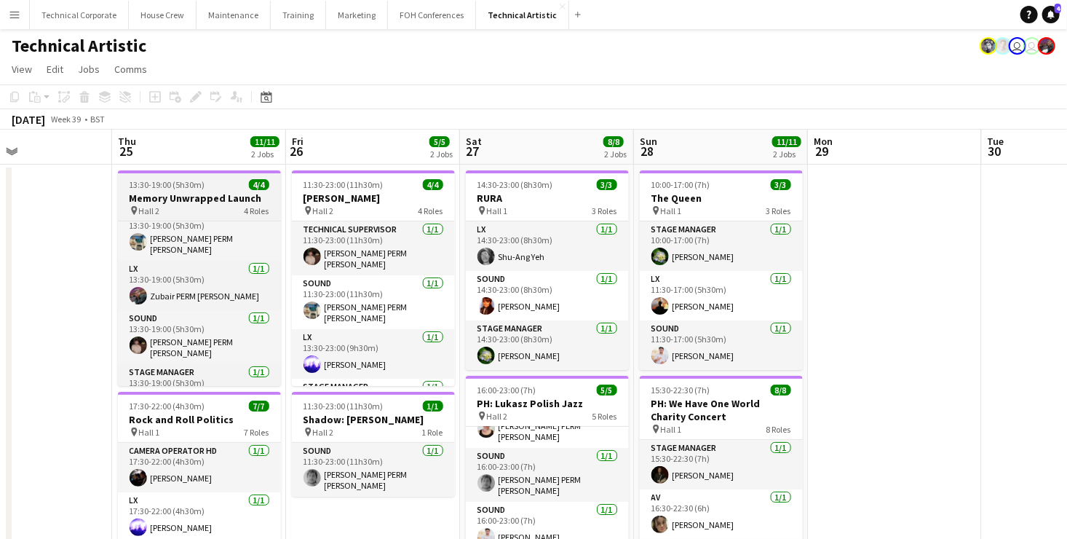
scroll to position [0, 0]
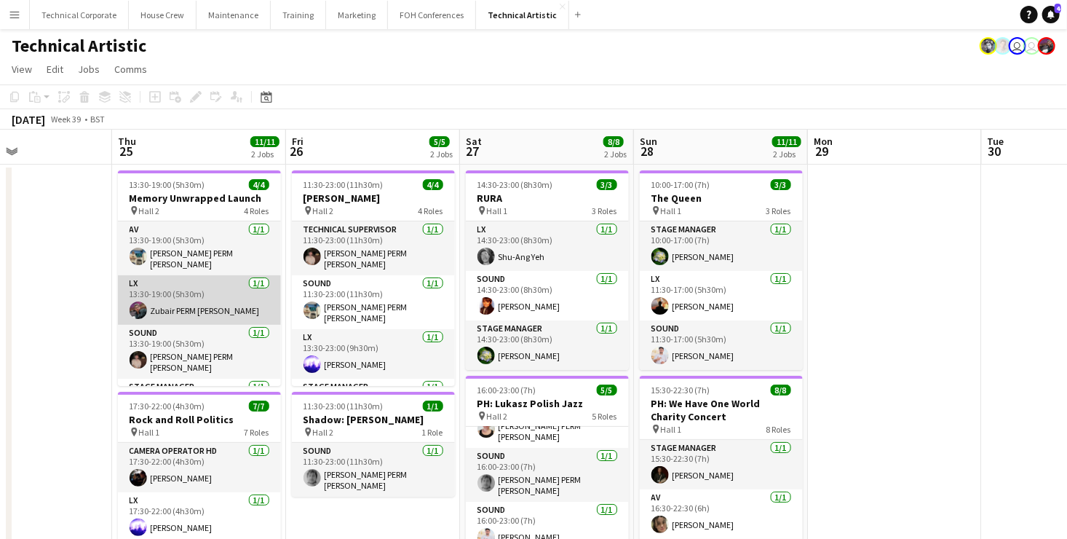
scroll to position [33, 0]
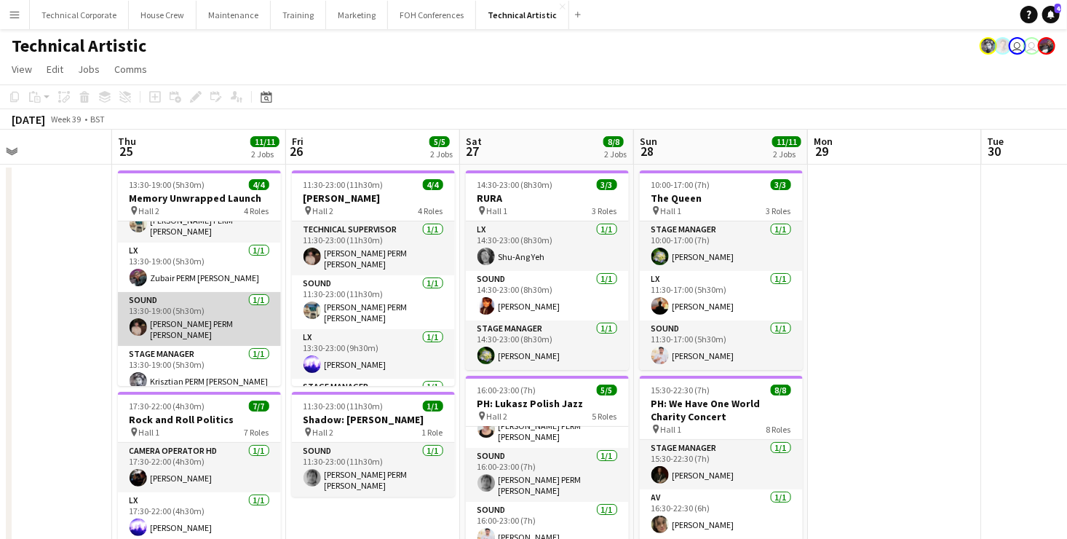
scroll to position [0, 0]
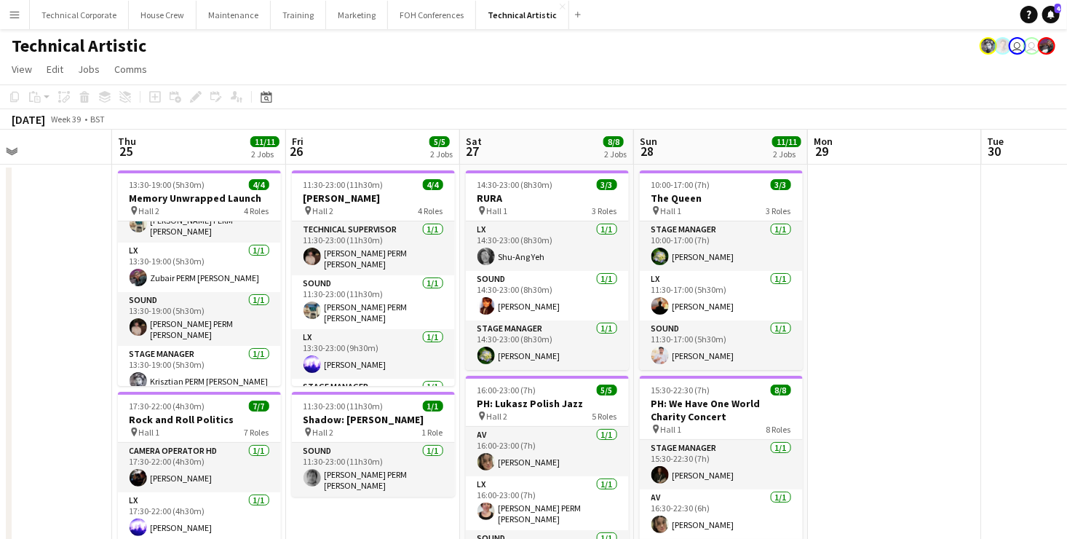
drag, startPoint x: 534, startPoint y: 152, endPoint x: 551, endPoint y: 148, distance: 18.0
click at [534, 152] on app-board-header-date "Sat 27 8/8 2 Jobs" at bounding box center [547, 147] width 174 height 35
click at [538, 149] on app-board-header-date "Sat 27 8/8 2 Jobs" at bounding box center [547, 147] width 174 height 35
click at [703, 139] on app-board-header-date "Sun 28 11/11 2 Jobs" at bounding box center [721, 147] width 174 height 35
click at [533, 138] on app-board-header-date "Sat 27 8/8 2 Jobs" at bounding box center [547, 147] width 174 height 35
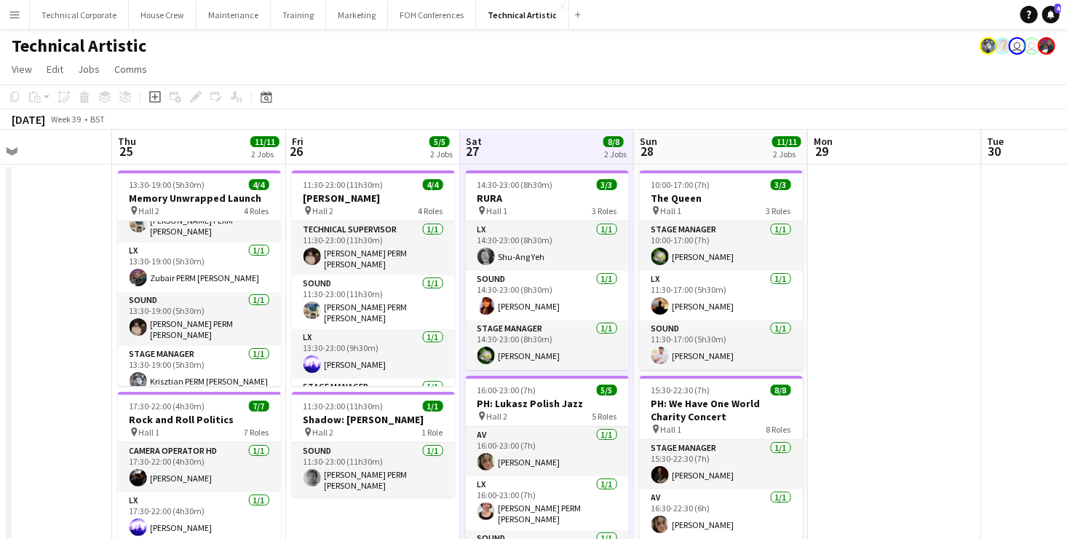
click at [533, 138] on app-board-header-date "Sat 27 8/8 2 Jobs" at bounding box center [547, 147] width 174 height 35
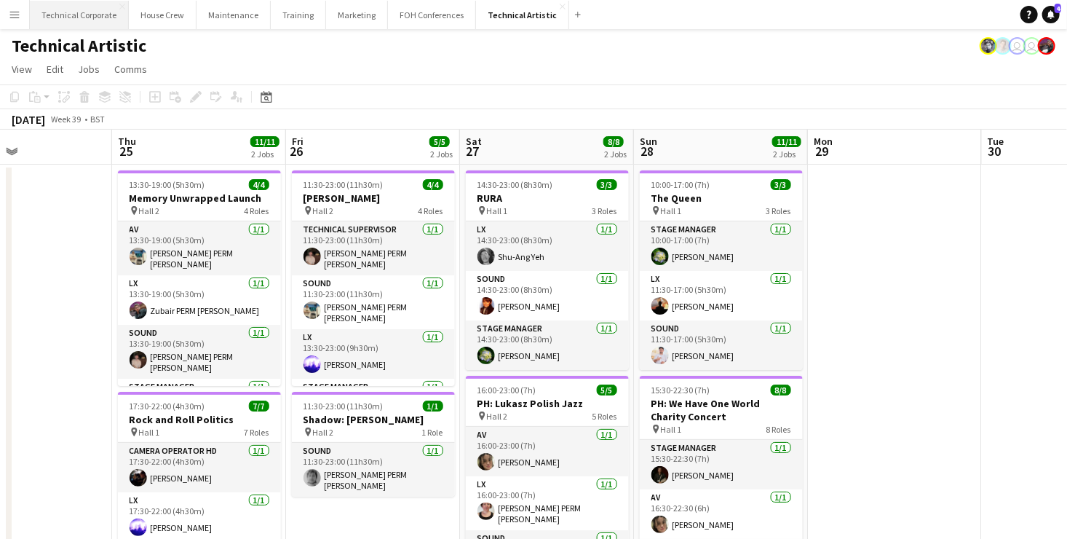
drag, startPoint x: 36, startPoint y: 3, endPoint x: 111, endPoint y: 9, distance: 76.0
click at [36, 3] on button "Technical Corporate Close" at bounding box center [79, 15] width 99 height 28
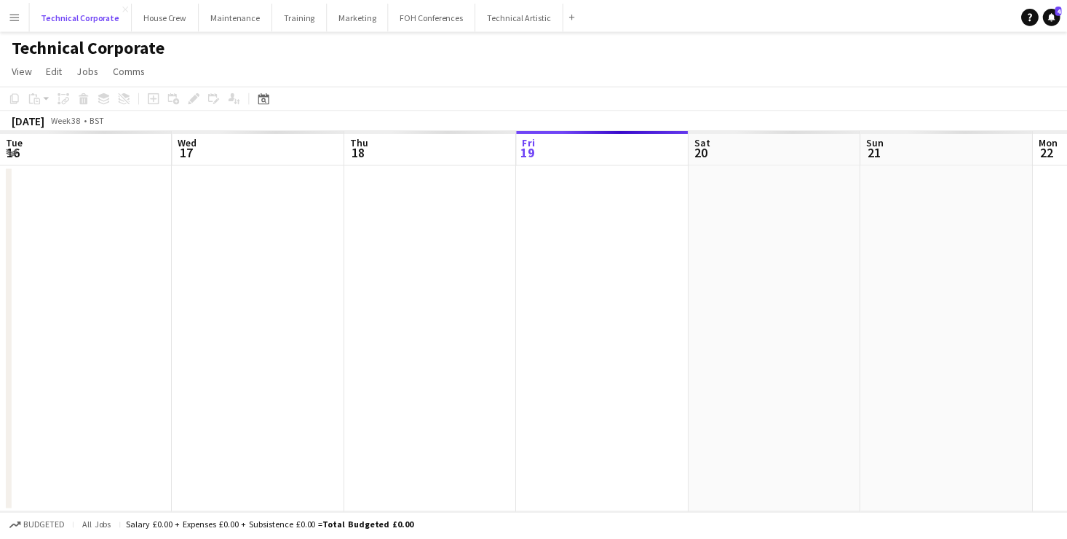
scroll to position [0, 348]
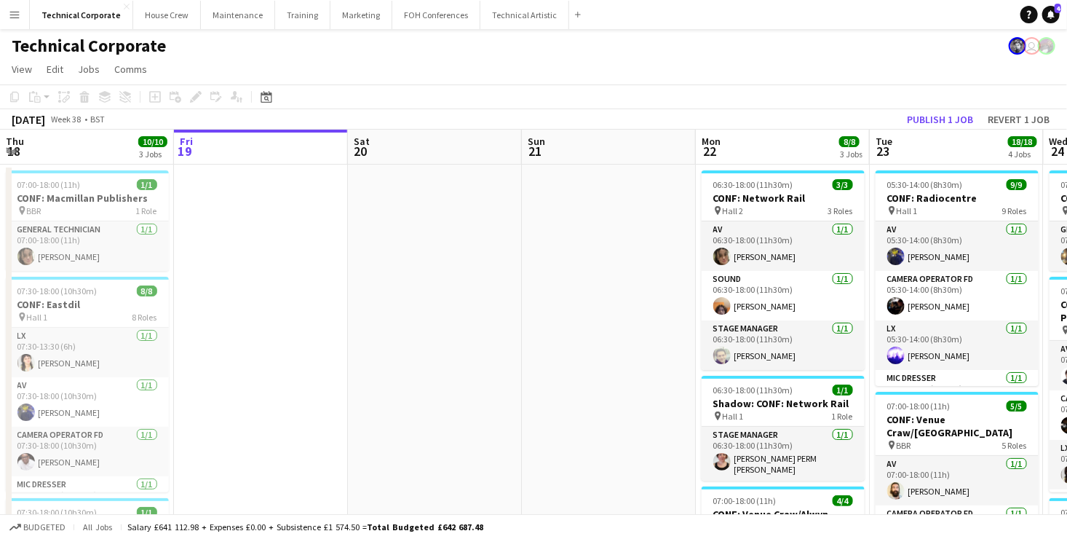
drag, startPoint x: 623, startPoint y: 259, endPoint x: -37, endPoint y: 312, distance: 662.6
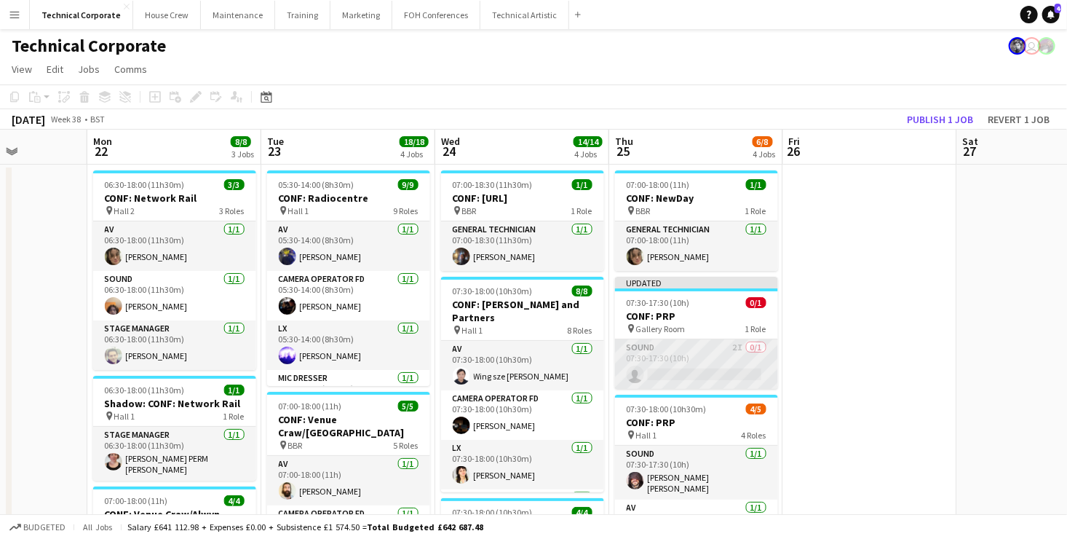
click at [717, 351] on app-card-role "Sound 2I 0/1 07:30-17:30 (10h) single-neutral-actions" at bounding box center [696, 364] width 163 height 50
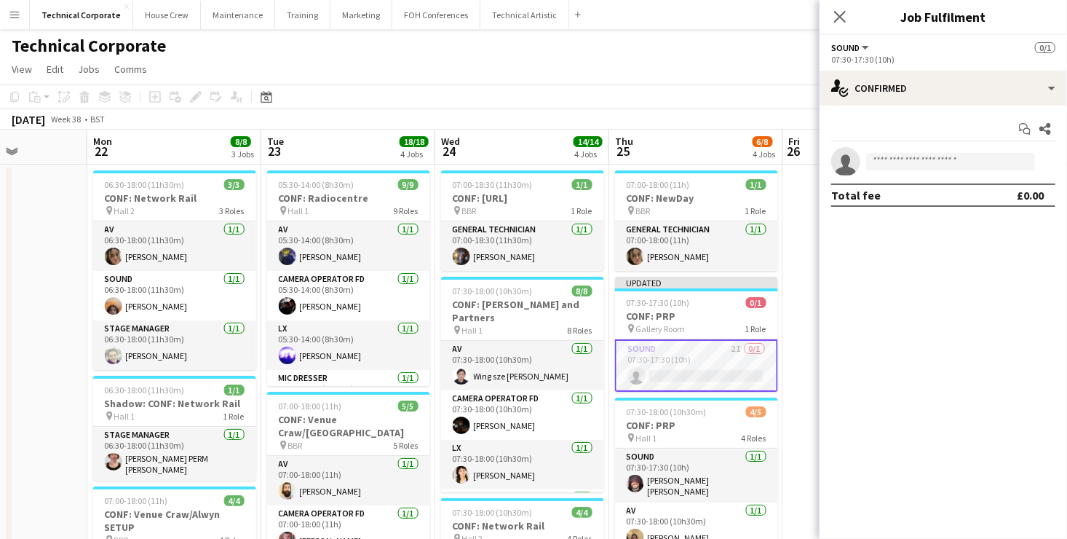
click at [710, 362] on app-card-role "Sound 2I 0/1 07:30-17:30 (10h) single-neutral-actions" at bounding box center [696, 365] width 163 height 52
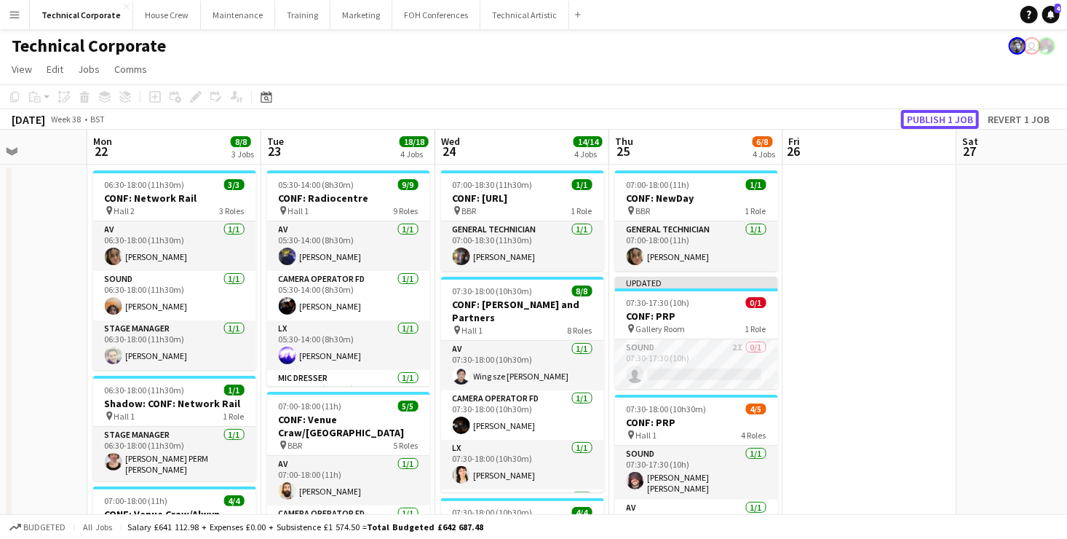
click at [924, 111] on button "Publish 1 job" at bounding box center [940, 119] width 78 height 19
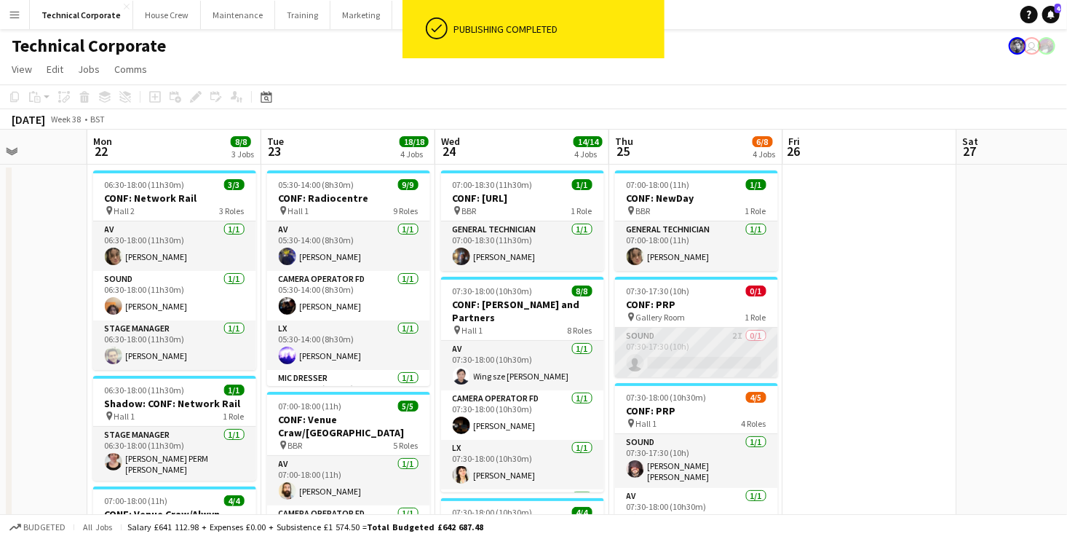
click at [689, 347] on app-card-role "Sound 2I 0/1 07:30-17:30 (10h) single-neutral-actions" at bounding box center [696, 353] width 163 height 50
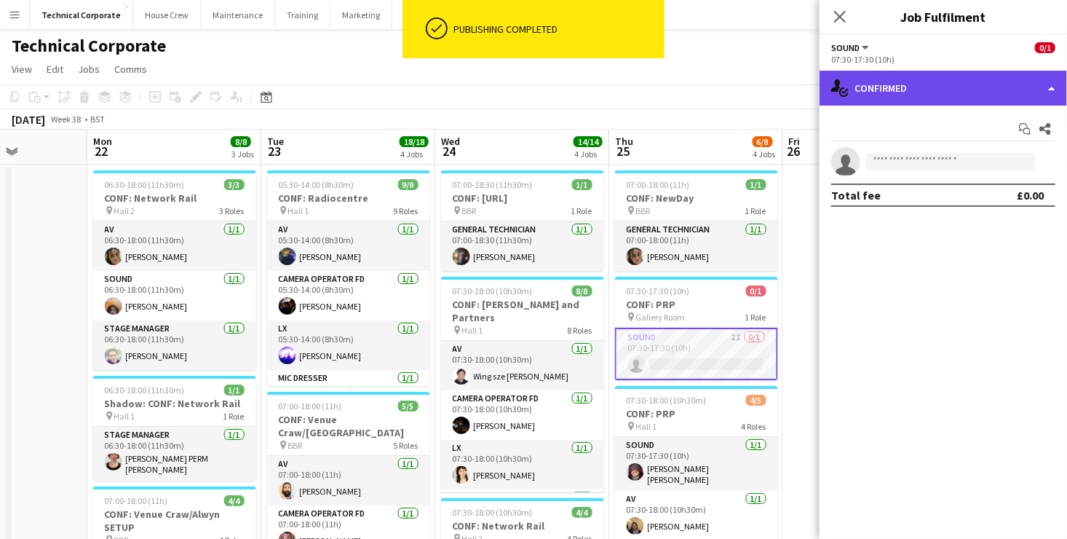
click at [905, 86] on div "single-neutral-actions-check-2 Confirmed" at bounding box center [944, 88] width 248 height 35
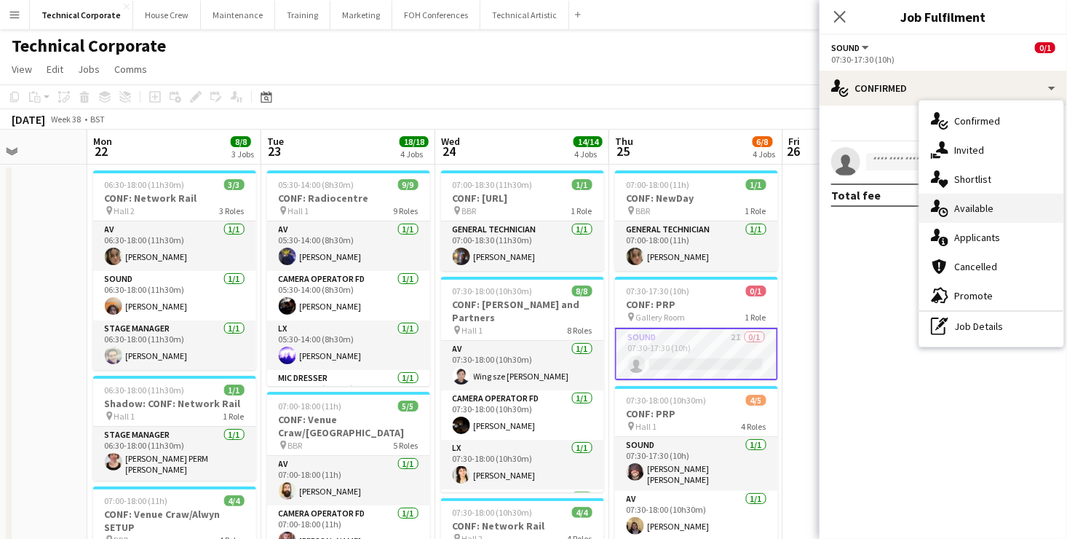
click at [985, 204] on span "Available" at bounding box center [974, 208] width 39 height 13
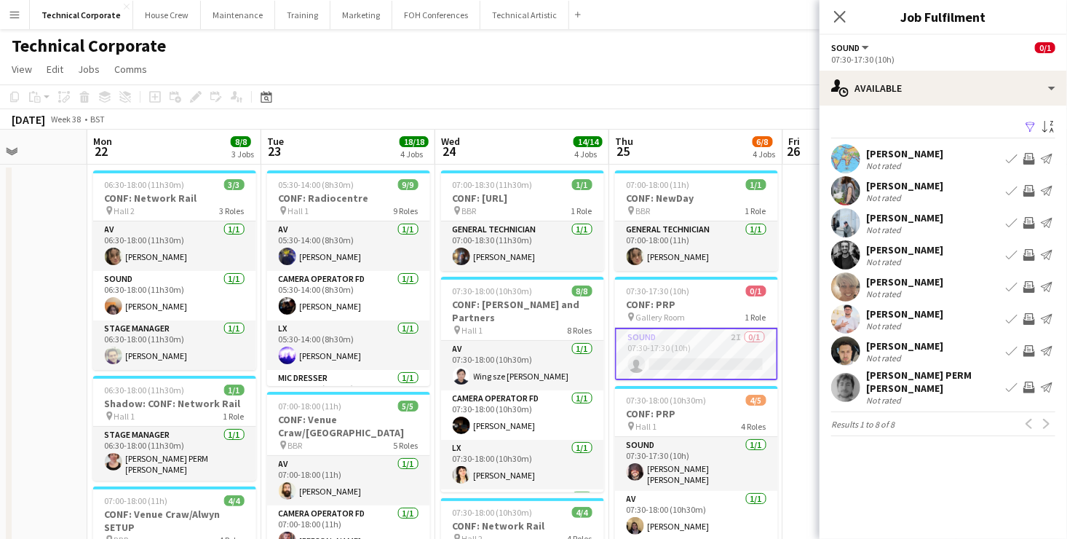
click at [1031, 220] on app-icon "Invite crew" at bounding box center [1030, 223] width 12 height 12
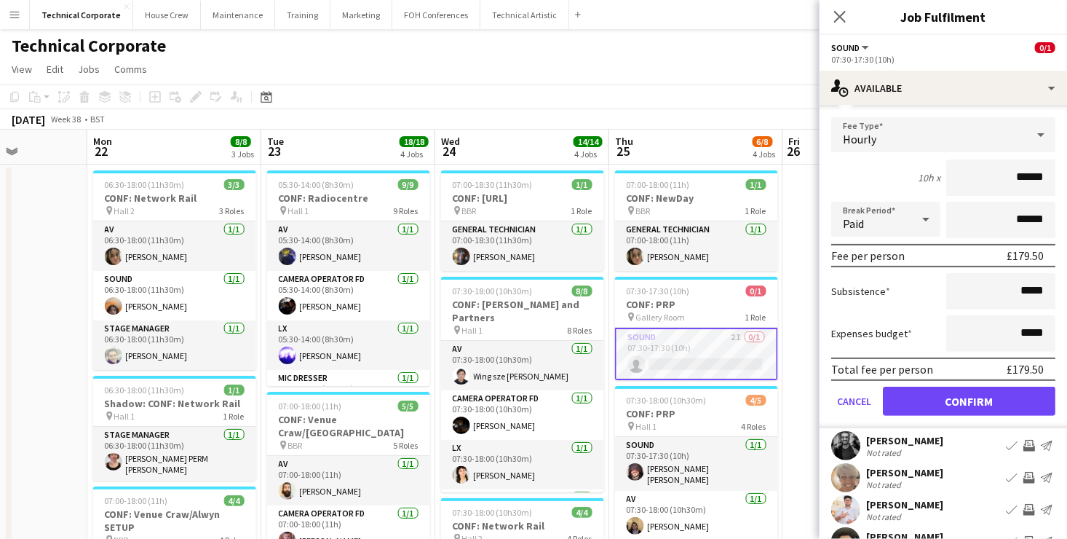
scroll to position [218, 0]
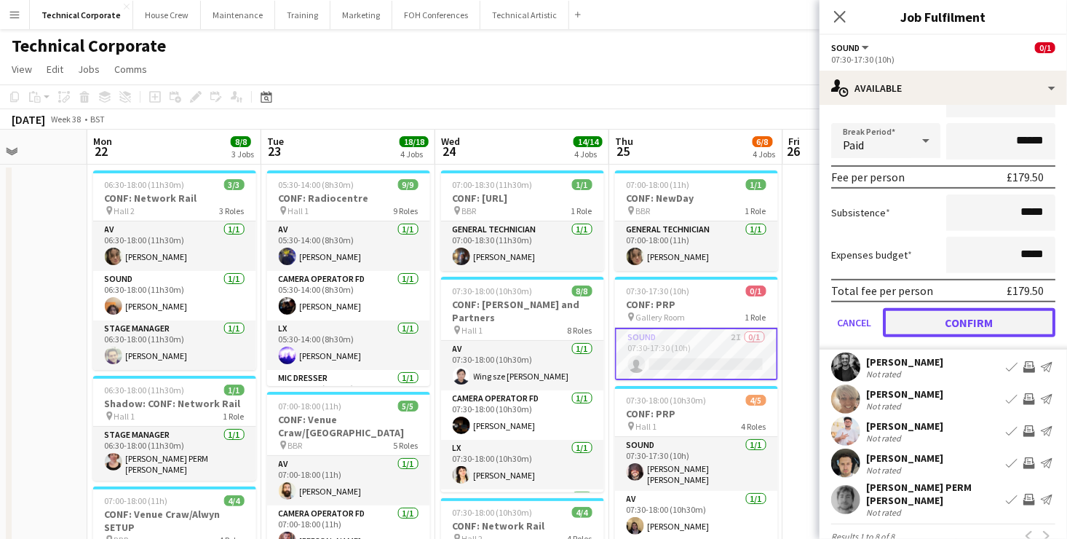
click at [993, 330] on button "Confirm" at bounding box center [969, 322] width 173 height 29
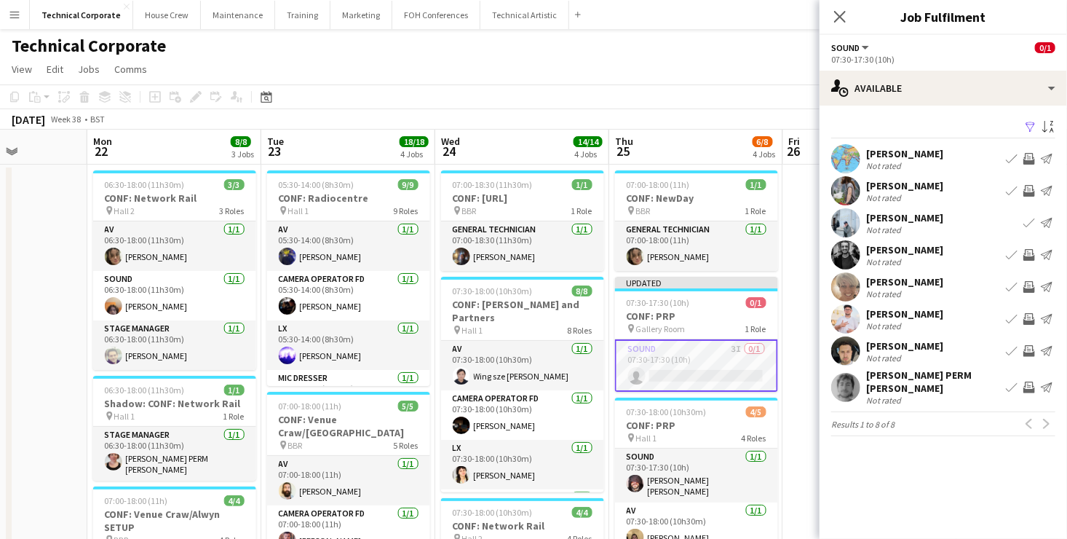
click at [1030, 255] on app-icon "Invite crew" at bounding box center [1030, 255] width 12 height 12
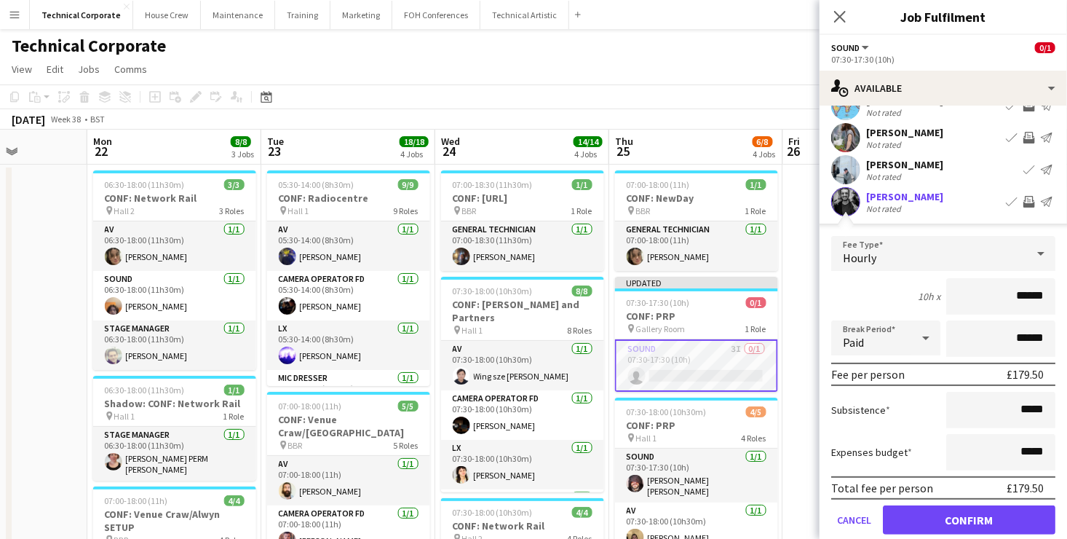
scroll to position [218, 0]
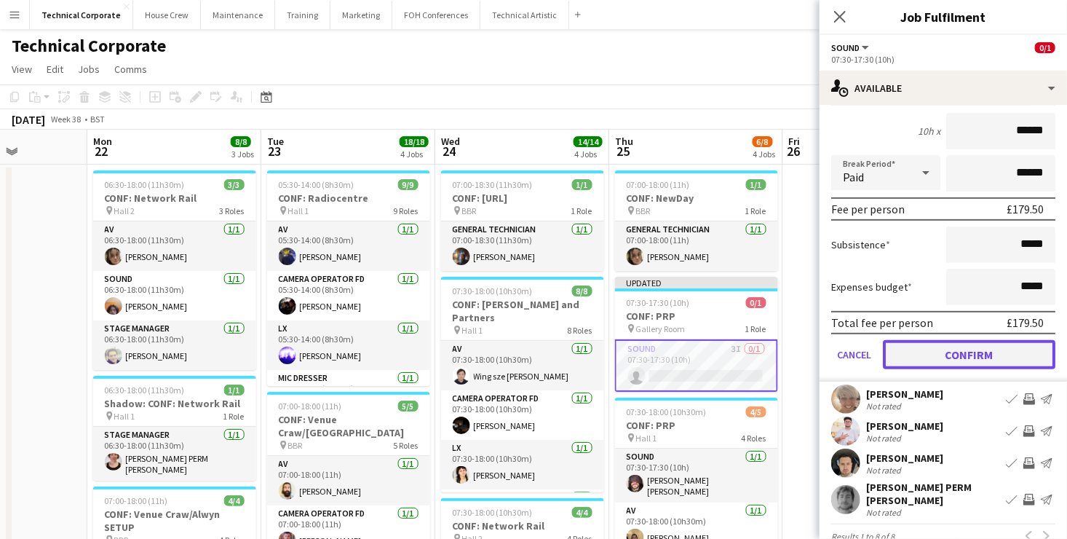
click at [992, 348] on button "Confirm" at bounding box center [969, 354] width 173 height 29
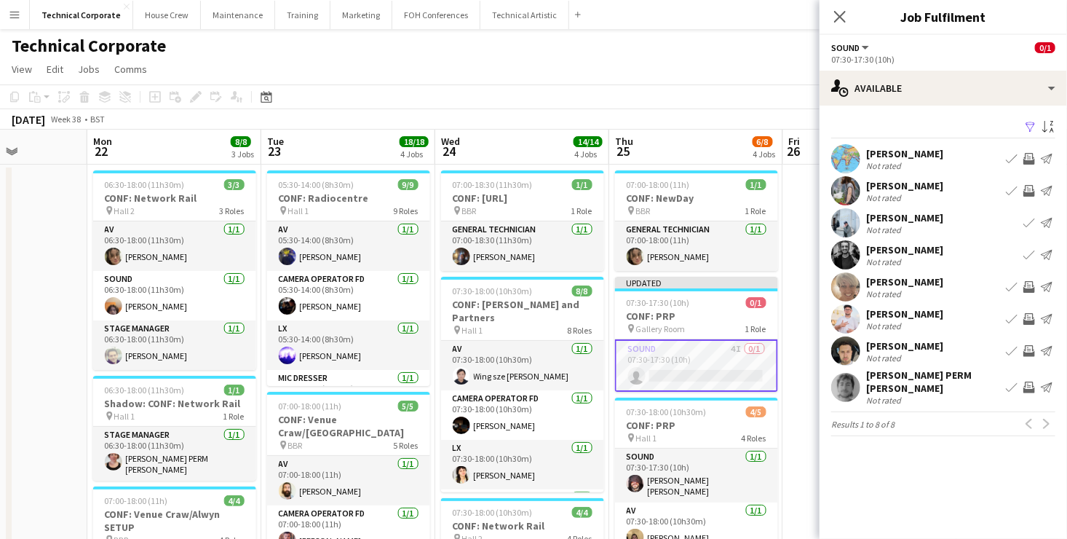
click at [1030, 285] on app-icon "Invite crew" at bounding box center [1030, 287] width 12 height 12
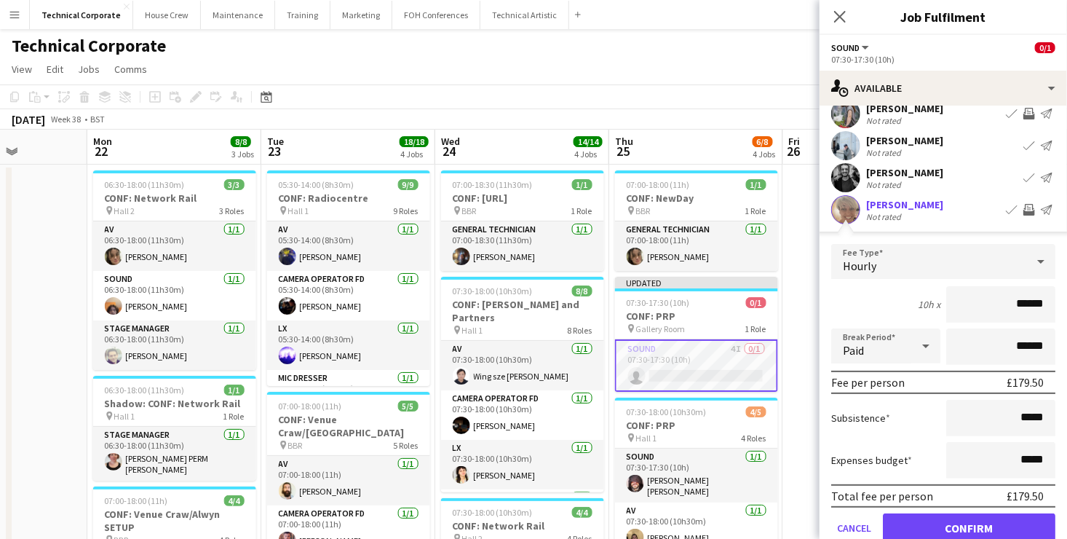
scroll to position [235, 0]
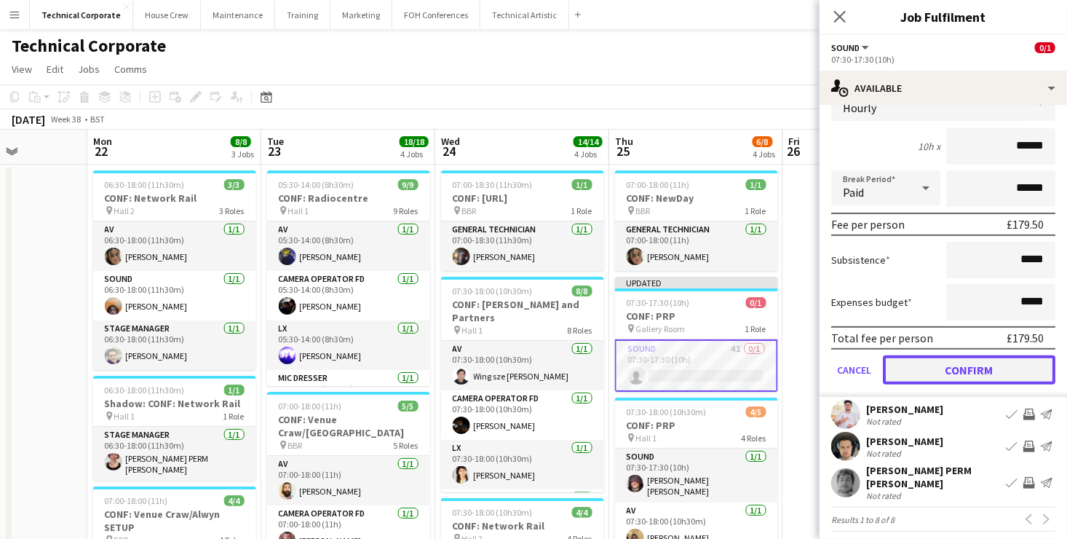
click at [979, 361] on button "Confirm" at bounding box center [969, 369] width 173 height 29
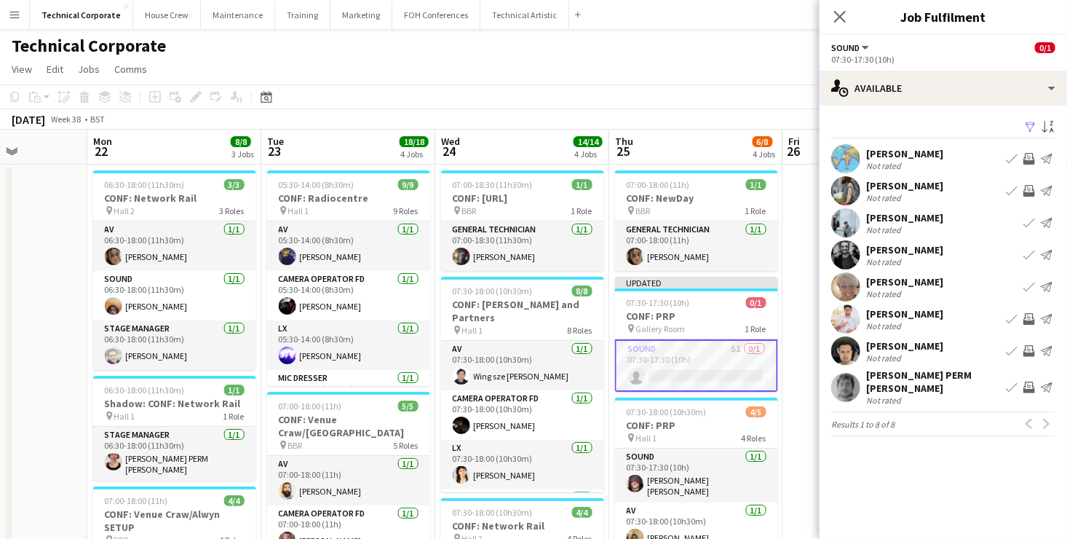
scroll to position [0, 0]
click at [1032, 317] on app-icon "Invite crew" at bounding box center [1030, 319] width 12 height 12
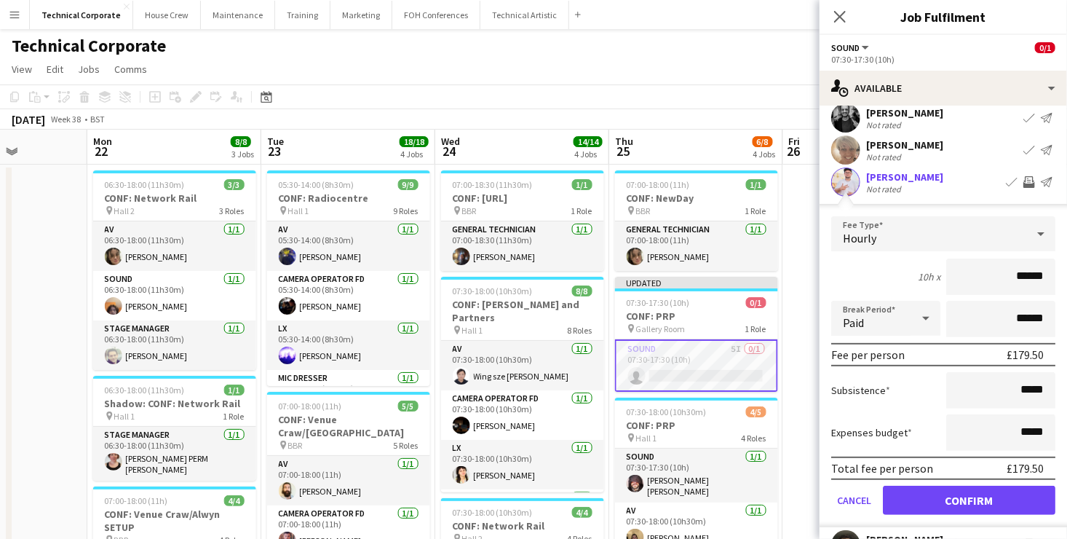
scroll to position [235, 0]
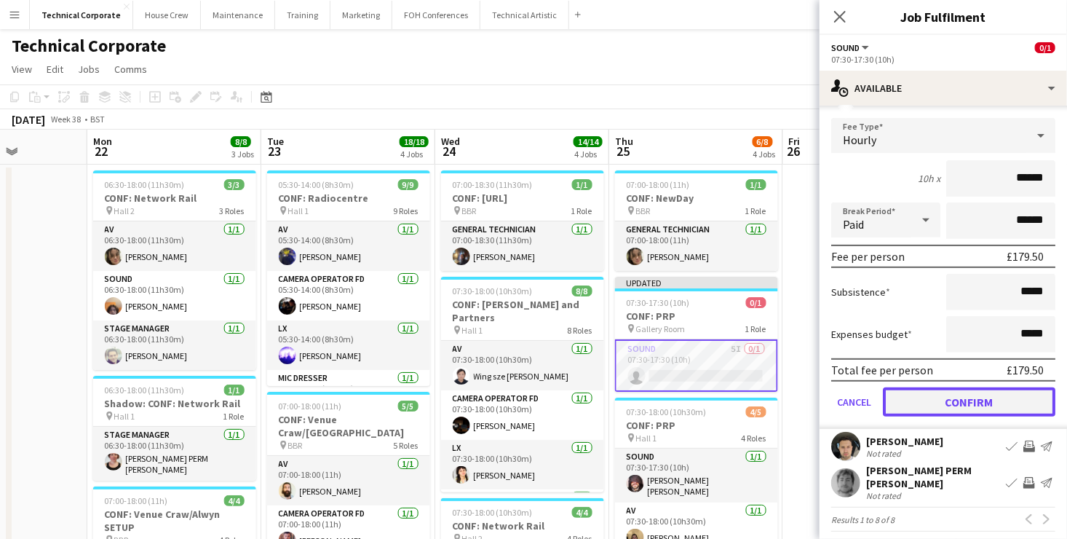
click at [994, 404] on button "Confirm" at bounding box center [969, 401] width 173 height 29
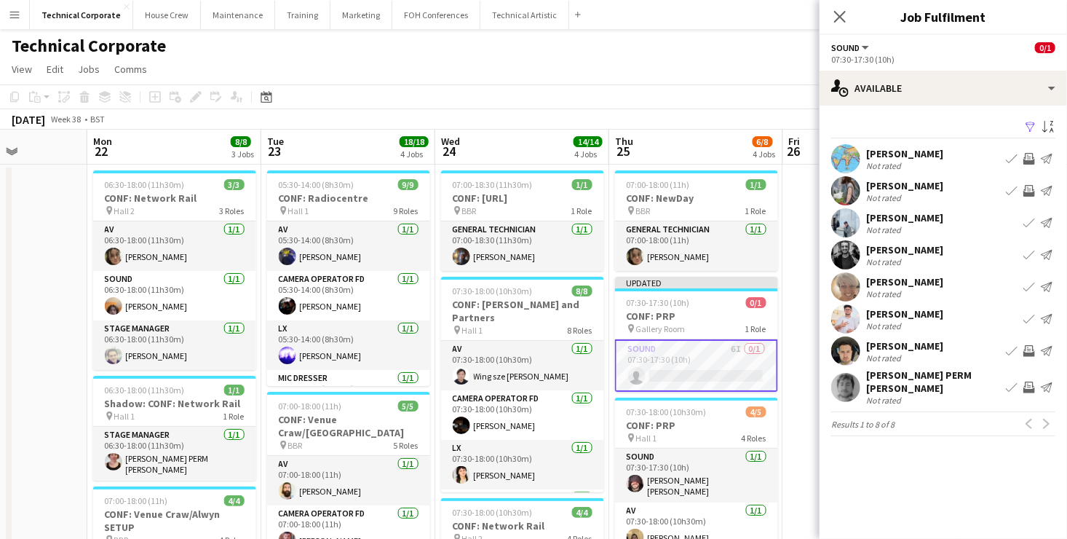
click at [1031, 348] on app-icon "Invite crew" at bounding box center [1030, 351] width 12 height 12
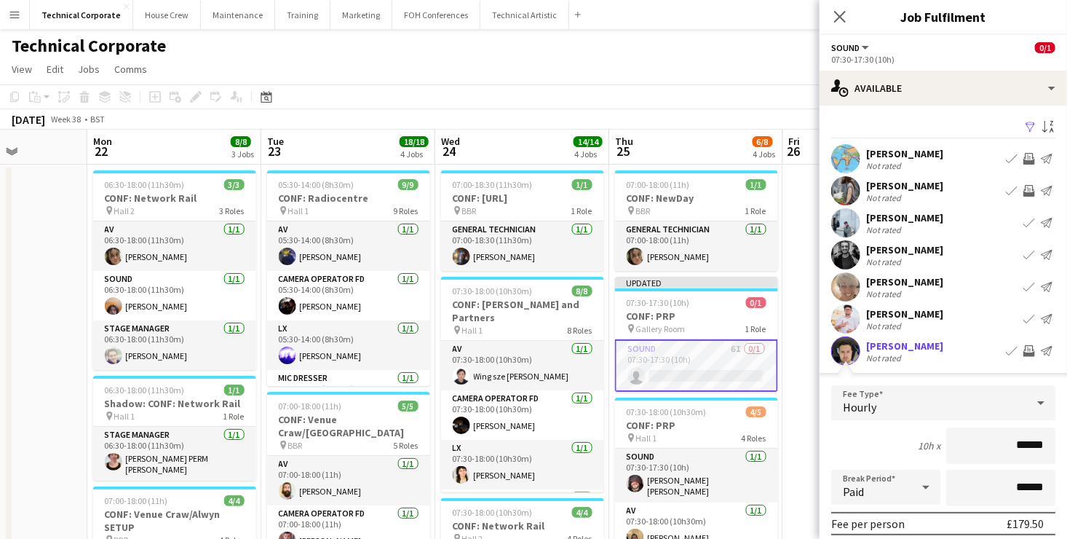
scroll to position [235, 0]
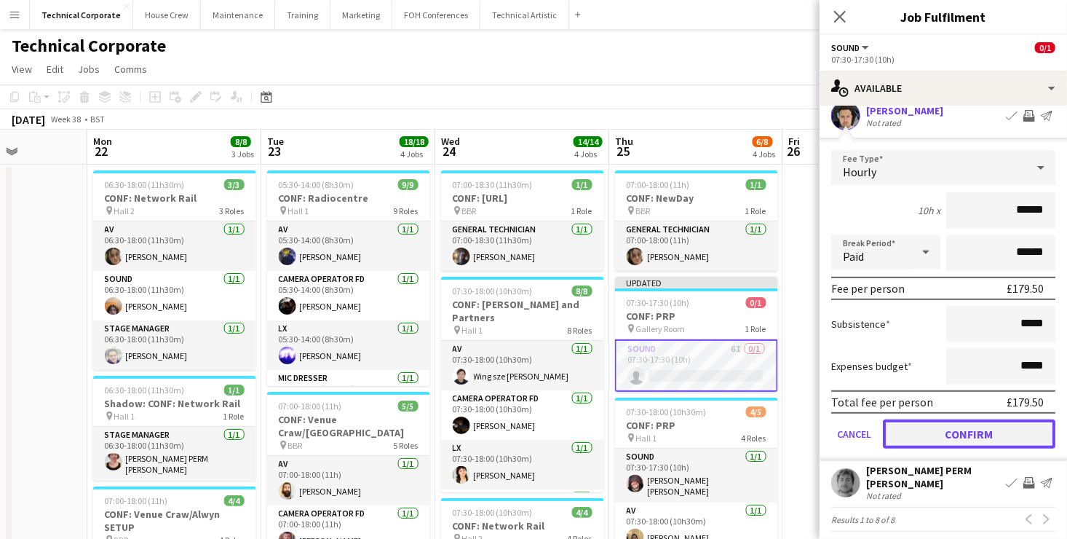
click at [1005, 430] on button "Confirm" at bounding box center [969, 433] width 173 height 29
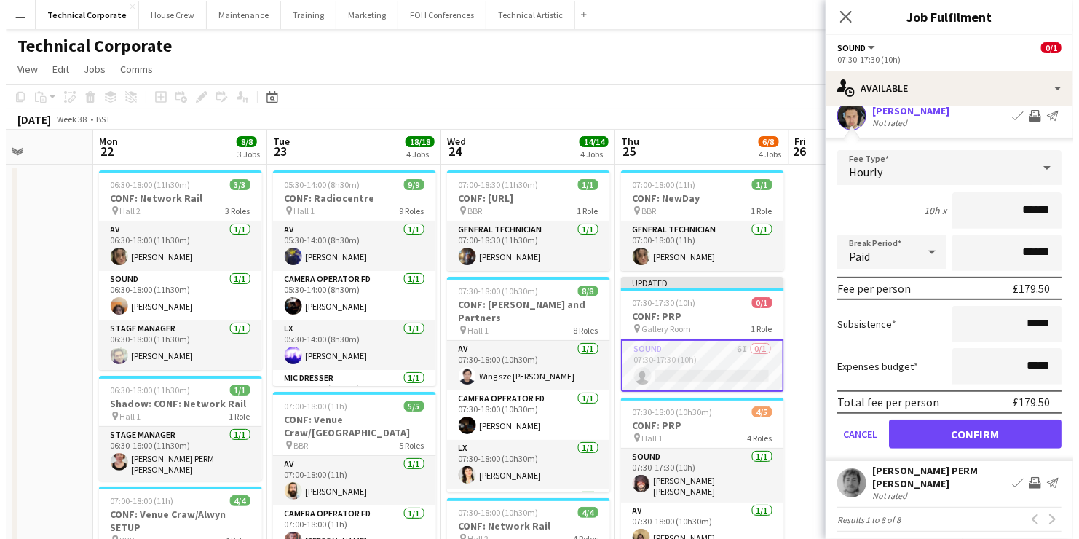
scroll to position [0, 0]
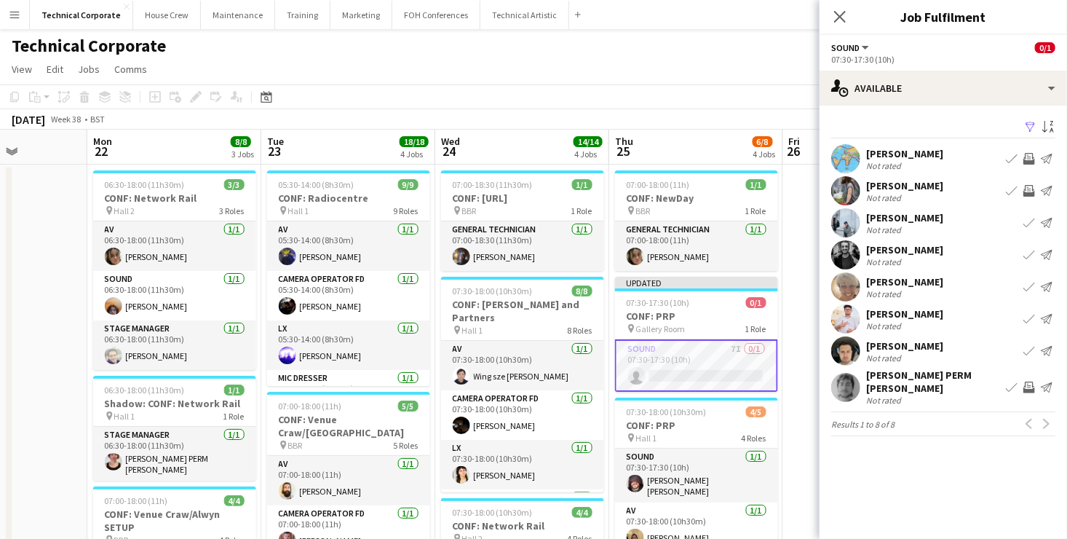
click at [691, 138] on app-board-header-date "Thu 25 6/8 4 Jobs" at bounding box center [696, 147] width 174 height 35
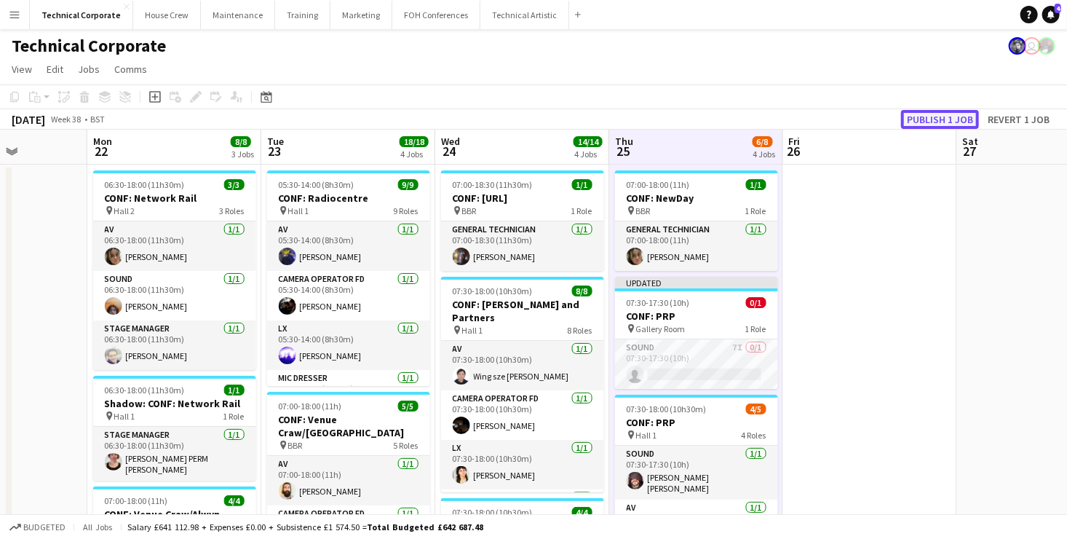
click at [939, 115] on button "Publish 1 job" at bounding box center [940, 119] width 78 height 19
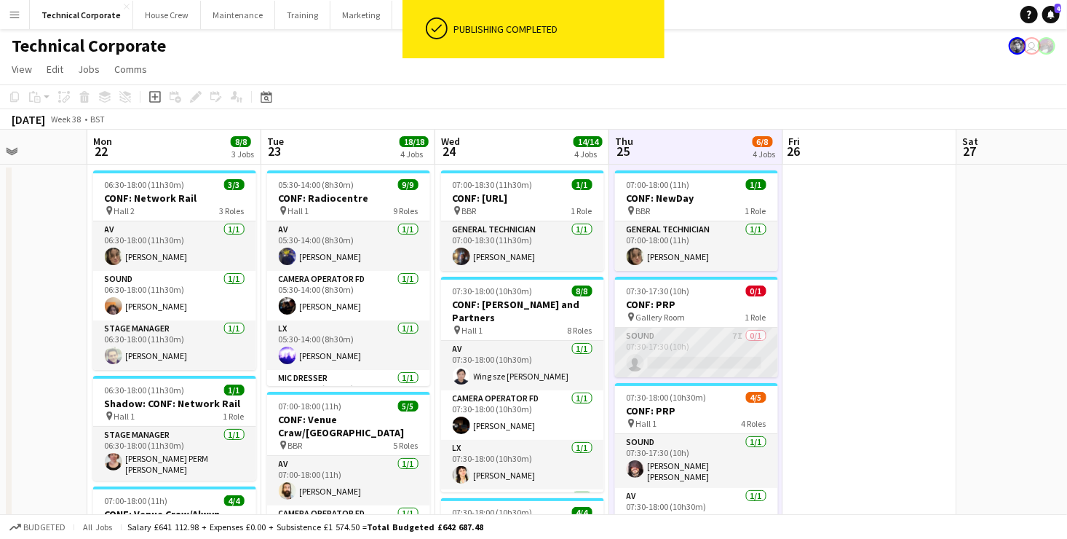
click at [698, 355] on app-card-role "Sound 7I 0/1 07:30-17:30 (10h) single-neutral-actions" at bounding box center [696, 353] width 163 height 50
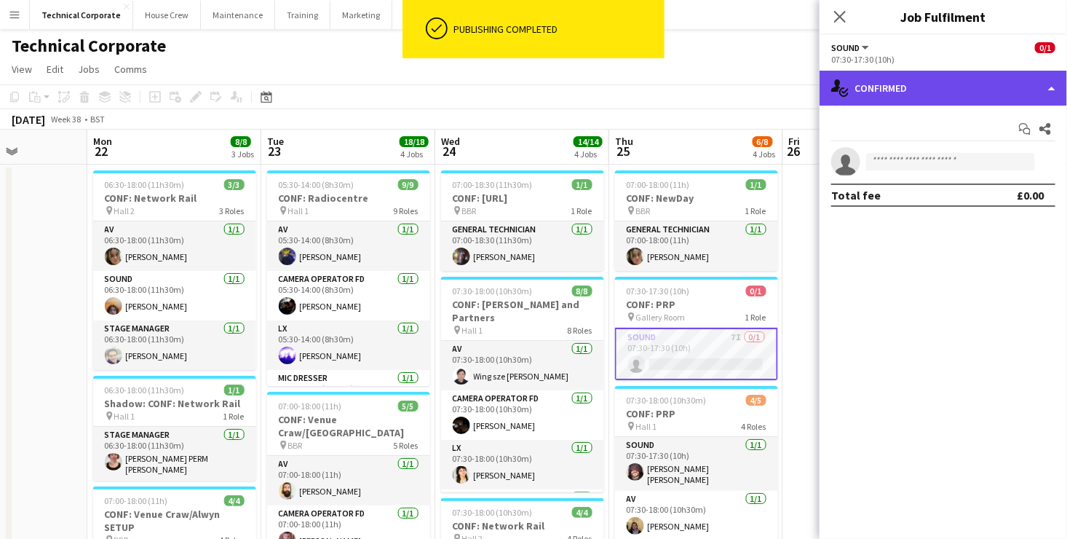
click at [950, 82] on div "single-neutral-actions-check-2 Confirmed" at bounding box center [944, 88] width 248 height 35
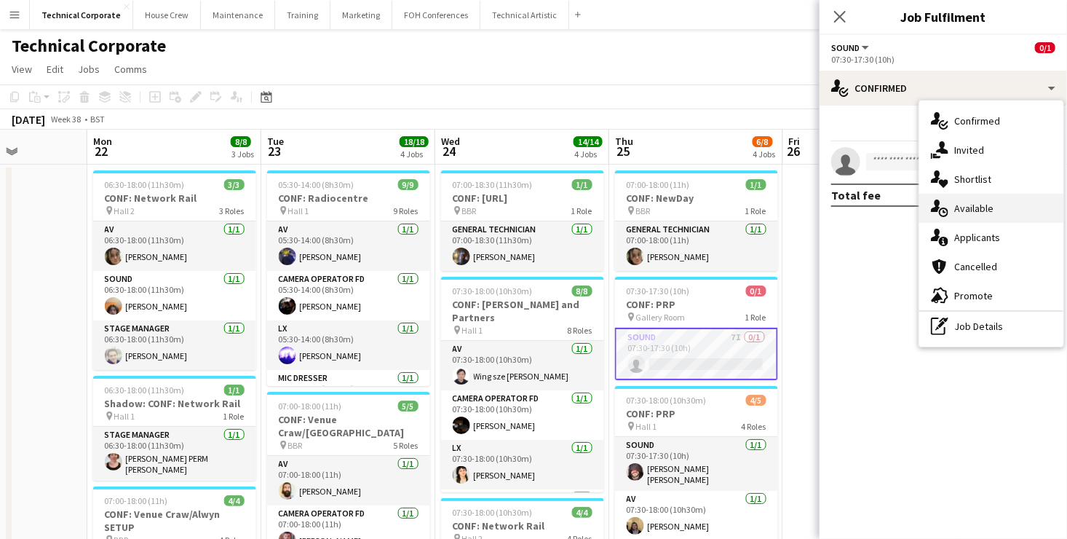
click at [1041, 213] on div "single-neutral-actions-upload Available" at bounding box center [992, 208] width 144 height 29
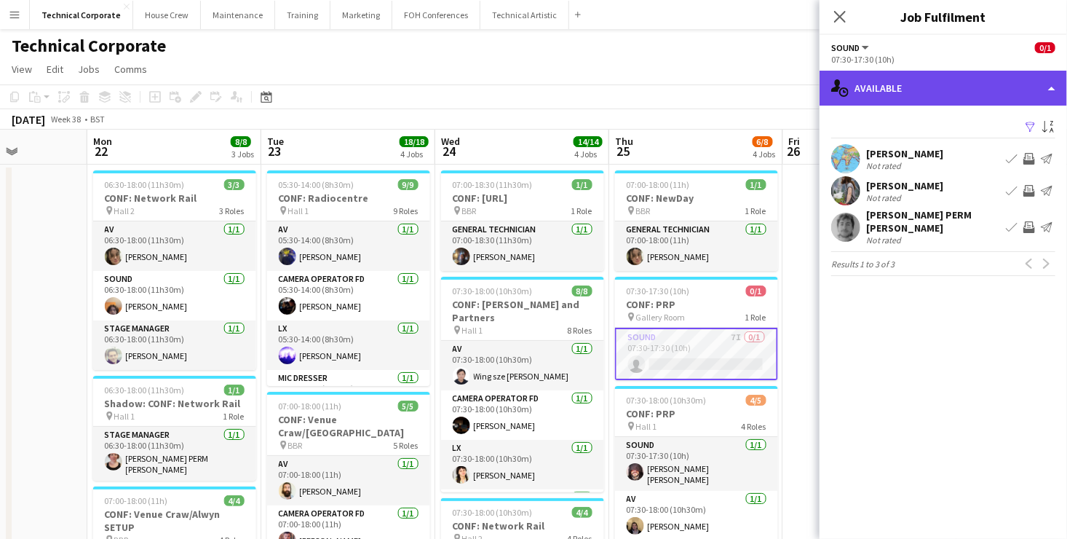
click at [959, 99] on div "single-neutral-actions-upload Available" at bounding box center [944, 88] width 248 height 35
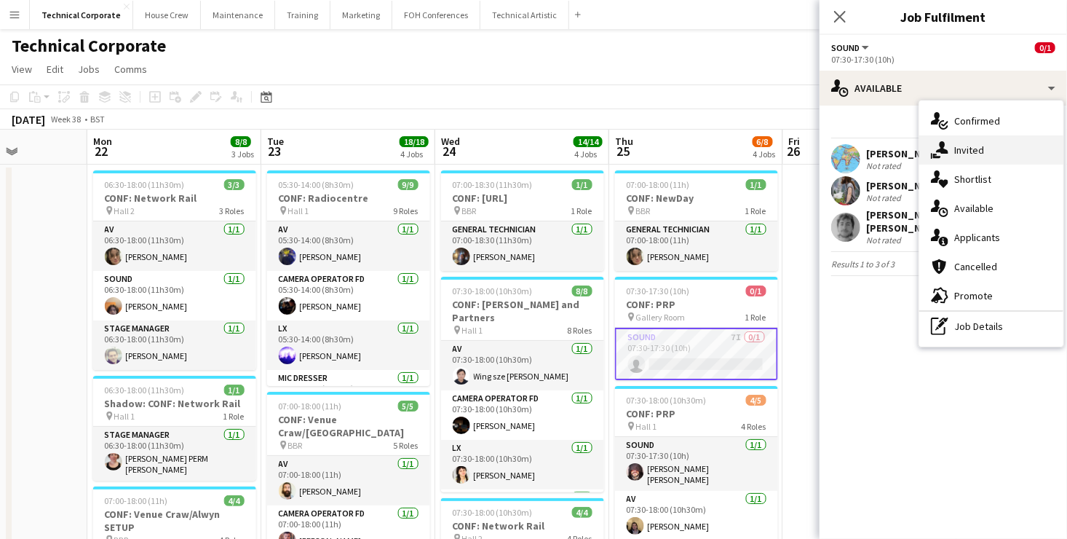
click at [992, 149] on div "single-neutral-actions-share-1 Invited" at bounding box center [992, 149] width 144 height 29
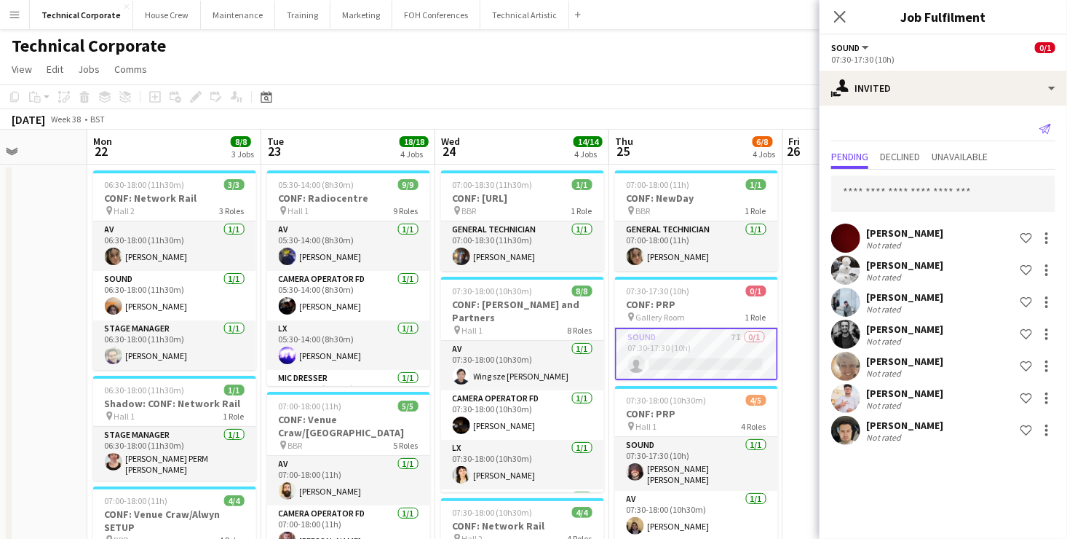
click at [1046, 125] on icon "Send notification" at bounding box center [1046, 129] width 12 height 12
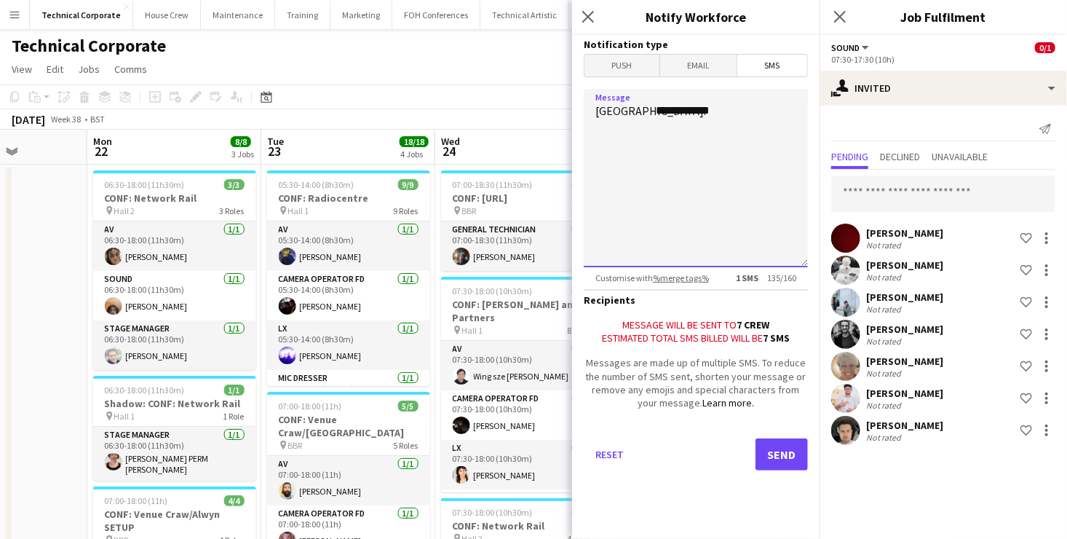
drag, startPoint x: 735, startPoint y: 108, endPoint x: 615, endPoint y: 102, distance: 119.6
click at [615, 102] on textarea "**********" at bounding box center [696, 178] width 224 height 178
type textarea "**********"
click at [494, 122] on div "[DATE] Week 38 • BST Publish 1 job Revert 1 job" at bounding box center [533, 119] width 1067 height 20
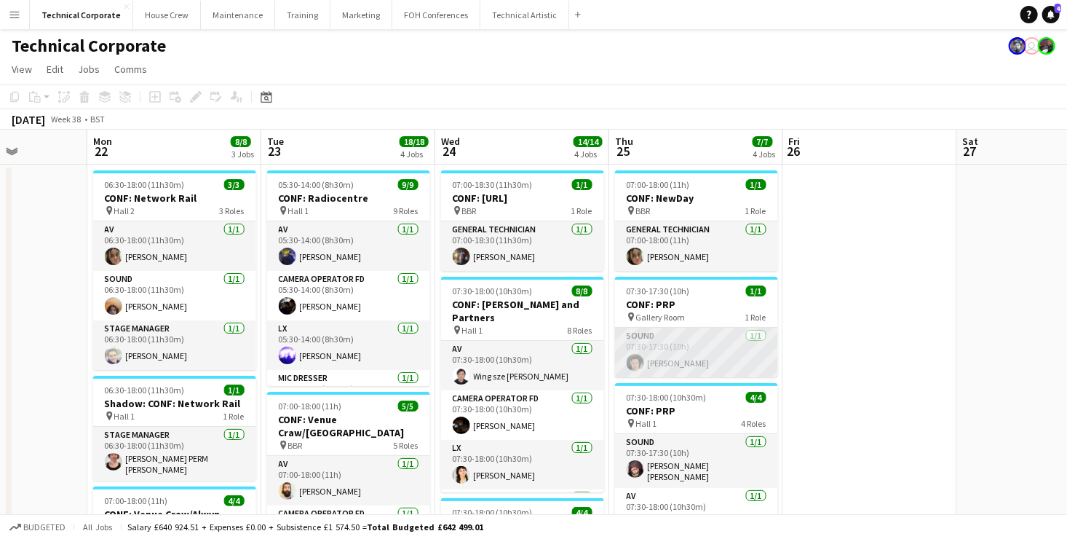
click at [713, 363] on app-card-role "Sound [DATE] 07:30-17:30 (10h) [PERSON_NAME]" at bounding box center [696, 353] width 163 height 50
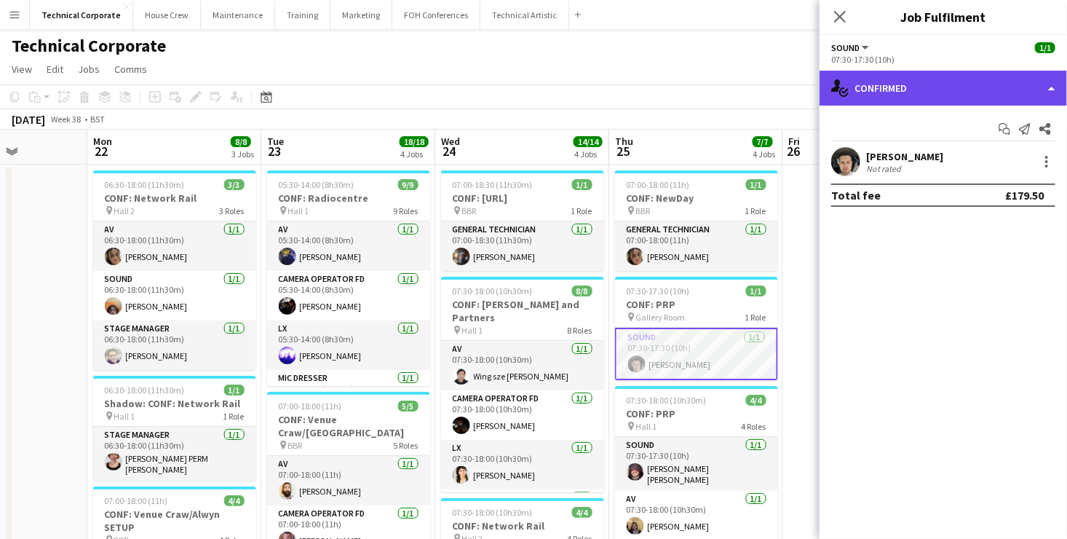
click at [934, 82] on div "single-neutral-actions-check-2 Confirmed" at bounding box center [944, 88] width 248 height 35
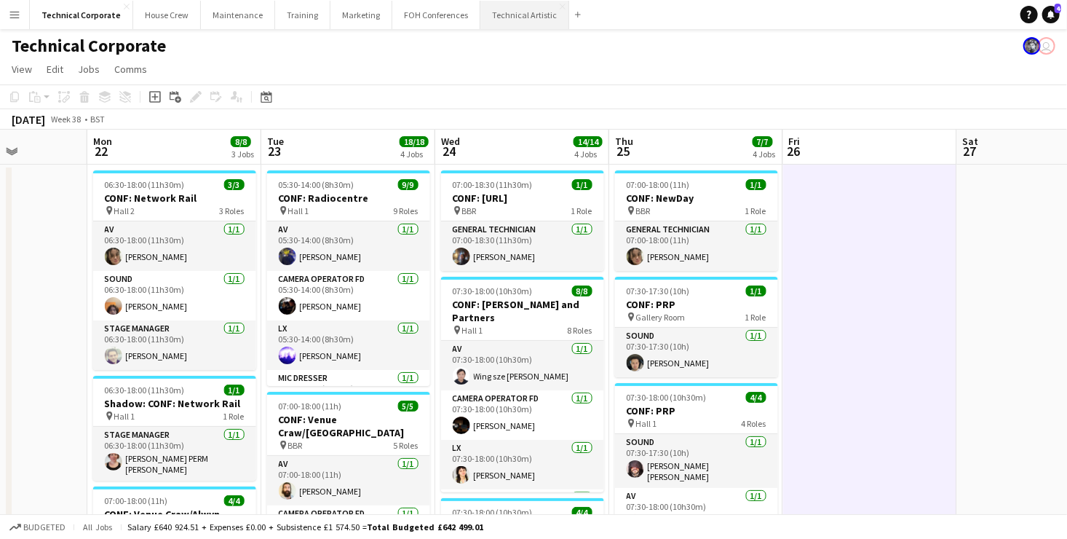
click at [528, 14] on button "Technical Artistic Close" at bounding box center [525, 15] width 89 height 28
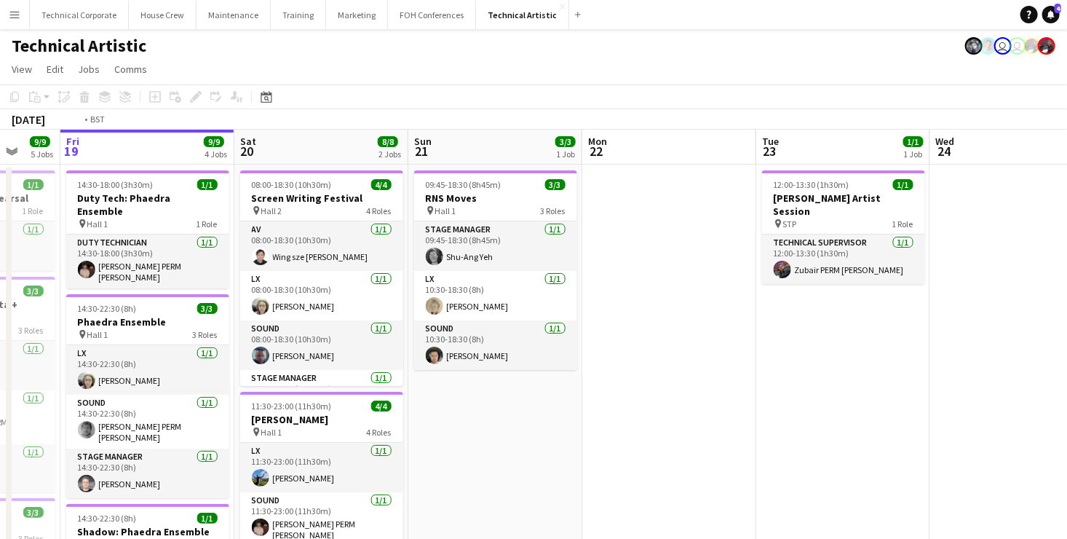
drag, startPoint x: 963, startPoint y: 367, endPoint x: 210, endPoint y: 347, distance: 753.2
click at [181, 348] on app-calendar-viewport "Tue 16 Wed 17 Thu 18 9/9 5 Jobs Fri 19 9/9 4 Jobs Sat 20 8/8 2 Jobs Sun 21 3/3 …" at bounding box center [533, 543] width 1067 height 826
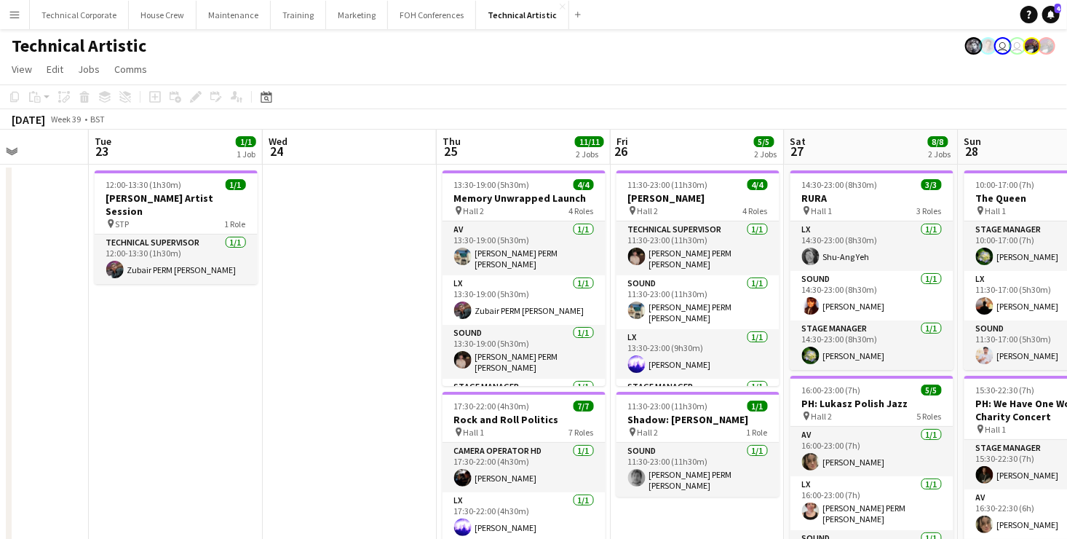
click at [519, 144] on app-board-header-date "Thu 25 11/11 2 Jobs" at bounding box center [524, 147] width 174 height 35
click at [532, 146] on app-board-header-date "Thu 25 11/11 2 Jobs" at bounding box center [524, 147] width 174 height 35
click at [528, 141] on app-board-header-date "Thu 25 11/11 2 Jobs" at bounding box center [524, 147] width 174 height 35
click at [872, 146] on app-board-header-date "Sat 27 8/8 2 Jobs" at bounding box center [872, 147] width 174 height 35
click at [904, 143] on app-board-header-date "Sat 27 8/8 2 Jobs" at bounding box center [872, 147] width 174 height 35
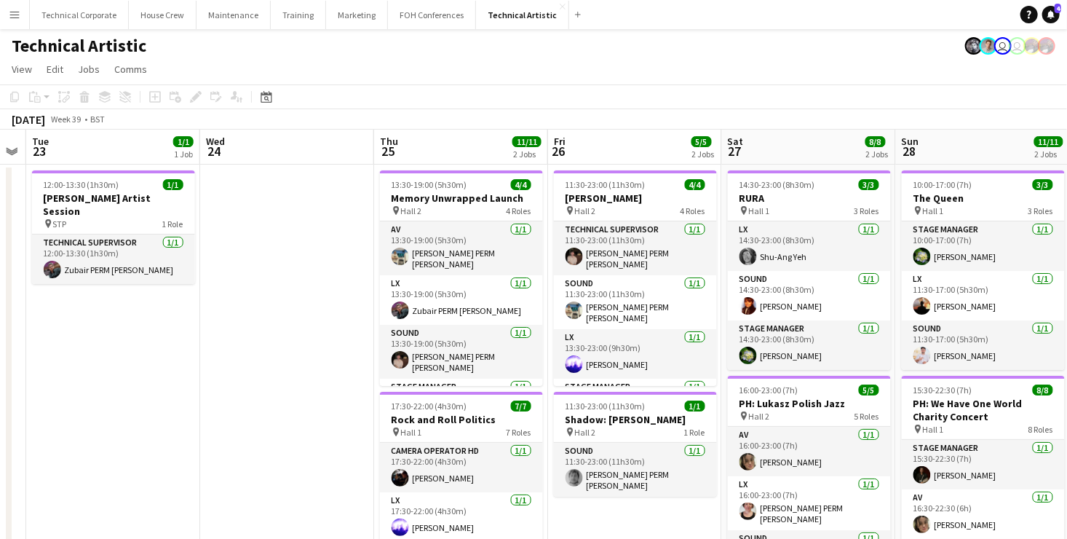
scroll to position [0, 689]
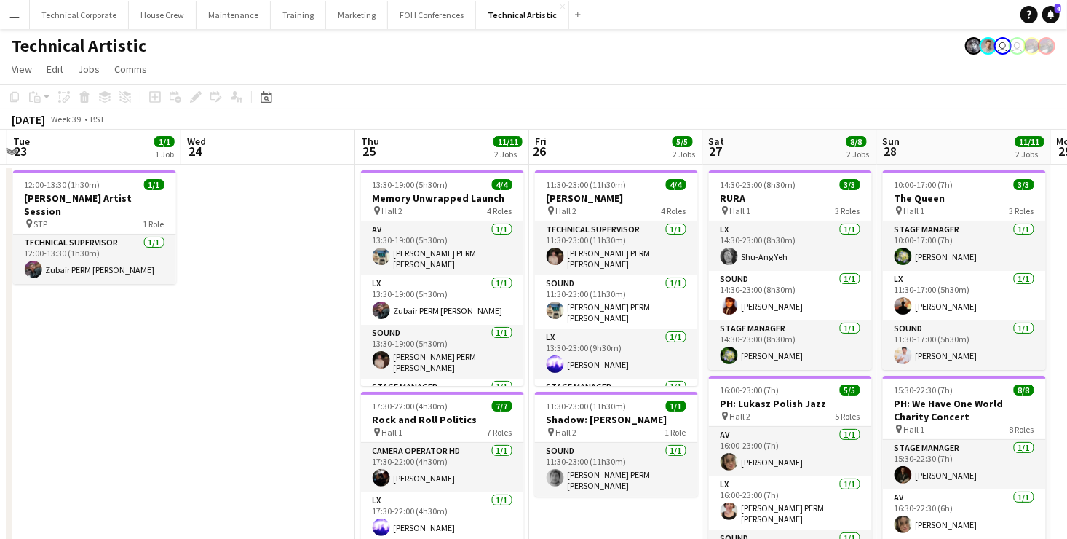
drag, startPoint x: 927, startPoint y: 145, endPoint x: 845, endPoint y: 137, distance: 81.9
click at [845, 137] on app-calendar-viewport "Fri 19 9/9 4 Jobs Sat 20 8/8 2 Jobs Sun 21 3/3 1 Job Mon 22 Tue 23 1/1 1 Job We…" at bounding box center [533, 543] width 1067 height 826
click at [767, 152] on app-board-header-date "Sat 27 8/8 2 Jobs" at bounding box center [790, 147] width 174 height 35
click at [784, 144] on app-board-header-date "Sat 27 8/8 2 Jobs" at bounding box center [790, 147] width 174 height 35
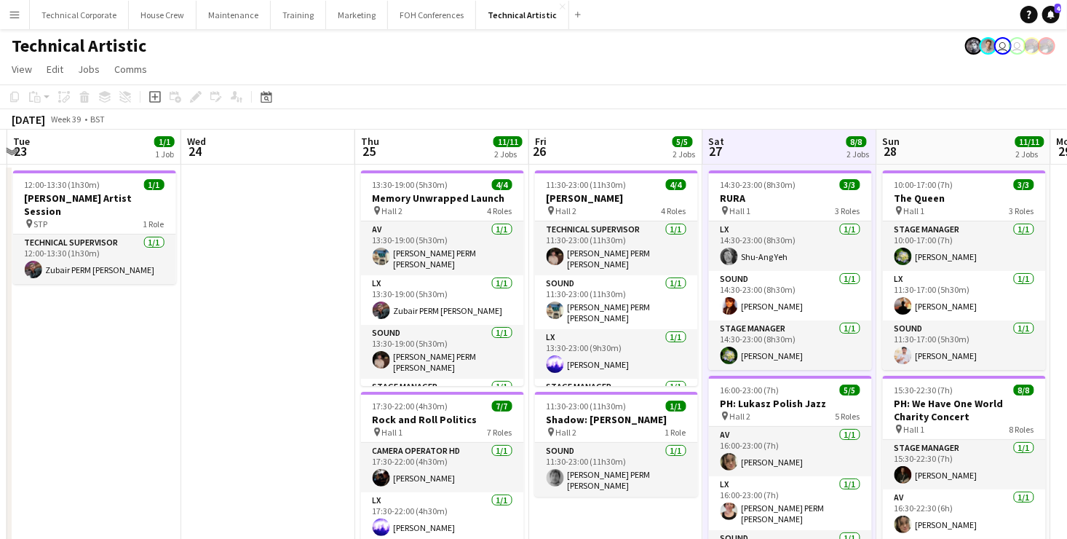
click at [784, 144] on app-board-header-date "Sat 27 8/8 2 Jobs" at bounding box center [790, 147] width 174 height 35
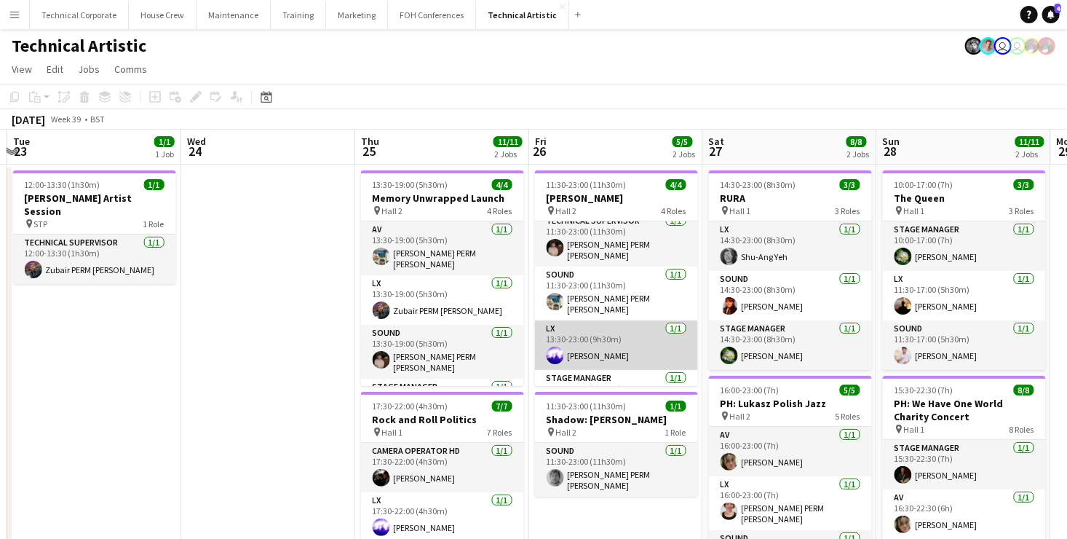
scroll to position [0, 0]
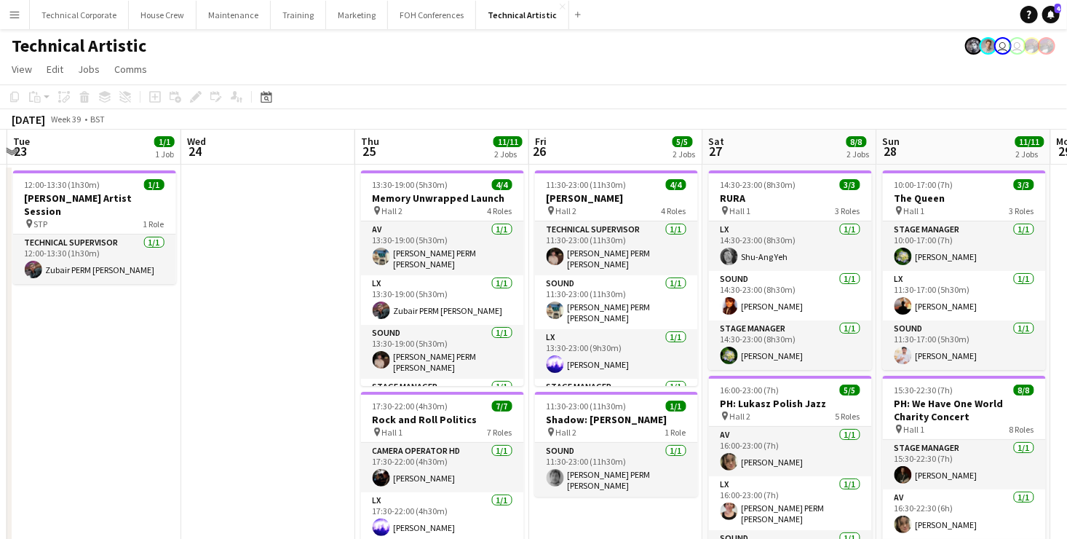
click at [443, 144] on app-board-header-date "Thu 25 11/11 2 Jobs" at bounding box center [442, 147] width 174 height 35
click at [639, 53] on div "Technical Artistic user user" at bounding box center [533, 43] width 1067 height 28
click at [246, 147] on app-board-header-date "Wed 24" at bounding box center [268, 147] width 174 height 35
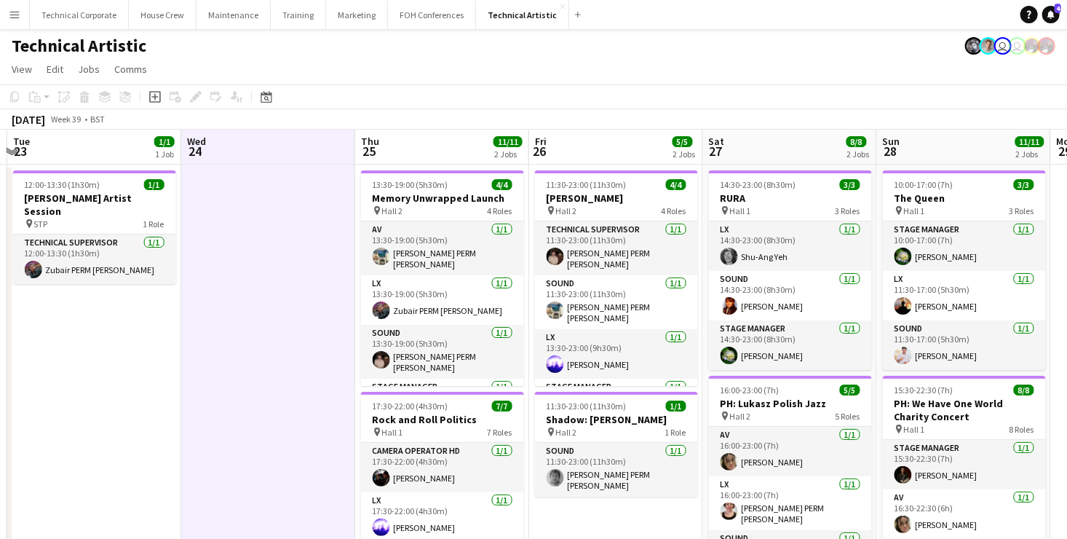
click at [246, 147] on app-board-header-date "Wed 24" at bounding box center [268, 147] width 174 height 35
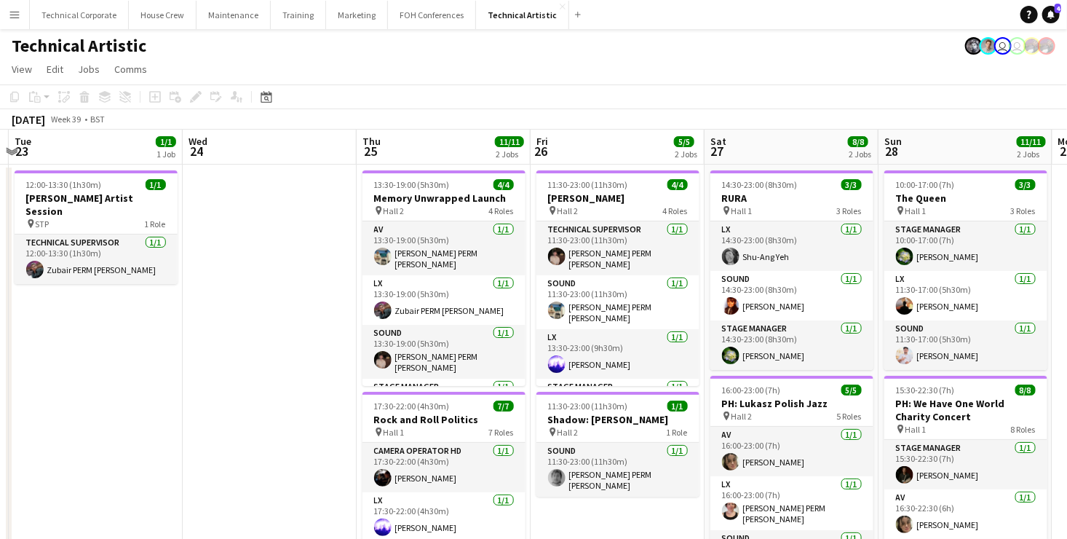
scroll to position [0, 340]
click at [912, 138] on app-calendar-viewport "Sun 21 3/3 1 Job Mon 22 Tue 23 1/1 1 Job Wed 24 Thu 25 11/11 2 Jobs Fri 26 5/5 …" at bounding box center [533, 543] width 1067 height 826
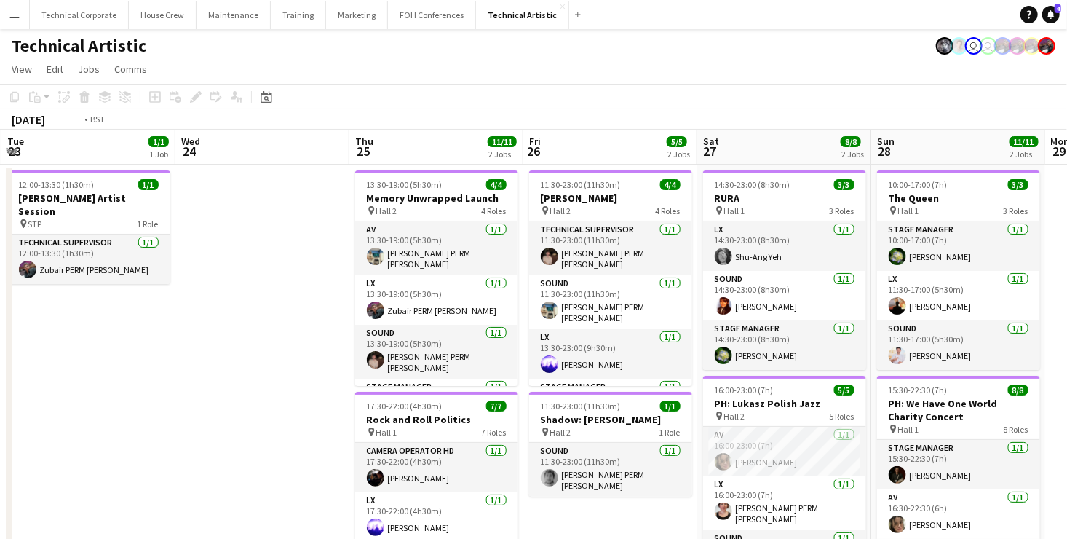
drag, startPoint x: 313, startPoint y: 342, endPoint x: 671, endPoint y: 301, distance: 360.6
click at [618, 307] on app-calendar-viewport "Sun 21 3/3 1 Job Mon 22 Tue 23 1/1 1 Job Wed 24 Thu 25 11/11 2 Jobs Fri 26 5/5 …" at bounding box center [533, 383] width 1067 height 507
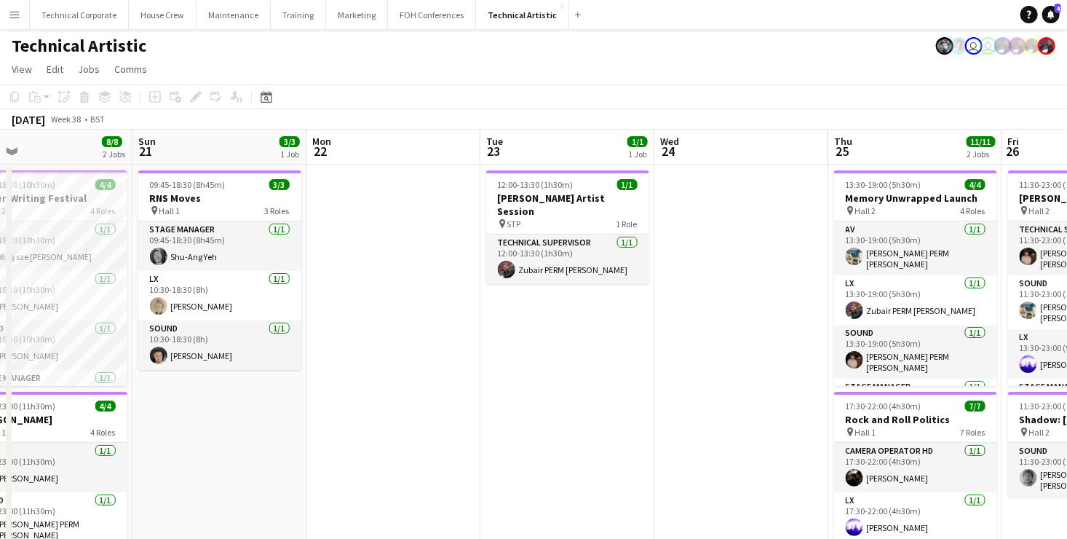
drag, startPoint x: 344, startPoint y: 364, endPoint x: 675, endPoint y: 342, distance: 332.0
click at [671, 344] on app-calendar-viewport "Thu 18 9/9 5 Jobs Fri 19 9/9 4 Jobs Sat 20 8/8 2 Jobs Sun 21 3/3 1 Job Mon 22 T…" at bounding box center [533, 543] width 1067 height 826
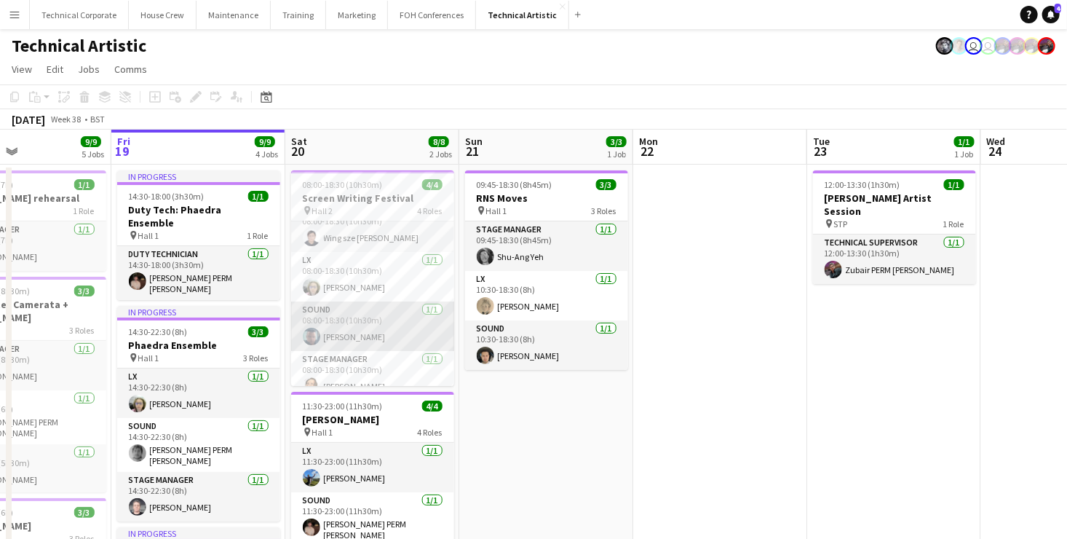
scroll to position [33, 0]
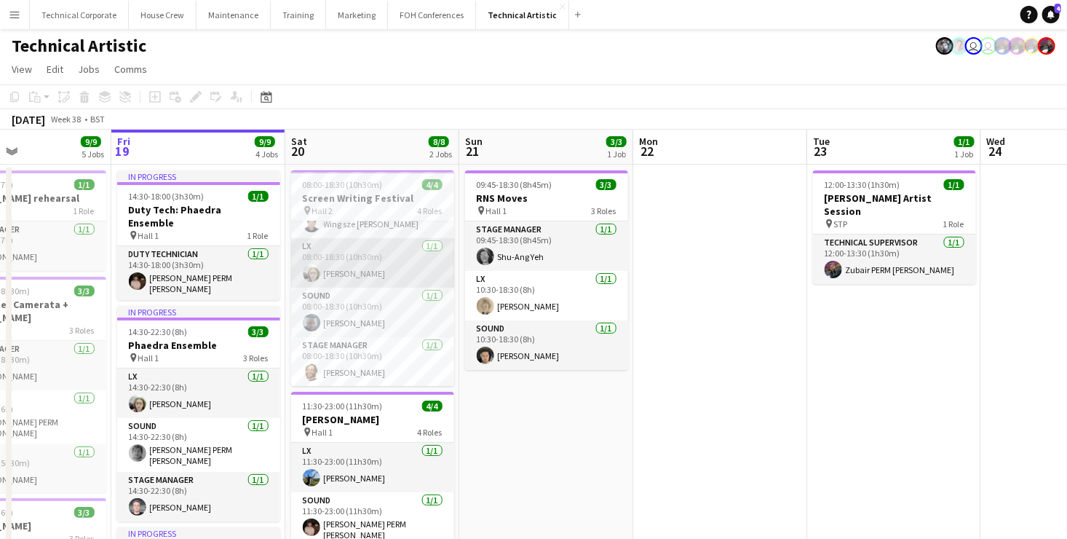
click at [392, 265] on app-card-role "LX [DATE] 08:00-18:30 (10h30m) [PERSON_NAME]" at bounding box center [372, 263] width 163 height 50
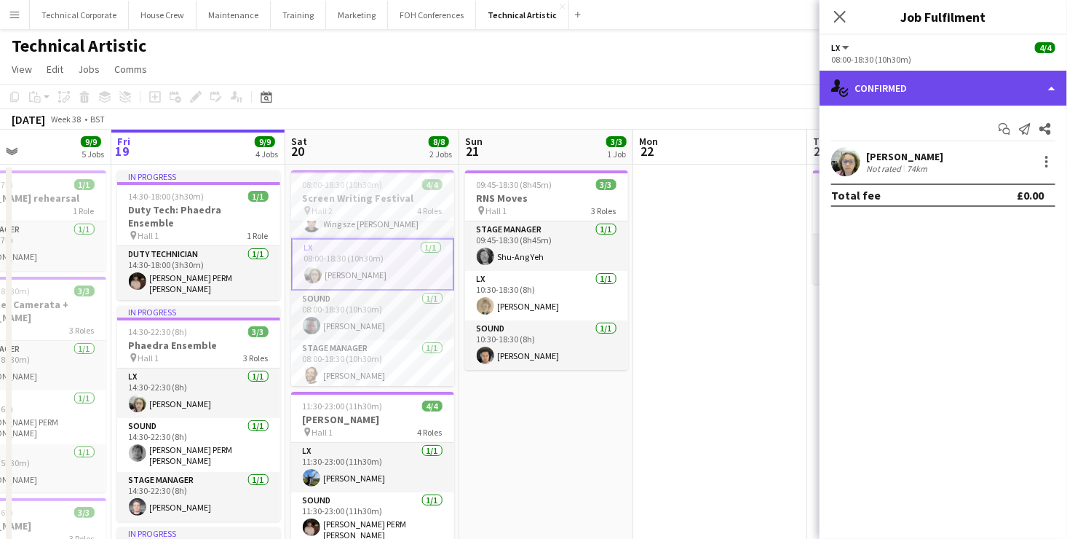
click at [944, 93] on div "single-neutral-actions-check-2 Confirmed" at bounding box center [944, 88] width 248 height 35
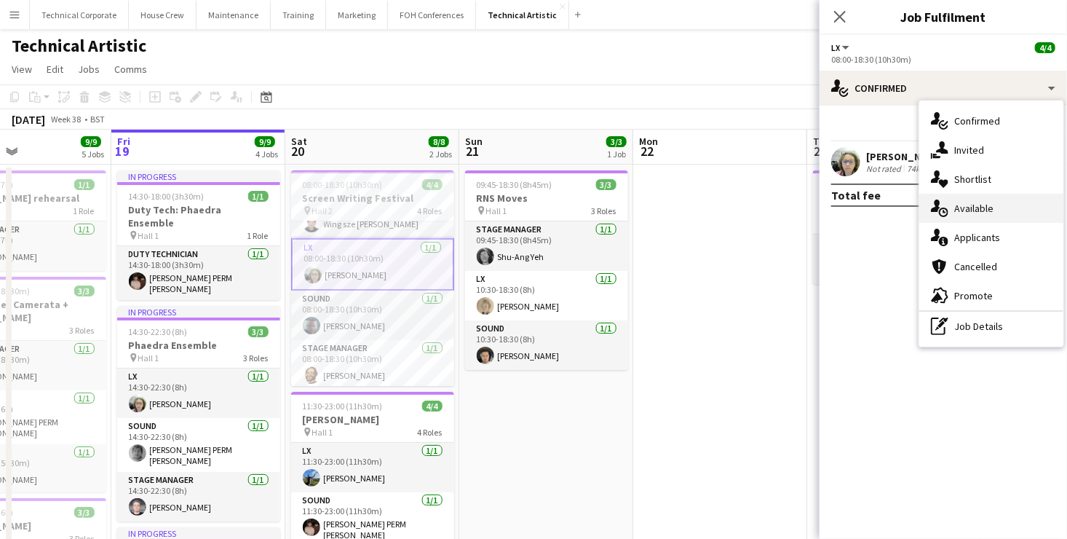
click at [997, 210] on div "single-neutral-actions-upload Available" at bounding box center [992, 208] width 144 height 29
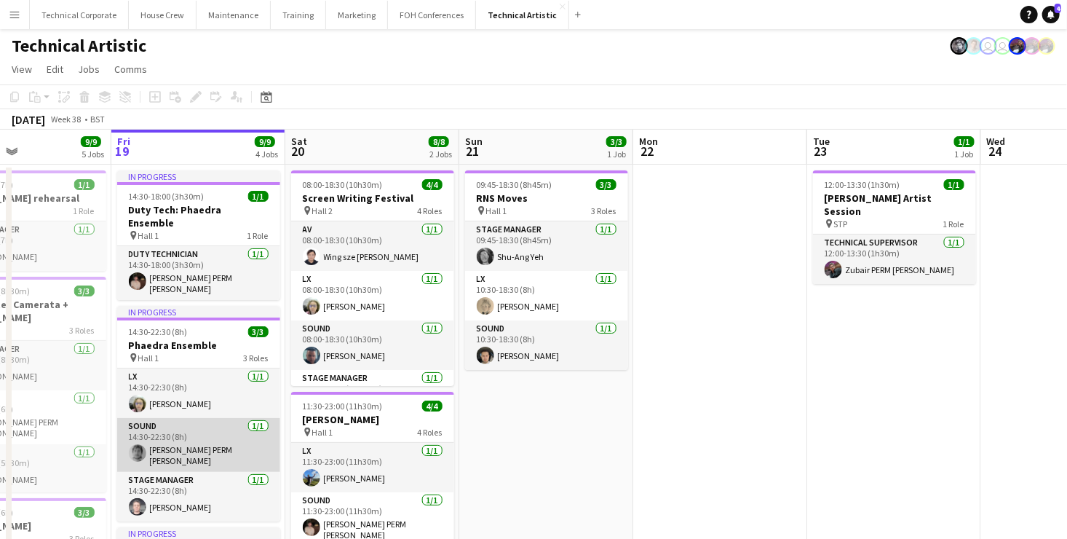
click at [138, 444] on app-user-avatar at bounding box center [137, 452] width 17 height 17
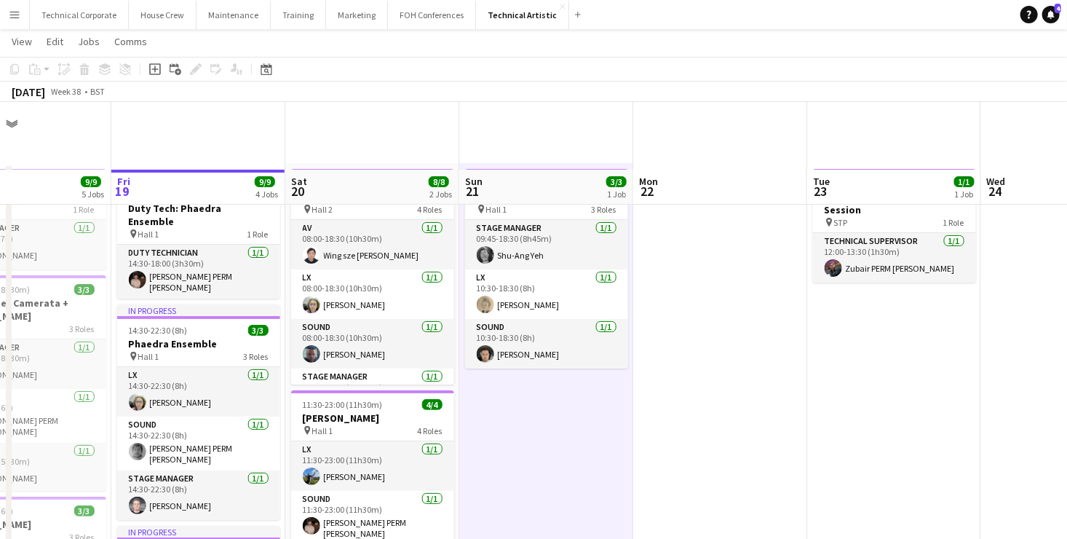
scroll to position [291, 0]
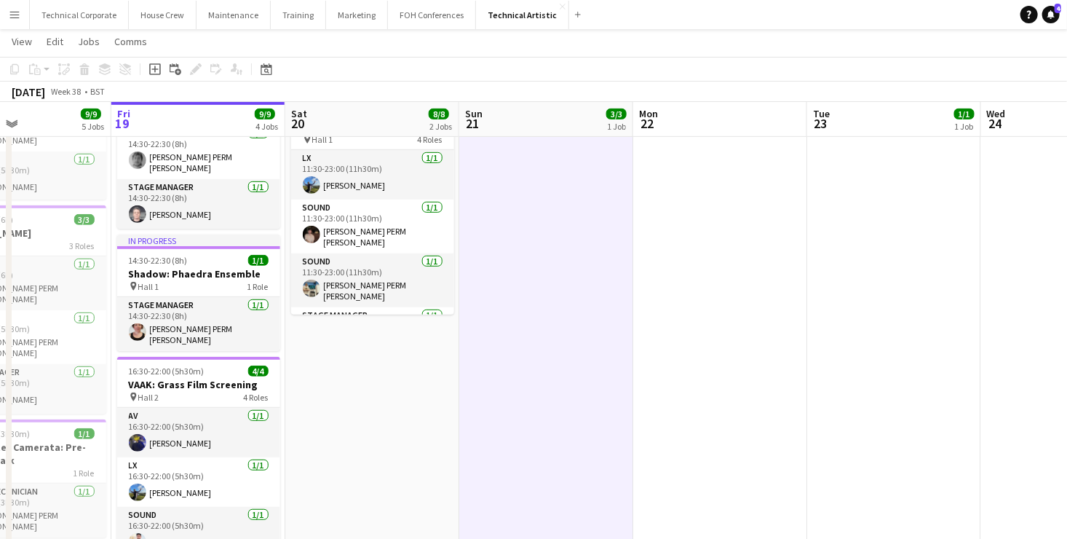
click at [457, 391] on app-date-cell "08:00-18:30 (10h30m) 4/4 Screen Writing Festival pin Hall 2 4 Roles AV [DATE] 0…" at bounding box center [372, 267] width 174 height 791
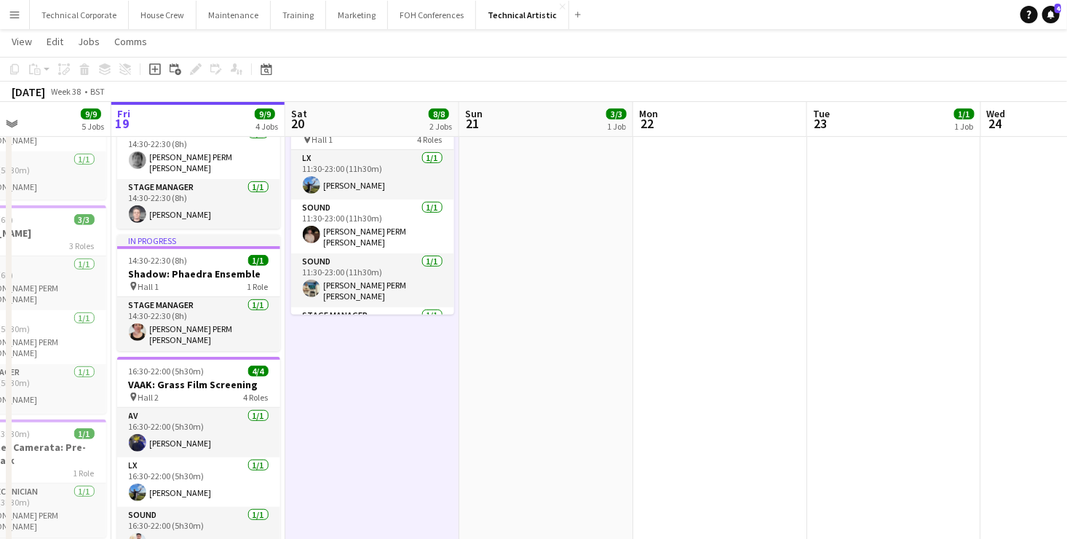
click at [405, 395] on app-date-cell "08:00-18:30 (10h30m) 4/4 Screen Writing Festival pin Hall 2 4 Roles AV [DATE] 0…" at bounding box center [372, 267] width 174 height 791
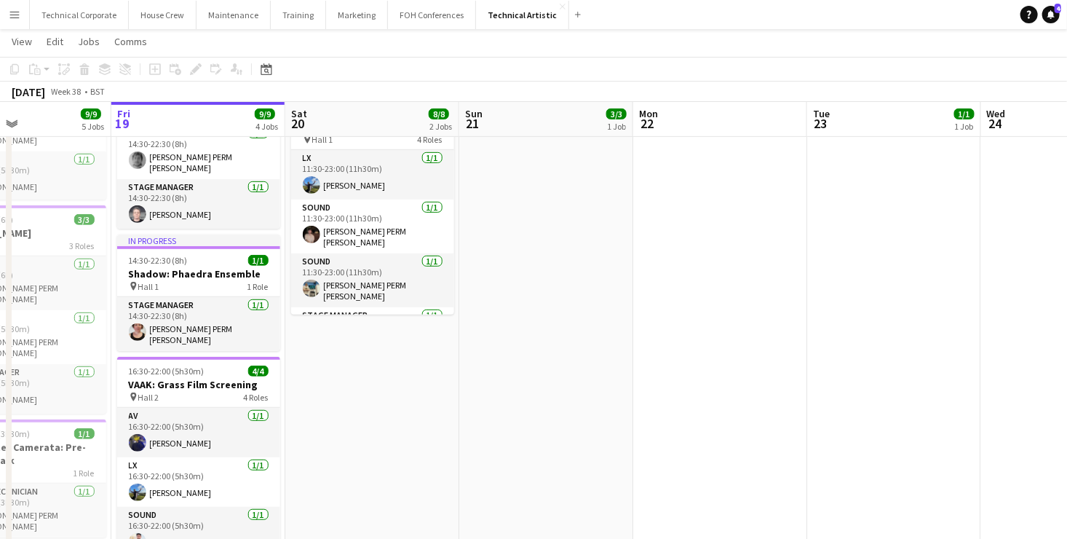
click at [405, 395] on app-date-cell "08:00-18:30 (10h30m) 4/4 Screen Writing Festival pin Hall 2 4 Roles AV [DATE] 0…" at bounding box center [372, 267] width 174 height 791
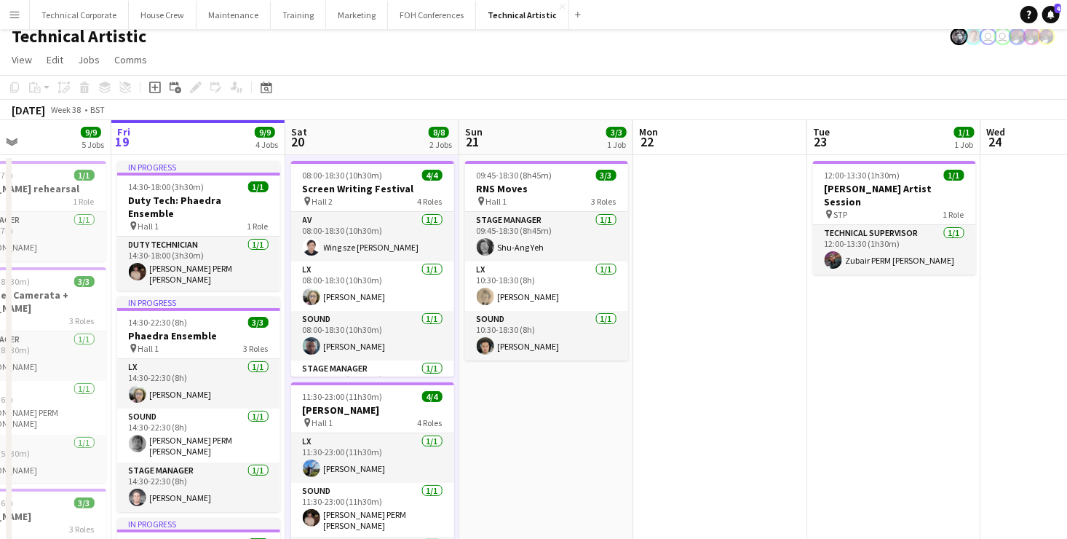
scroll to position [0, 0]
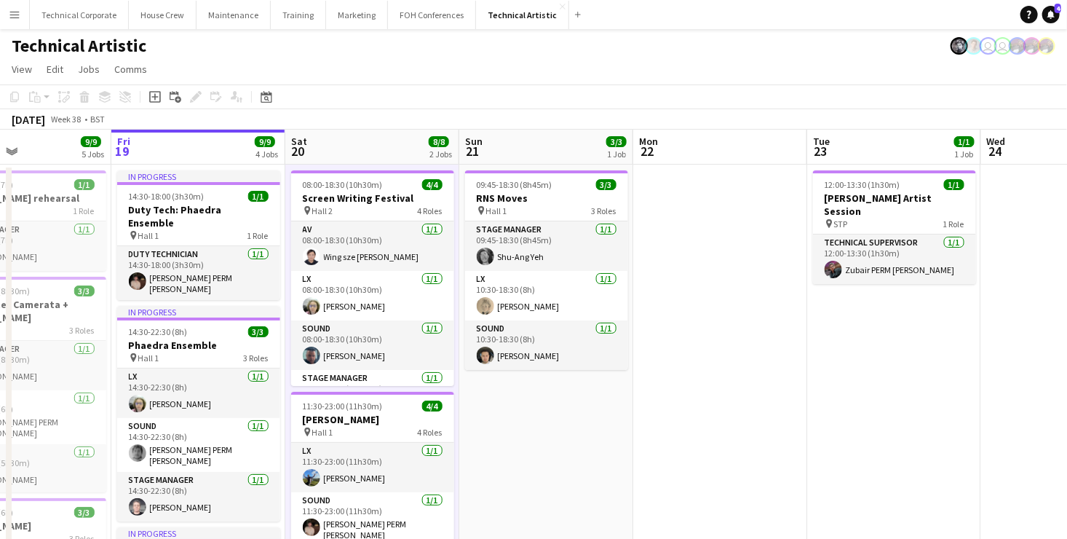
click at [202, 140] on app-board-header-date "Fri 19 9/9 4 Jobs" at bounding box center [198, 147] width 174 height 35
click at [195, 149] on app-board-header-date "Fri 19 9/9 4 Jobs" at bounding box center [198, 147] width 174 height 35
click at [384, 147] on app-board-header-date "Sat 20 8/8 2 Jobs" at bounding box center [372, 147] width 174 height 35
click at [368, 147] on app-board-header-date "Sat 20 8/8 2 Jobs" at bounding box center [372, 147] width 174 height 35
click at [538, 146] on app-board-header-date "Sun 21 3/3 1 Job" at bounding box center [546, 147] width 174 height 35
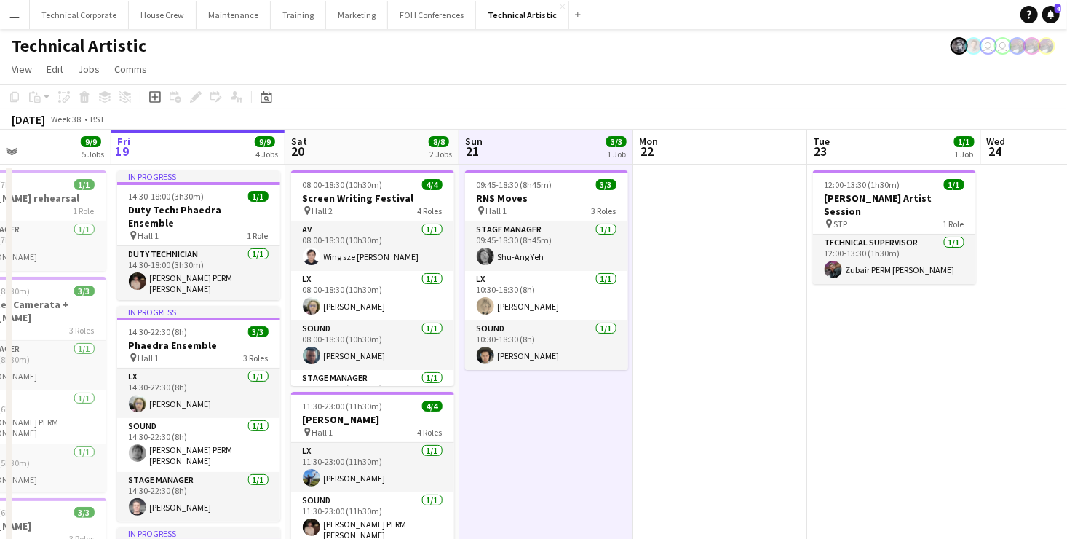
click at [547, 150] on app-board-header-date "Sun 21 3/3 1 Job" at bounding box center [546, 147] width 174 height 35
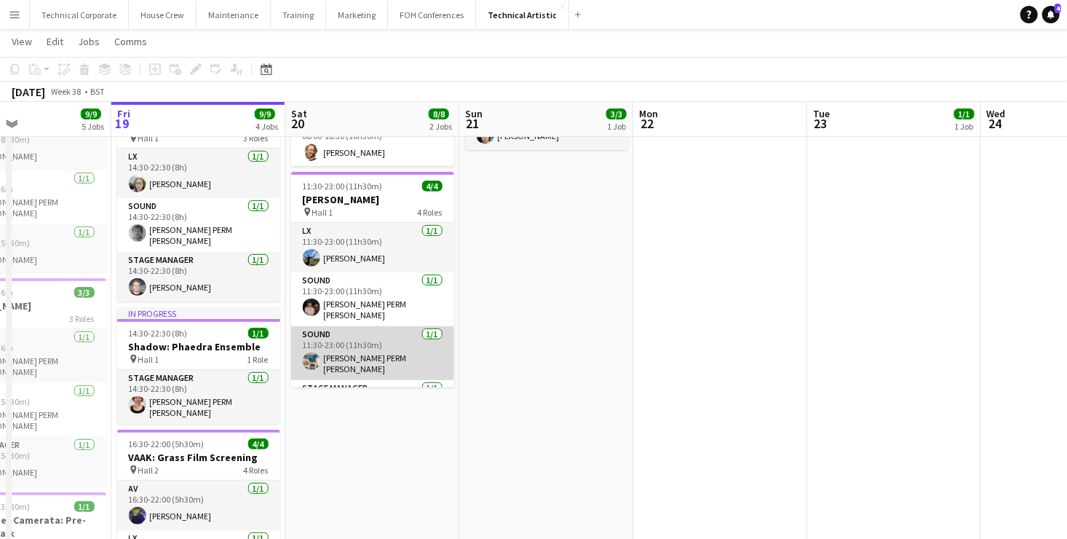
scroll to position [33, 0]
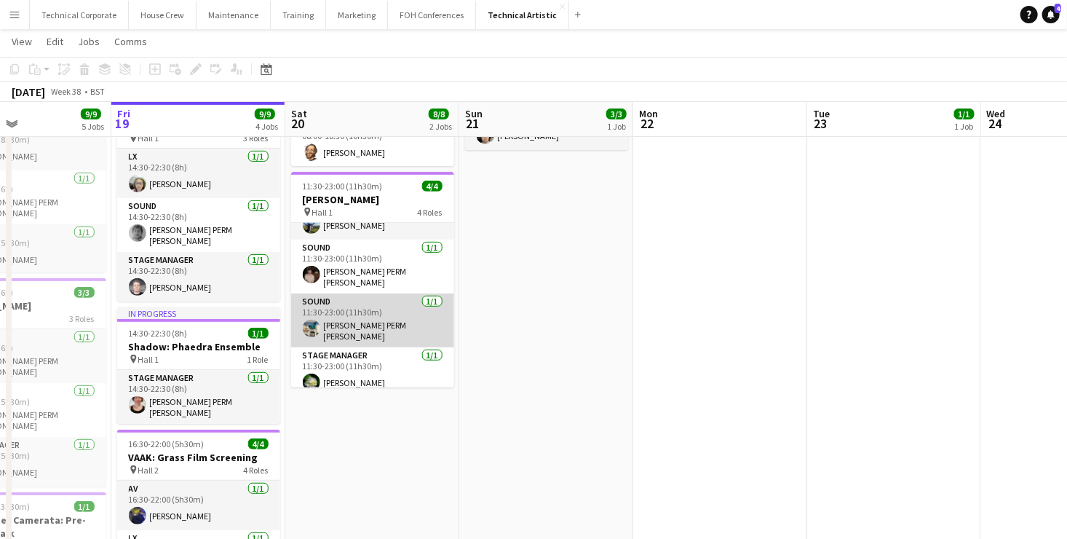
click at [372, 310] on app-card-role "Sound [DATE] 11:30-23:00 (11h30m) [PERSON_NAME] PERM [PERSON_NAME]" at bounding box center [372, 320] width 163 height 54
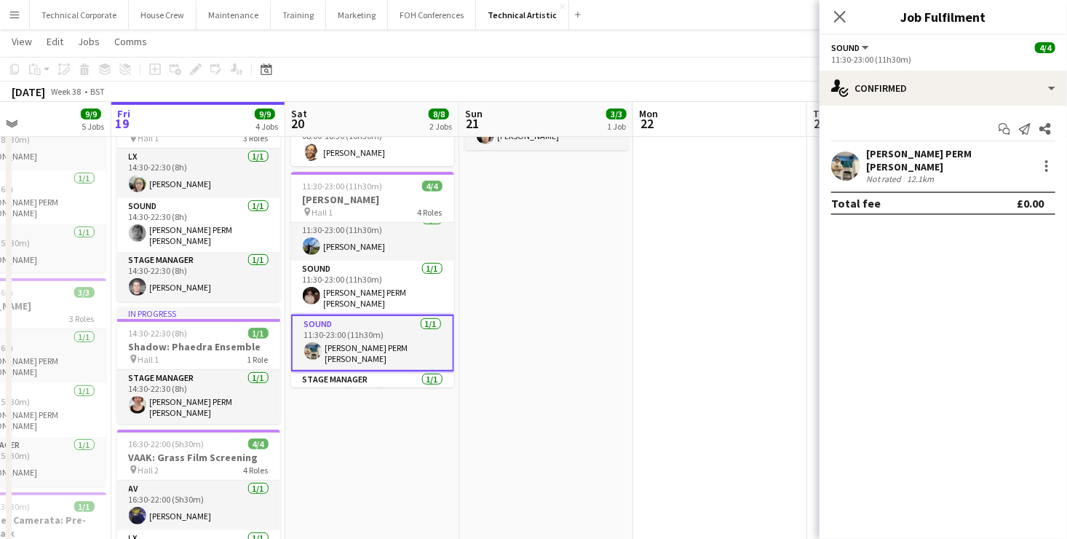
scroll to position [0, 0]
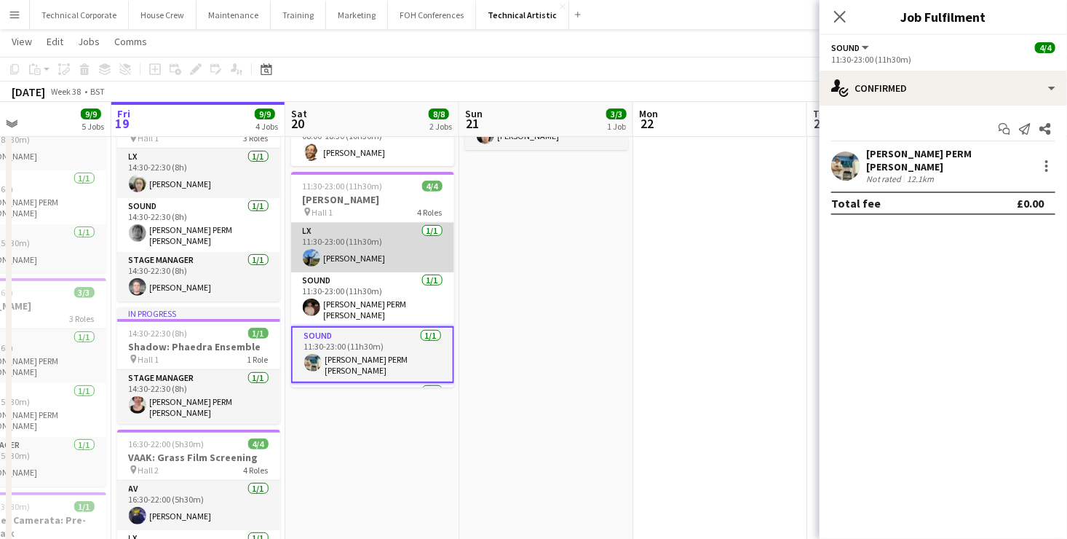
click at [386, 254] on app-card-role "LX [DATE] 11:30-23:00 (11h30m) [PERSON_NAME]" at bounding box center [372, 248] width 163 height 50
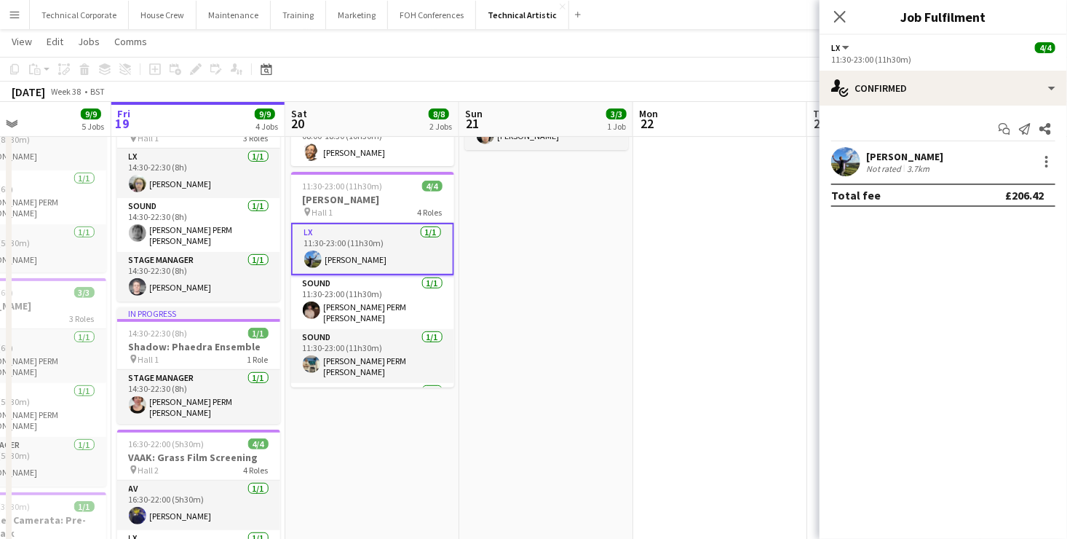
click at [391, 249] on app-card-role "LX [DATE] 11:30-23:00 (11h30m) [PERSON_NAME]" at bounding box center [372, 249] width 163 height 52
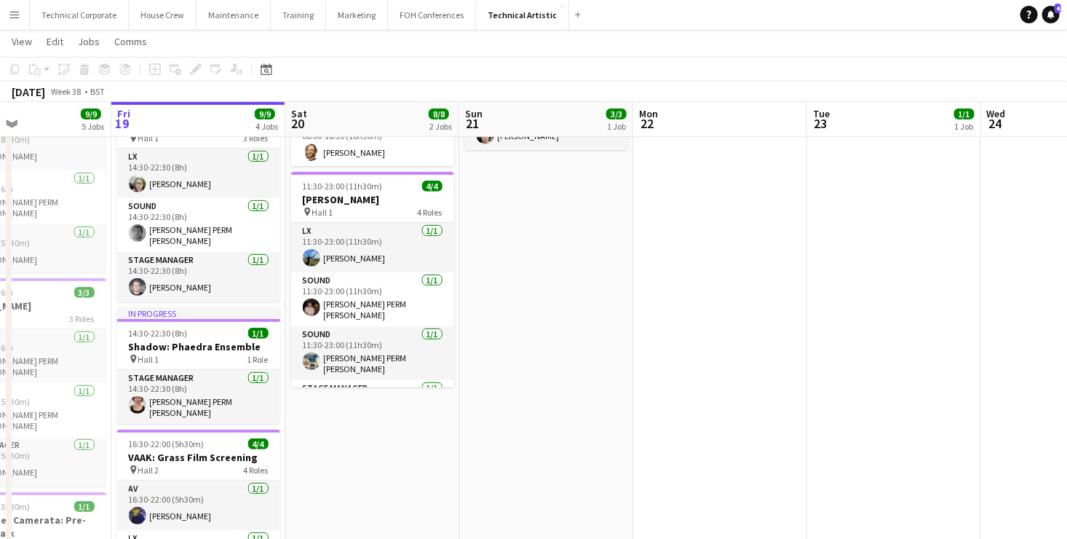
click at [382, 127] on app-board-header-date "Sat 20 8/8 2 Jobs" at bounding box center [372, 119] width 174 height 35
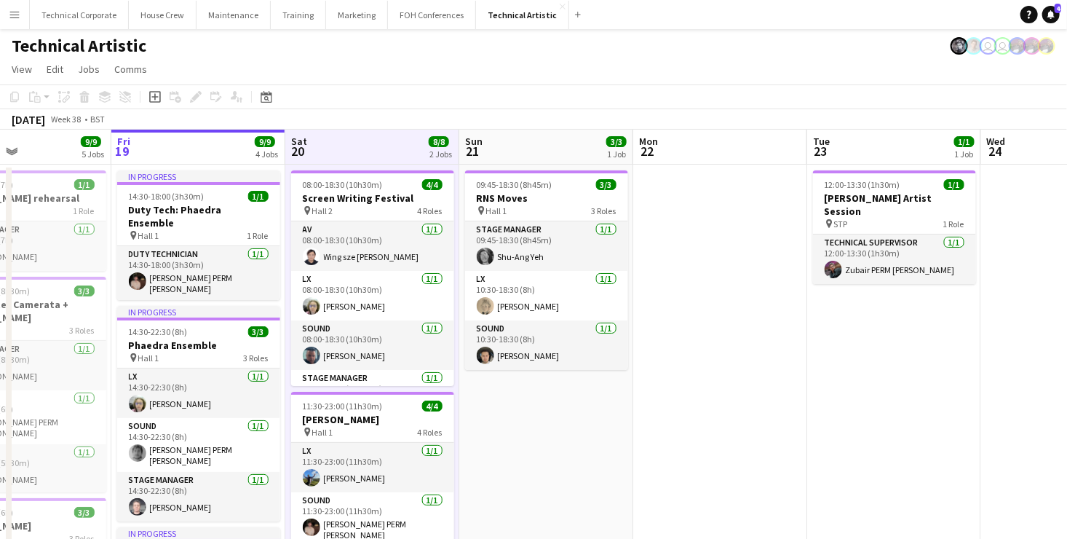
click at [359, 145] on app-board-header-date "Sat 20 8/8 2 Jobs" at bounding box center [372, 147] width 174 height 35
click at [200, 149] on app-board-header-date "Fri 19 9/9 4 Jobs" at bounding box center [198, 147] width 174 height 35
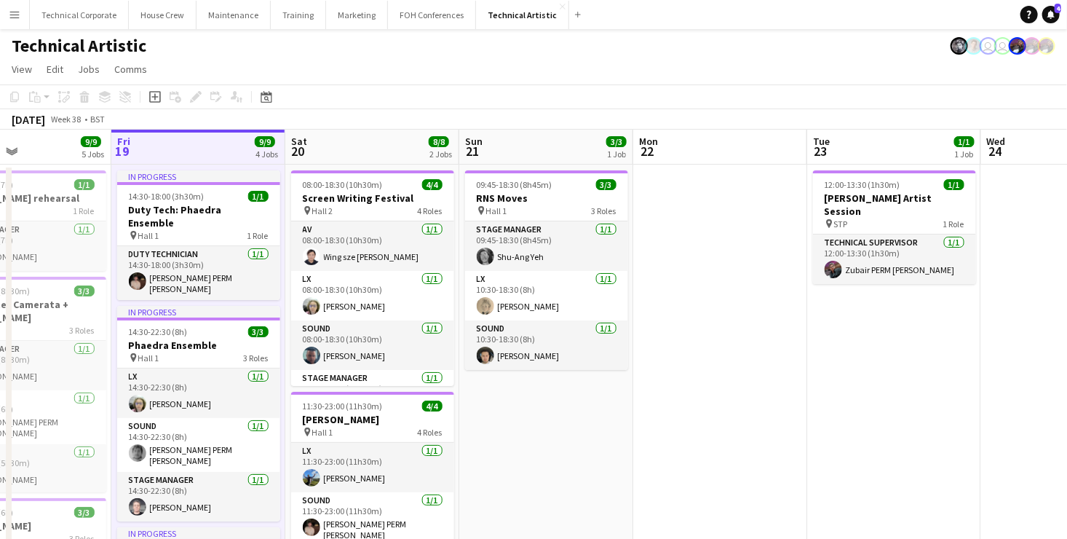
click at [204, 146] on app-board-header-date "Fri 19 9/9 4 Jobs" at bounding box center [198, 147] width 174 height 35
click at [202, 148] on app-board-header-date "Fri 19 9/9 4 Jobs" at bounding box center [198, 147] width 174 height 35
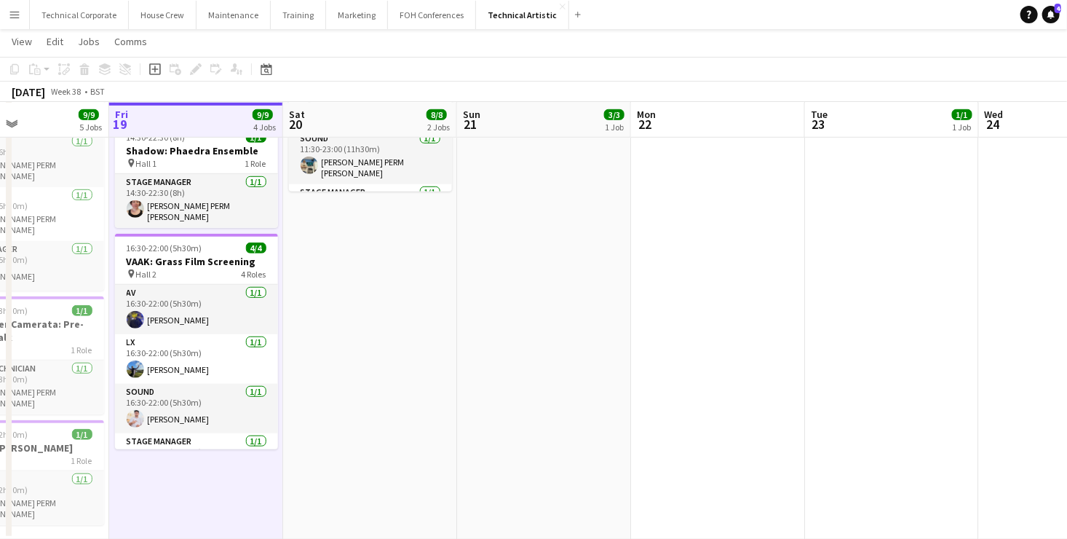
click at [174, 466] on app-calendar-viewport "Tue 16 Wed 17 Thu 18 9/9 5 Jobs Fri 19 9/9 4 Jobs Sat 20 8/8 2 Jobs Sun 21 3/3 …" at bounding box center [533, 90] width 1067 height 897
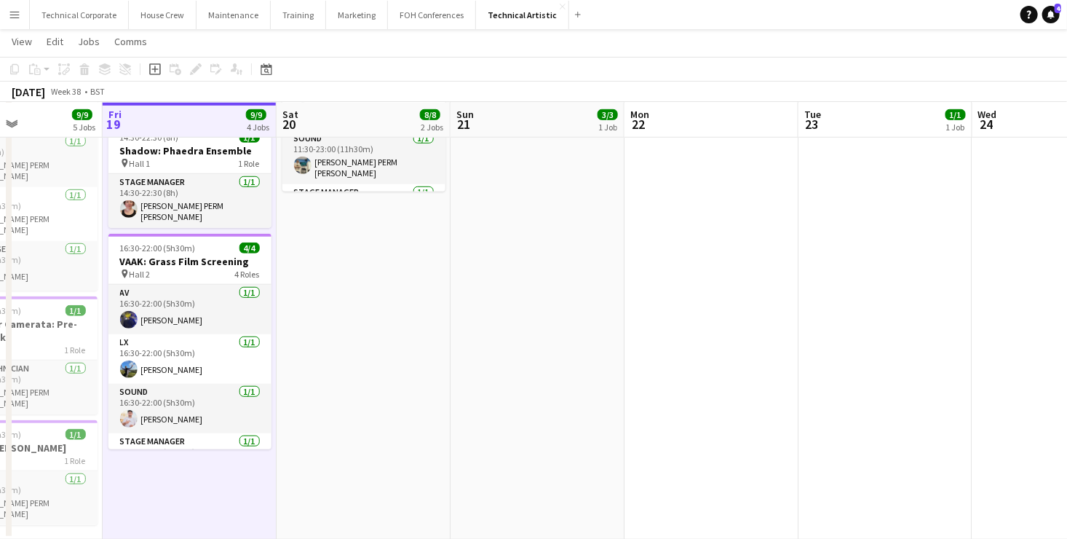
click at [183, 448] on app-date-cell "In progress 14:30-18:00 (3h30m) 1/1 Duty Tech: Phaedra Ensemble pin Hall 1 1 Ro…" at bounding box center [190, 144] width 174 height 791
click at [182, 448] on app-date-cell "In progress 14:30-18:00 (3h30m) 1/1 Duty Tech: Phaedra Ensemble pin Hall 1 1 Ro…" at bounding box center [190, 144] width 174 height 791
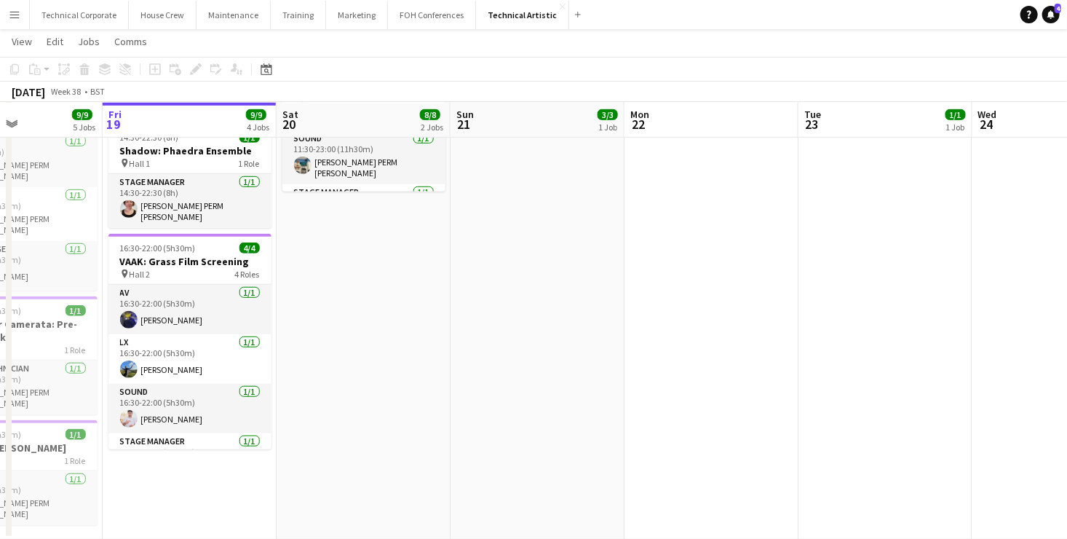
click at [182, 448] on app-date-cell "In progress 14:30-18:00 (3h30m) 1/1 Duty Tech: Phaedra Ensemble pin Hall 1 1 Ro…" at bounding box center [190, 144] width 174 height 791
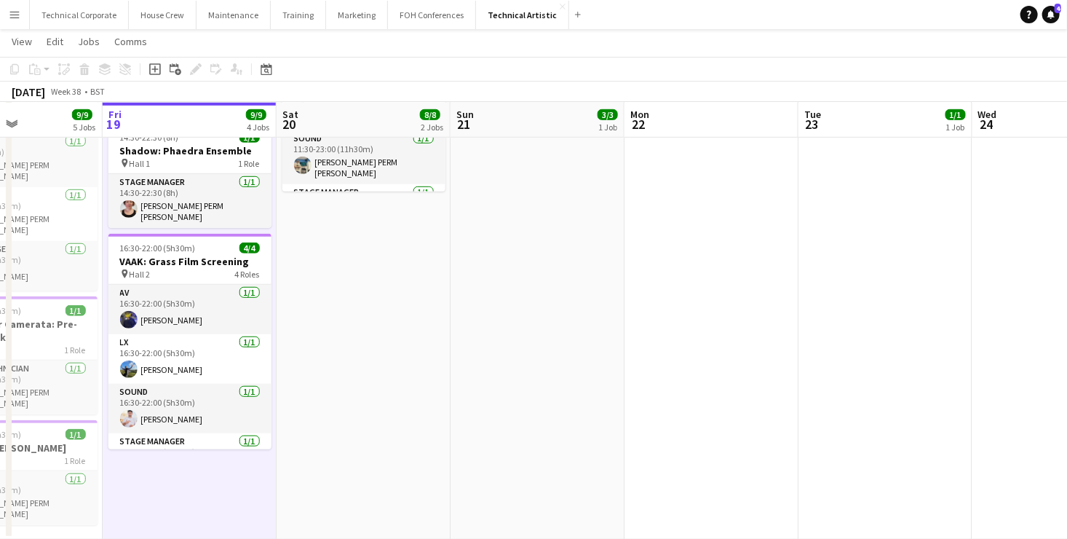
click at [182, 448] on app-date-cell "In progress 14:30-18:00 (3h30m) 1/1 Duty Tech: Phaedra Ensemble pin Hall 1 1 Ro…" at bounding box center [190, 144] width 174 height 791
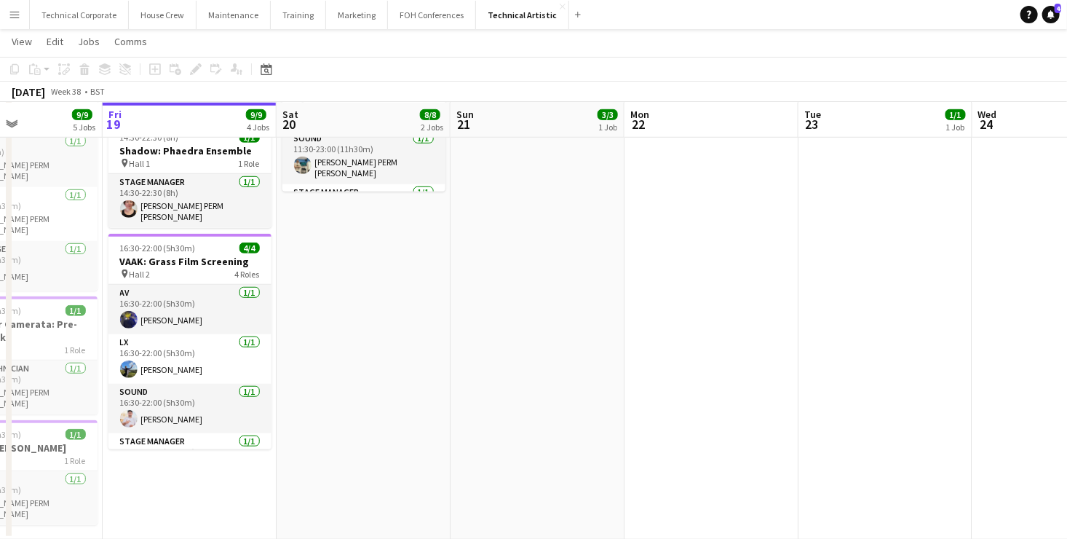
drag, startPoint x: 167, startPoint y: 483, endPoint x: 653, endPoint y: 475, distance: 486.5
click at [660, 475] on app-calendar-viewport "Tue 16 Wed 17 Thu 18 9/9 5 Jobs Fri 19 9/9 4 Jobs Sat 20 8/8 2 Jobs Sun 21 3/3 …" at bounding box center [533, 90] width 1067 height 897
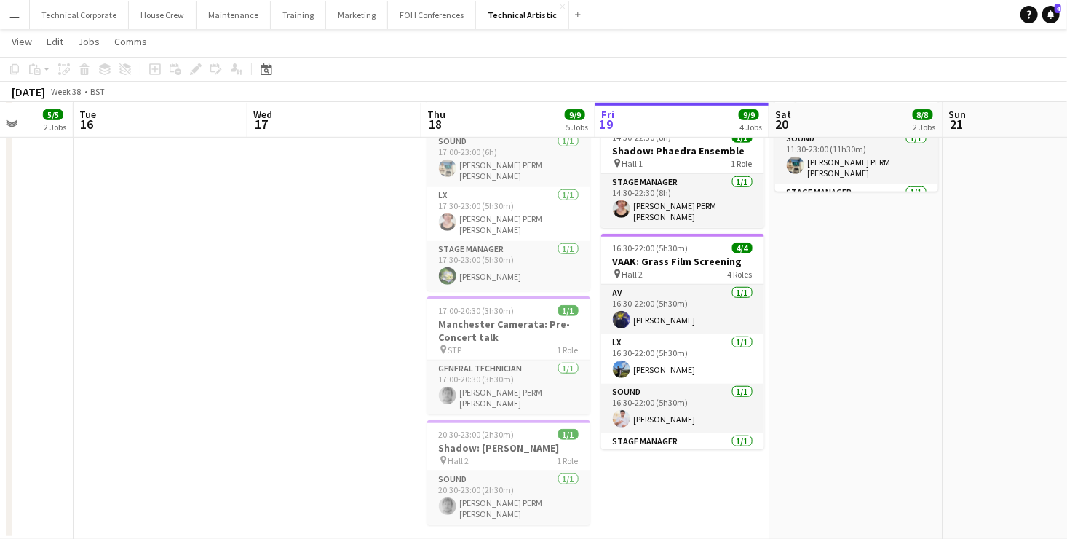
click at [519, 516] on app-date-cell "07:30-14:30 (7h) 1/1 Aurora rehearsal pin Hall 2 1 Role Stage Manager [DATE] 07…" at bounding box center [509, 144] width 174 height 791
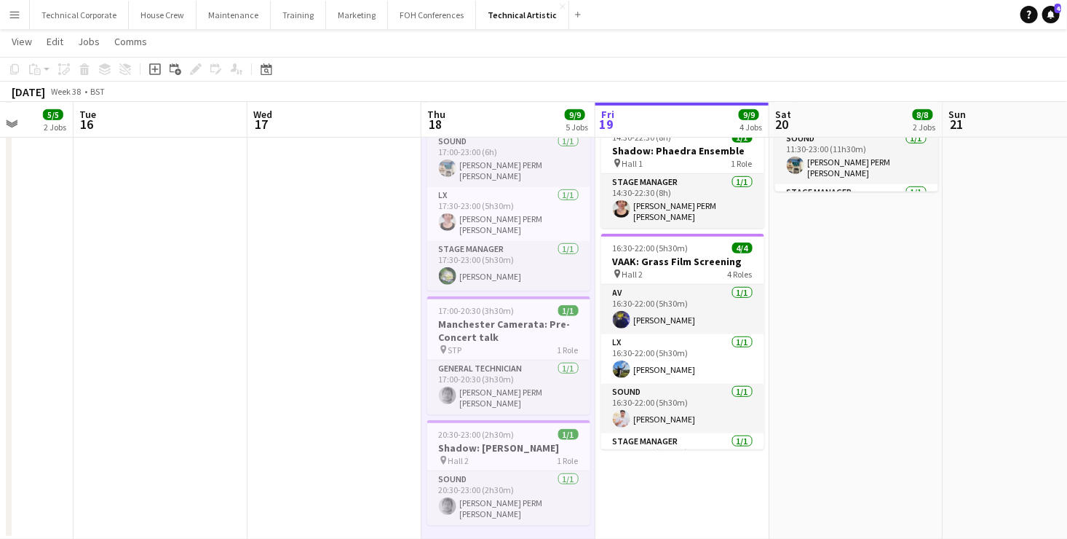
click at [519, 516] on app-date-cell "07:30-14:30 (7h) 1/1 Aurora rehearsal pin Hall 2 1 Role Stage Manager [DATE] 07…" at bounding box center [509, 144] width 174 height 791
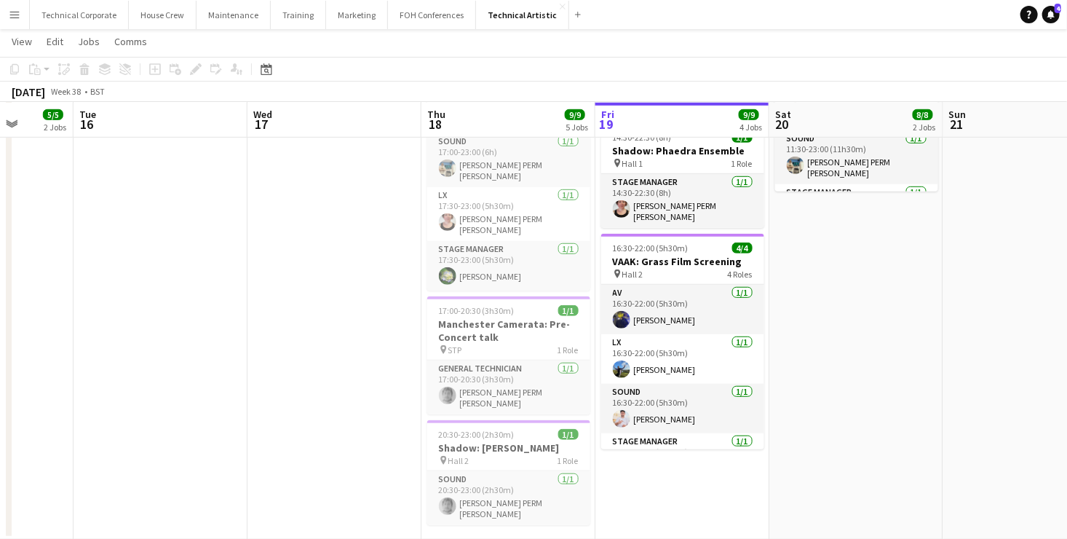
click at [685, 463] on app-date-cell "In progress 14:30-18:00 (3h30m) 1/1 Duty Tech: Phaedra Ensemble pin Hall 1 1 Ro…" at bounding box center [683, 144] width 174 height 791
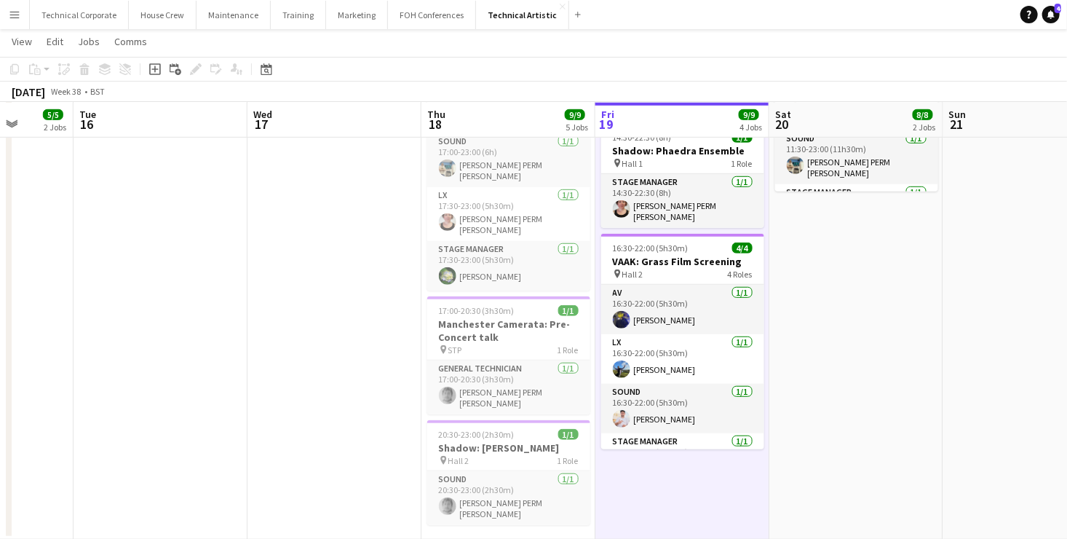
click at [689, 462] on app-date-cell "In progress 14:30-18:00 (3h30m) 1/1 Duty Tech: Phaedra Ensemble pin Hall 1 1 Ro…" at bounding box center [683, 144] width 174 height 791
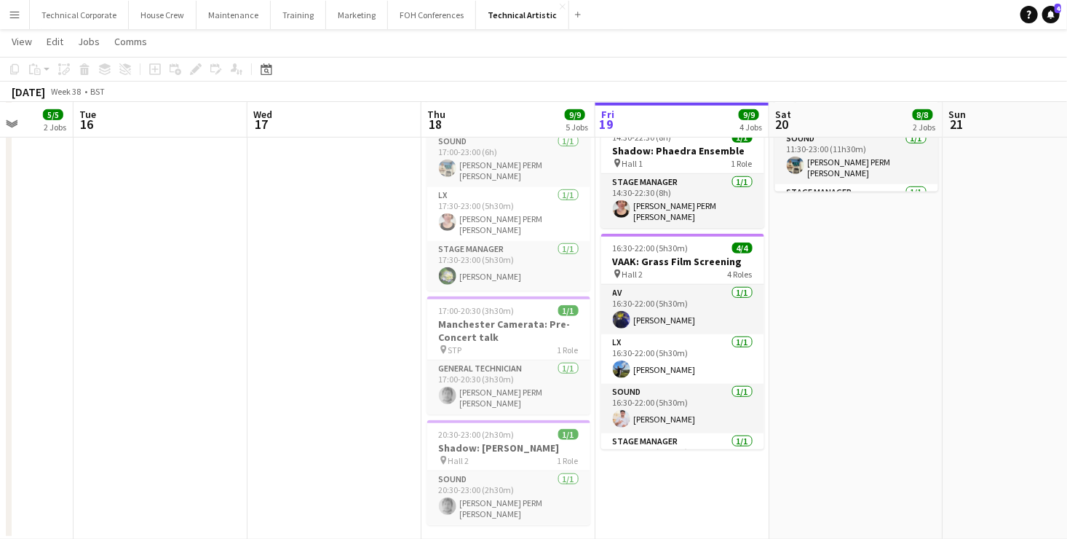
click at [692, 462] on app-date-cell "In progress 14:30-18:00 (3h30m) 1/1 Duty Tech: Phaedra Ensemble pin Hall 1 1 Ro…" at bounding box center [683, 144] width 174 height 791
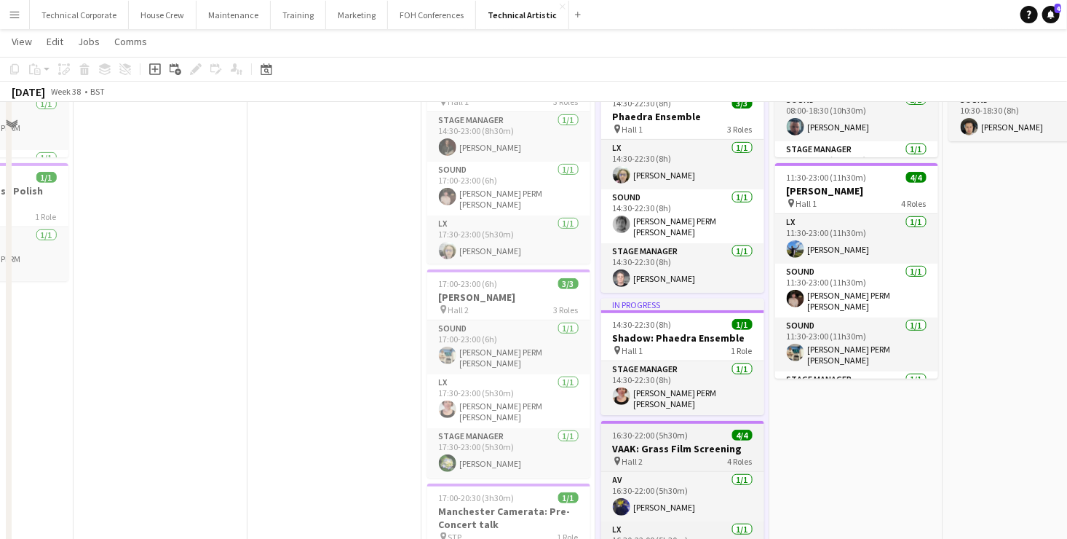
scroll to position [0, 0]
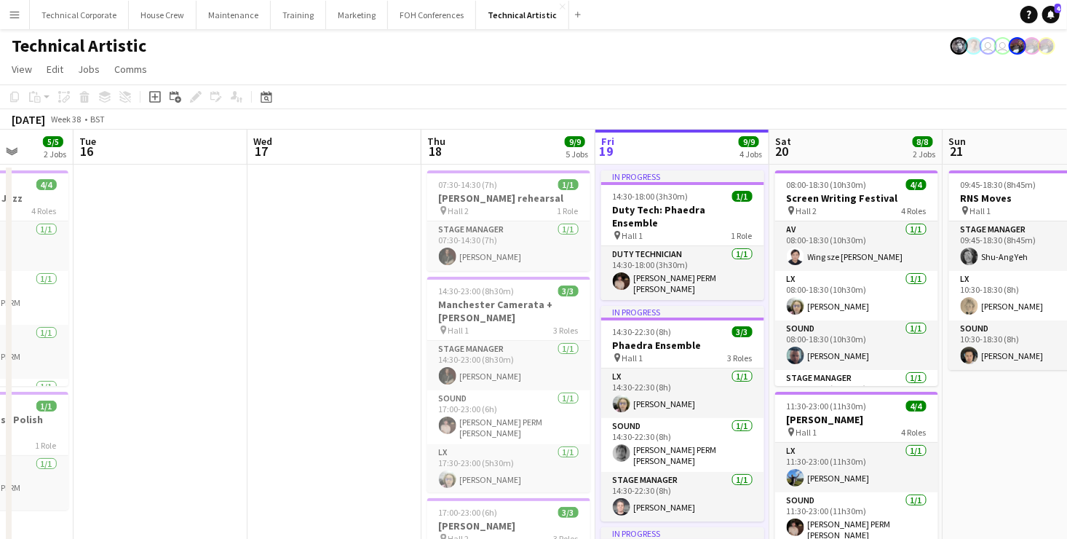
click at [692, 141] on app-board-header-date "Fri 19 9/9 4 Jobs" at bounding box center [683, 147] width 174 height 35
click at [688, 146] on app-board-header-date "Fri 19 9/9 4 Jobs" at bounding box center [683, 147] width 174 height 35
click at [684, 150] on app-board-header-date "Fri 19 9/9 4 Jobs" at bounding box center [683, 147] width 174 height 35
